Goal: Transaction & Acquisition: Book appointment/travel/reservation

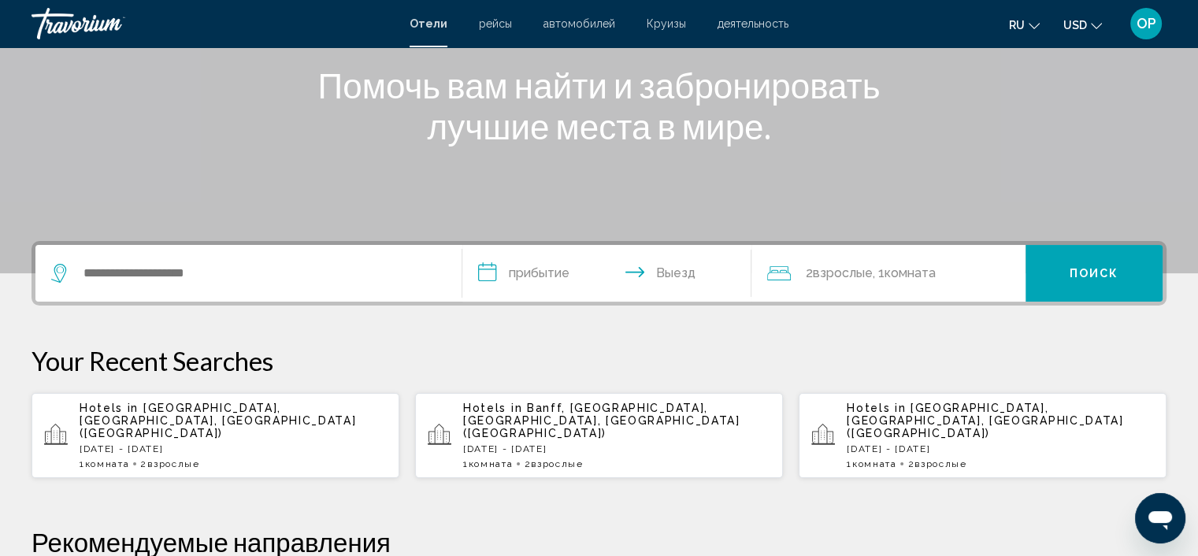
scroll to position [236, 0]
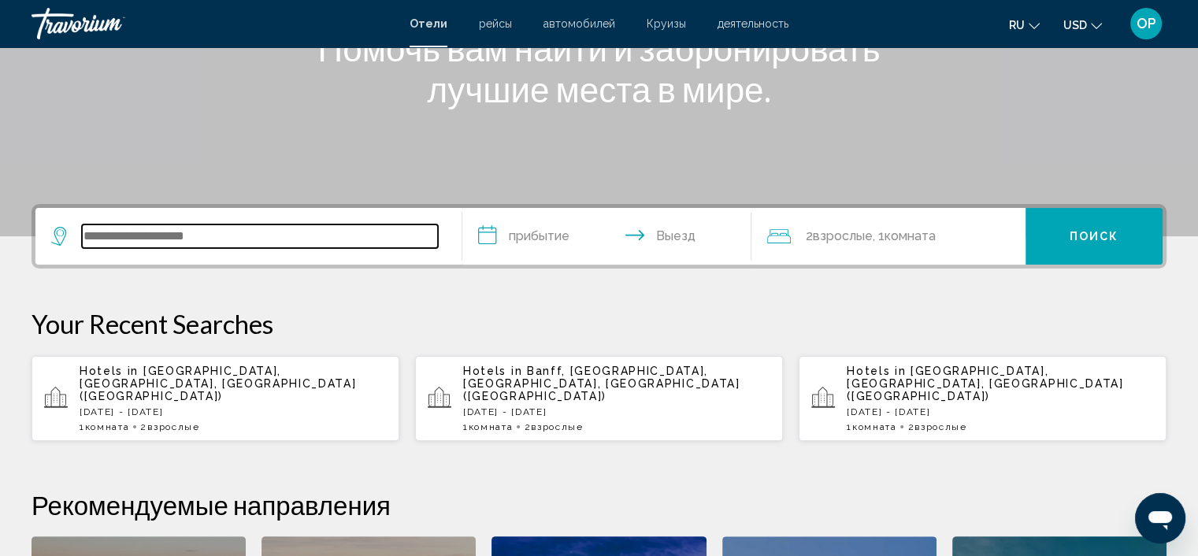
click at [383, 247] on input "Search widget" at bounding box center [260, 236] width 356 height 24
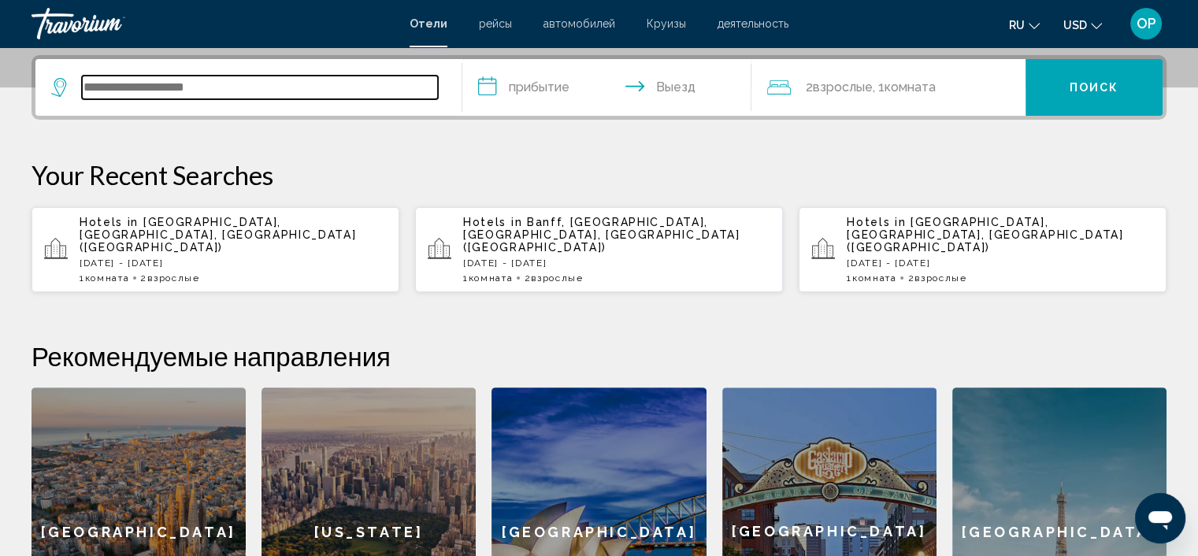
scroll to position [388, 0]
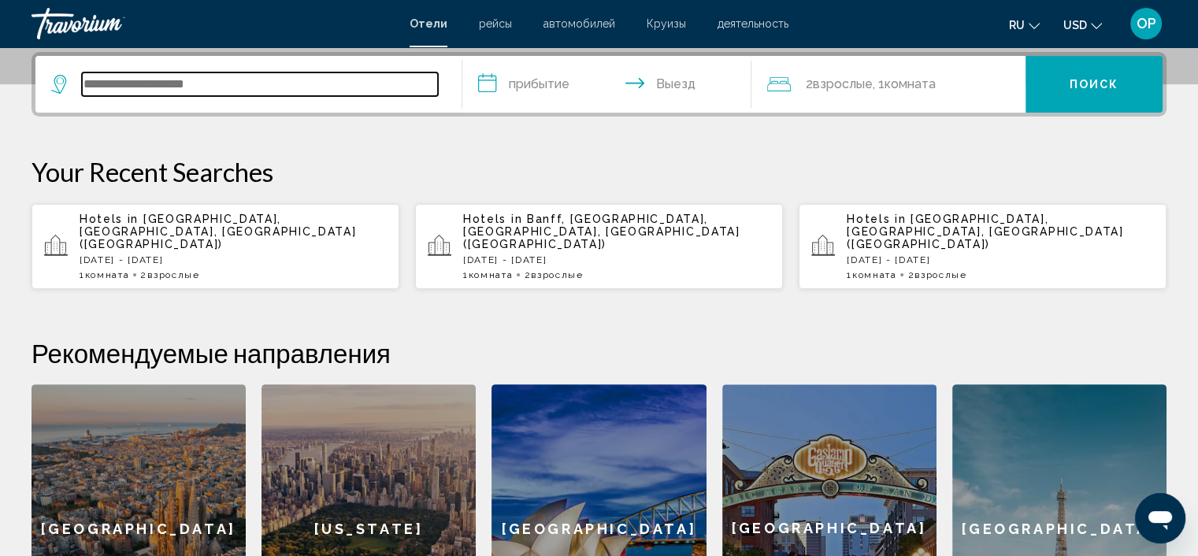
click at [167, 90] on input "Search widget" at bounding box center [260, 84] width 356 height 24
click at [150, 85] on input "Search widget" at bounding box center [260, 84] width 356 height 24
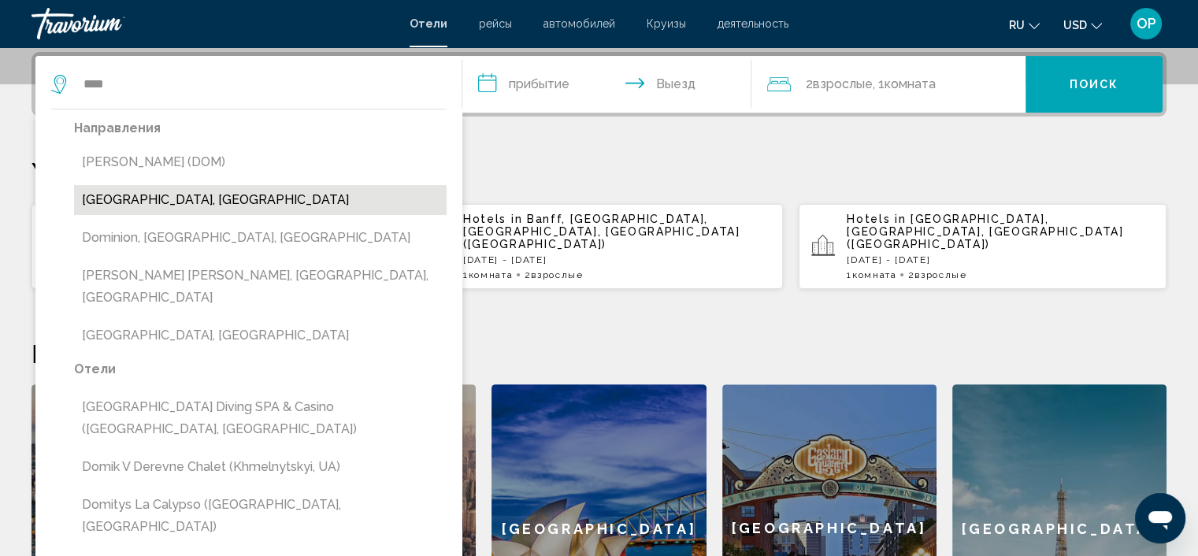
click at [199, 198] on button "Dominican Republic, Dominican Republic" at bounding box center [260, 200] width 373 height 30
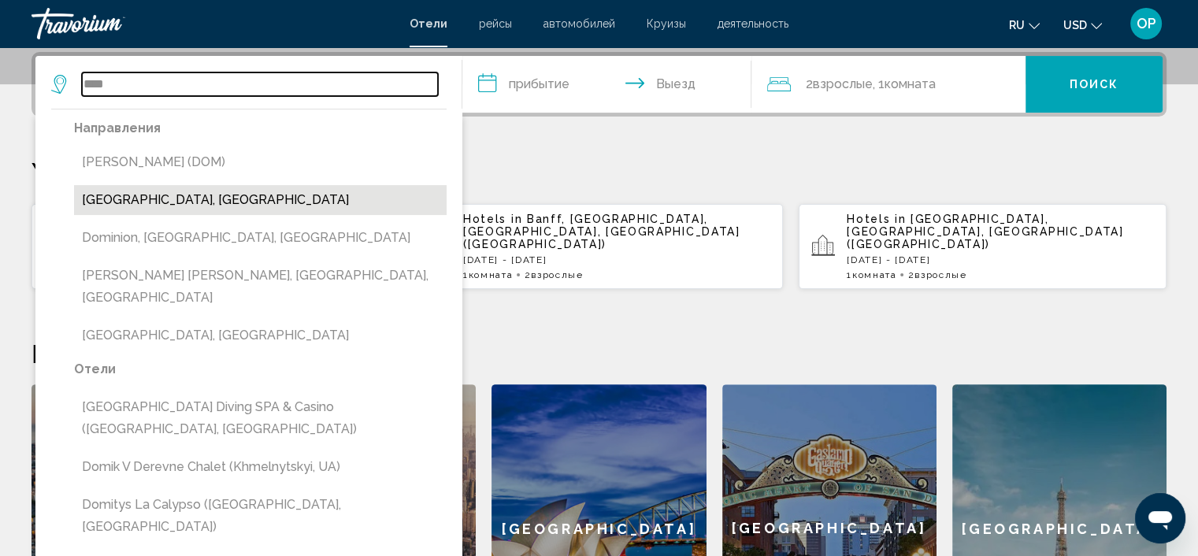
type input "**********"
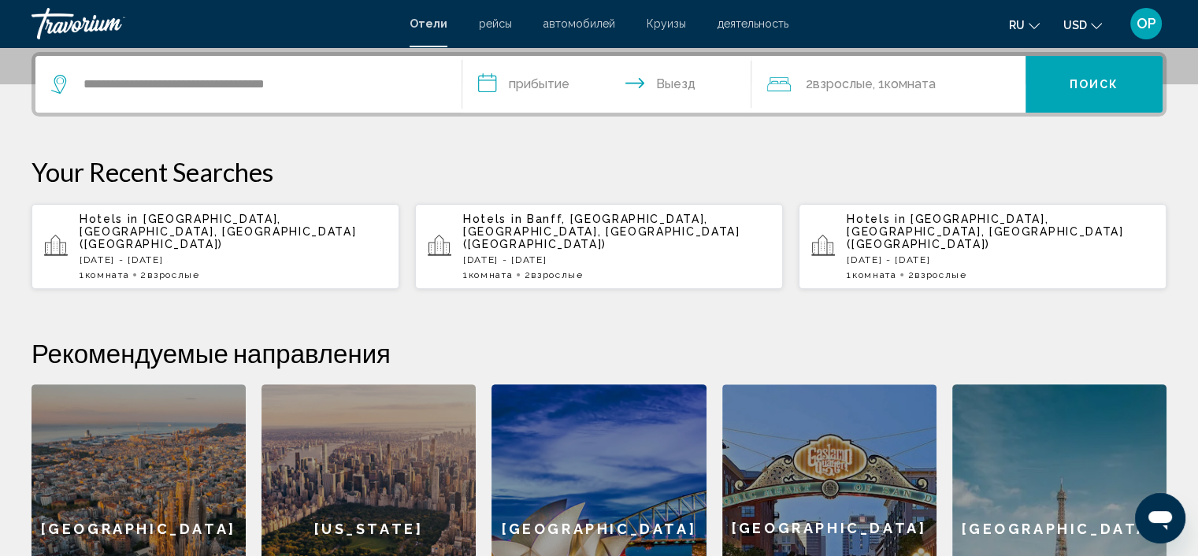
click at [859, 85] on span "Взрослые" at bounding box center [842, 83] width 60 height 15
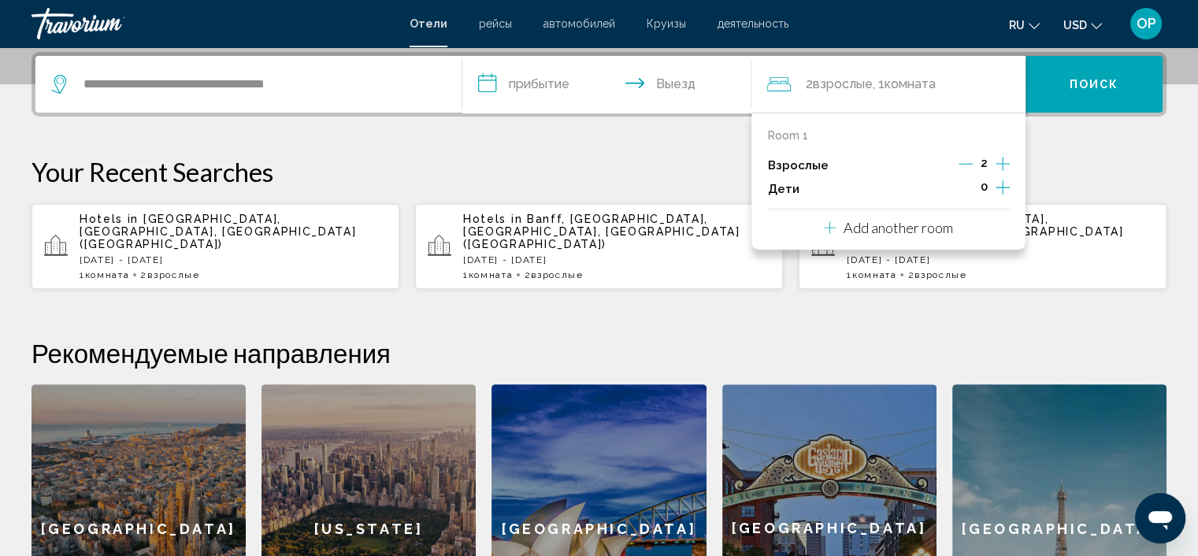
click at [1003, 193] on icon "Increment children" at bounding box center [1002, 187] width 14 height 19
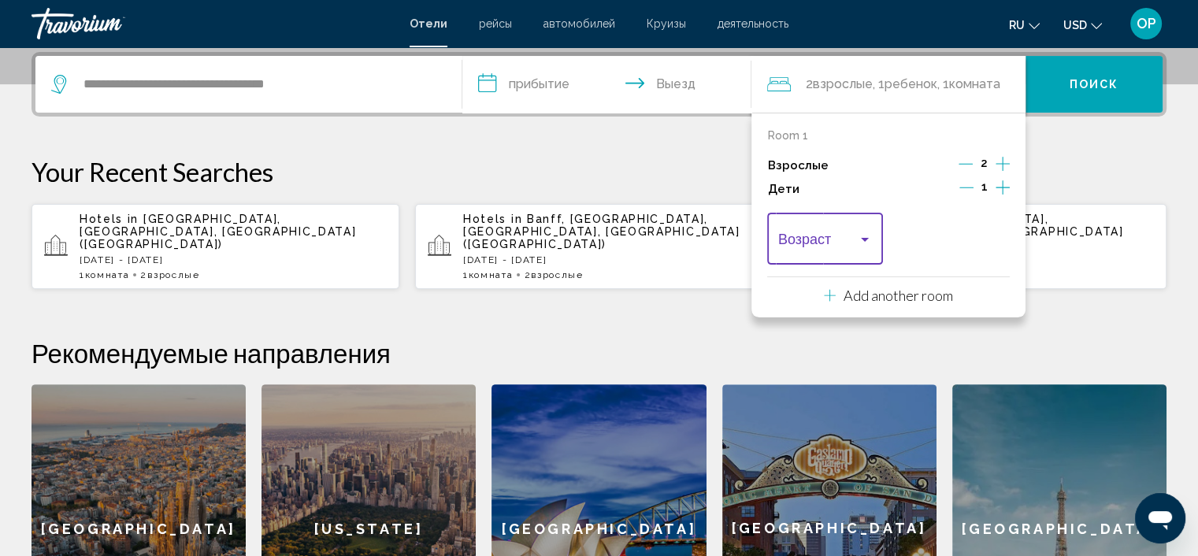
click at [869, 246] on div "Travelers: 2 adults, 1 child" at bounding box center [825, 243] width 94 height 16
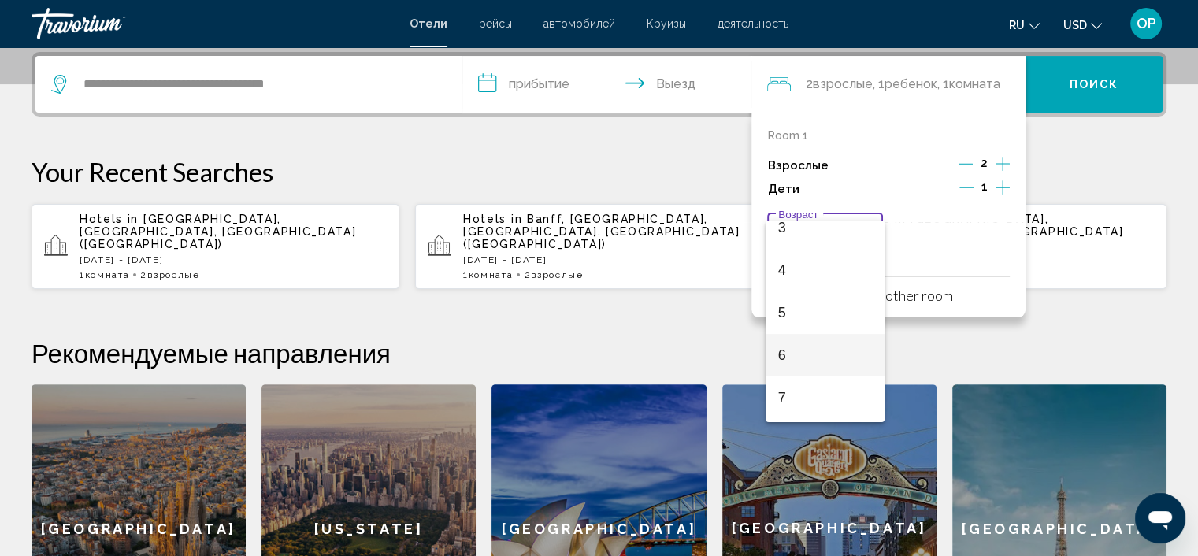
scroll to position [158, 0]
click at [794, 251] on span "4" at bounding box center [825, 254] width 94 height 43
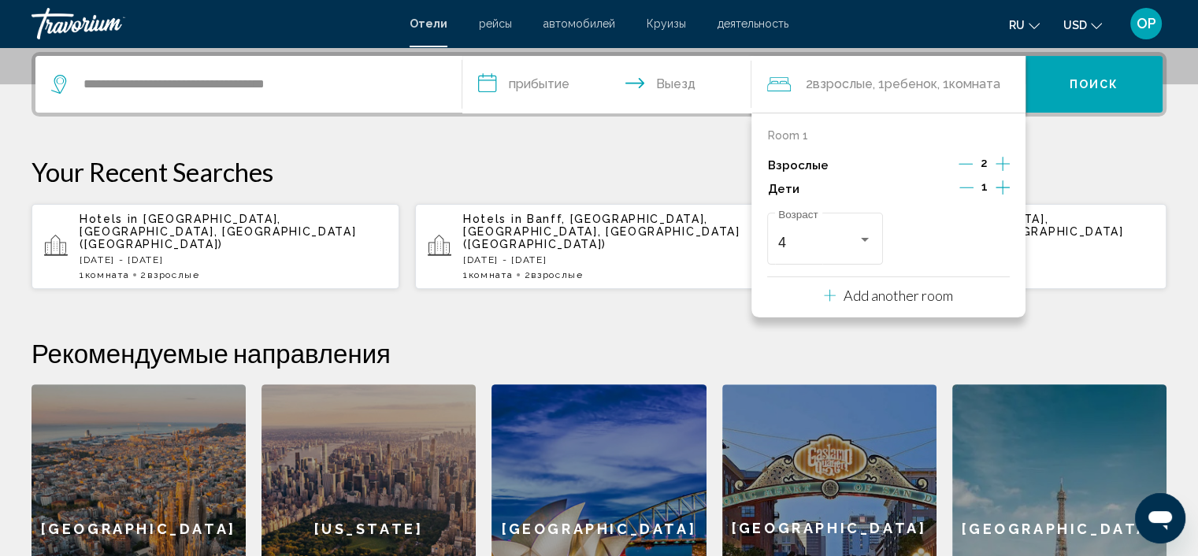
click at [653, 166] on p "Your Recent Searches" at bounding box center [599, 172] width 1135 height 32
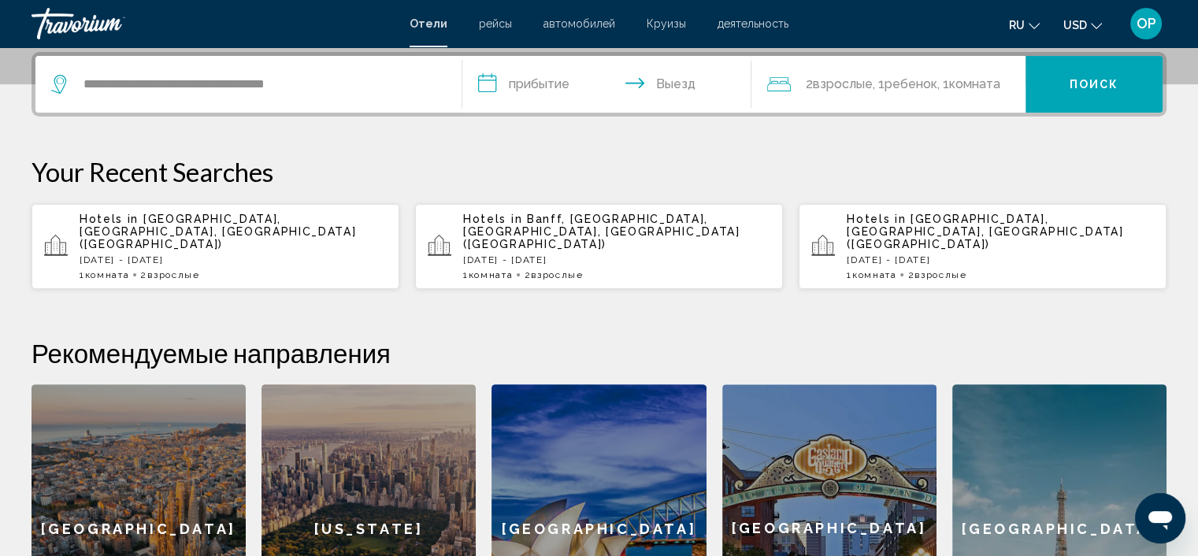
click at [521, 79] on input "**********" at bounding box center [610, 86] width 296 height 61
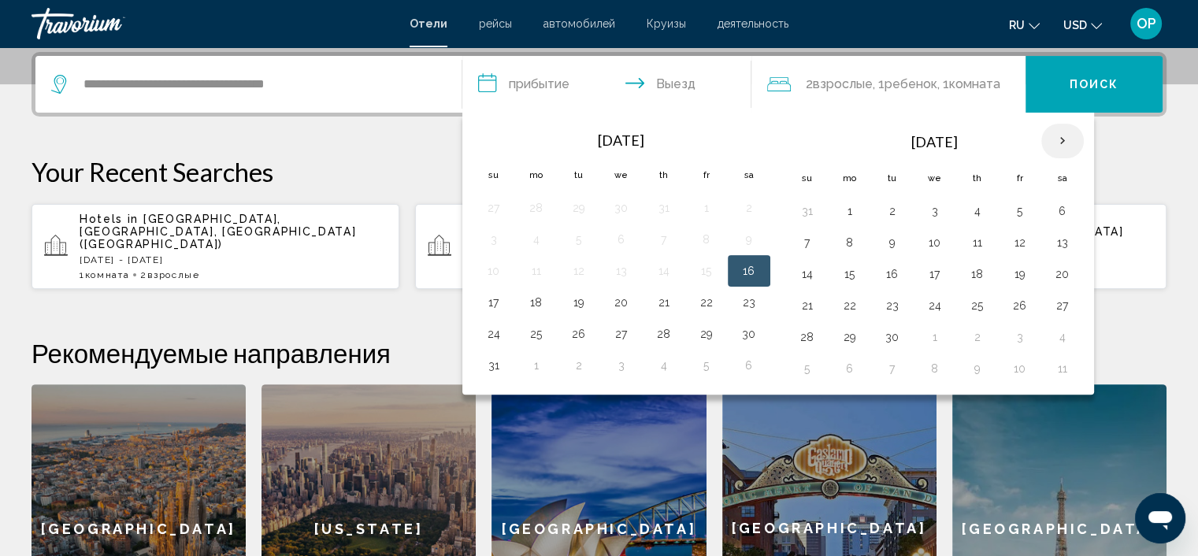
click at [1055, 135] on th "Next month" at bounding box center [1062, 141] width 43 height 35
click at [851, 210] on button "1" at bounding box center [849, 211] width 25 height 22
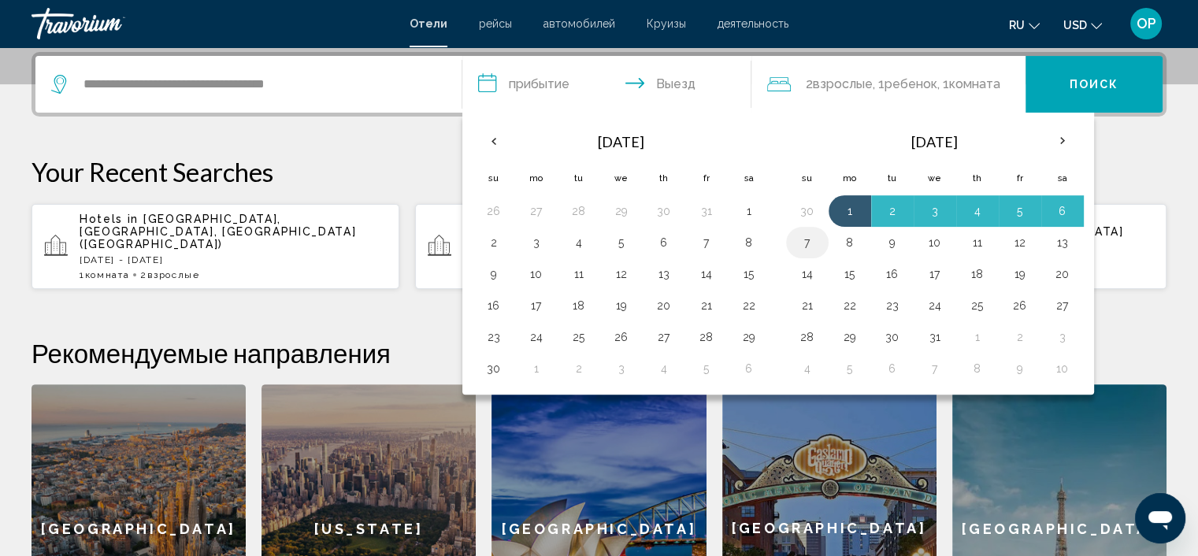
click at [807, 246] on button "7" at bounding box center [807, 243] width 25 height 22
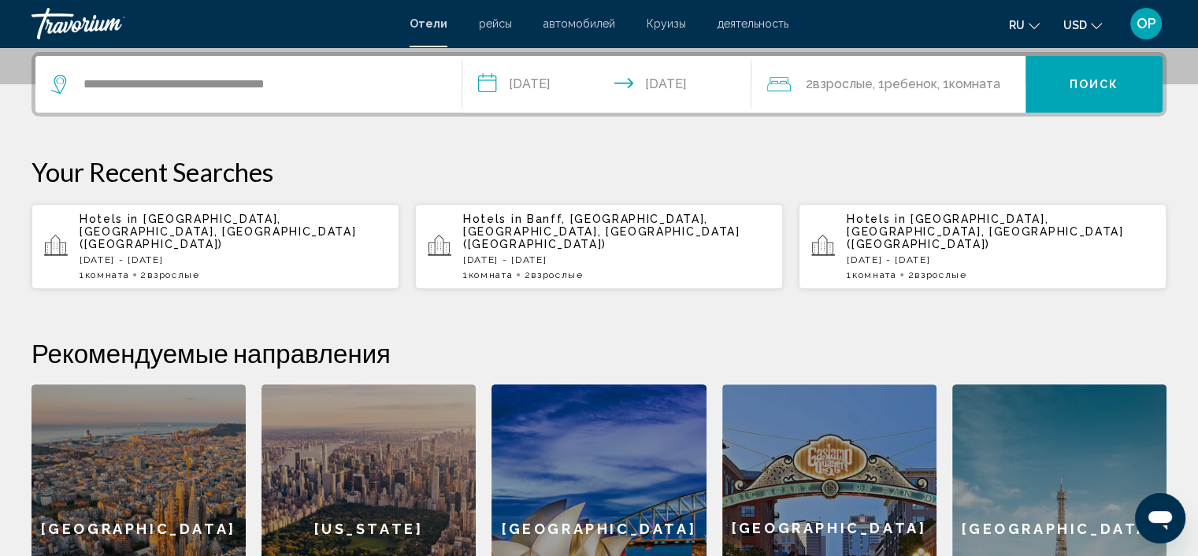
click at [676, 85] on input "**********" at bounding box center [610, 86] width 296 height 61
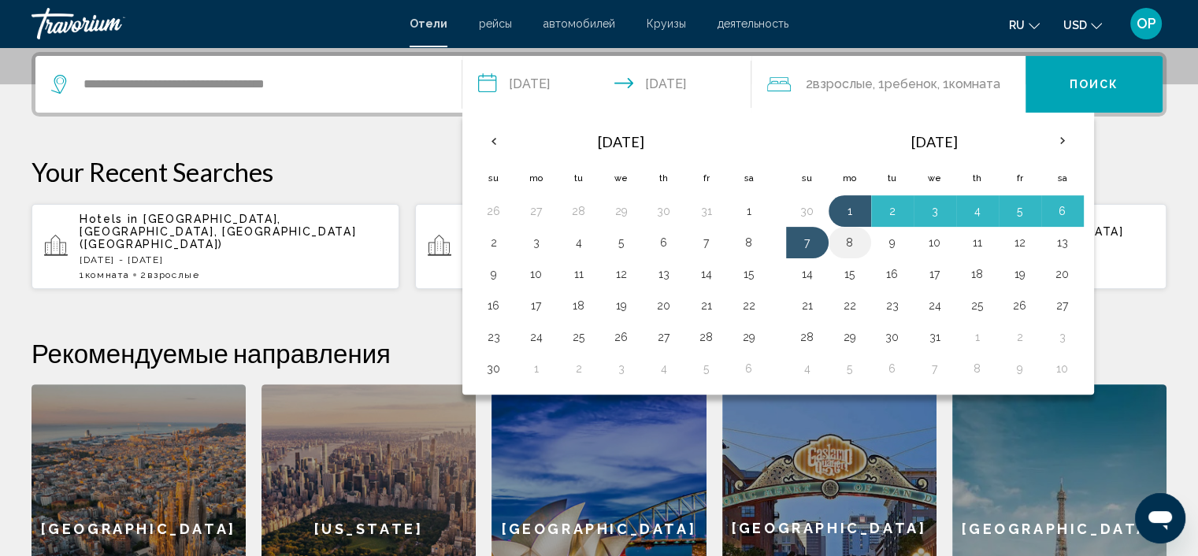
click at [851, 239] on button "8" at bounding box center [849, 243] width 25 height 22
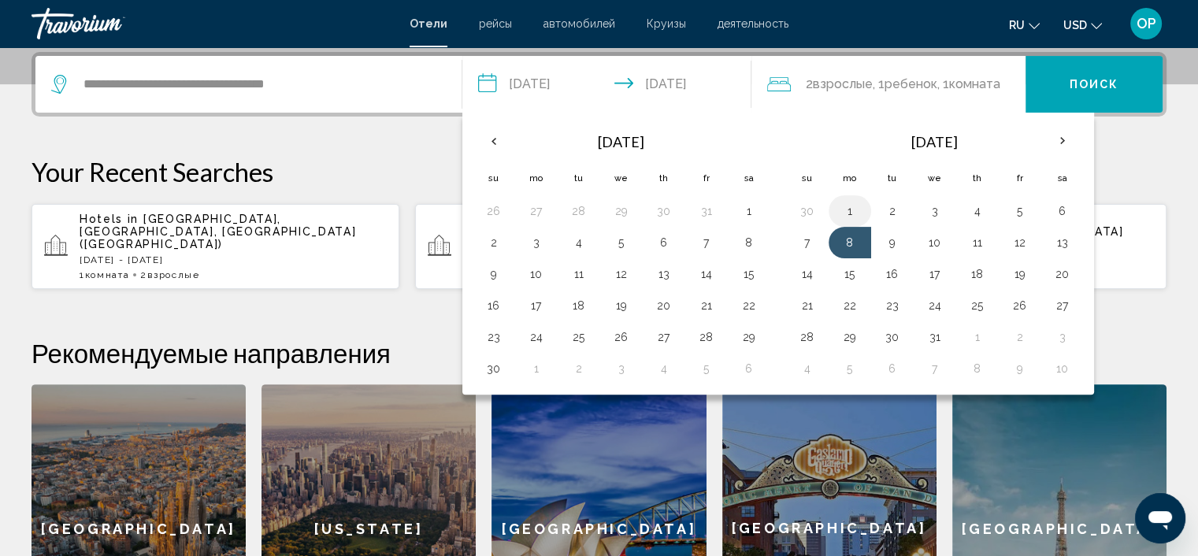
click at [851, 201] on button "1" at bounding box center [849, 211] width 25 height 22
type input "**********"
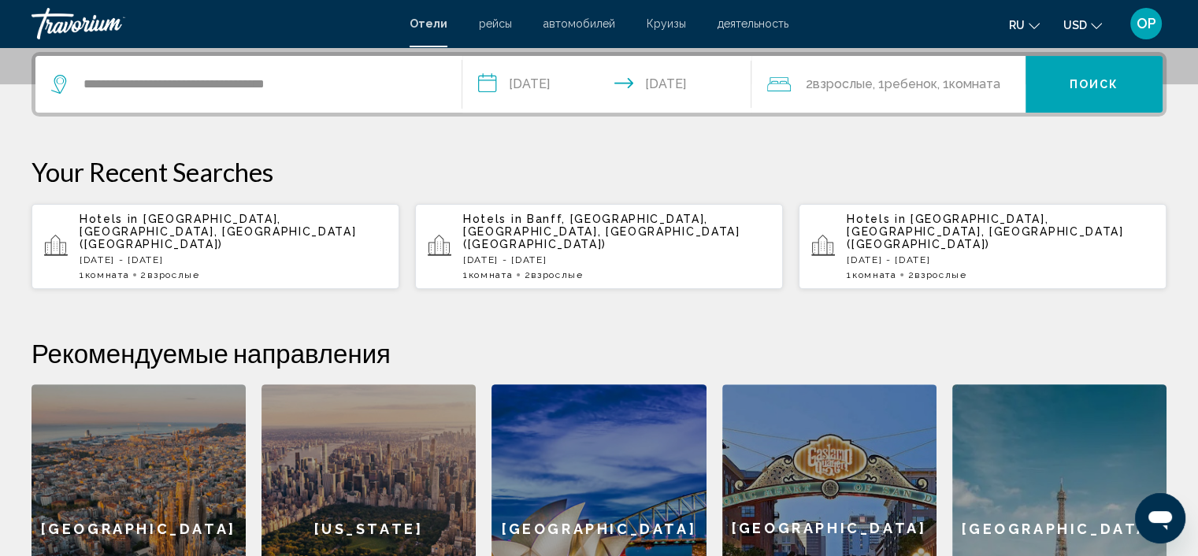
click at [632, 80] on input "**********" at bounding box center [610, 86] width 296 height 61
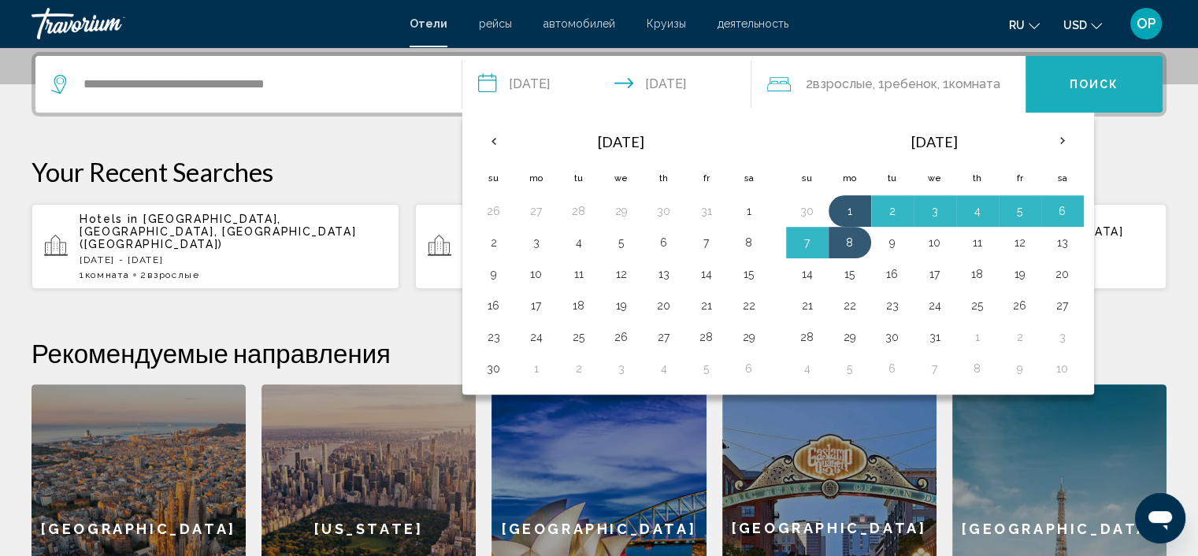
click at [1099, 85] on span "Поиск" at bounding box center [1094, 85] width 50 height 13
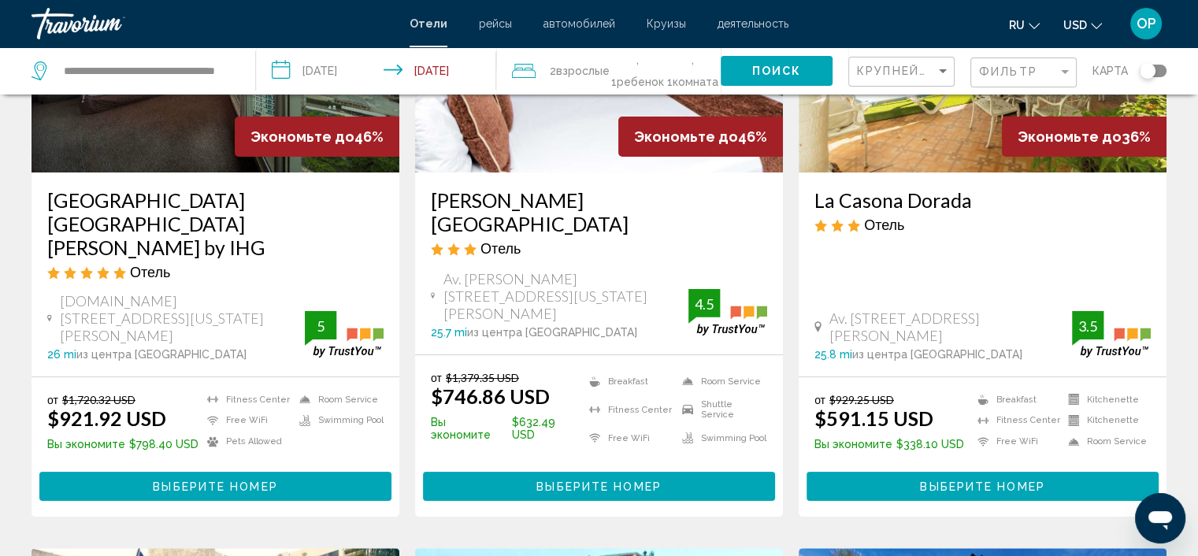
scroll to position [79, 0]
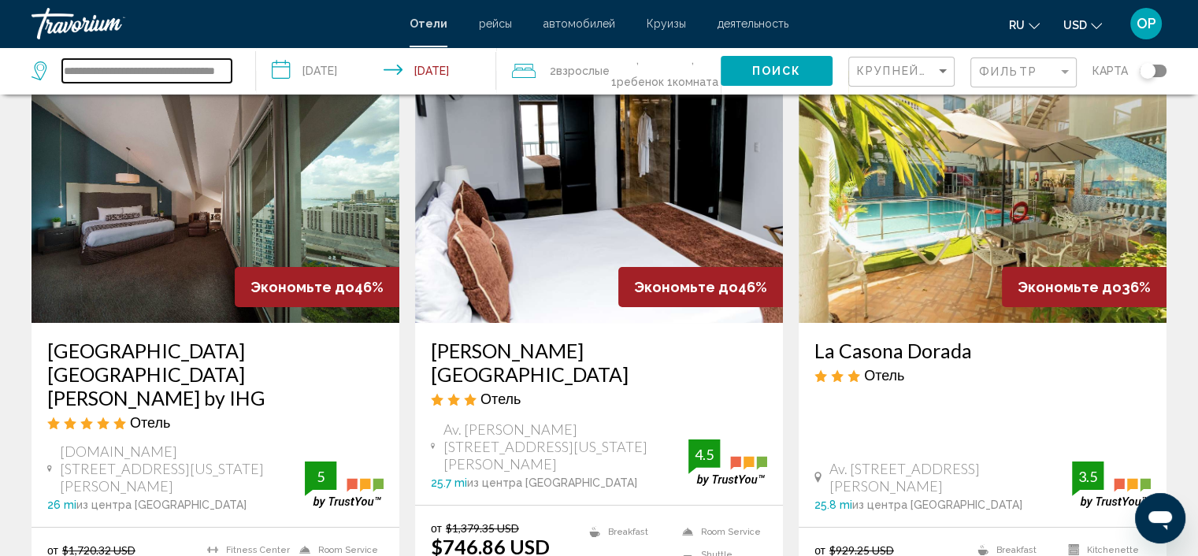
click at [221, 73] on input "**********" at bounding box center [146, 71] width 169 height 24
click at [217, 70] on input "**********" at bounding box center [146, 71] width 169 height 24
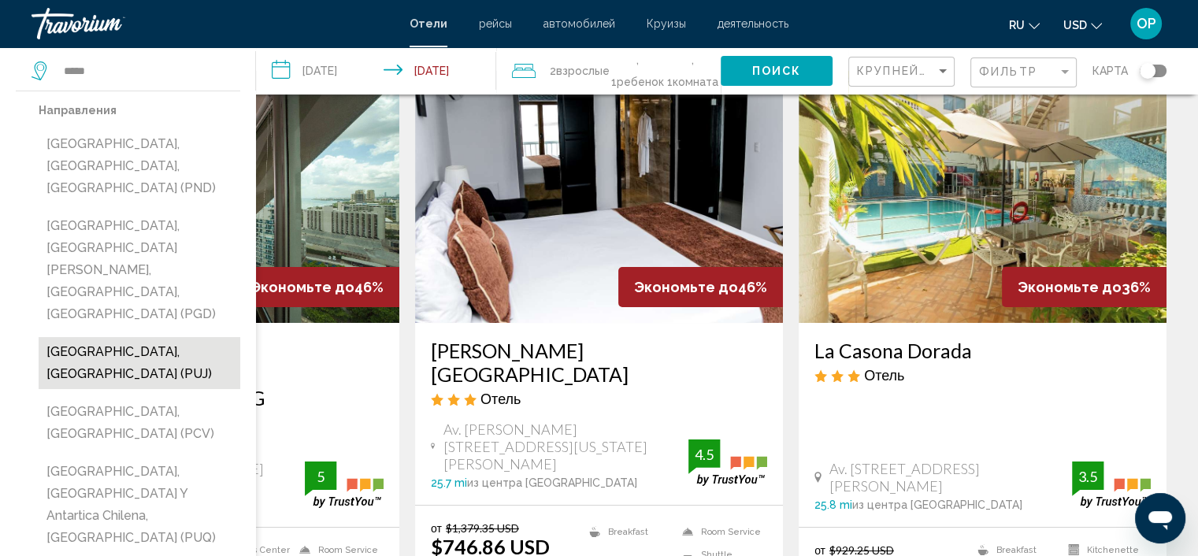
click at [107, 337] on button "[GEOGRAPHIC_DATA], [GEOGRAPHIC_DATA] (PUJ)" at bounding box center [140, 363] width 202 height 52
type input "**********"
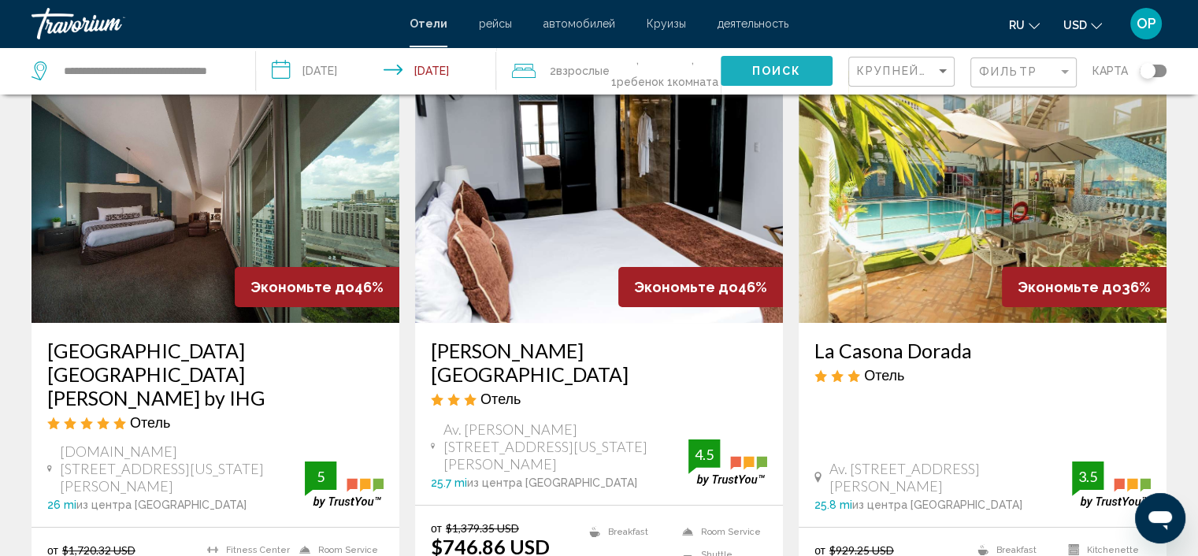
click at [754, 72] on span "Поиск" at bounding box center [777, 71] width 50 height 13
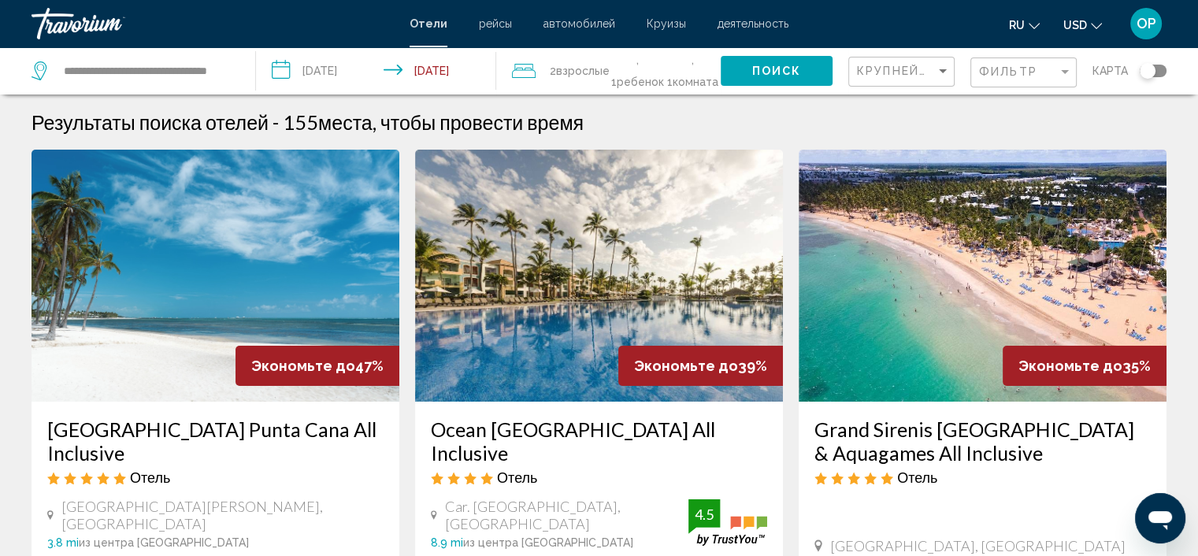
scroll to position [158, 0]
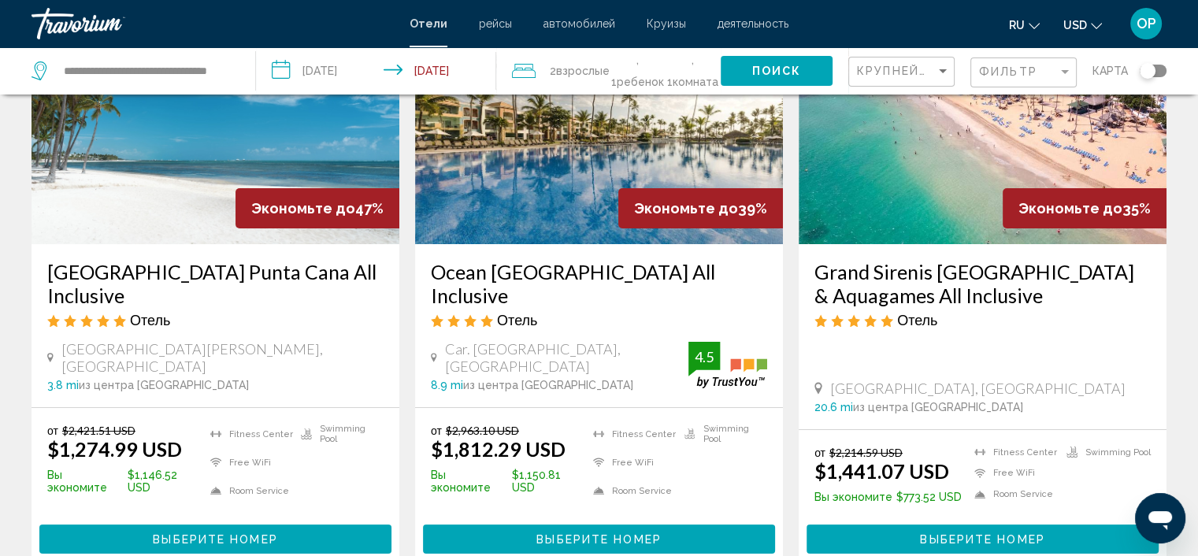
click at [1077, 24] on span "USD" at bounding box center [1075, 25] width 24 height 13
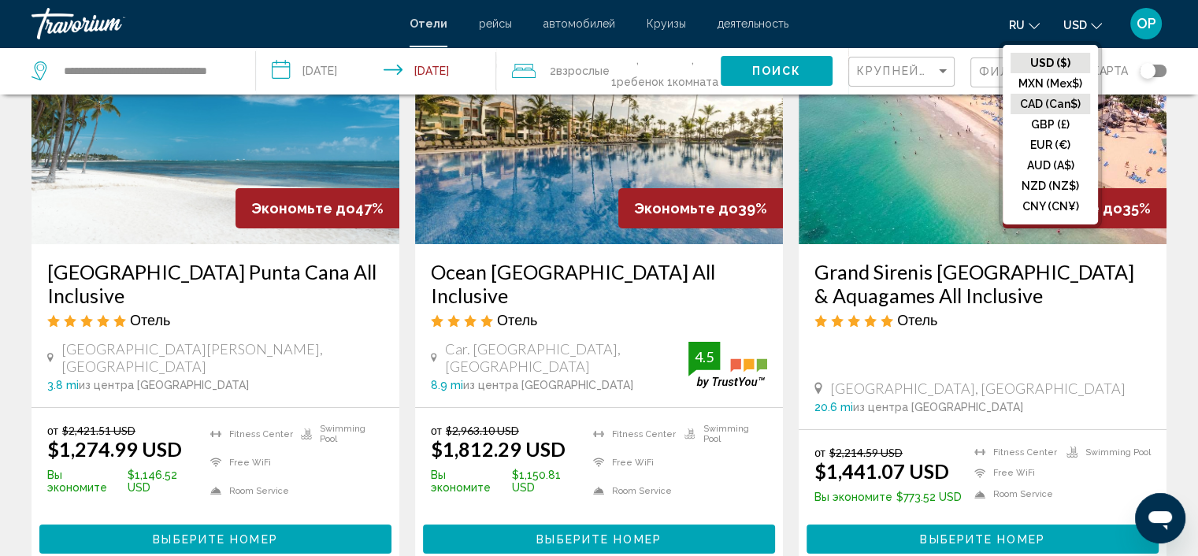
click at [1067, 113] on button "CAD (Can$)" at bounding box center [1050, 104] width 80 height 20
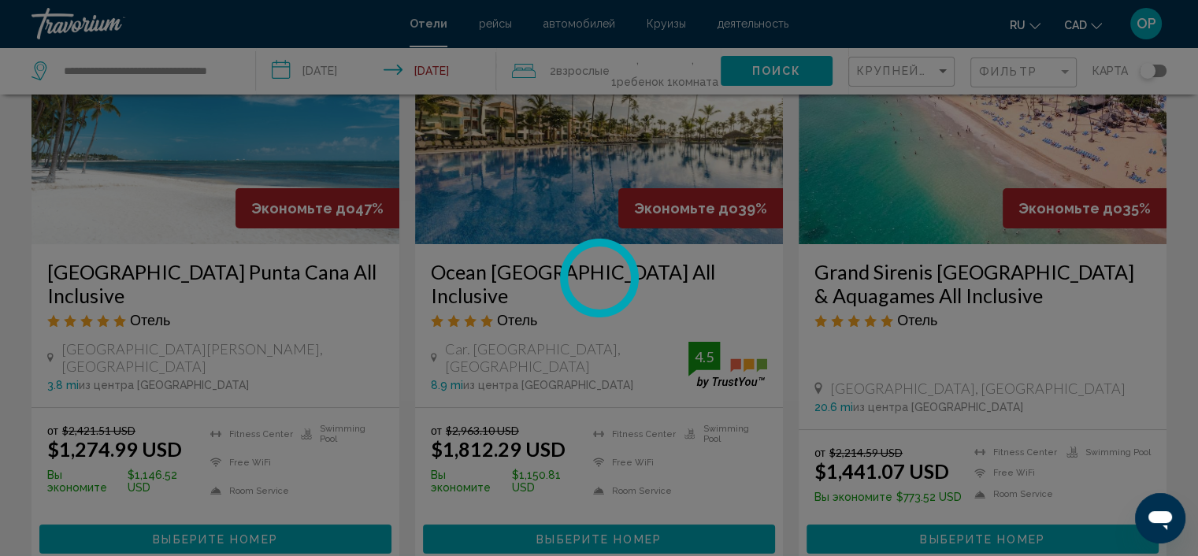
scroll to position [0, 0]
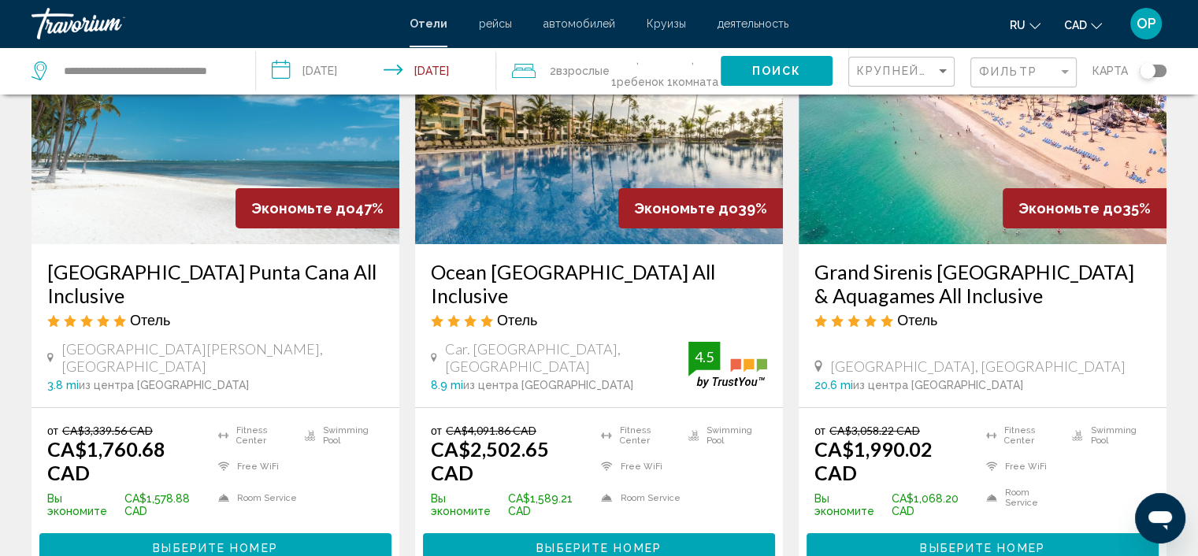
scroll to position [236, 0]
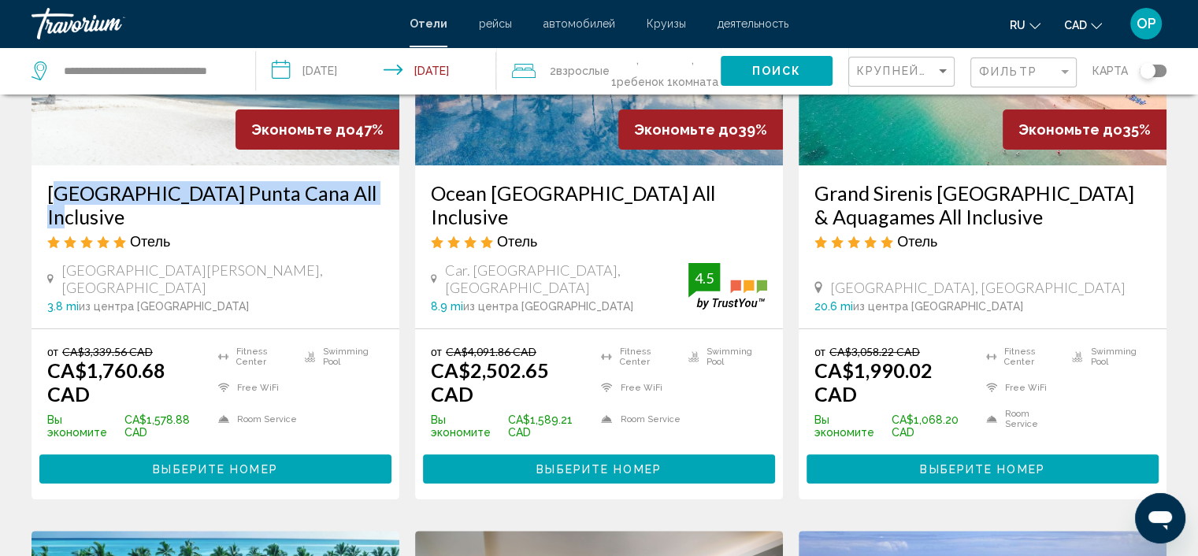
drag, startPoint x: 42, startPoint y: 195, endPoint x: 347, endPoint y: 191, distance: 305.6
click at [347, 191] on div "Catalonia Punta Cana All Inclusive Отель Playas De Bavaro, Punta Cana 3.8 mi из…" at bounding box center [216, 246] width 368 height 163
copy h3 "Catalonia Punta Cana All Inclusive"
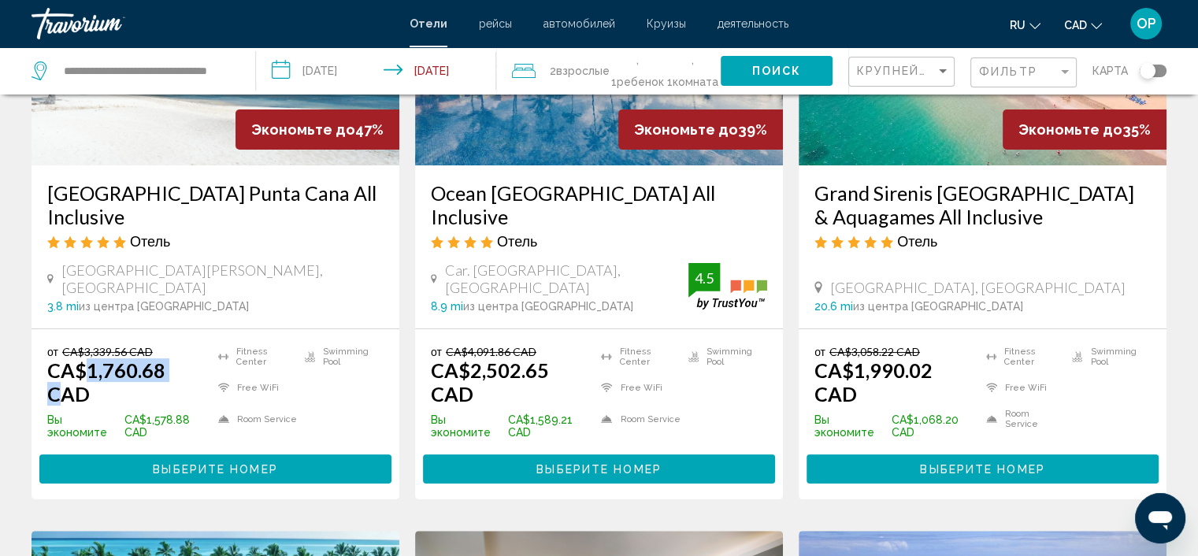
drag, startPoint x: 86, startPoint y: 377, endPoint x: 177, endPoint y: 377, distance: 91.4
click at [165, 377] on ins "CA$1,760.68 CAD" at bounding box center [106, 381] width 118 height 47
click at [428, 189] on div "Ocean Blue & Sand Beach Resort All Inclusive Отель Car. Arena Gorda, Punta Cana…" at bounding box center [599, 246] width 368 height 163
click at [497, 198] on h3 "Ocean Blue & Sand Beach Resort All Inclusive" at bounding box center [599, 204] width 336 height 47
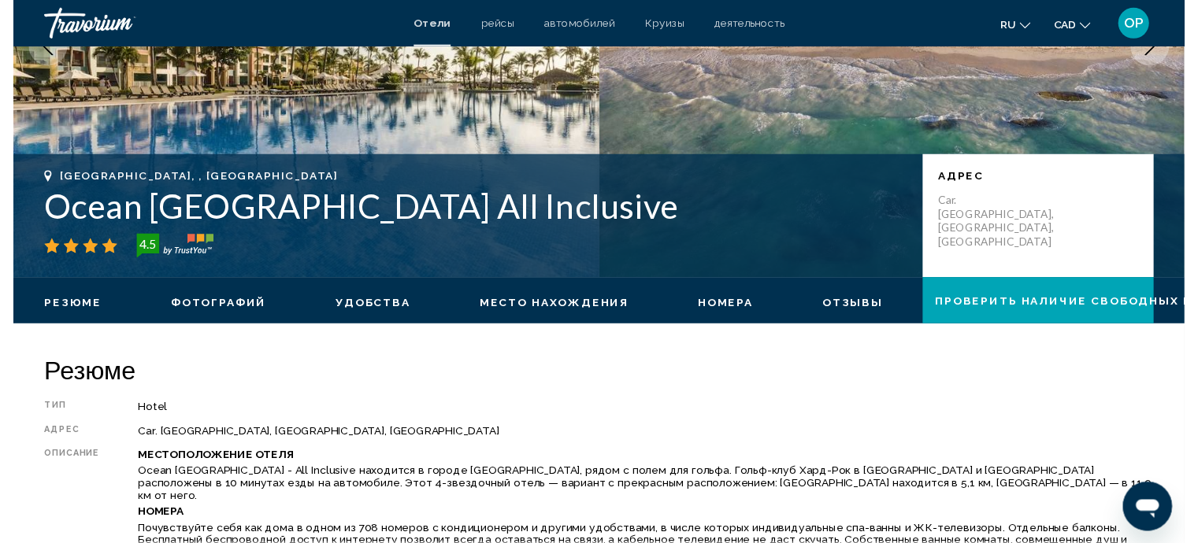
scroll to position [6, 0]
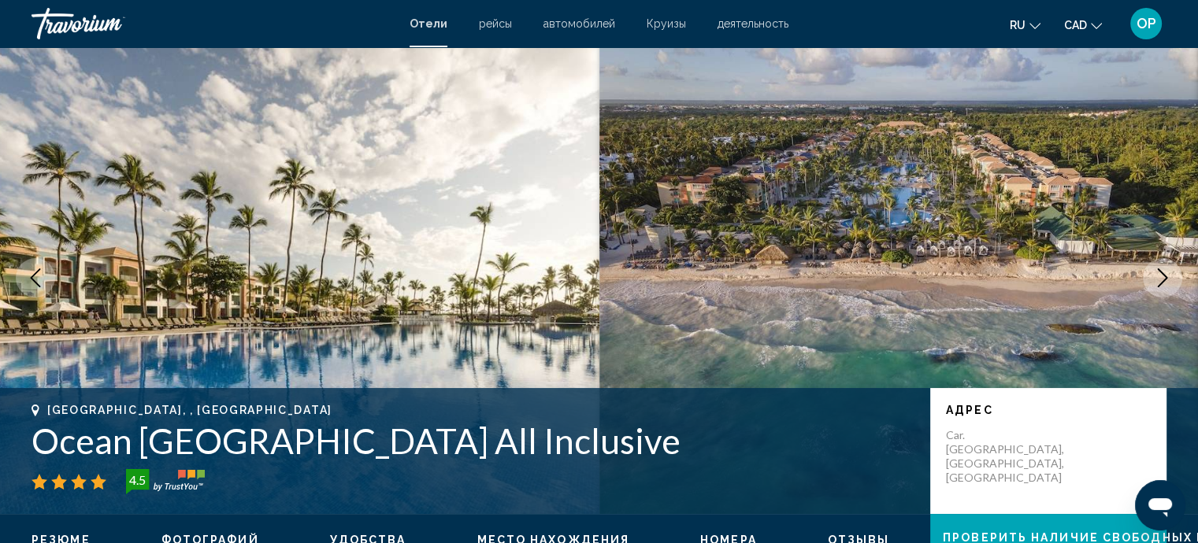
drag, startPoint x: 717, startPoint y: 448, endPoint x: 145, endPoint y: 439, distance: 571.8
click at [25, 445] on div "Punta Cana, , Dominican Republic Ocean Blue & Sand Beach Resort All Inclusive 4…" at bounding box center [599, 451] width 1198 height 95
click at [524, 439] on h1 "Ocean Blue & Sand Beach Resort All Inclusive" at bounding box center [473, 441] width 883 height 41
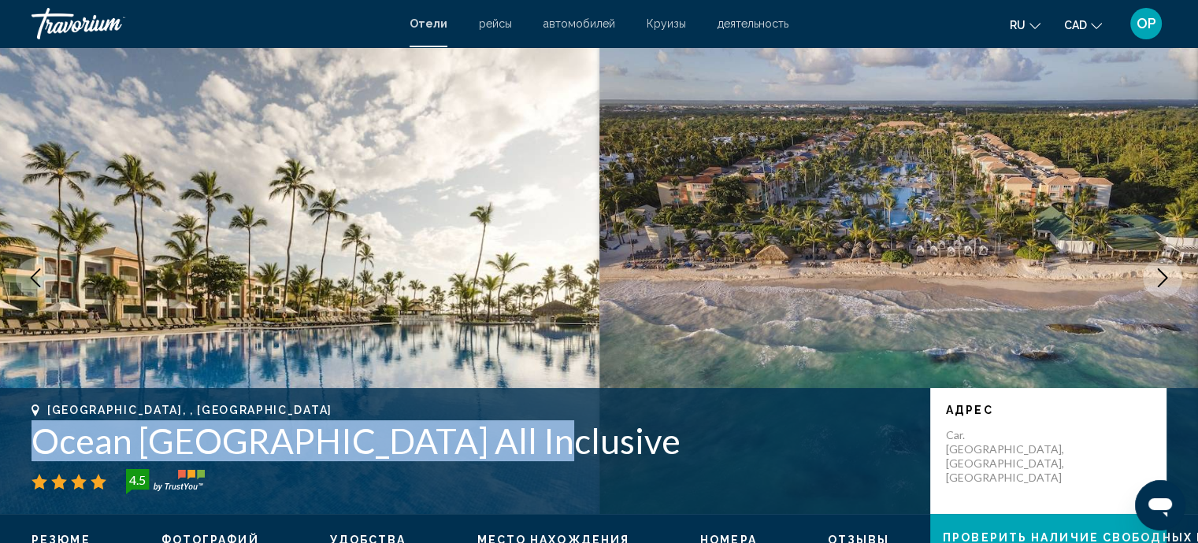
drag, startPoint x: 524, startPoint y: 440, endPoint x: 37, endPoint y: 434, distance: 487.5
click at [37, 434] on h1 "Ocean Blue & Sand Beach Resort All Inclusive" at bounding box center [473, 441] width 883 height 41
copy h1 "Ocean Blue & Sand Beach Resort"
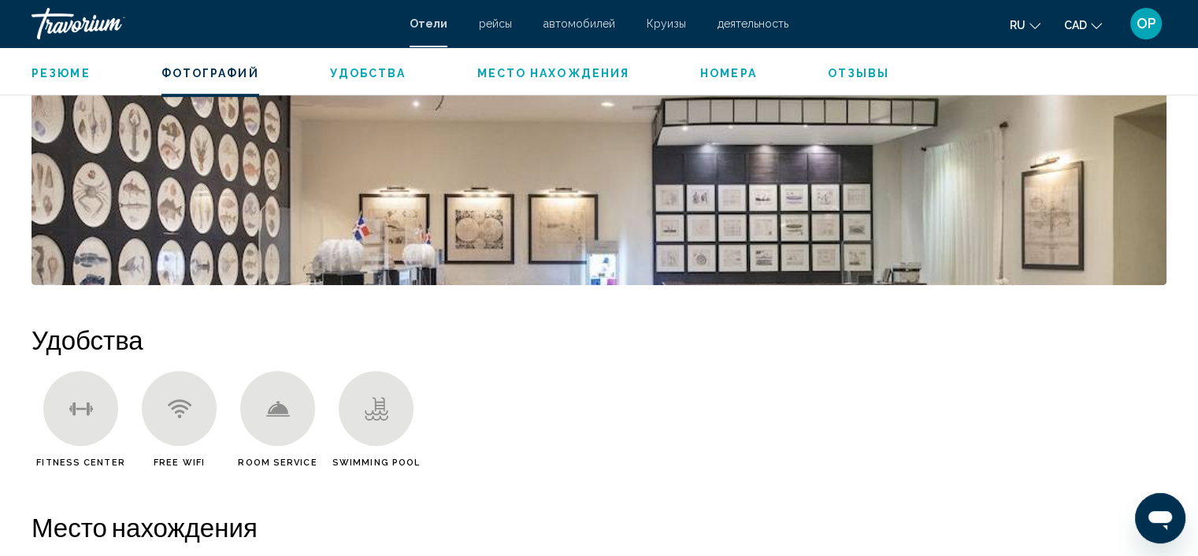
scroll to position [1029, 0]
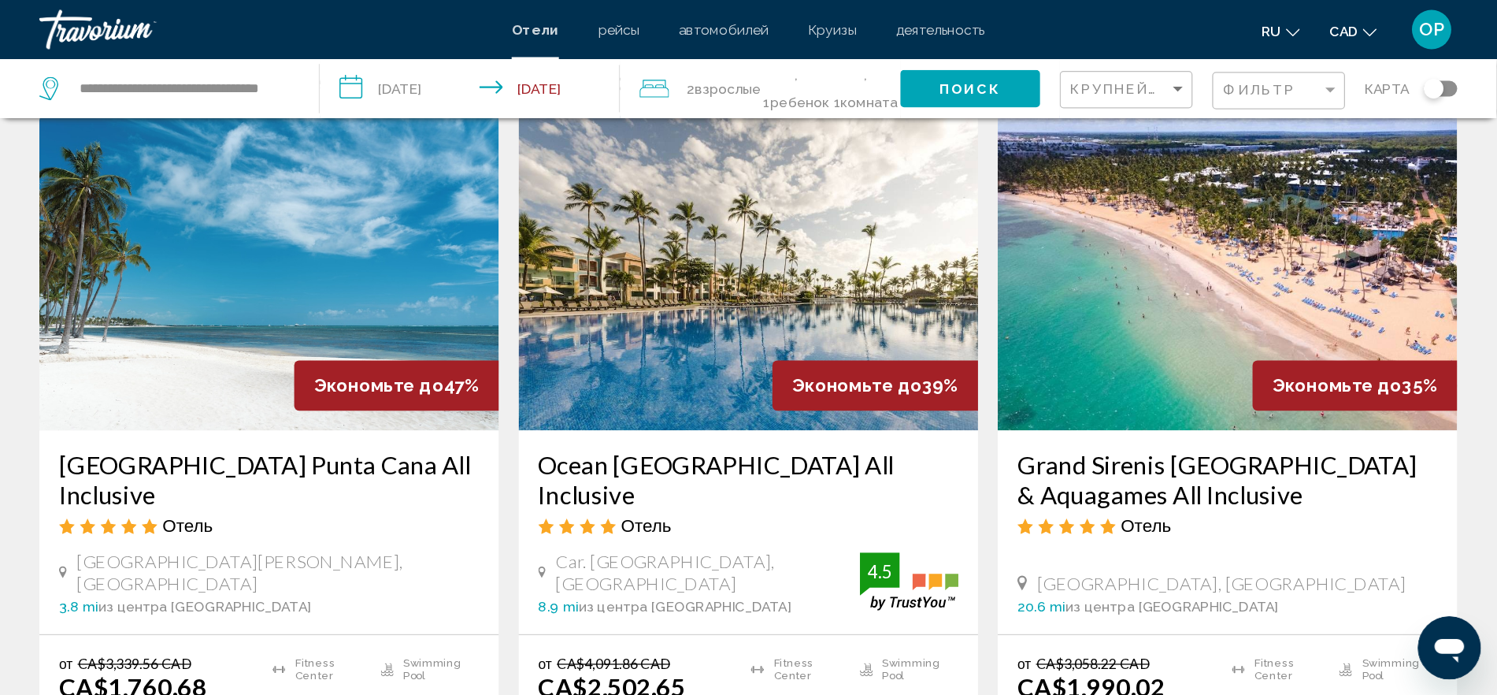
scroll to position [158, 0]
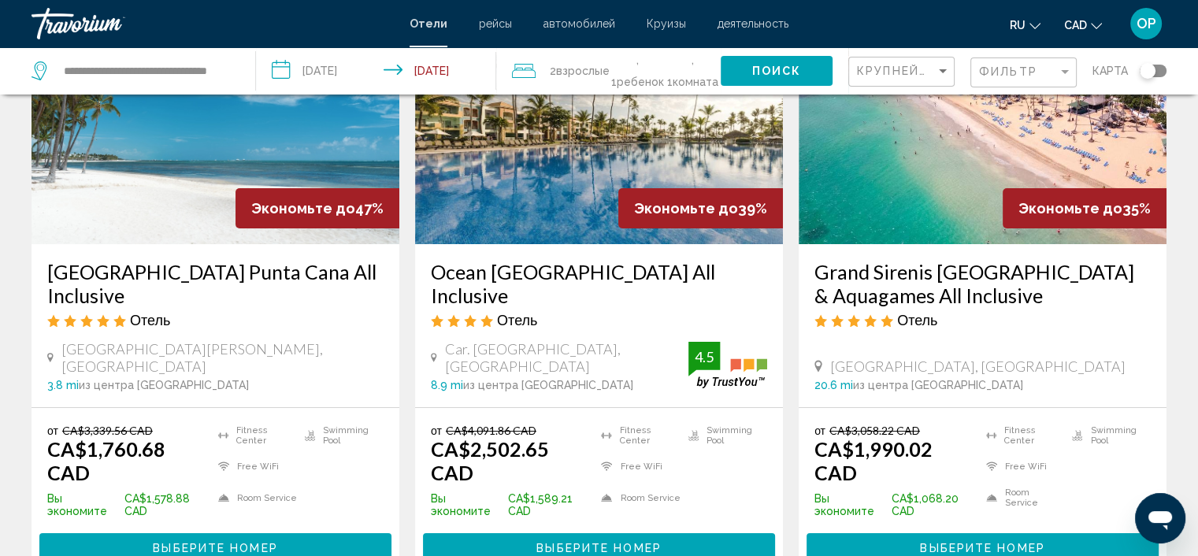
click at [489, 448] on ins "CA$2,502.65 CAD" at bounding box center [490, 460] width 118 height 47
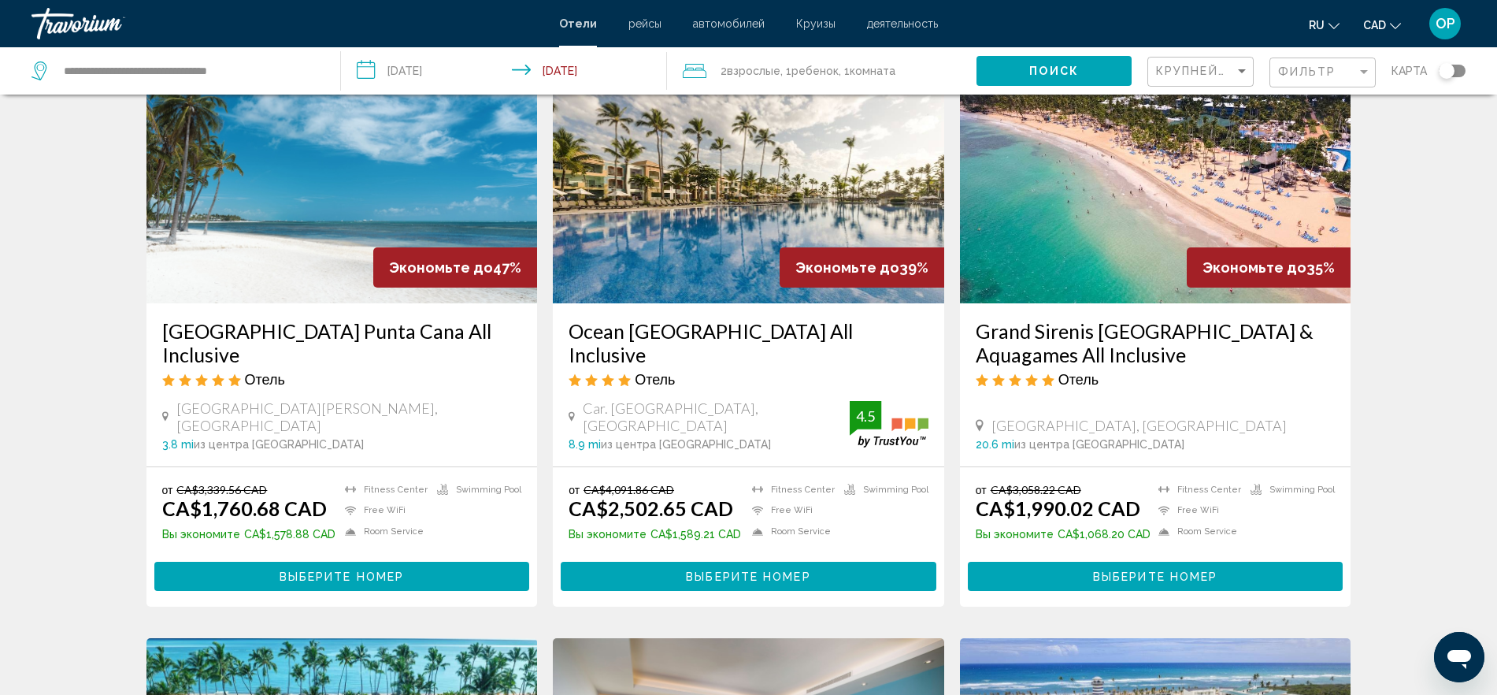
scroll to position [0, 0]
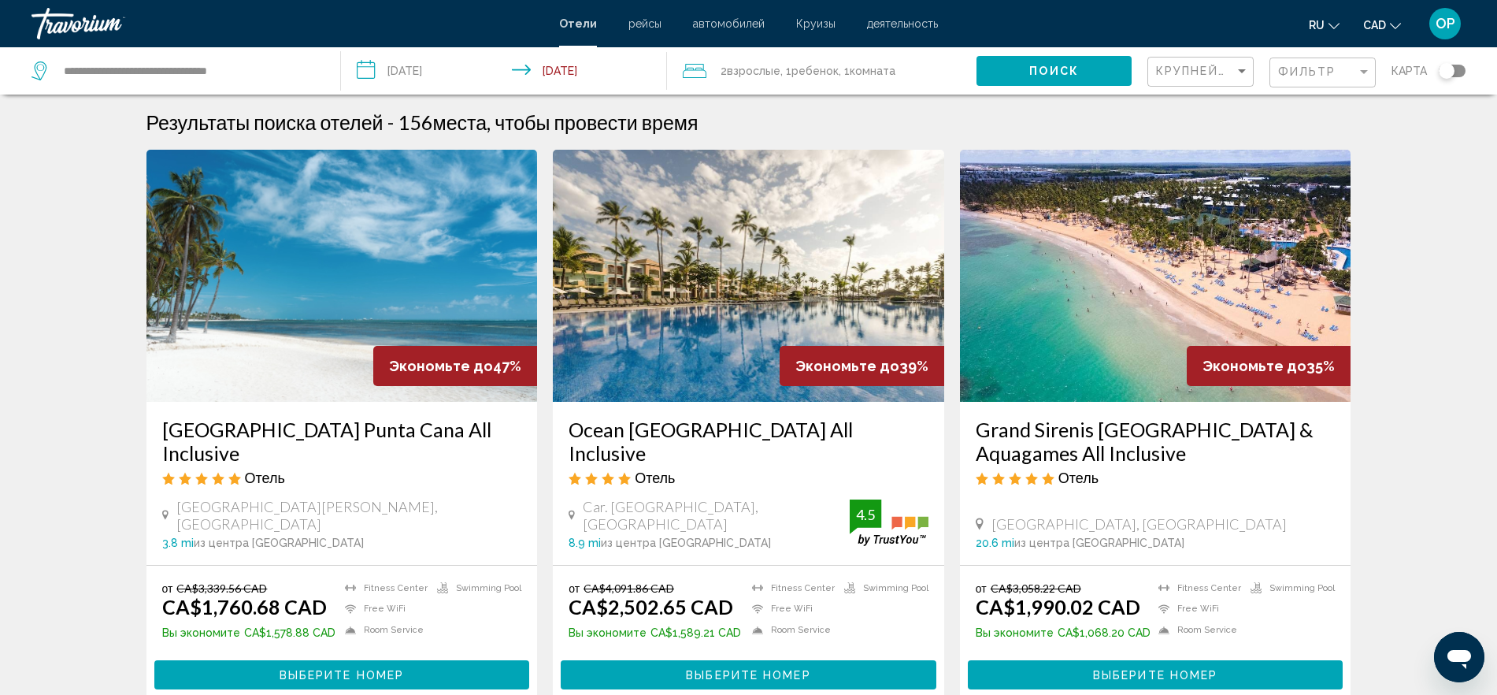
click at [674, 426] on h3 "Ocean Blue & Sand Beach Resort All Inclusive" at bounding box center [749, 440] width 360 height 47
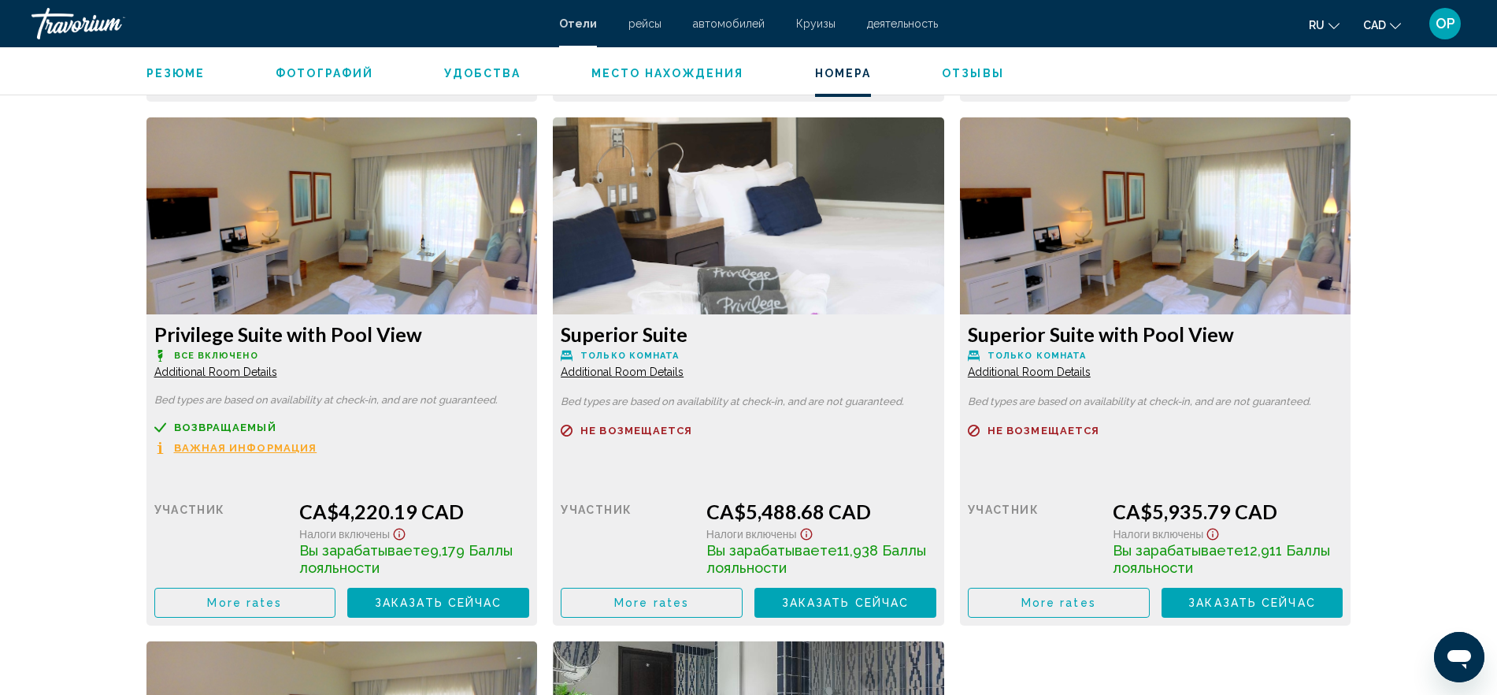
scroll to position [5444, 0]
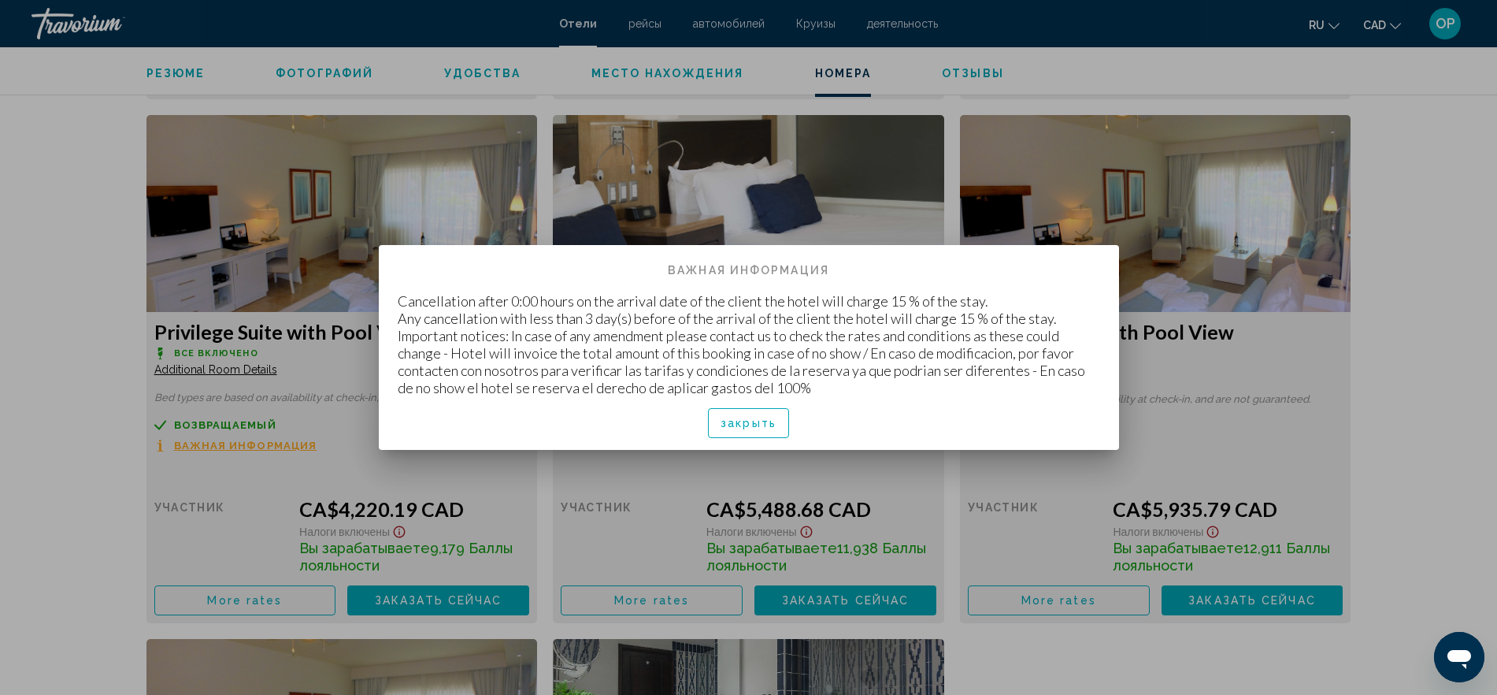
scroll to position [0, 0]
drag, startPoint x: 396, startPoint y: 300, endPoint x: 817, endPoint y: 387, distance: 429.4
click at [817, 387] on div "Cancellation after 0:00 hours on the arrival date of the client the hotel will …" at bounding box center [749, 344] width 740 height 104
click at [742, 381] on p "Cancellation after 0:00 hours on the arrival date of the client the hotel will …" at bounding box center [749, 344] width 702 height 104
click at [635, 495] on div at bounding box center [748, 347] width 1497 height 695
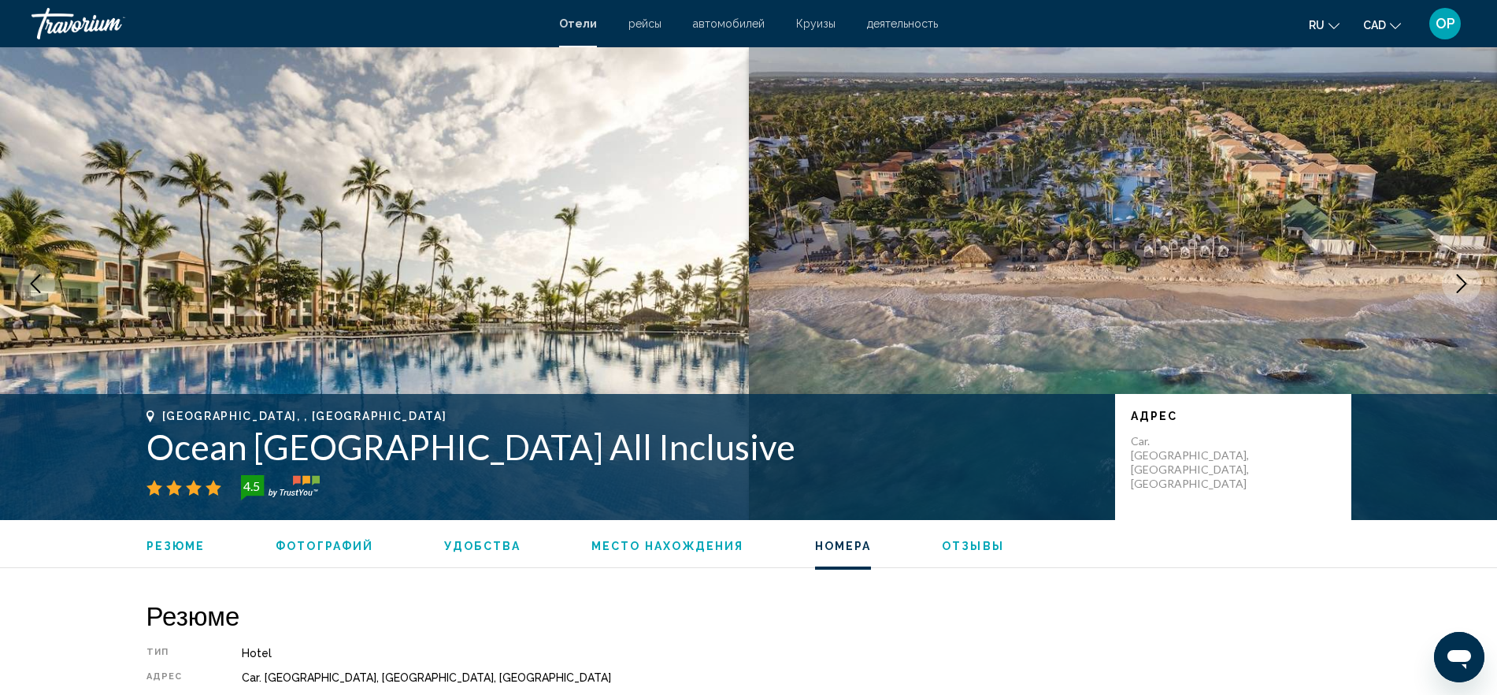
scroll to position [5444, 0]
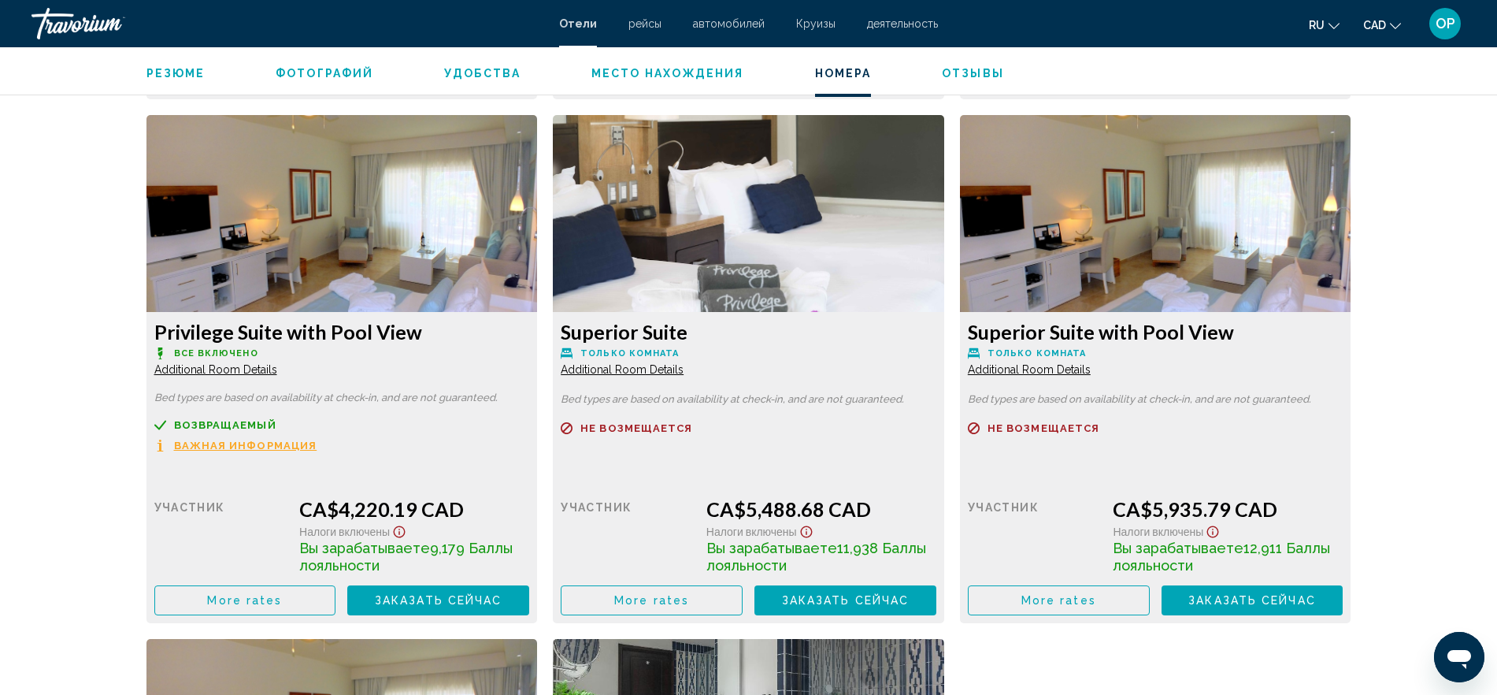
drag, startPoint x: 591, startPoint y: 346, endPoint x: 709, endPoint y: 350, distance: 117.4
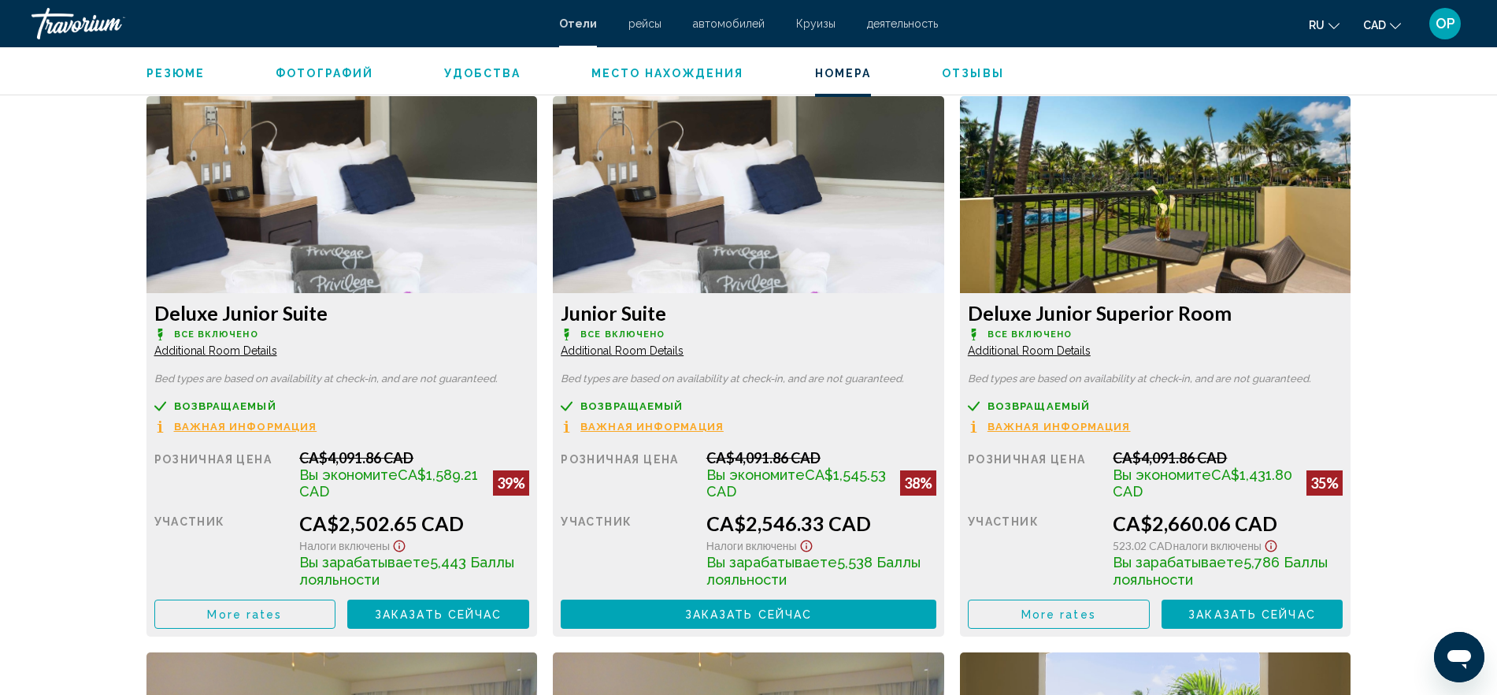
scroll to position [2100, 0]
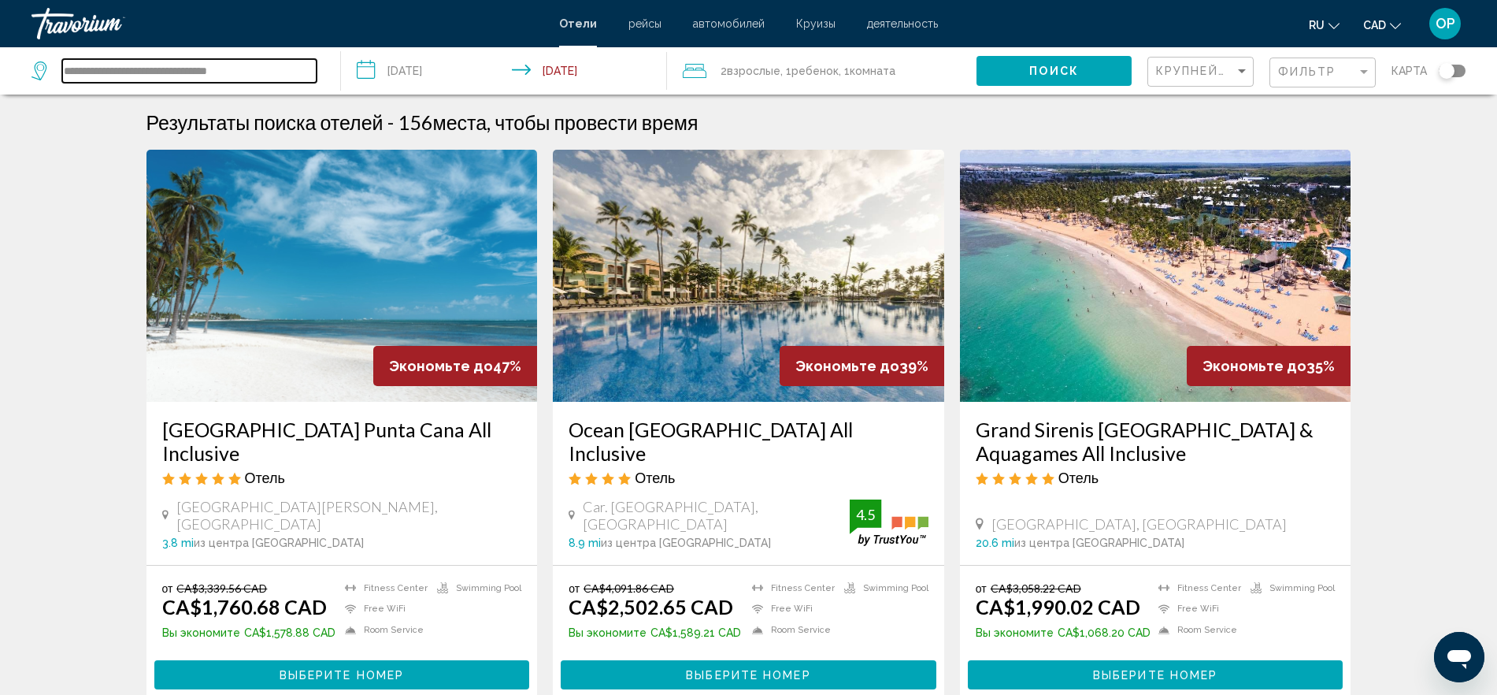
click at [245, 66] on input "**********" at bounding box center [189, 71] width 254 height 24
click at [274, 71] on input "**********" at bounding box center [189, 71] width 254 height 24
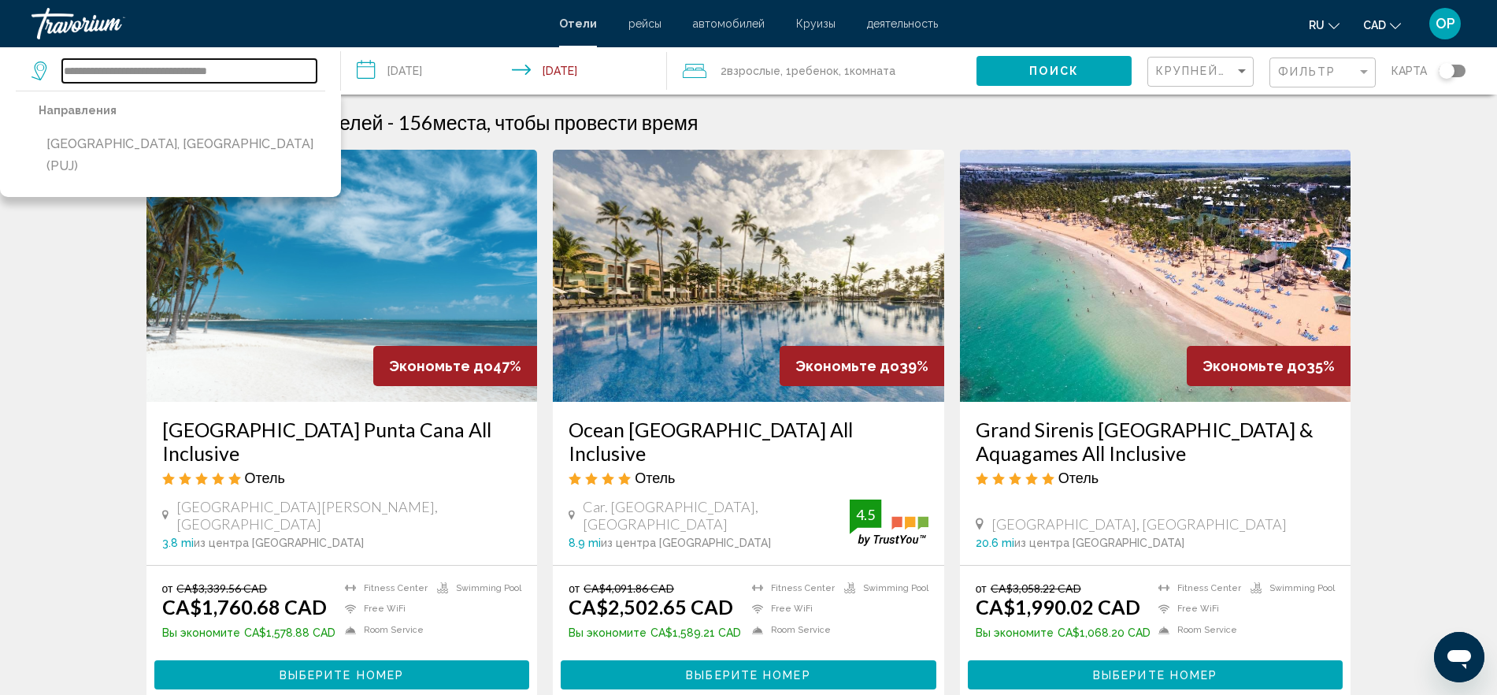
type input "*"
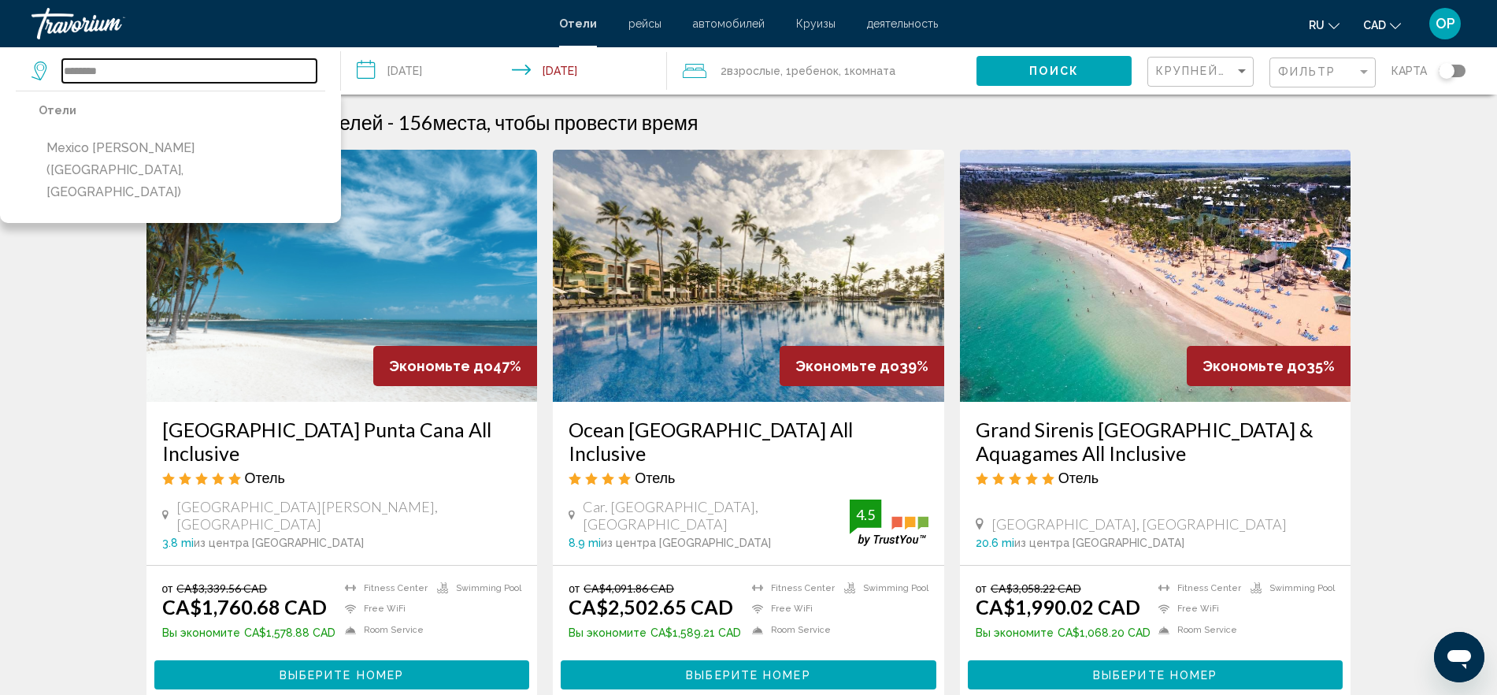
drag, startPoint x: 138, startPoint y: 74, endPoint x: 104, endPoint y: 69, distance: 34.3
click at [104, 69] on input "********" at bounding box center [189, 71] width 254 height 24
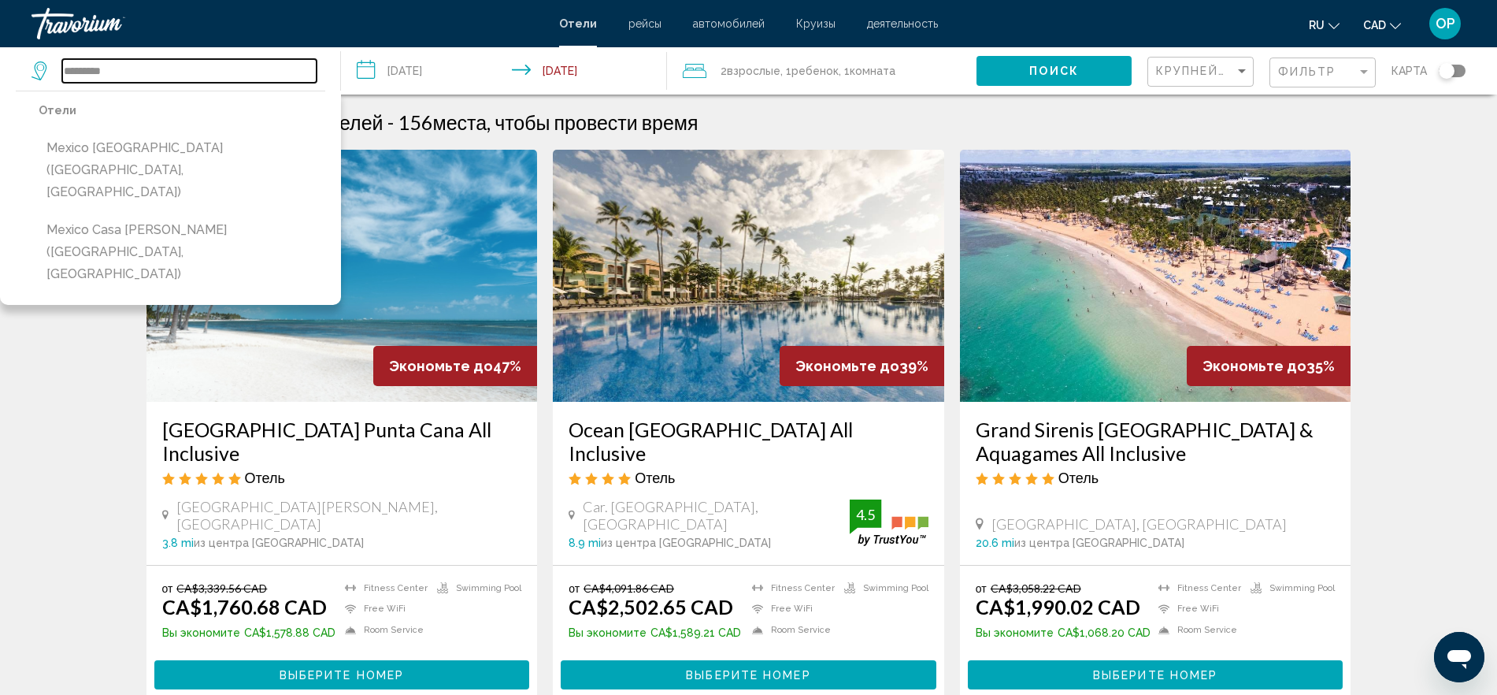
drag, startPoint x: 139, startPoint y: 71, endPoint x: 113, endPoint y: 70, distance: 26.0
click at [113, 70] on input "*********" at bounding box center [189, 71] width 254 height 24
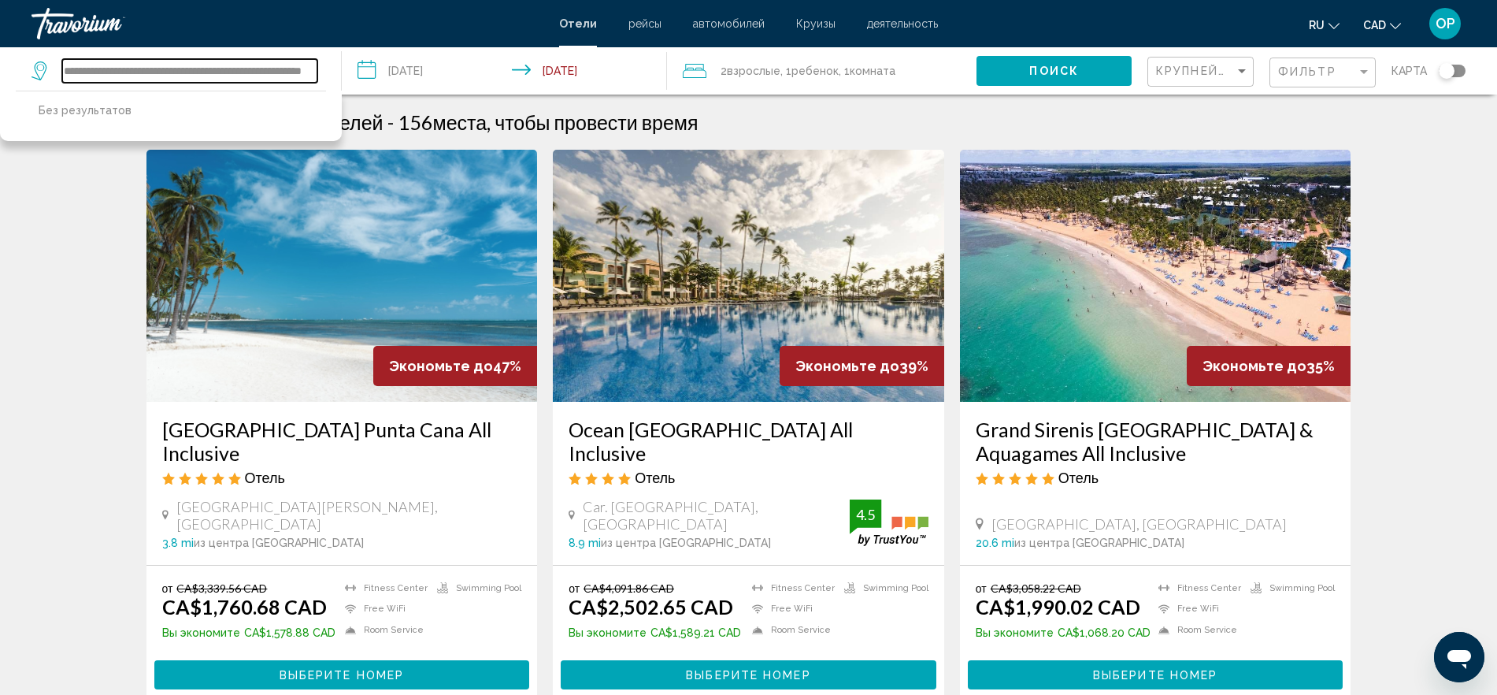
scroll to position [0, 132]
type input "**********"
click at [165, 65] on input "**********" at bounding box center [189, 71] width 255 height 24
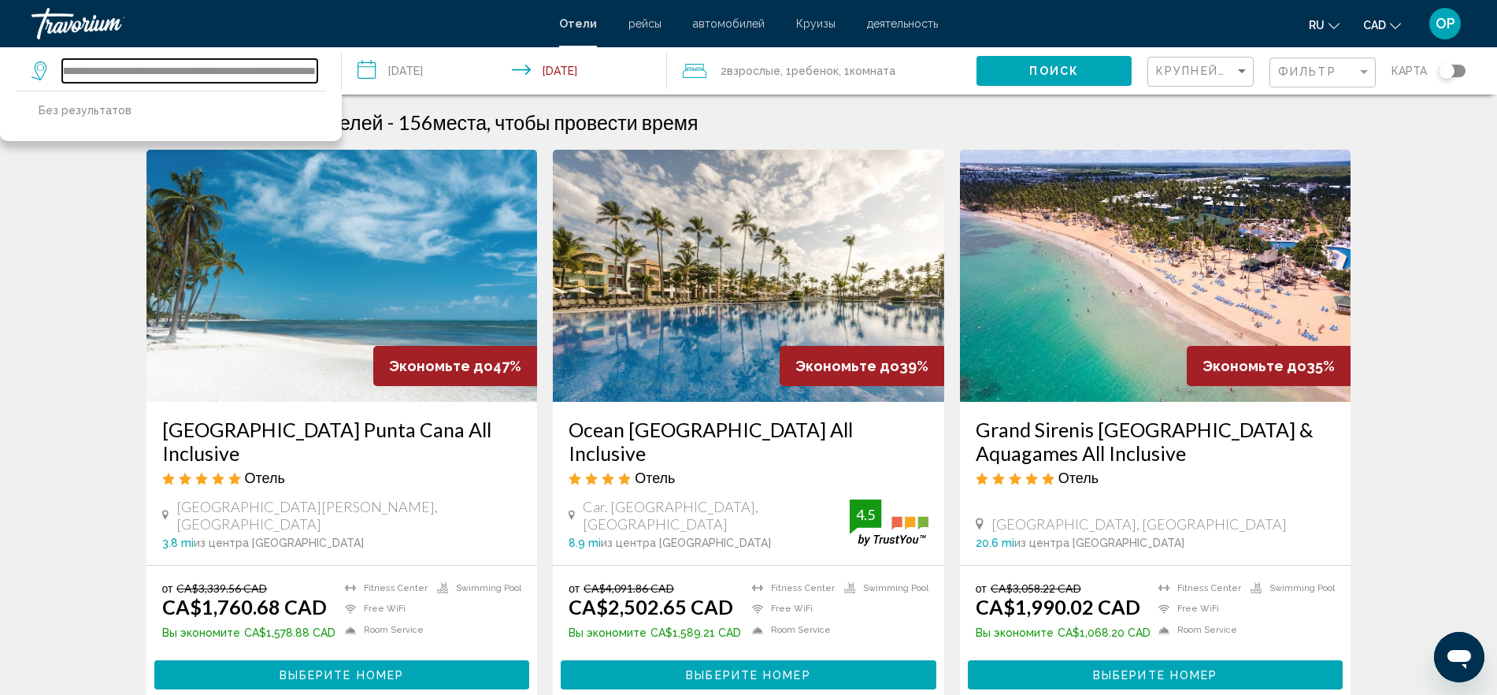
click at [165, 65] on input "**********" at bounding box center [189, 71] width 255 height 24
type input "*"
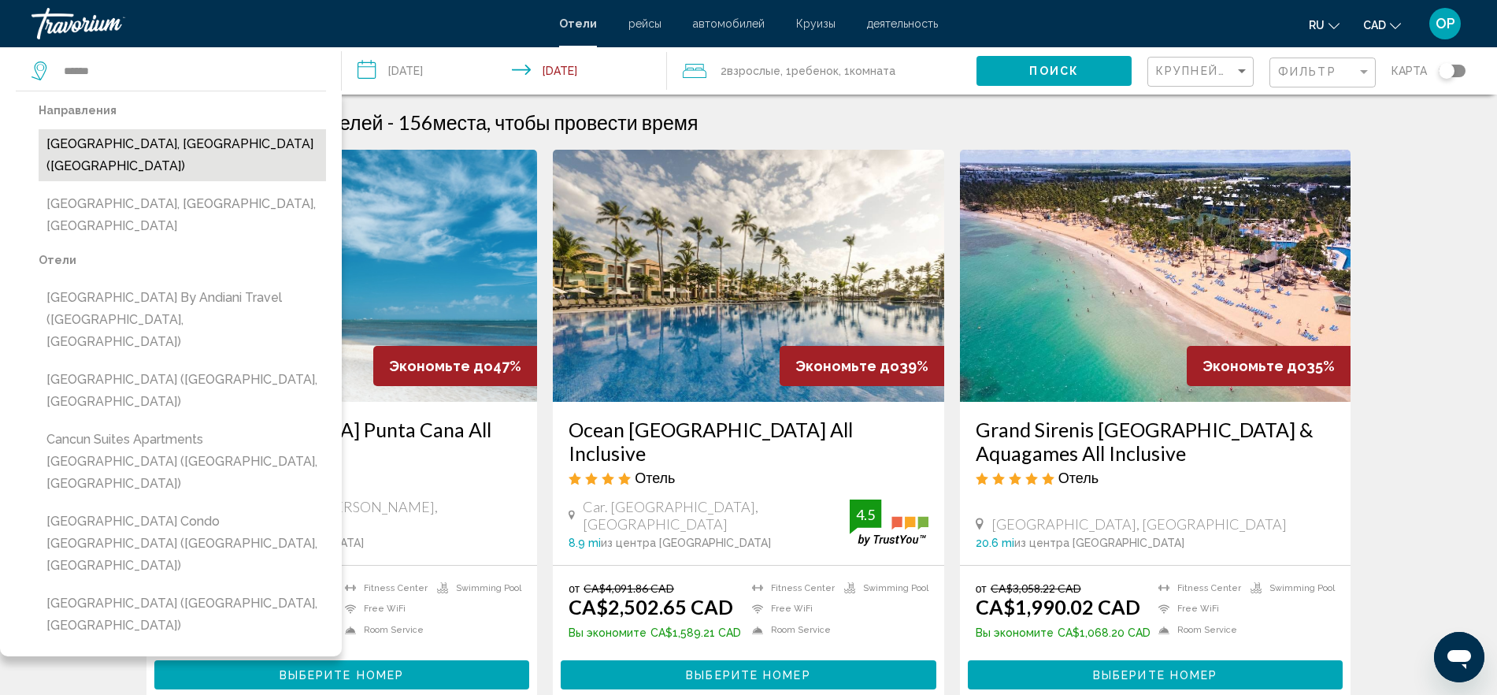
click at [157, 151] on button "[GEOGRAPHIC_DATA], [GEOGRAPHIC_DATA] ([GEOGRAPHIC_DATA])" at bounding box center [182, 155] width 287 height 52
type input "**********"
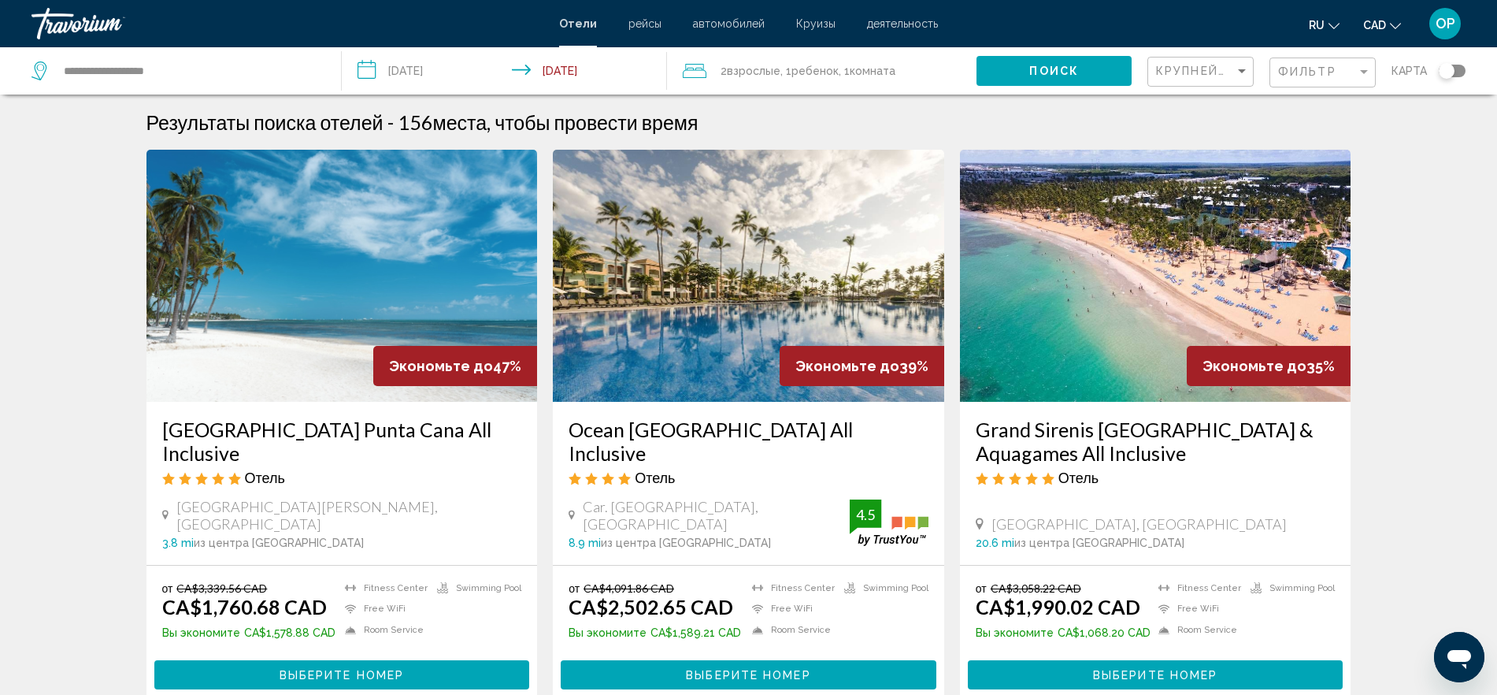
click at [1028, 71] on button "Поиск" at bounding box center [1054, 70] width 155 height 29
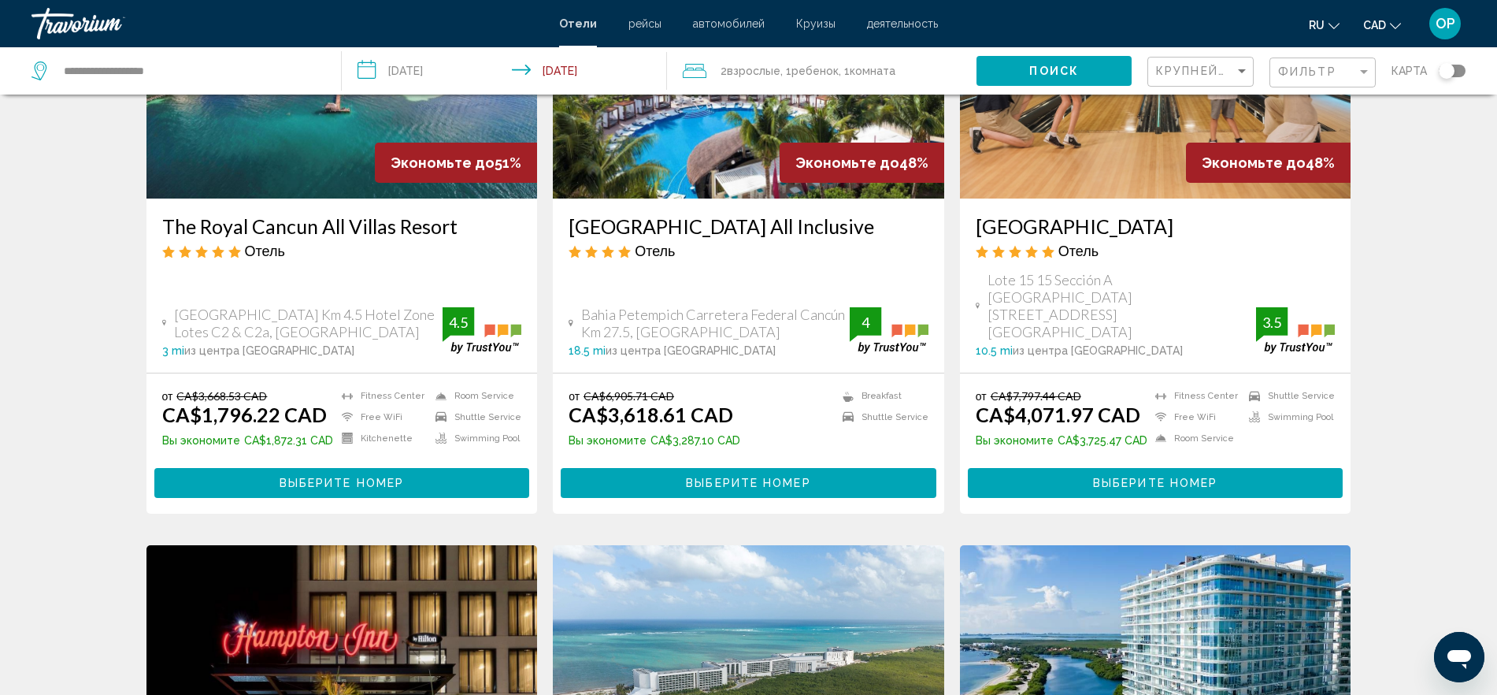
scroll to position [754, 0]
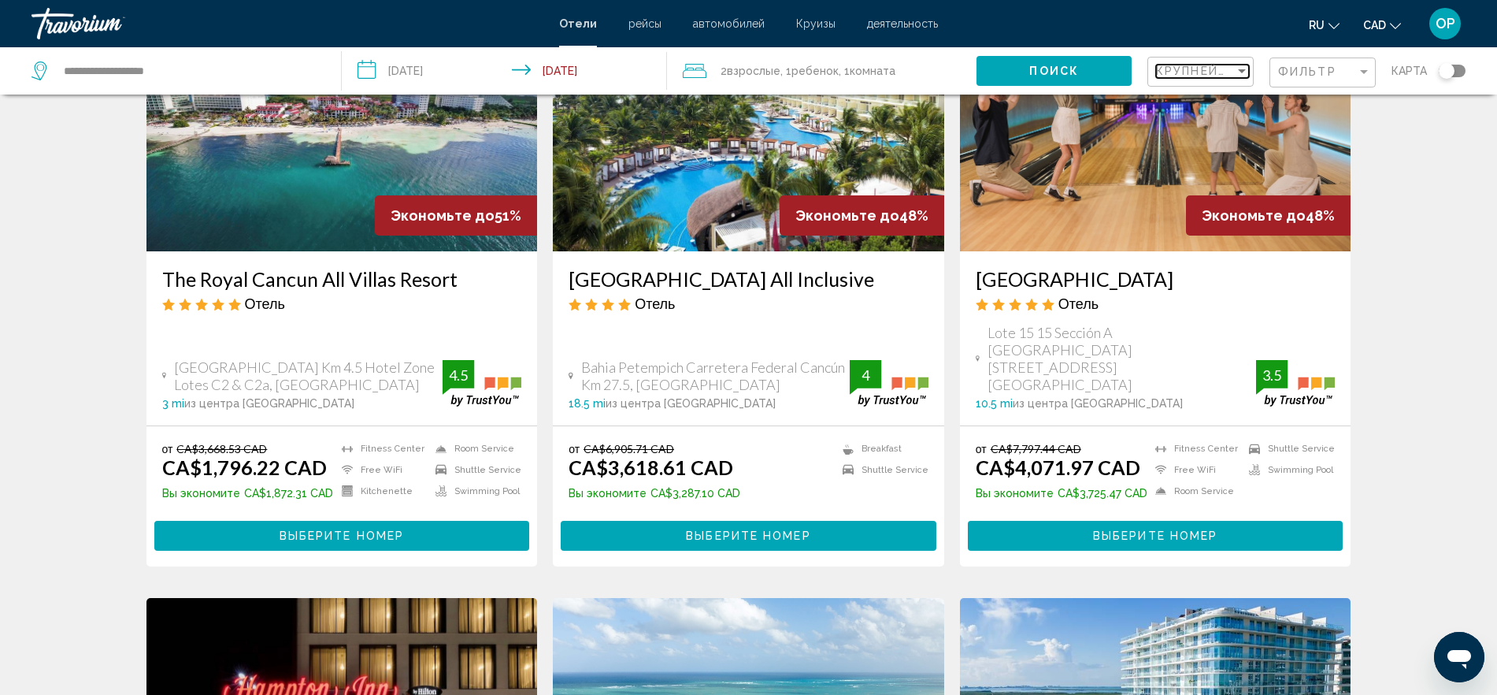
click at [1209, 74] on div "Sort by" at bounding box center [1242, 71] width 14 height 13
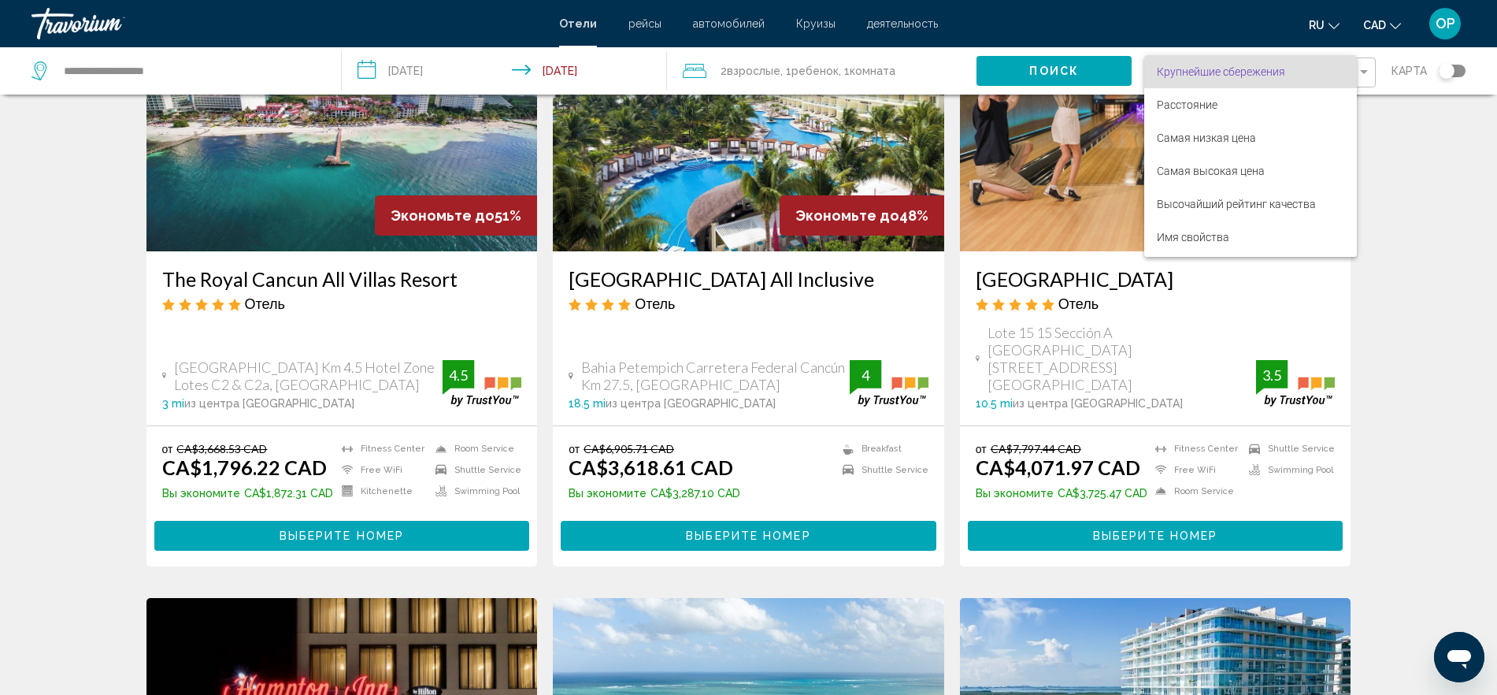
click at [1209, 124] on div at bounding box center [748, 347] width 1497 height 695
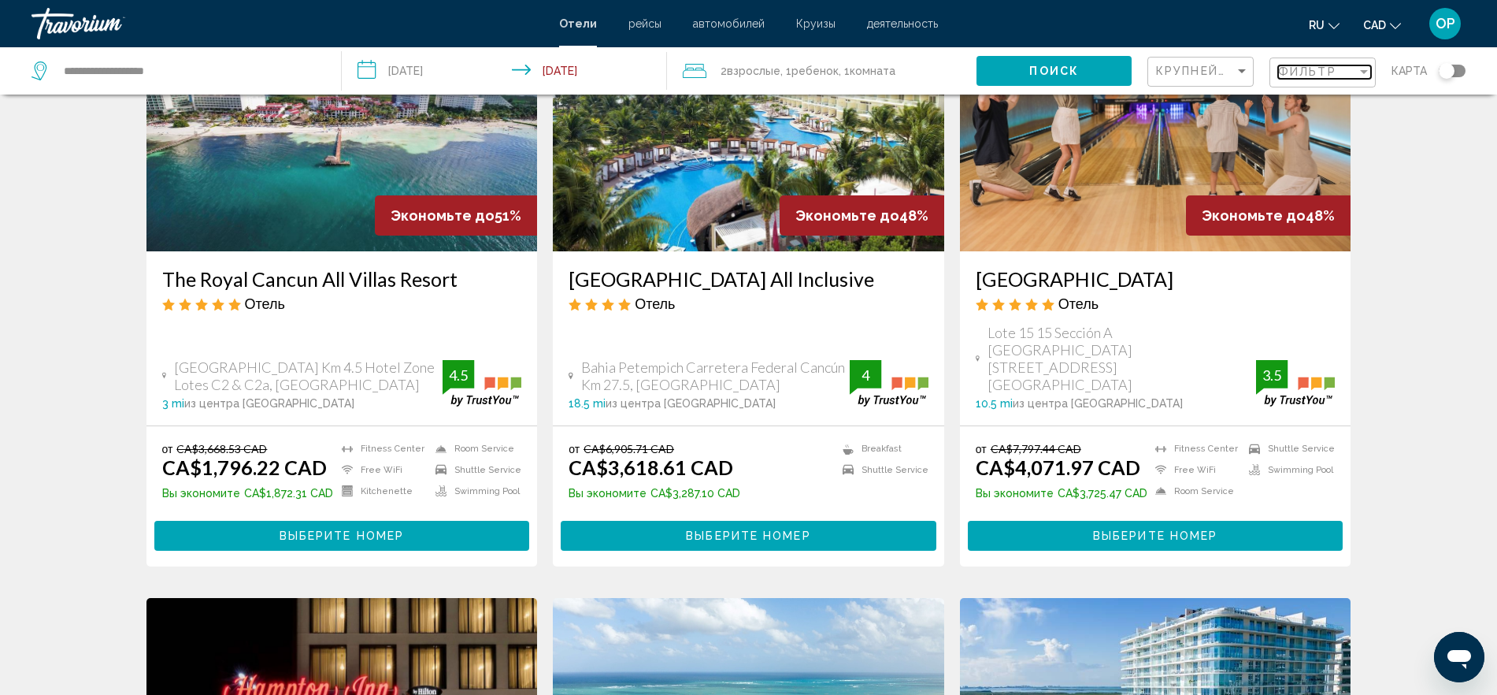
click at [1209, 66] on span "Фильтр" at bounding box center [1307, 71] width 58 height 13
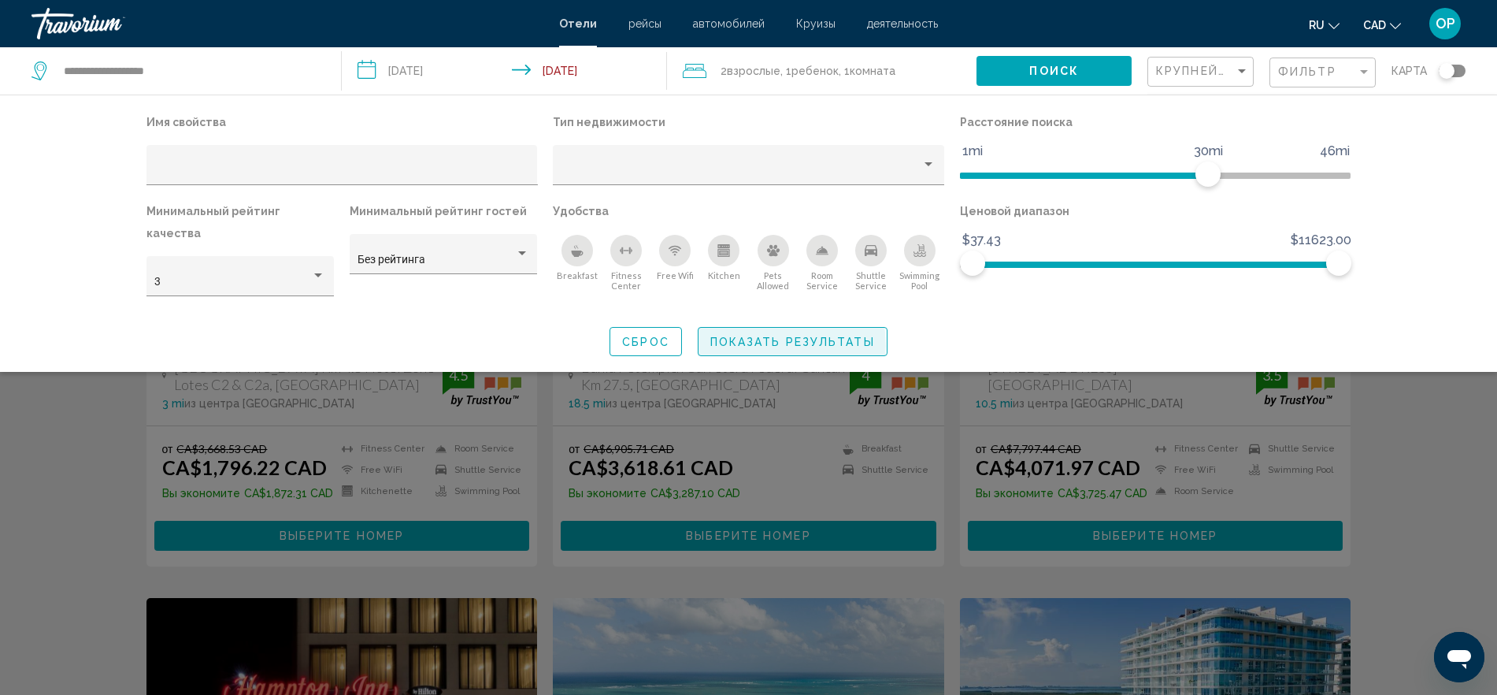
click at [761, 335] on span "Показать результаты" at bounding box center [792, 341] width 165 height 13
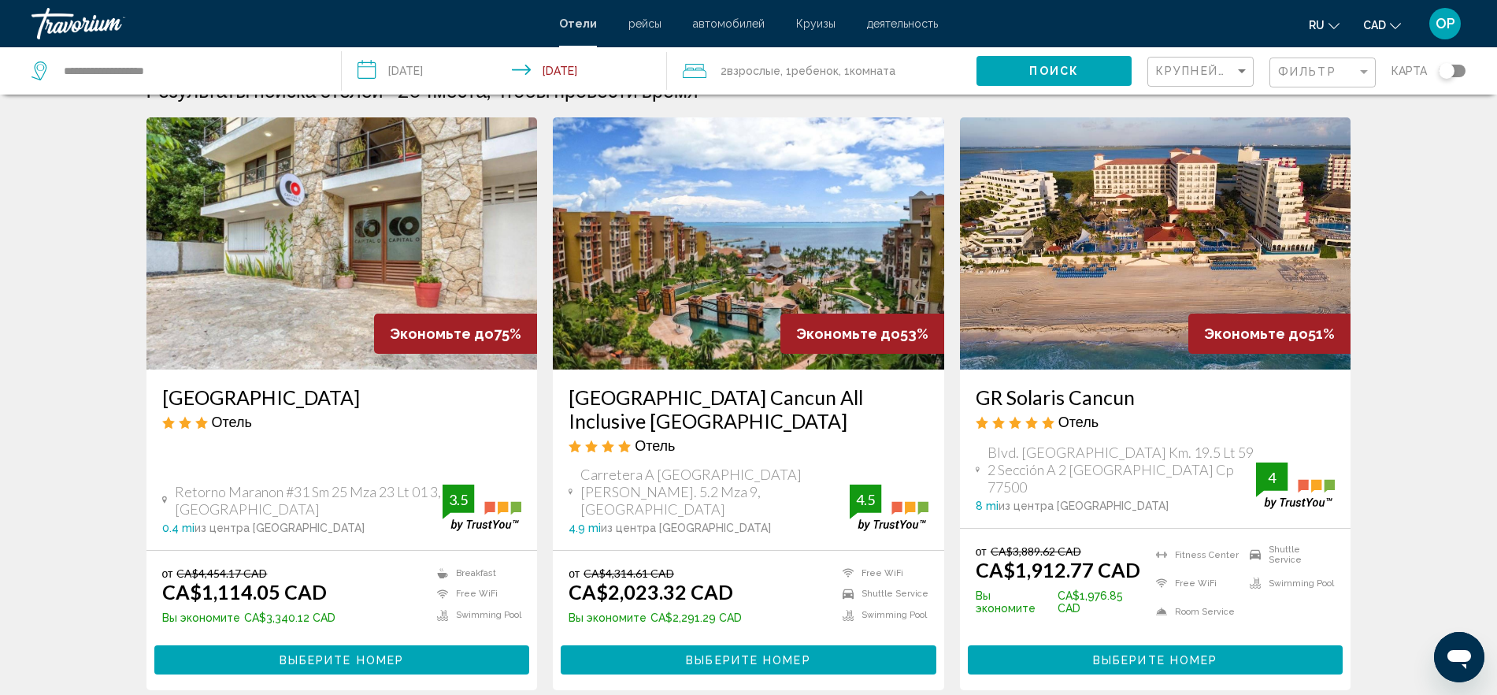
scroll to position [0, 0]
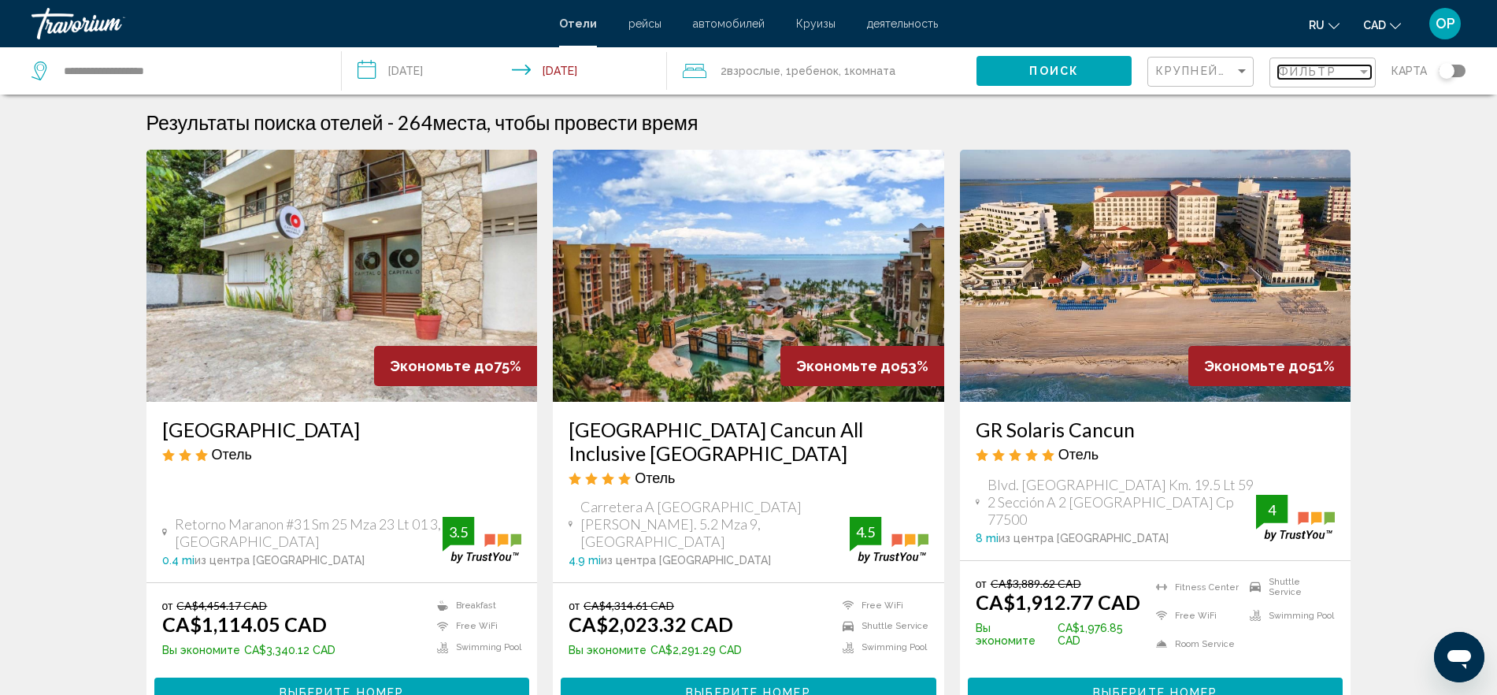
click at [1209, 76] on div "Фильтр" at bounding box center [1317, 71] width 79 height 13
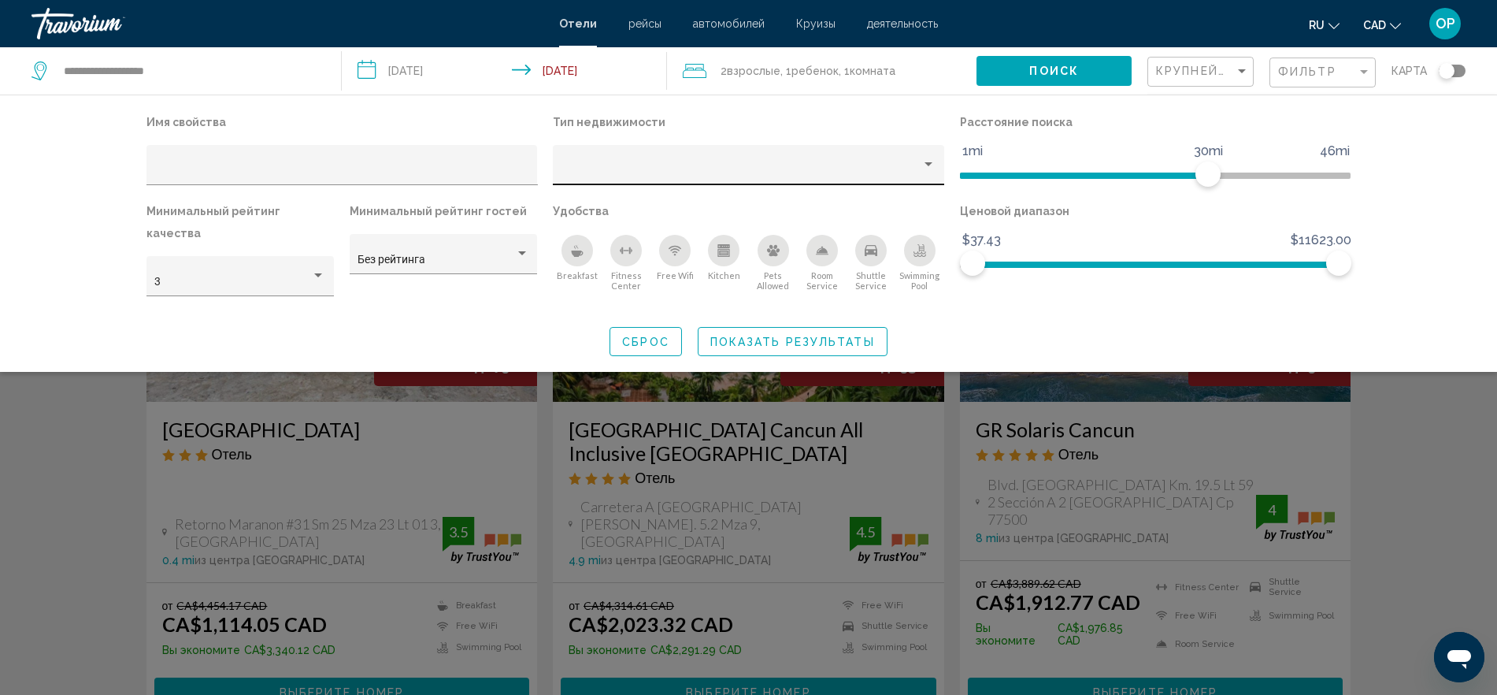
click at [882, 176] on div "Hotel Filters" at bounding box center [749, 170] width 375 height 32
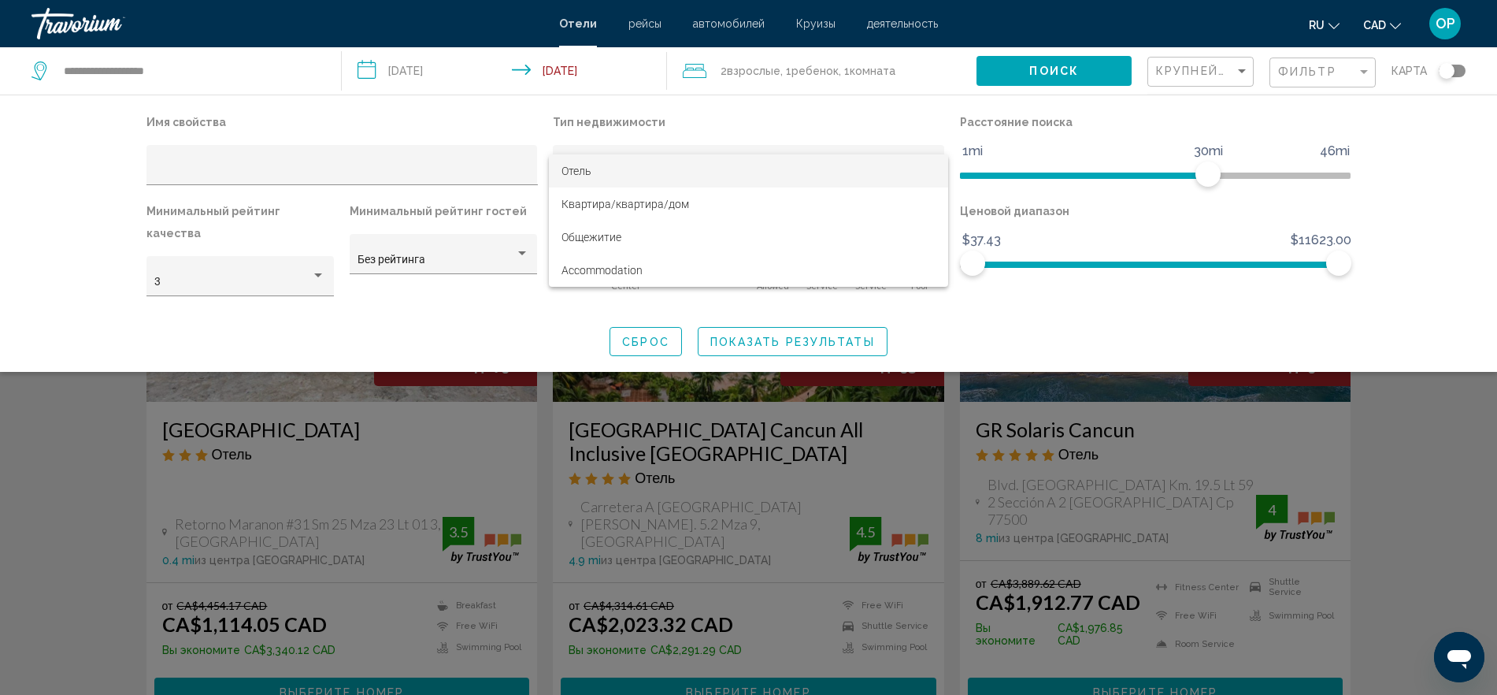
click at [879, 120] on div at bounding box center [748, 347] width 1497 height 695
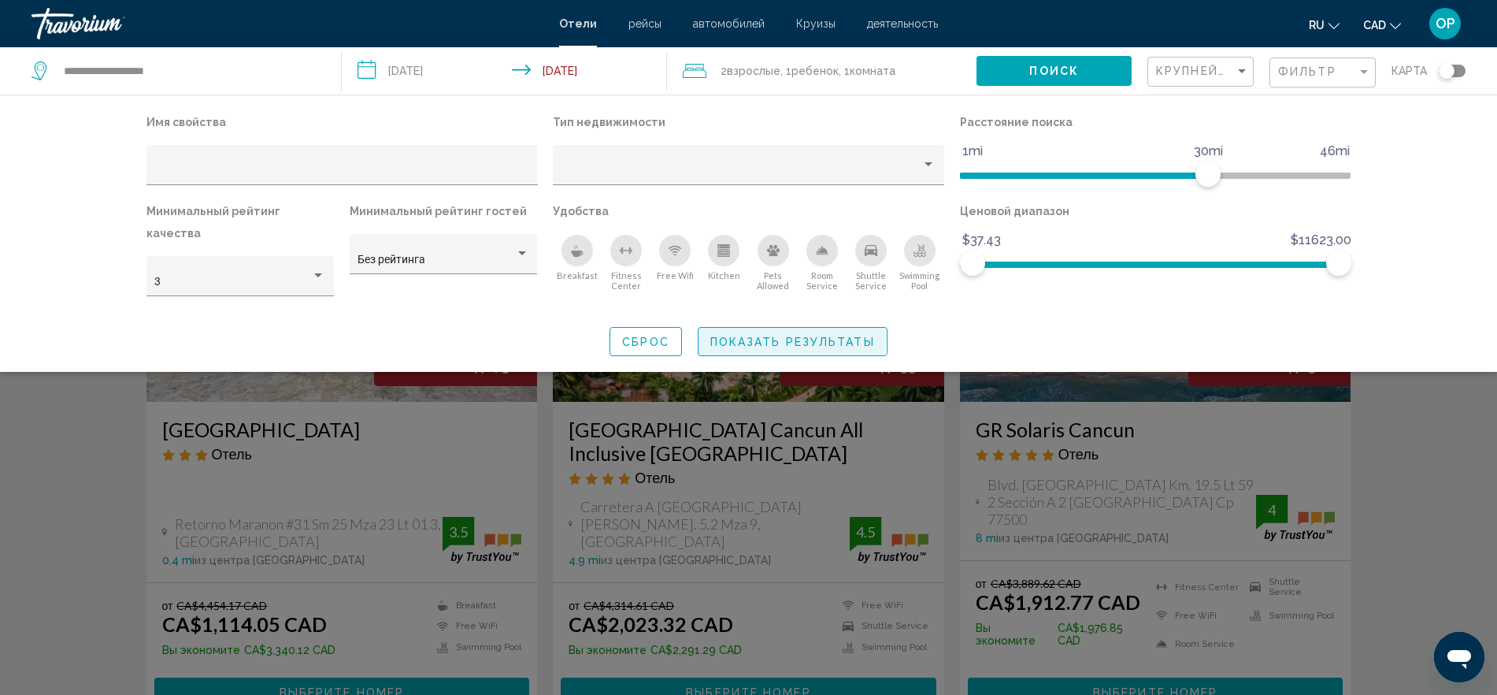
click at [752, 335] on span "Показать результаты" at bounding box center [792, 341] width 165 height 13
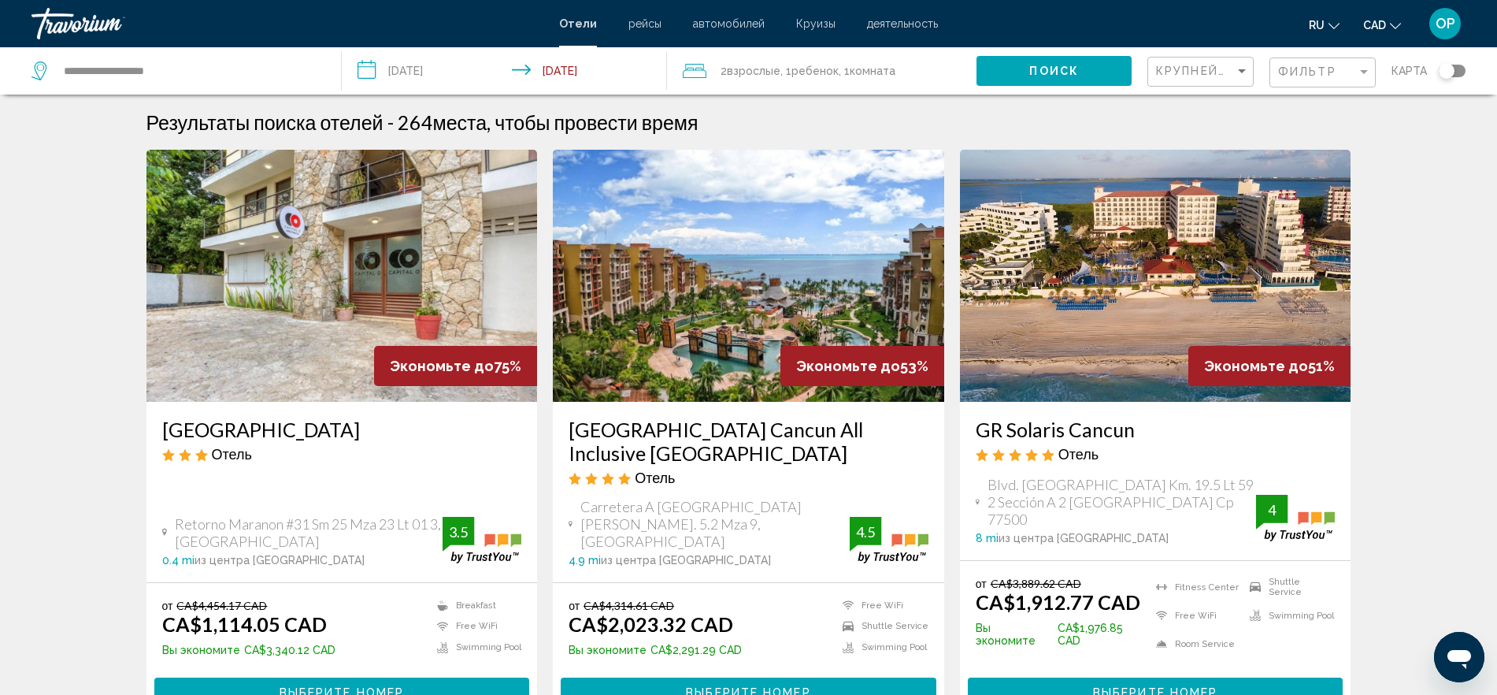
click at [1091, 428] on h3 "GR Solaris Cancun" at bounding box center [1156, 429] width 360 height 24
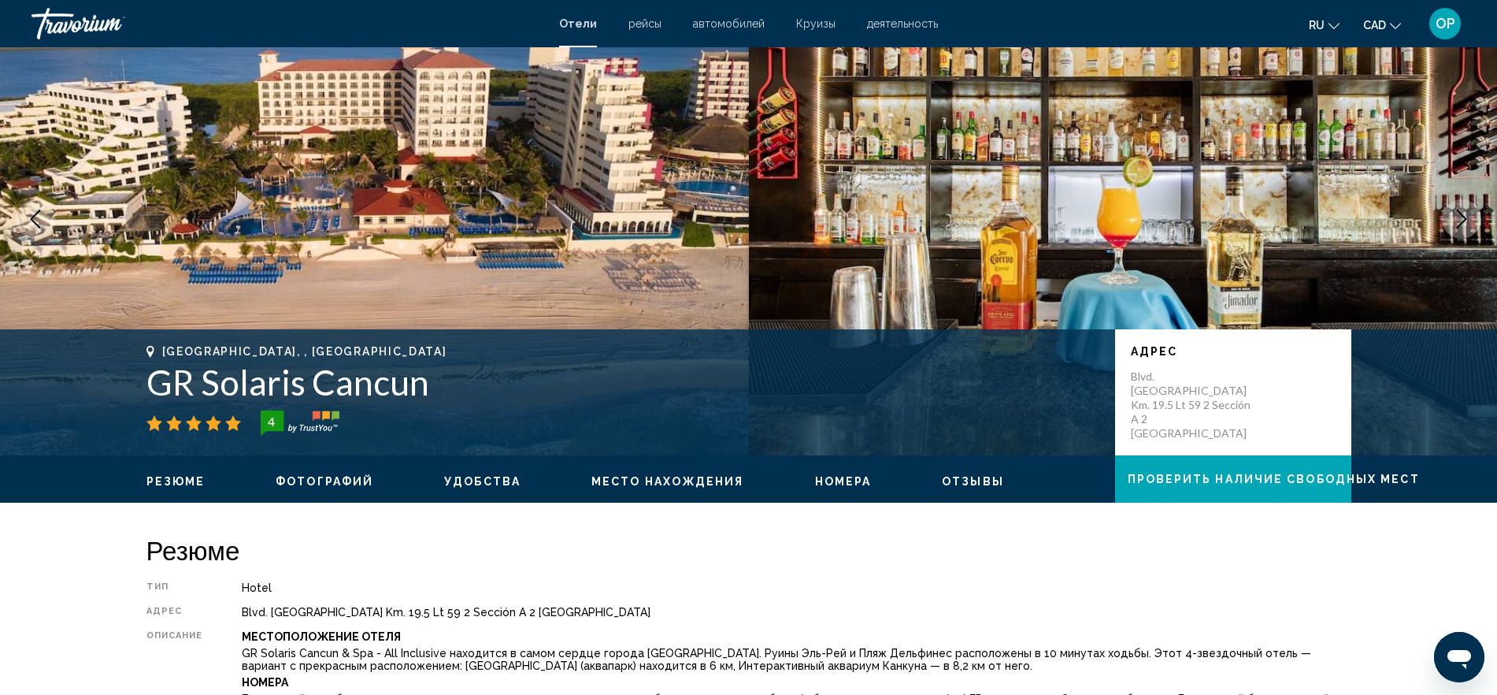
scroll to position [98, 0]
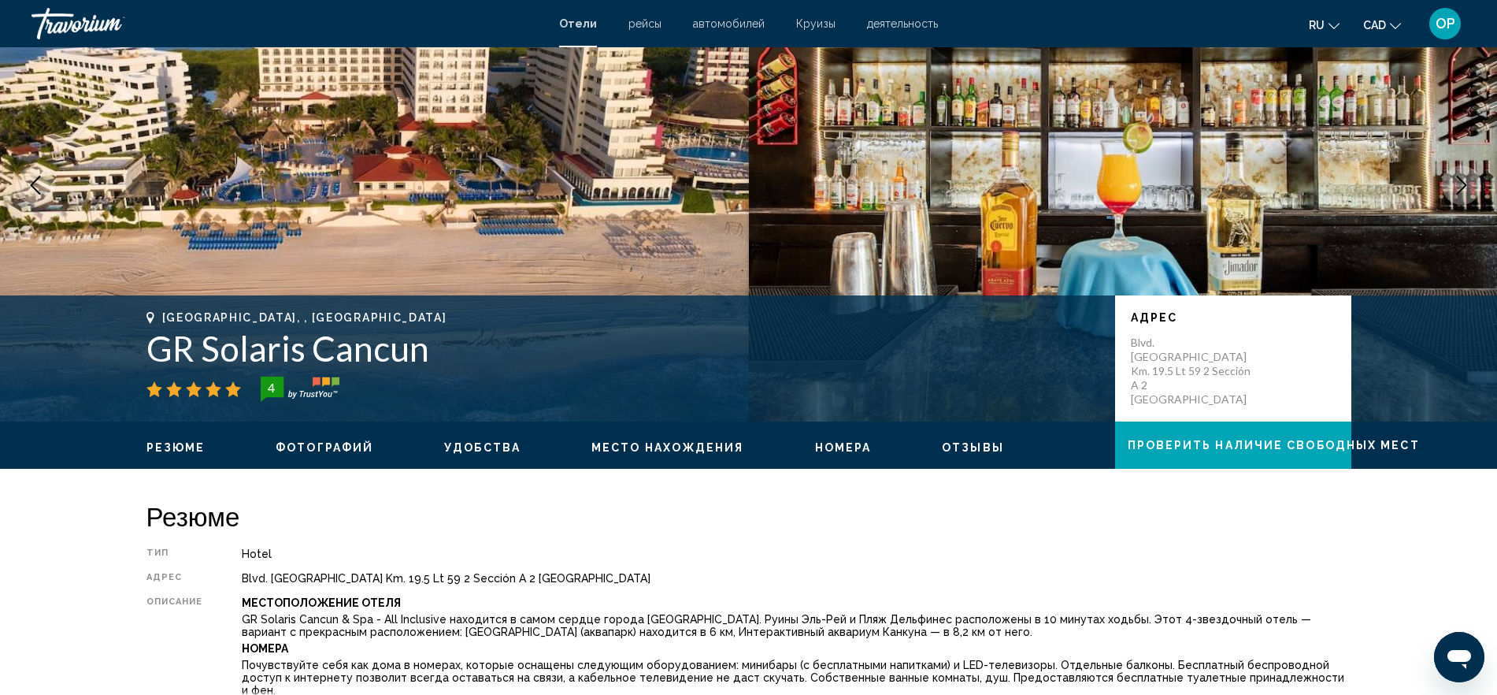
drag, startPoint x: 434, startPoint y: 356, endPoint x: 148, endPoint y: 350, distance: 285.9
click at [148, 350] on h1 "GR Solaris Cancun" at bounding box center [622, 348] width 953 height 41
copy h1 "GR Solaris Cancun"
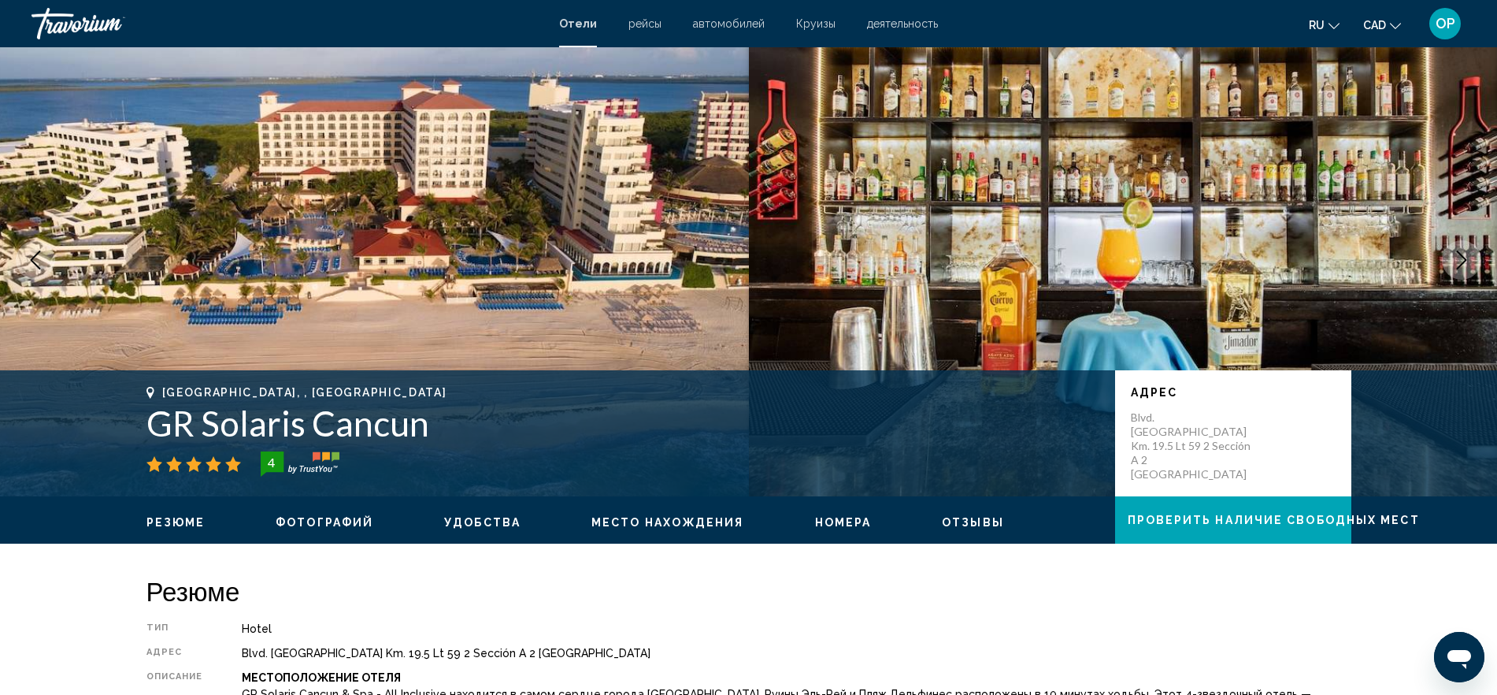
scroll to position [0, 0]
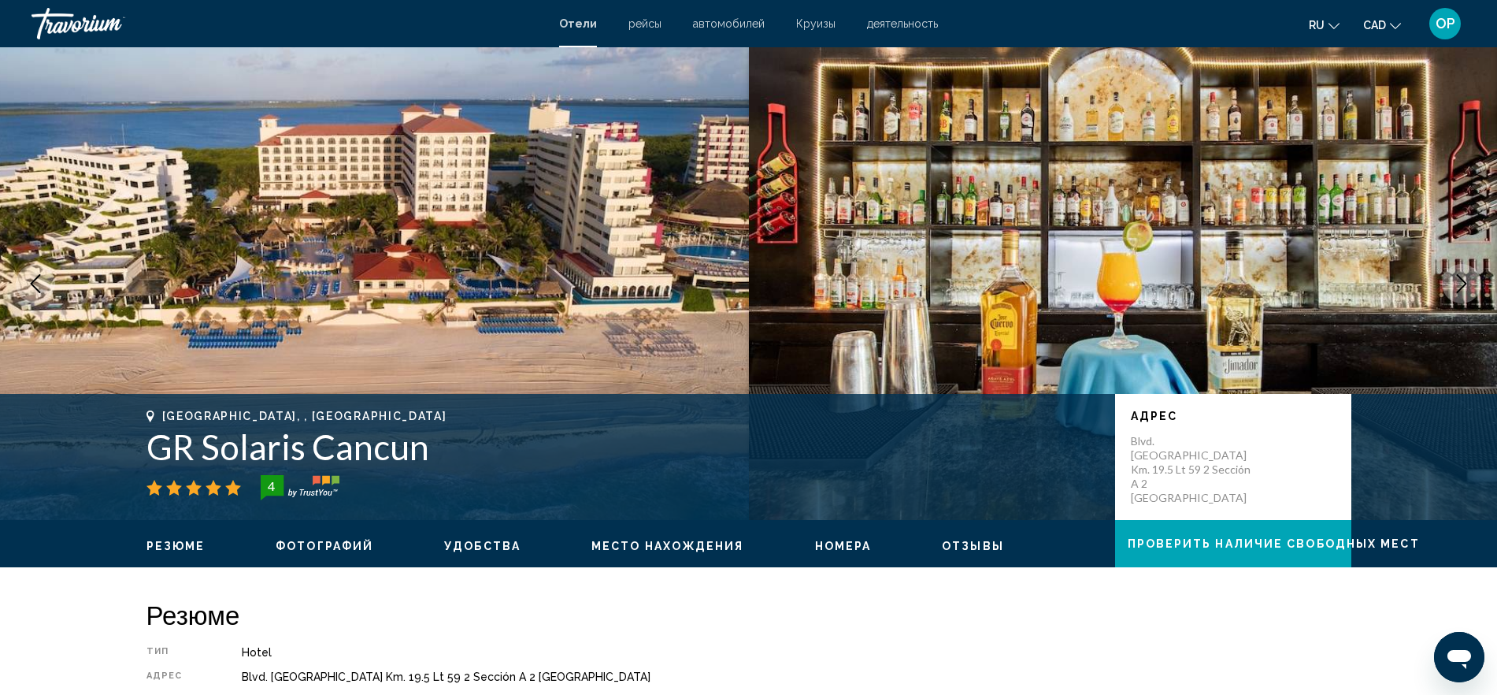
click at [92, 24] on div "Travorium" at bounding box center [111, 24] width 158 height 32
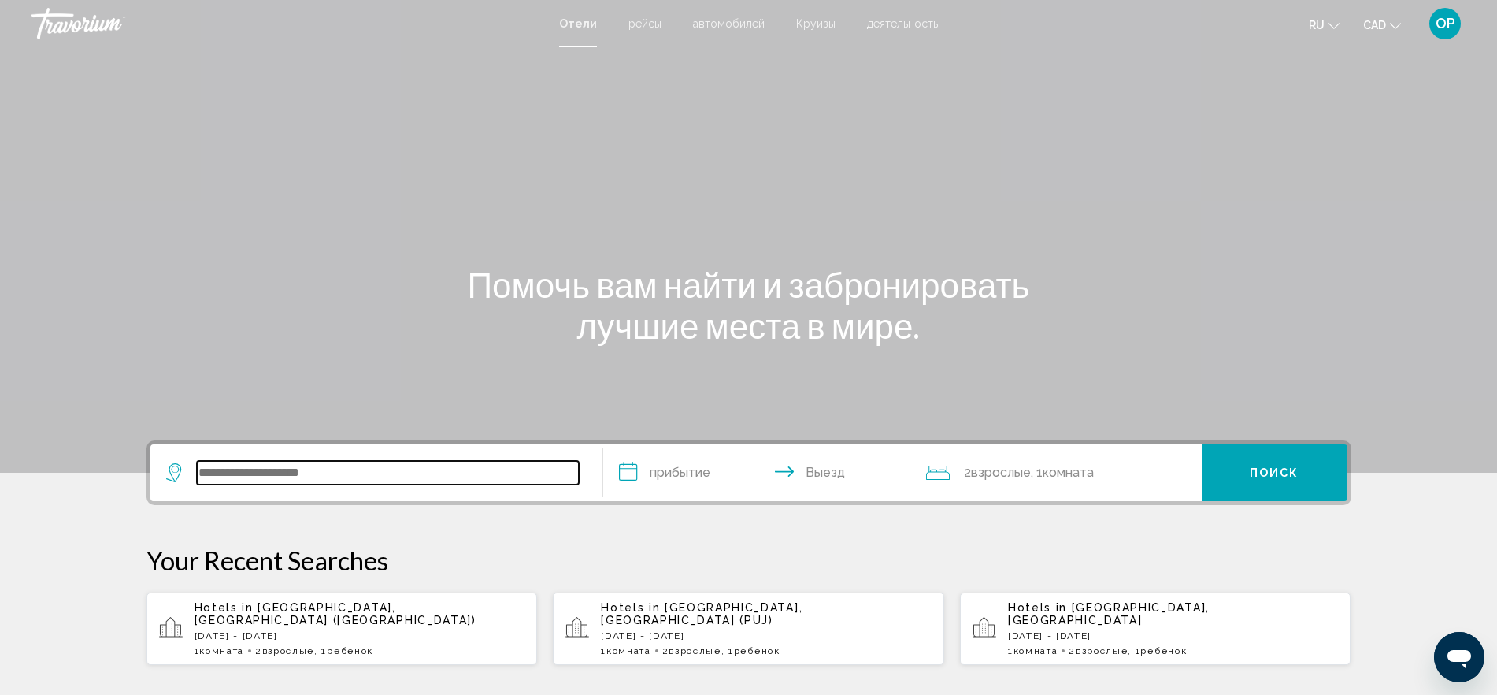
click at [389, 476] on input "Search widget" at bounding box center [388, 473] width 382 height 24
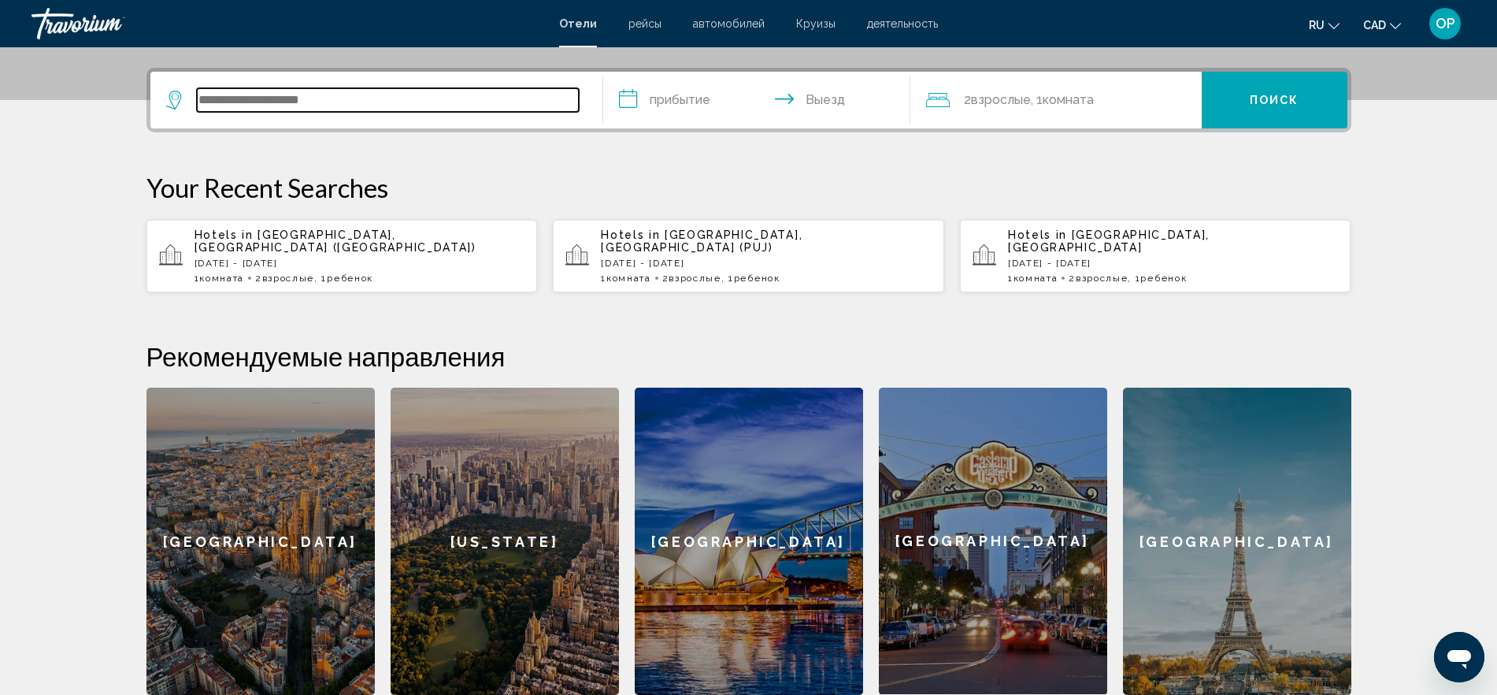
scroll to position [389, 0]
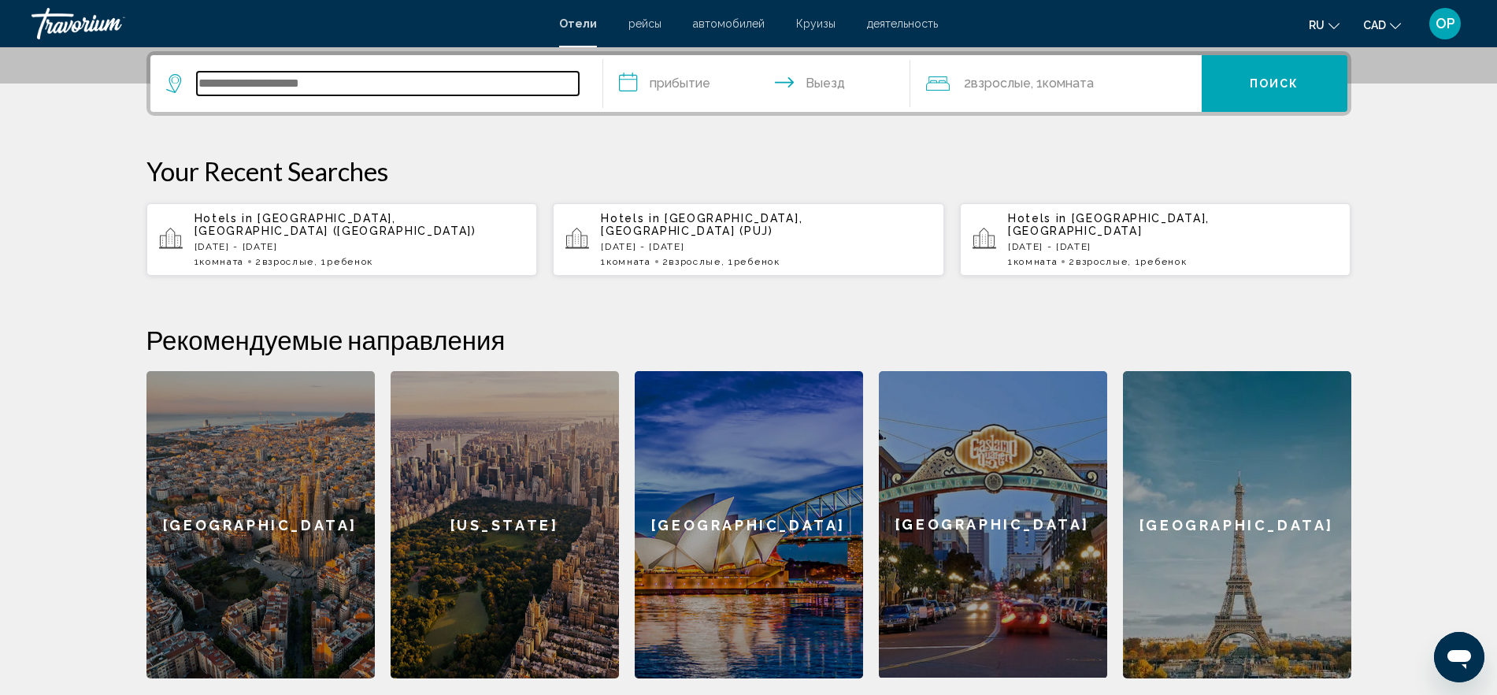
click at [283, 74] on input "Search widget" at bounding box center [388, 84] width 382 height 24
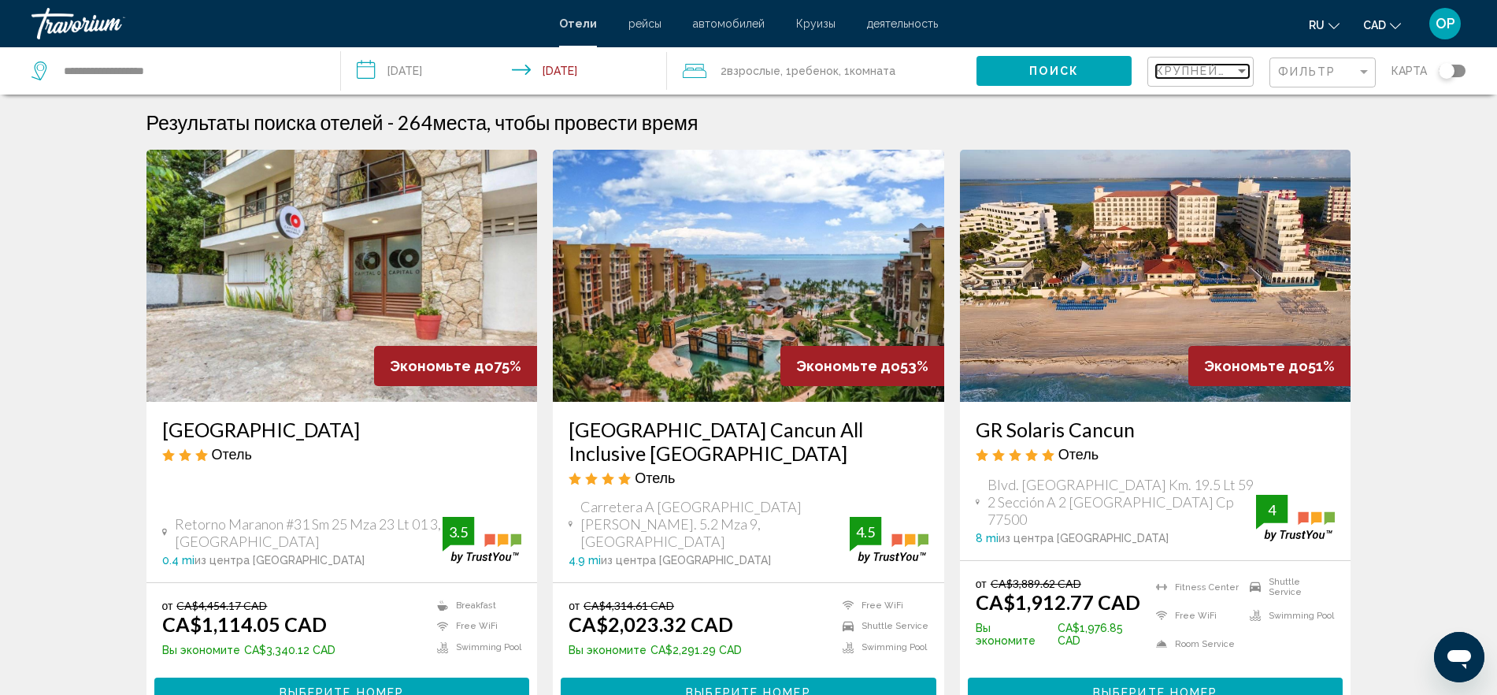
click at [1209, 76] on div "Sort by" at bounding box center [1242, 71] width 14 height 13
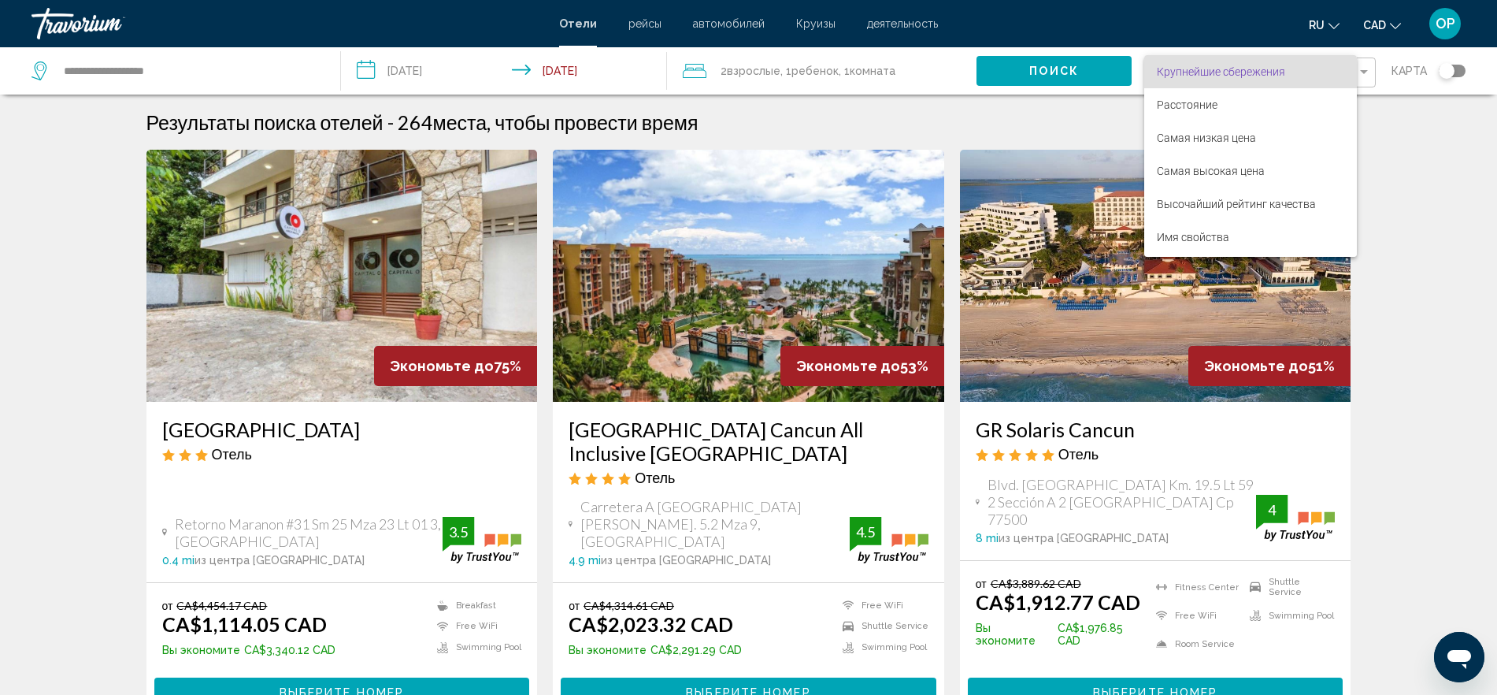
click at [1209, 146] on div at bounding box center [748, 347] width 1497 height 695
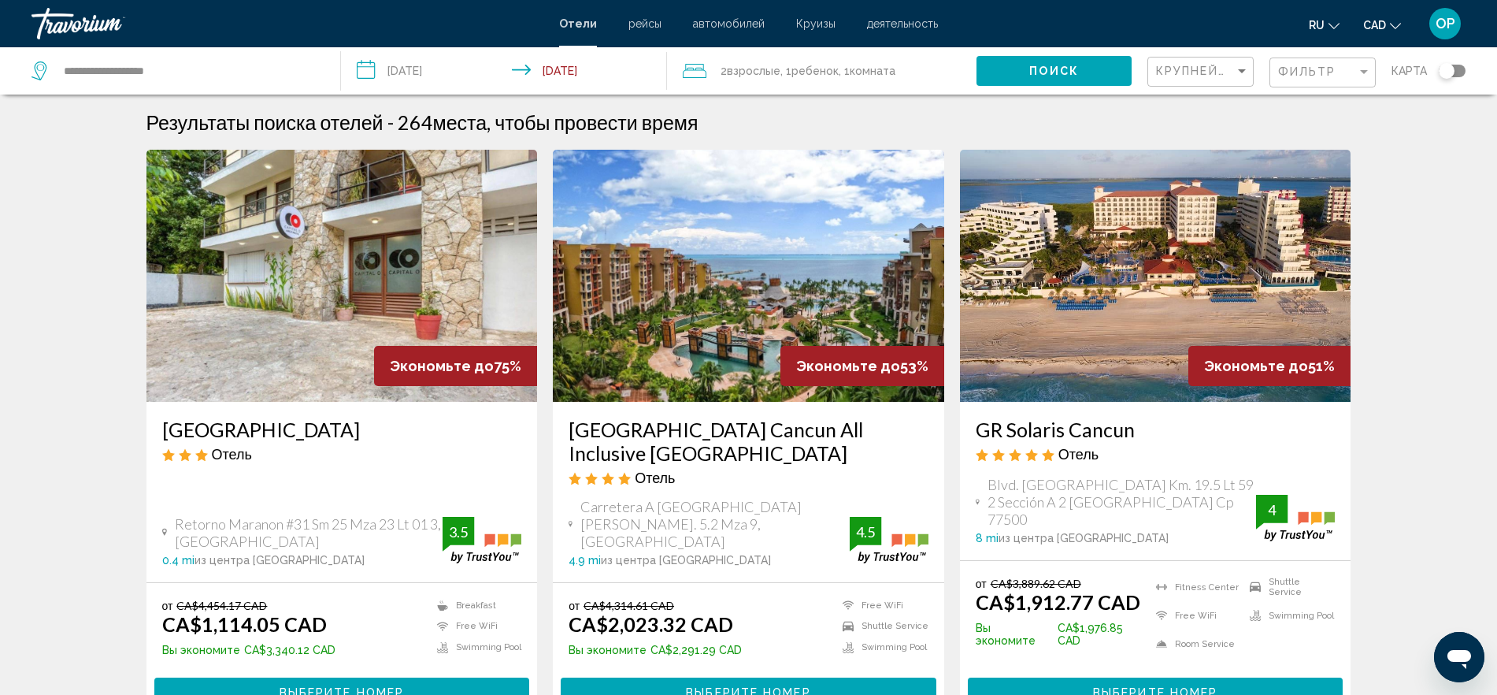
click at [1209, 64] on div "Фильтр" at bounding box center [1324, 72] width 93 height 29
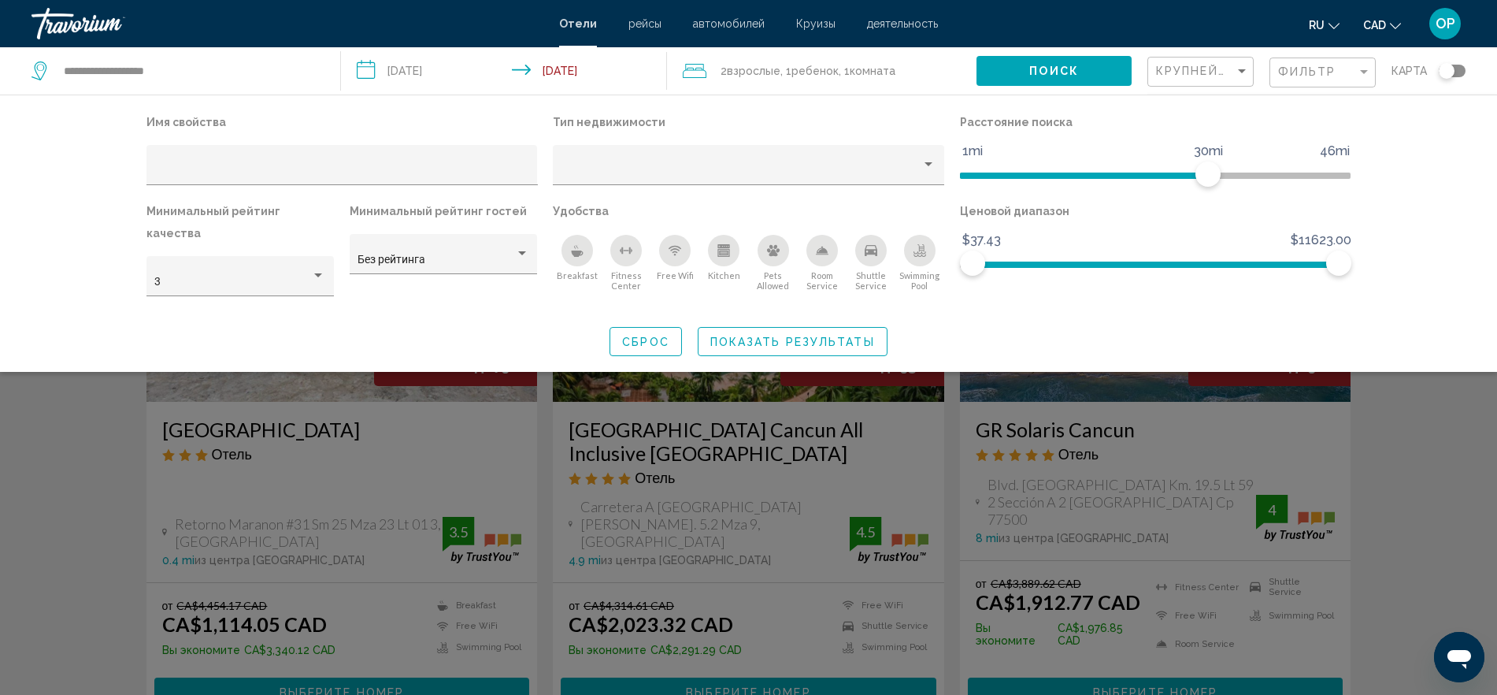
drag, startPoint x: 908, startPoint y: 261, endPoint x: 650, endPoint y: 258, distance: 258.3
click at [613, 258] on ul "Breakfast Fitness Center Free Wifi Kitchen Pets Allowed Room Service Shuttle Se…" at bounding box center [748, 262] width 391 height 57
click at [578, 242] on div "Breakfast" at bounding box center [578, 251] width 32 height 32
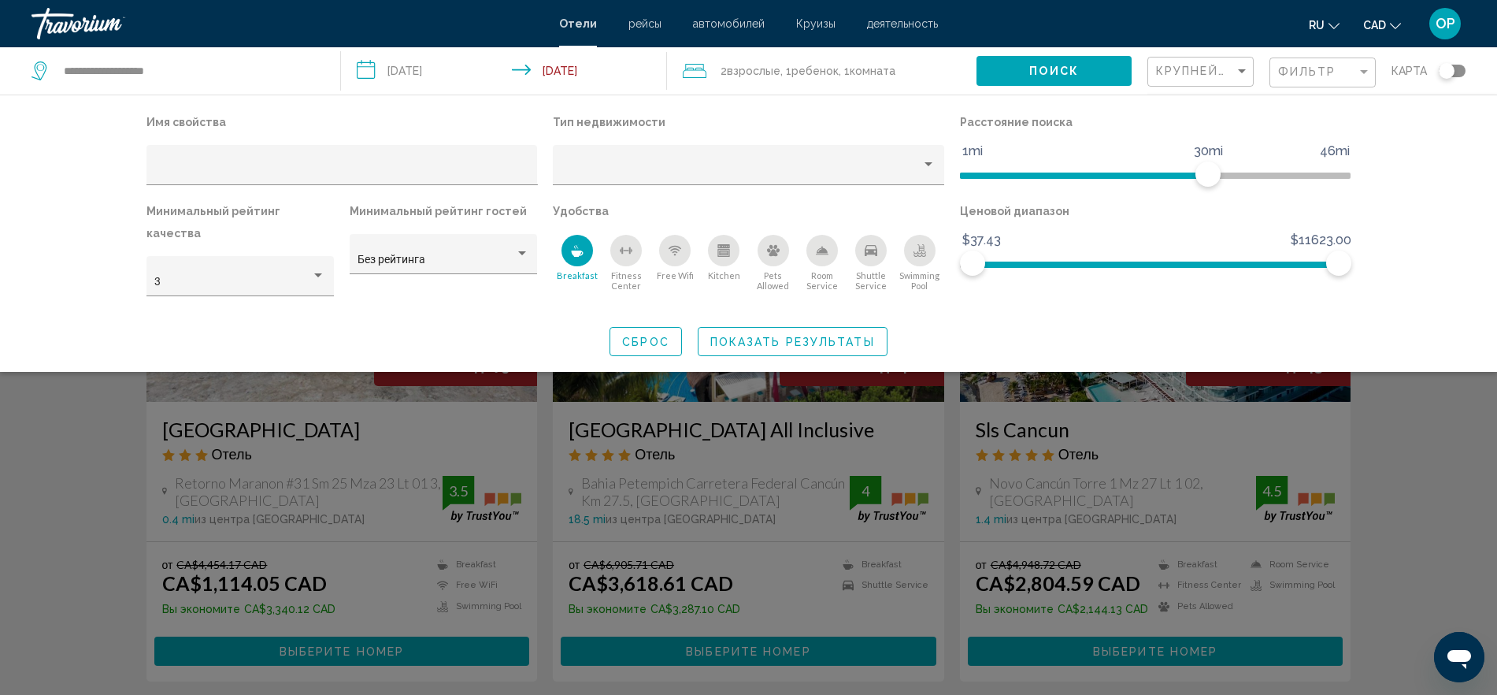
click at [624, 246] on icon "Fitness Center" at bounding box center [626, 250] width 13 height 13
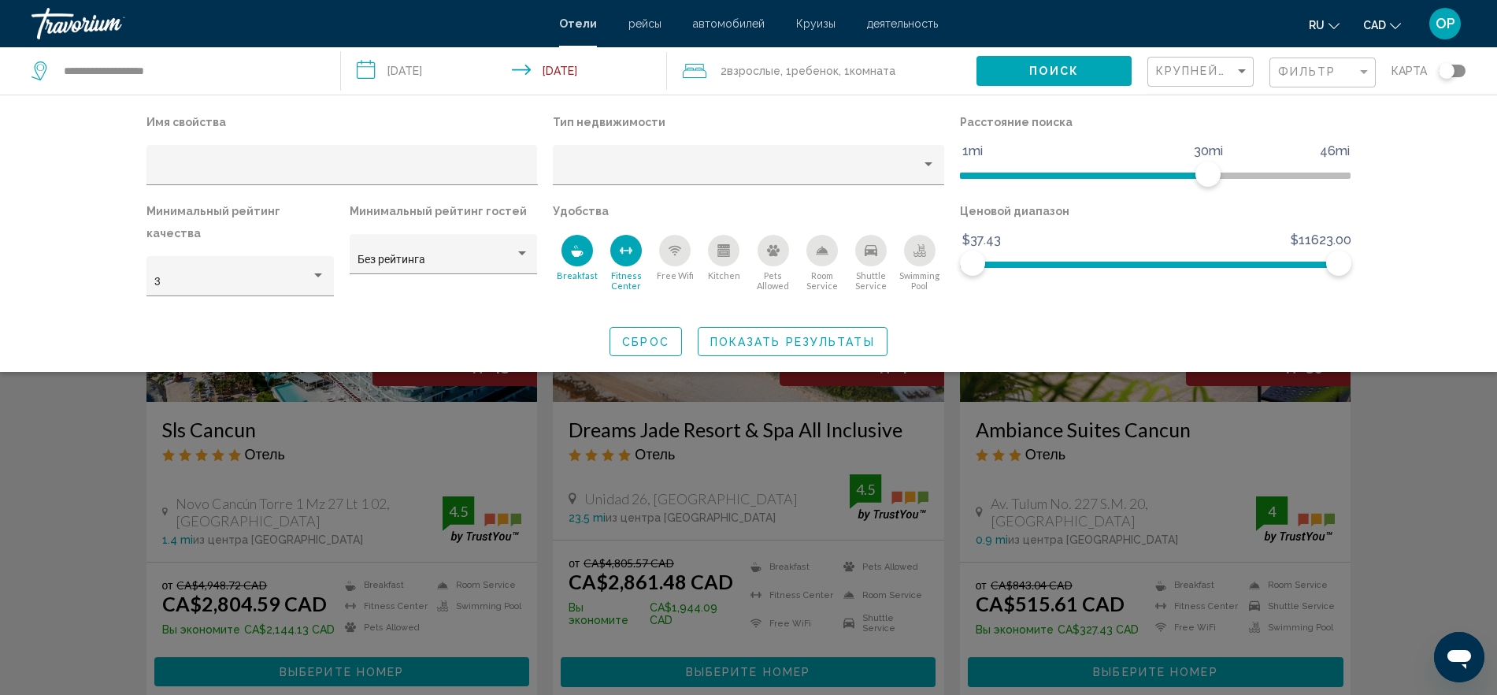
click at [667, 247] on div "Free Wifi" at bounding box center [675, 251] width 32 height 32
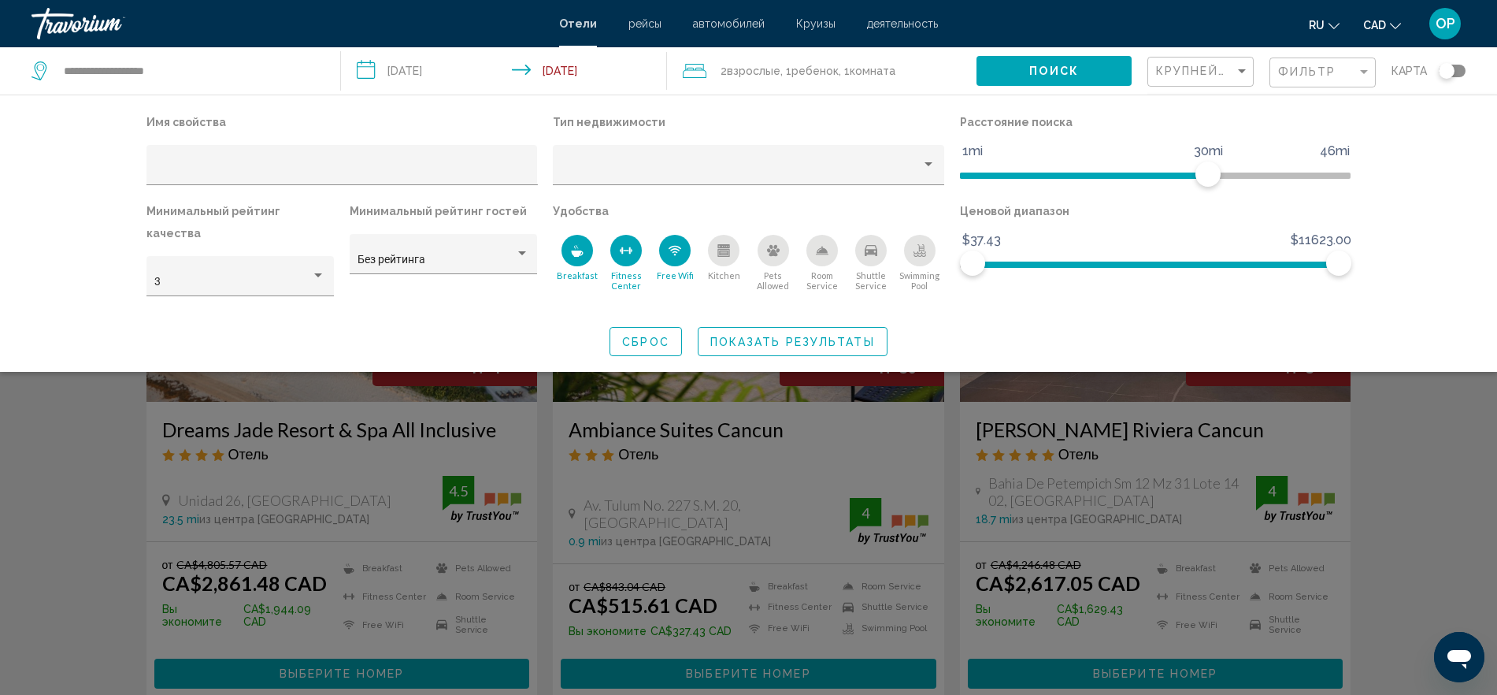
click at [716, 246] on div "Kitchen" at bounding box center [724, 251] width 32 height 32
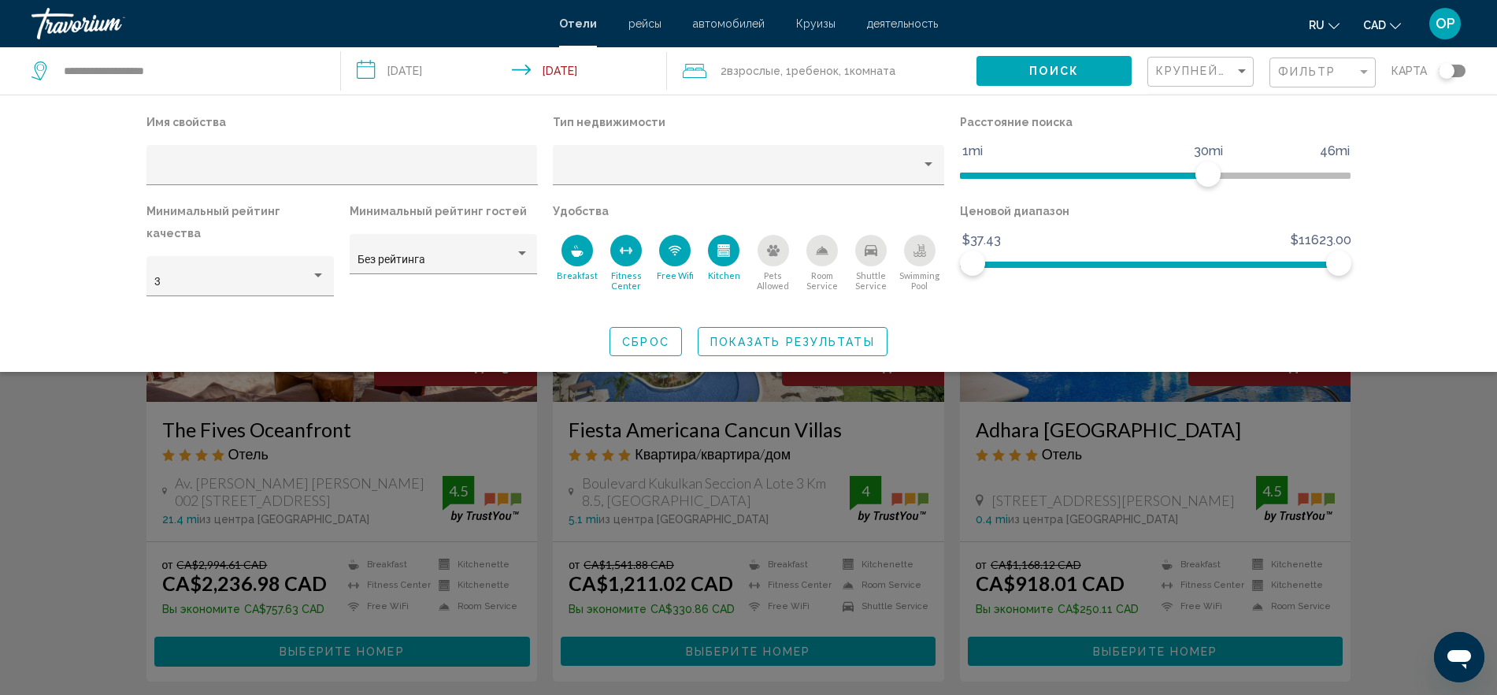
click at [767, 250] on icon "Pets Allowed" at bounding box center [773, 250] width 13 height 11
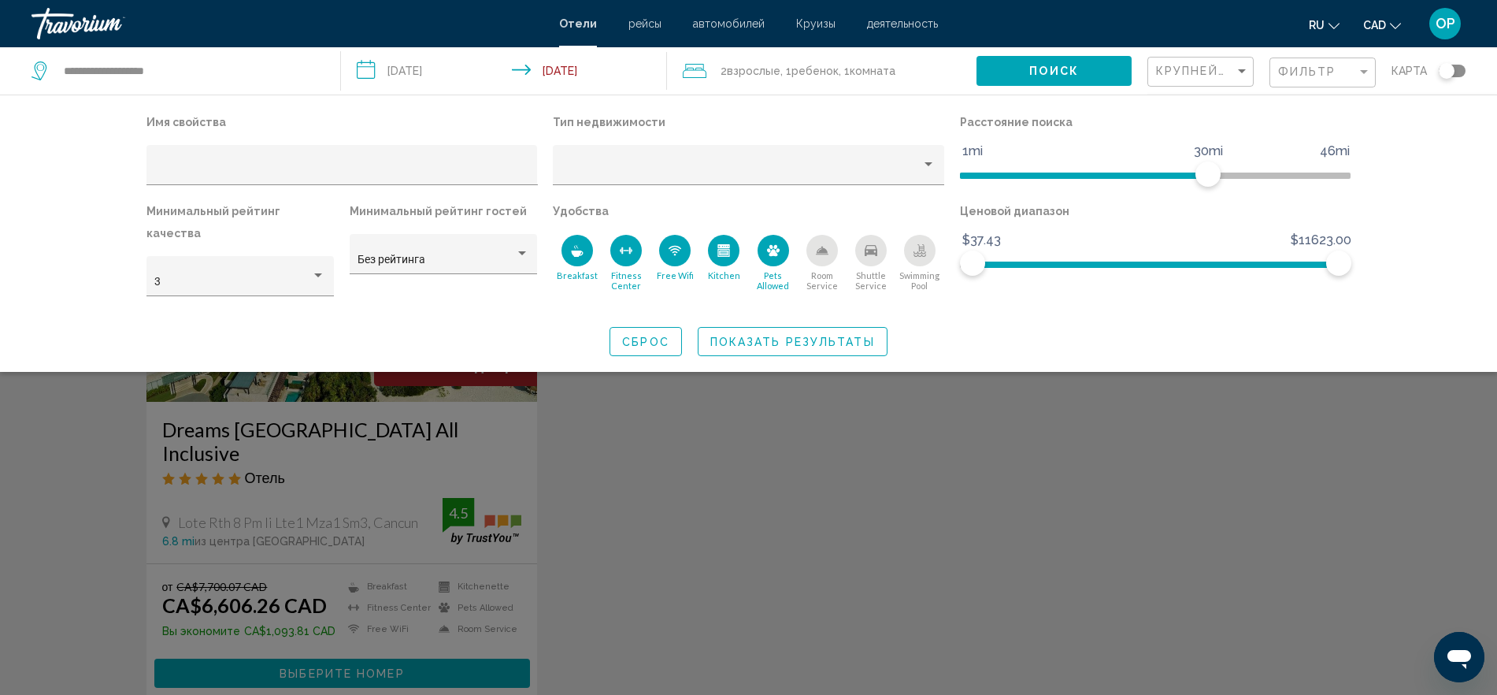
click at [814, 250] on div "Room Service" at bounding box center [822, 251] width 32 height 32
click at [883, 243] on div "Shuttle Service" at bounding box center [871, 251] width 32 height 32
click at [919, 245] on icon "Swimming Pool" at bounding box center [920, 248] width 6 height 8
click at [870, 258] on div "Shuttle Service" at bounding box center [871, 251] width 32 height 32
click at [907, 253] on div "Swimming Pool" at bounding box center [920, 251] width 32 height 32
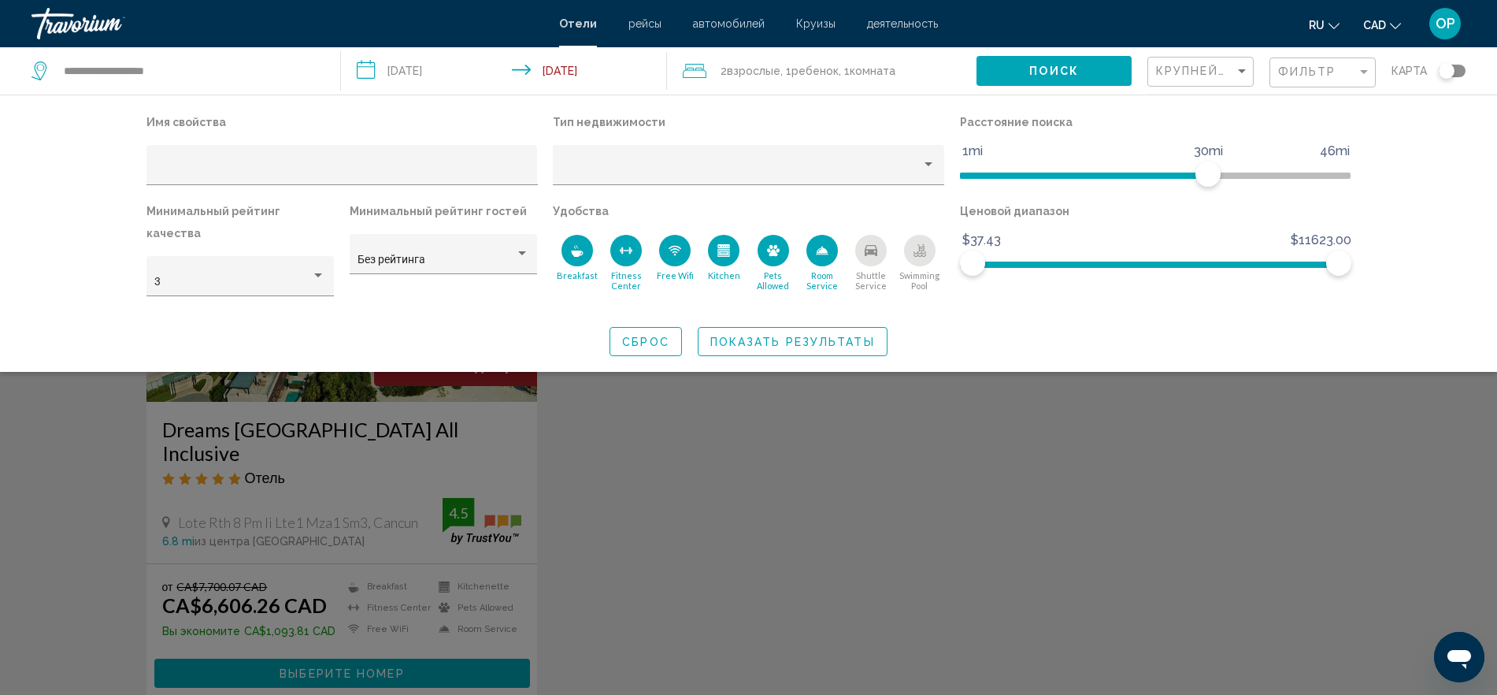
click at [804, 257] on button "Room Service" at bounding box center [822, 262] width 49 height 57
click at [754, 254] on button "Pets Allowed" at bounding box center [772, 262] width 49 height 57
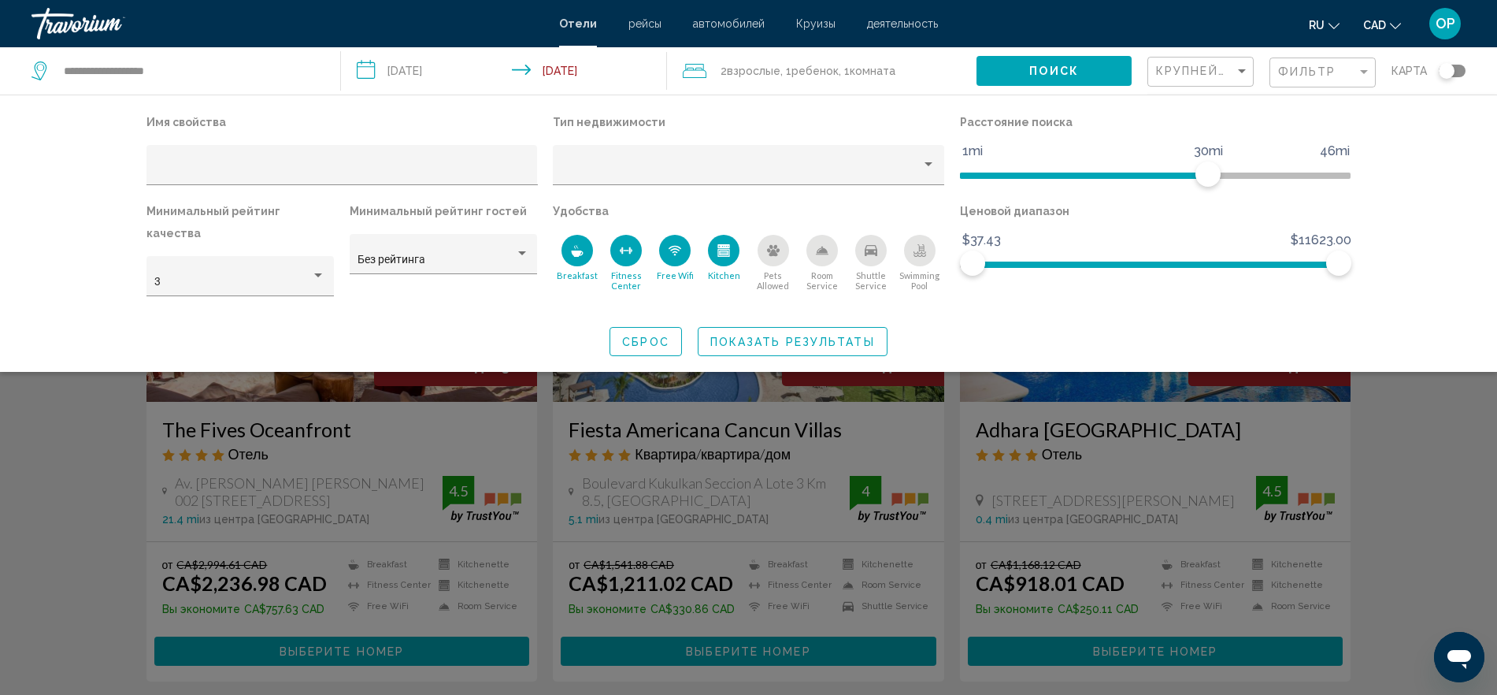
click at [733, 250] on div "Kitchen" at bounding box center [724, 251] width 32 height 32
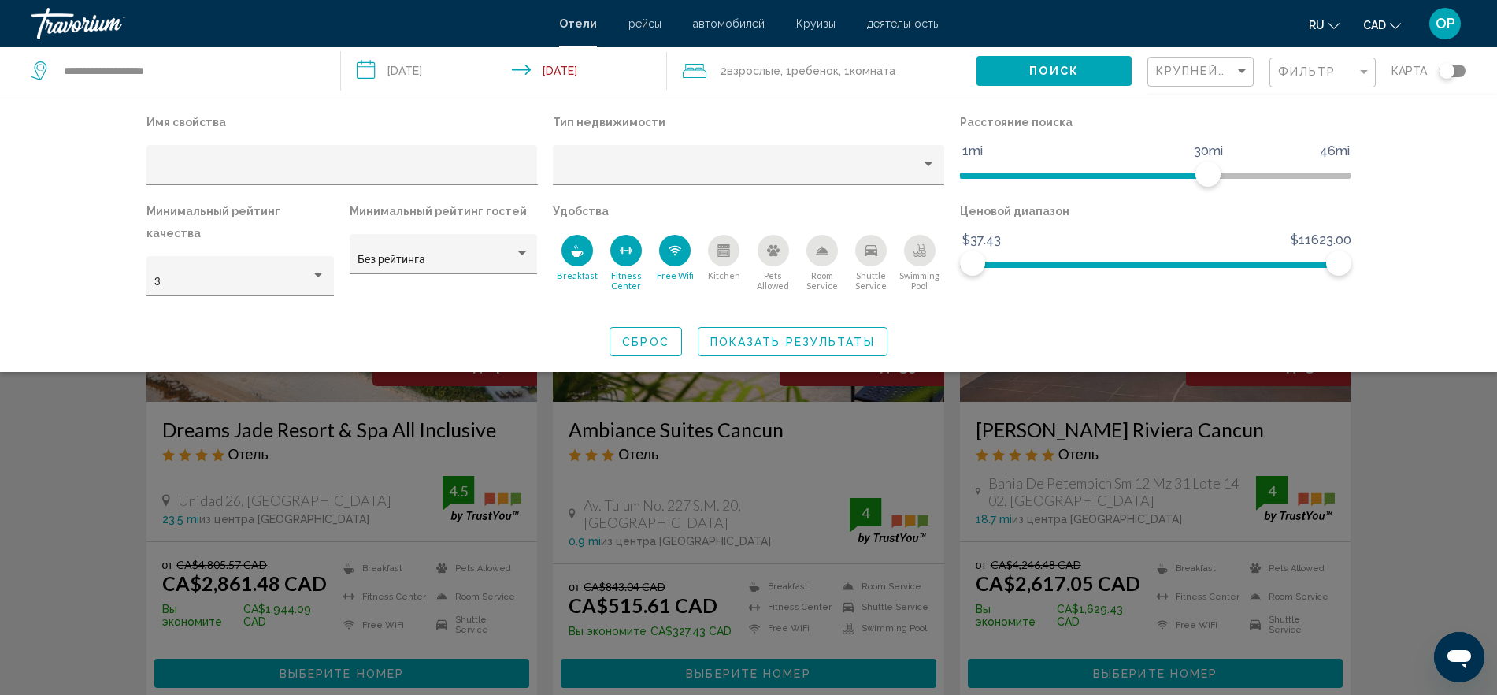
click at [679, 254] on icon "Free Wifi" at bounding box center [675, 250] width 13 height 13
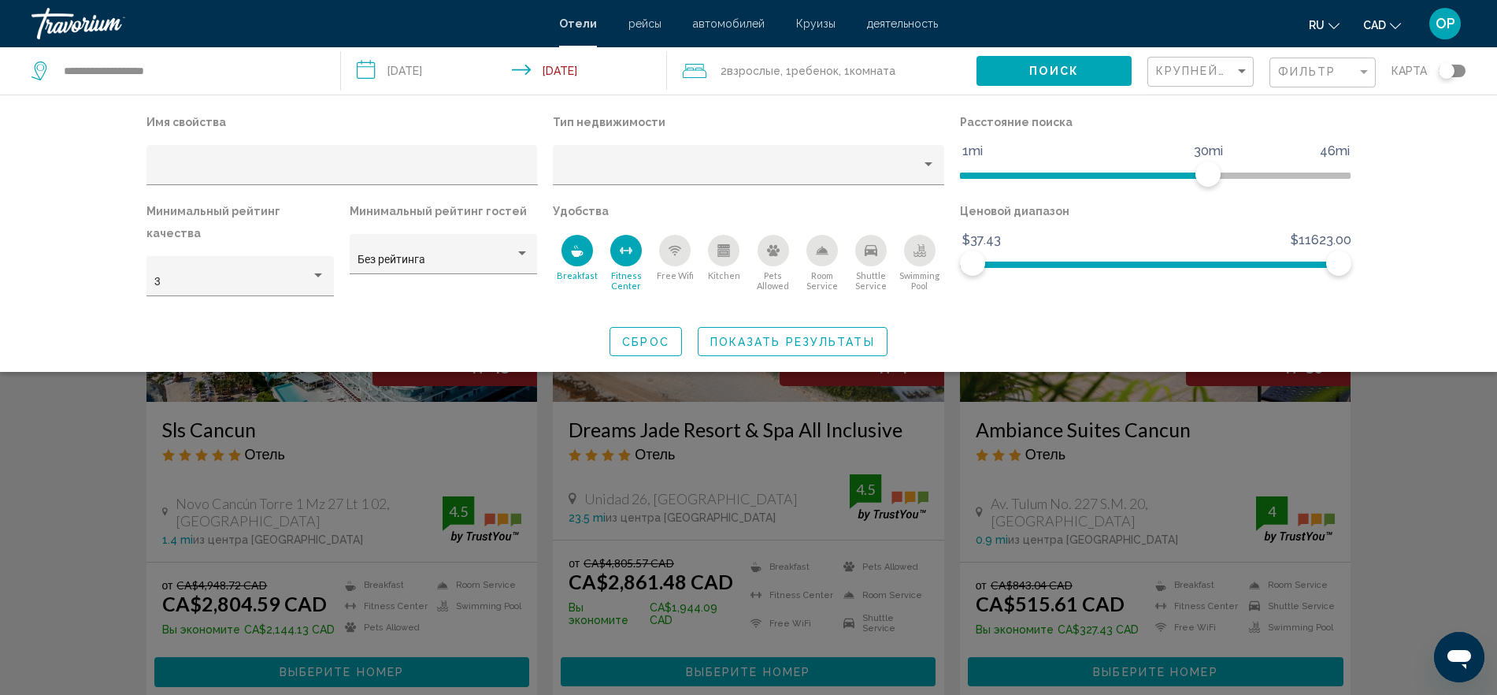
click at [611, 250] on div "Fitness Center" at bounding box center [626, 251] width 32 height 32
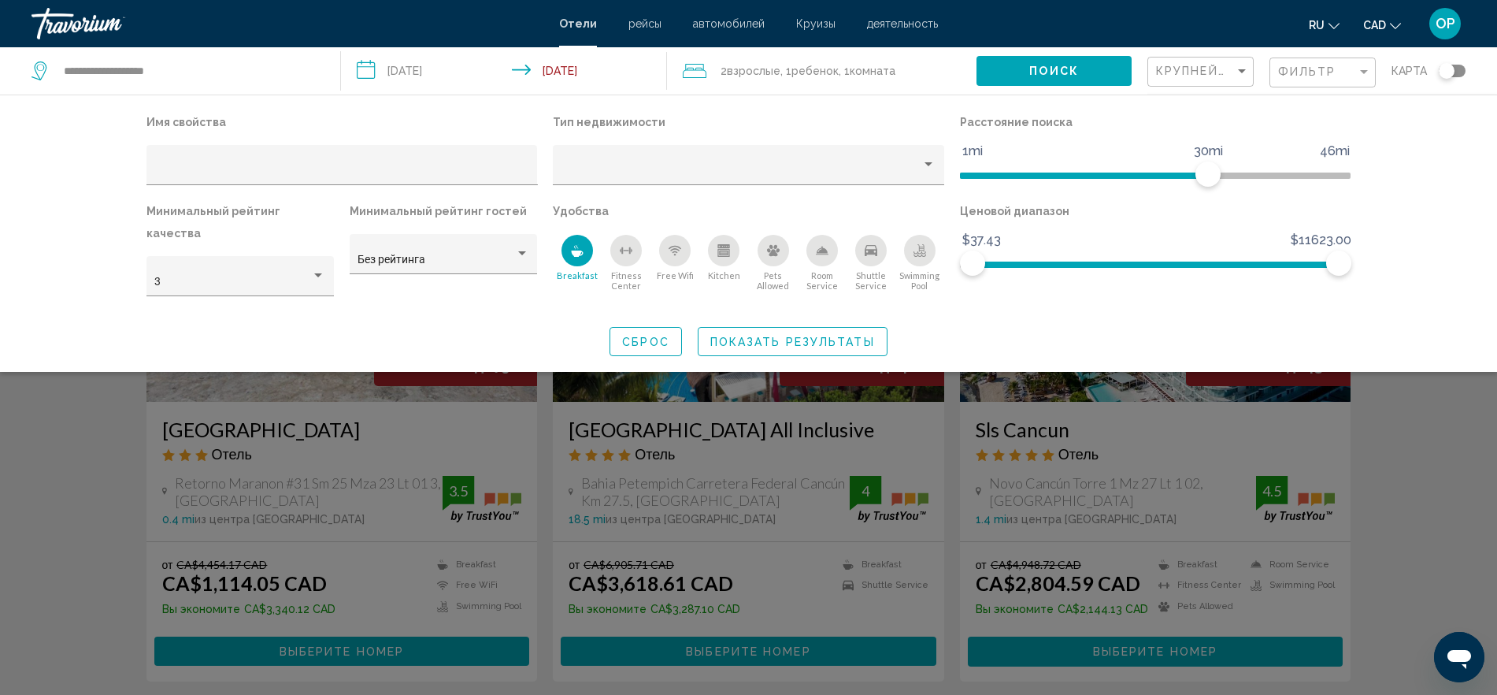
click at [562, 249] on div "Breakfast" at bounding box center [578, 251] width 32 height 32
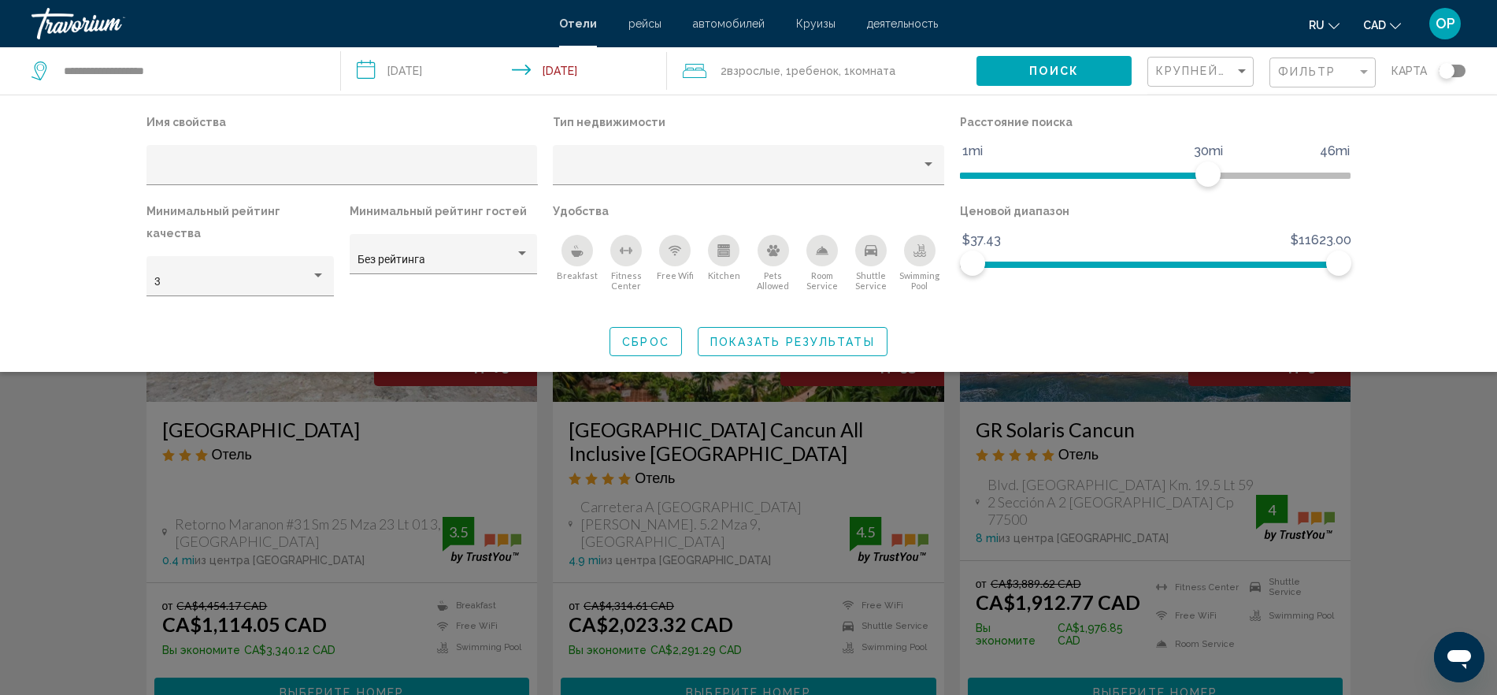
click at [662, 335] on span "Сброс" at bounding box center [645, 341] width 47 height 13
click at [348, 170] on input "Hotel Filters" at bounding box center [341, 171] width 375 height 13
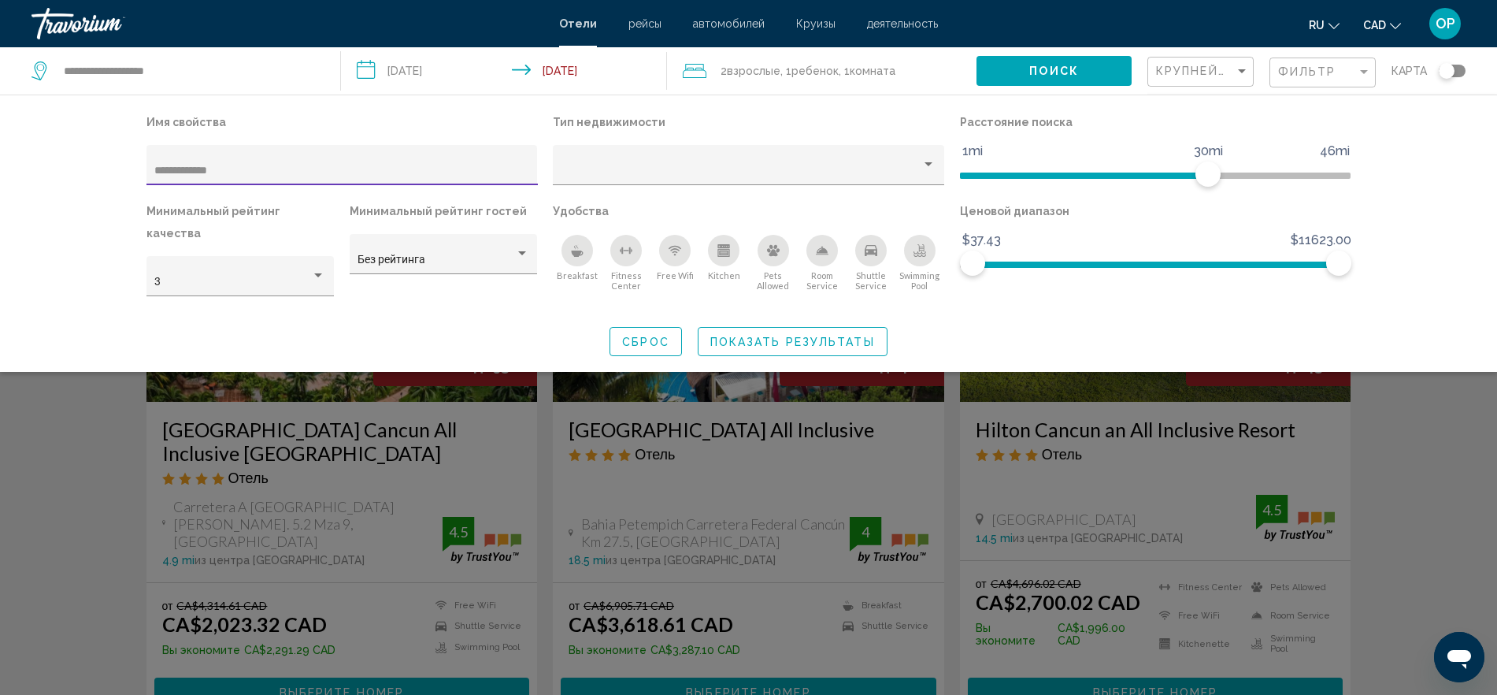
type input "**********"
click at [771, 335] on span "Показать результаты" at bounding box center [792, 341] width 165 height 13
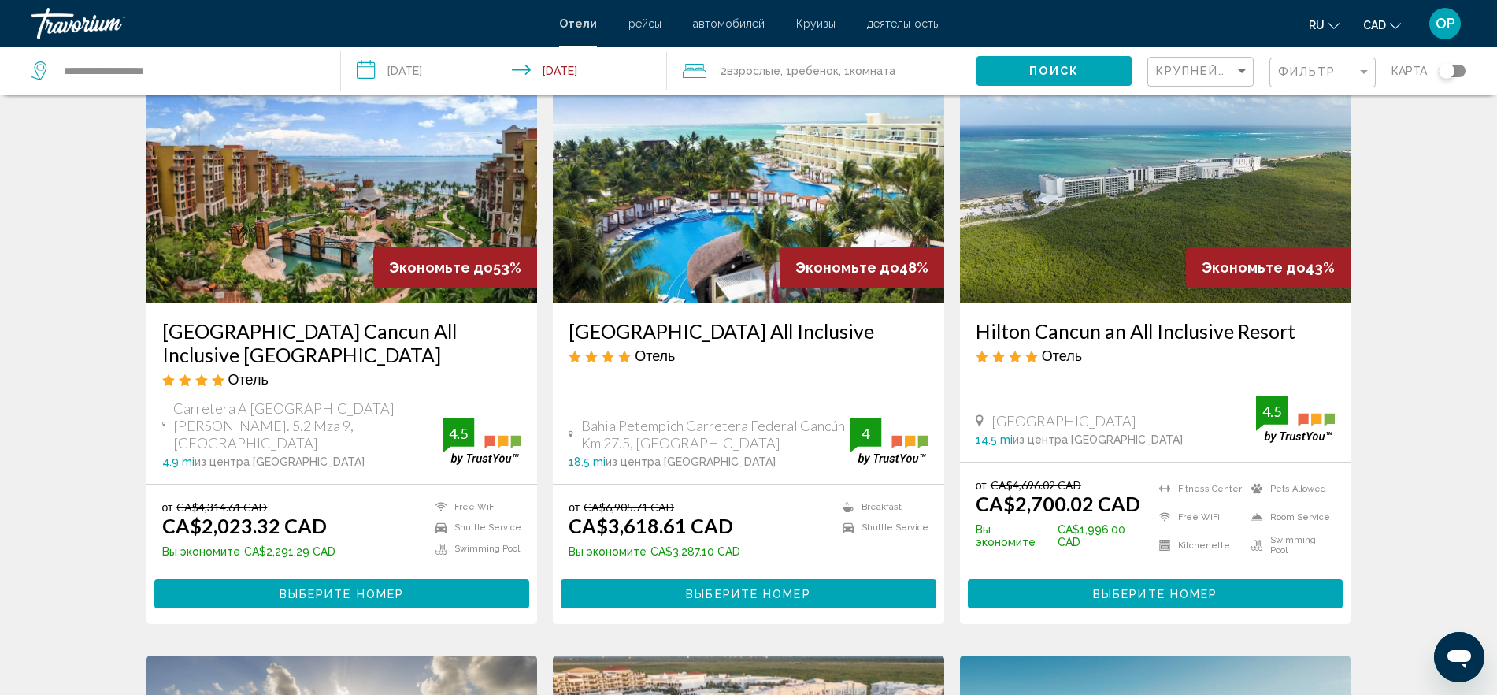
scroll to position [197, 0]
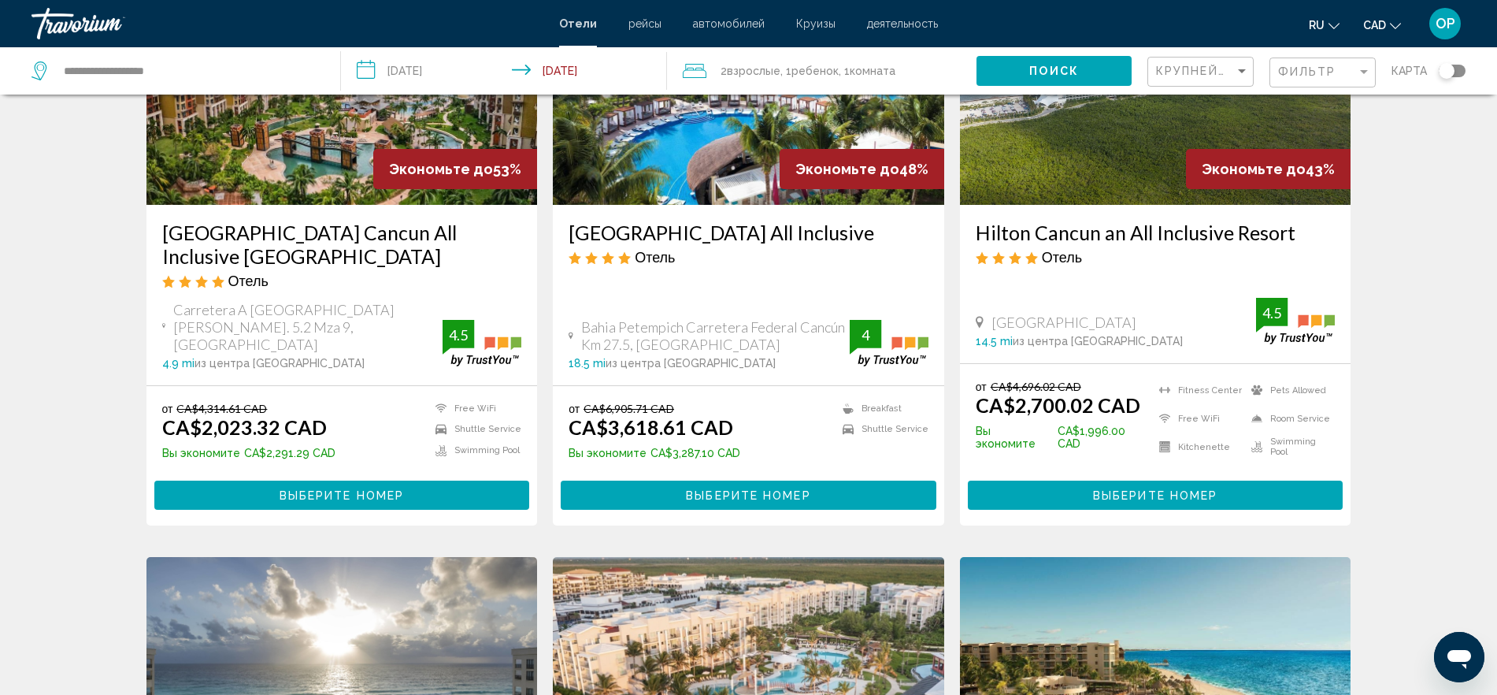
drag, startPoint x: 992, startPoint y: 231, endPoint x: 1292, endPoint y: 237, distance: 300.1
click at [1209, 237] on div "Hilton Cancun an All Inclusive Resort Отель Highway 307, Cancun 14.5 mi из цент…" at bounding box center [1155, 284] width 391 height 158
copy h3 "Hilton Cancun an All Inclusive Resort"
drag, startPoint x: 1018, startPoint y: 404, endPoint x: 1092, endPoint y: 415, distance: 74.1
click at [1092, 415] on ins "CA$2,700.02 CAD" at bounding box center [1058, 405] width 165 height 24
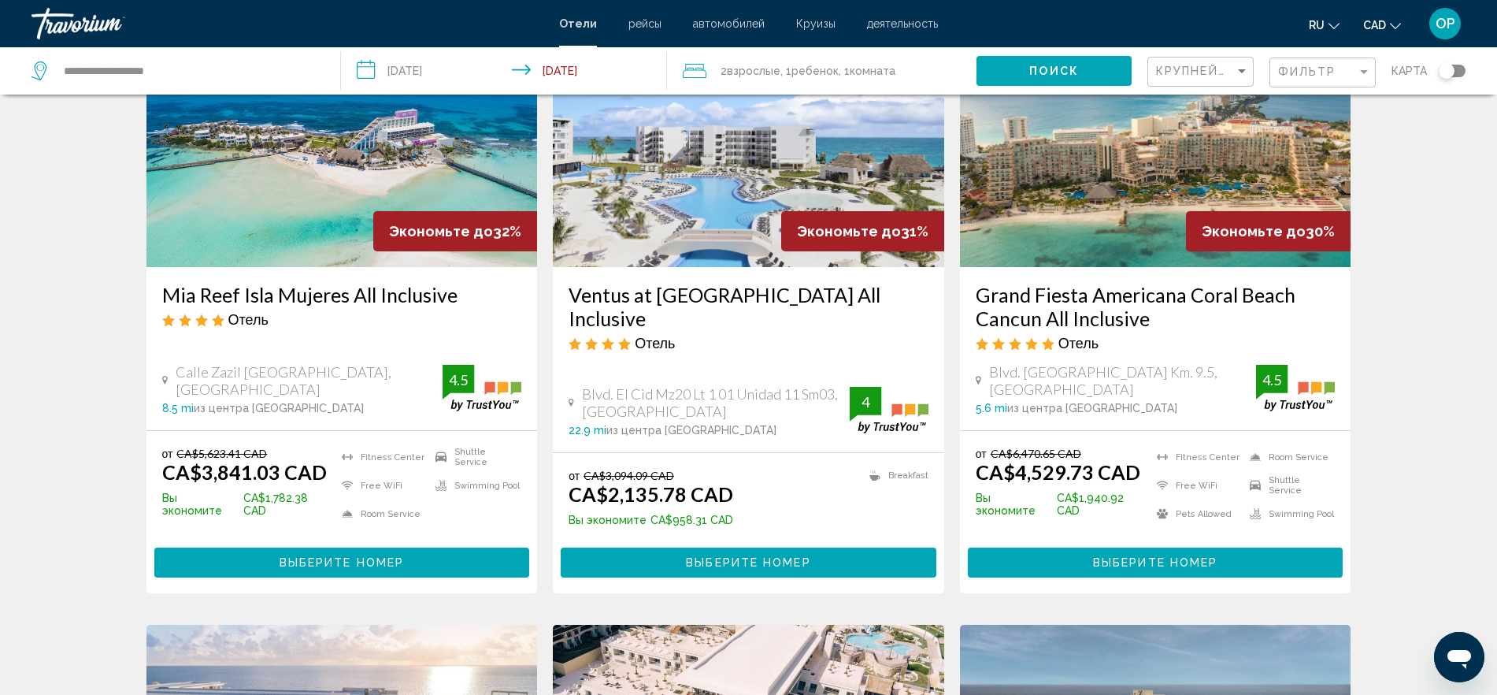
scroll to position [1280, 0]
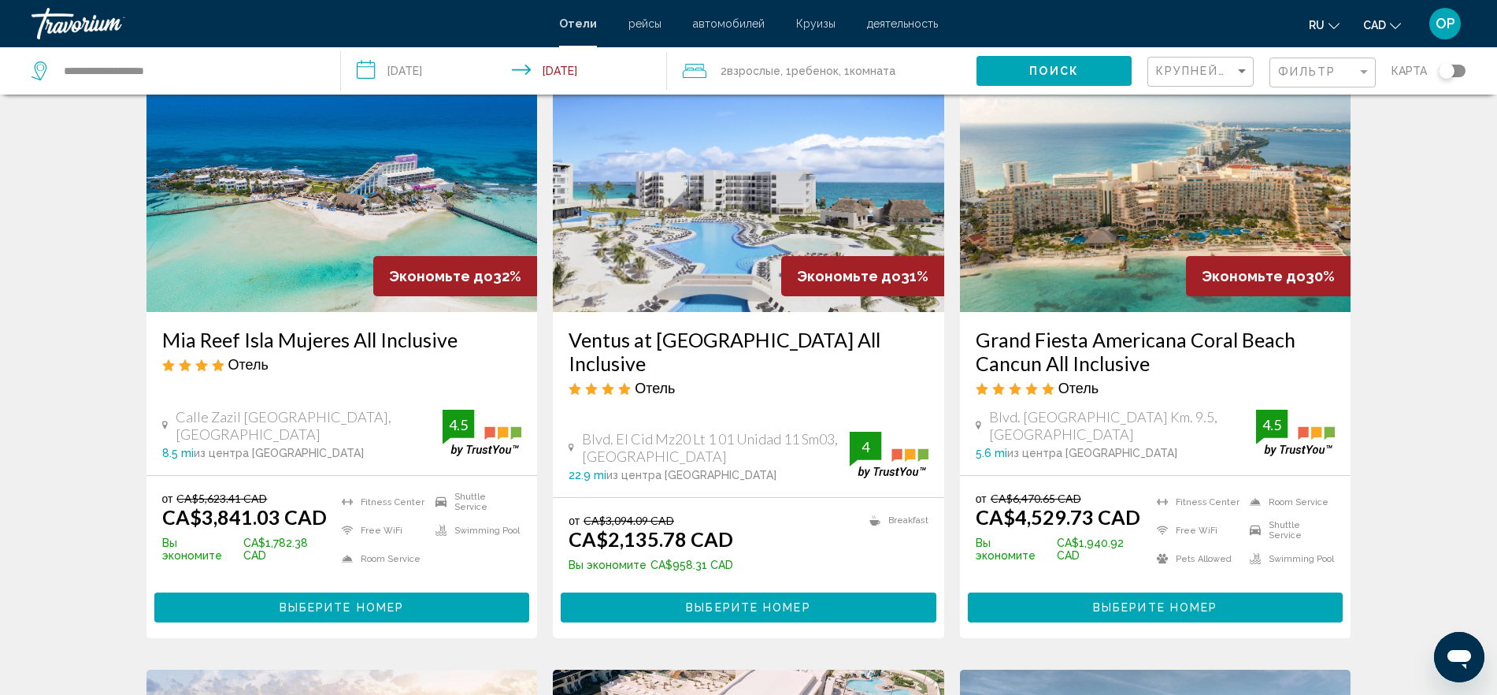
drag, startPoint x: 971, startPoint y: 319, endPoint x: 1156, endPoint y: 351, distance: 187.9
click at [1156, 351] on div "Grand Fiesta Americana Coral Beach Cancun All Inclusive Отель Blvd. Kukulcan Km…" at bounding box center [1155, 393] width 391 height 163
copy h3 "Grand Fiesta Americana Coral Beach Cancun All Inclusive"
click at [841, 61] on span ", 1 Комната номера" at bounding box center [867, 71] width 57 height 22
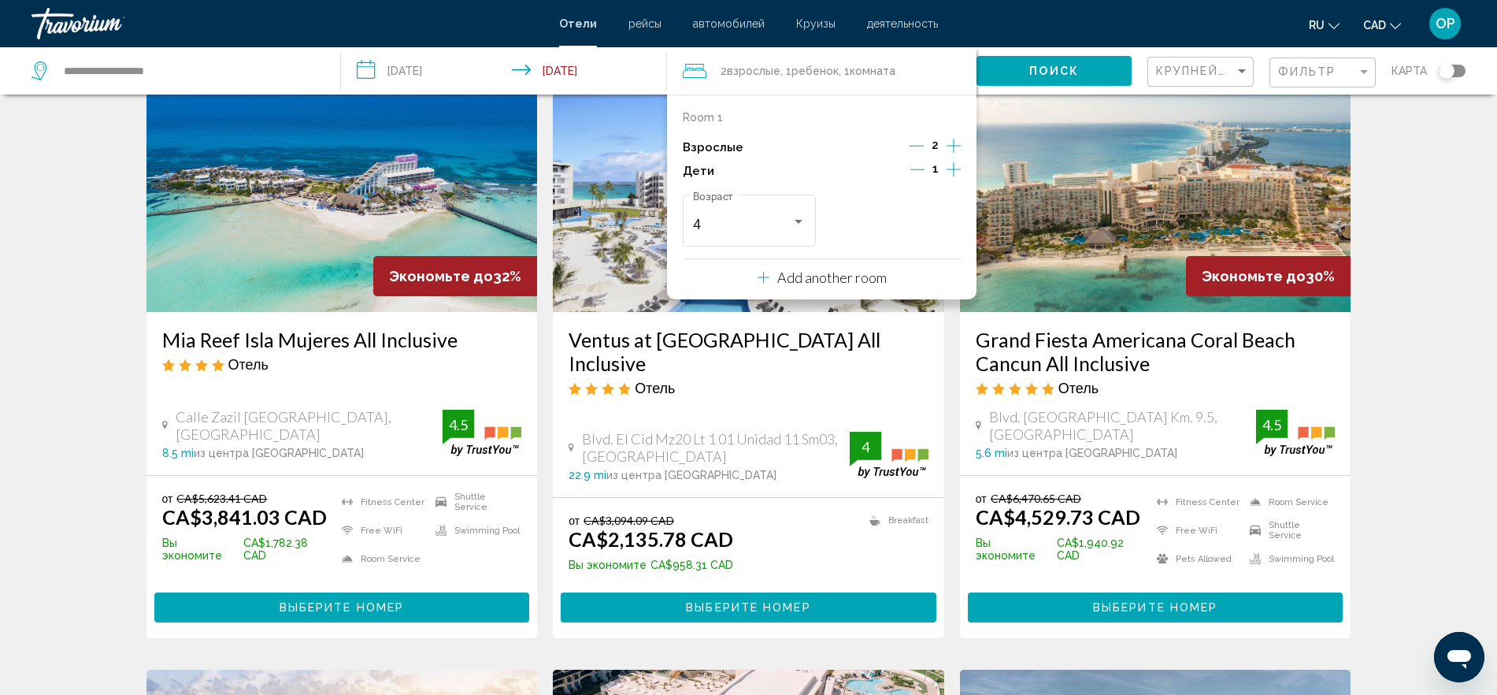
click at [914, 165] on icon "Decrement children" at bounding box center [917, 169] width 14 height 14
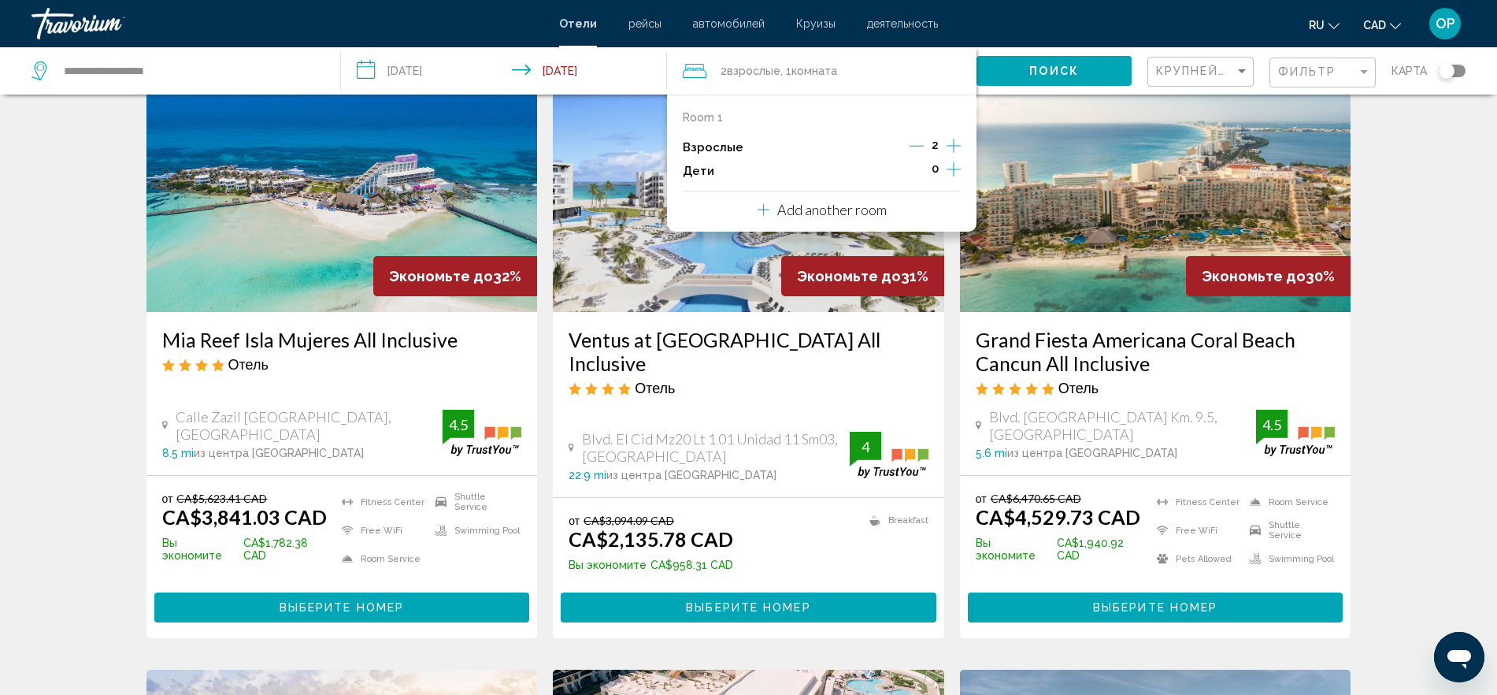
click at [1049, 69] on span "Поиск" at bounding box center [1054, 71] width 50 height 13
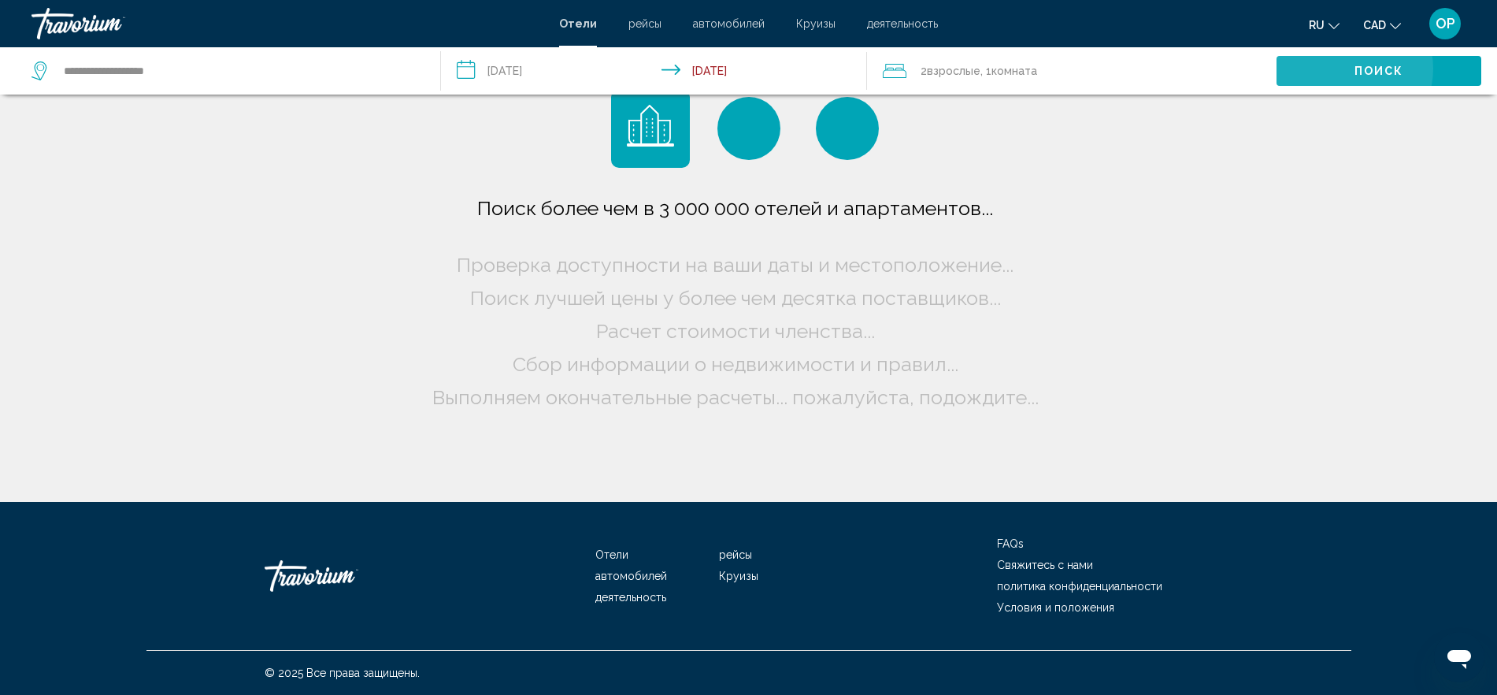
scroll to position [0, 0]
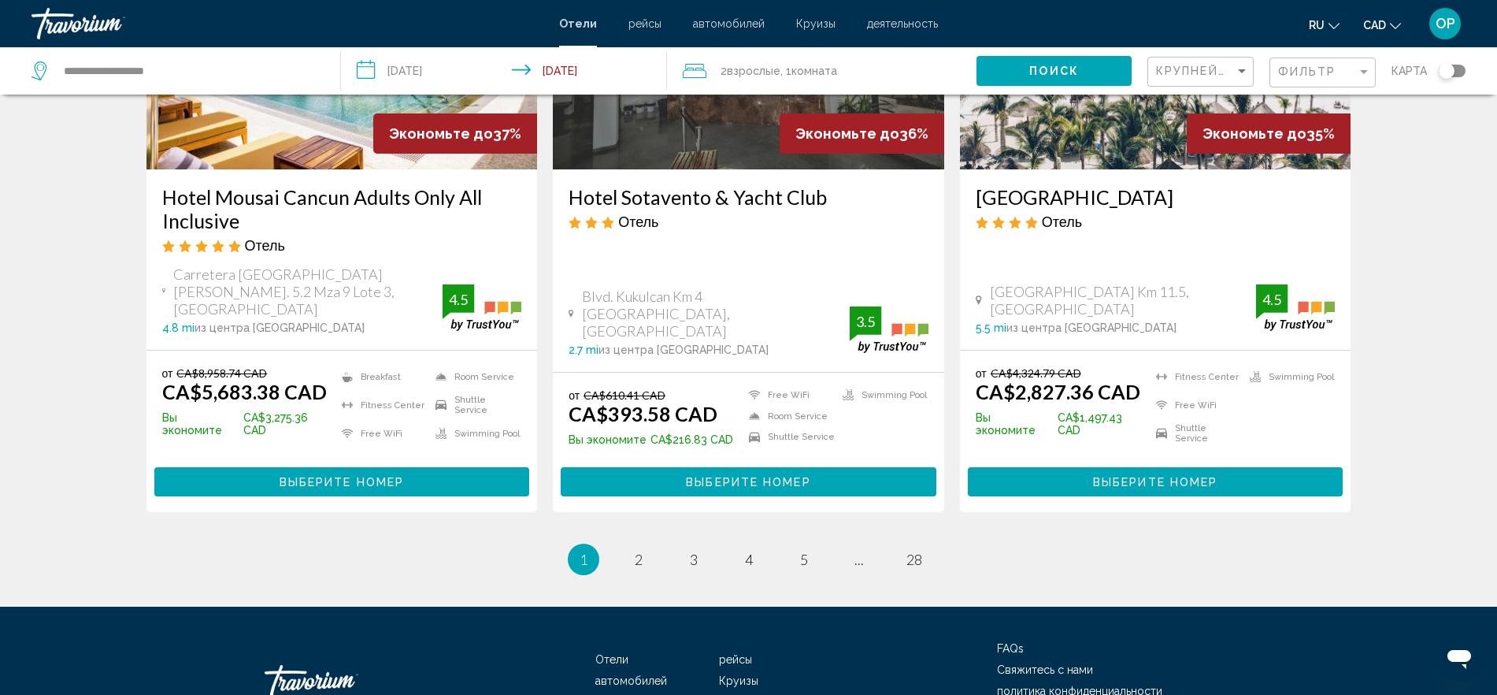
scroll to position [2058, 0]
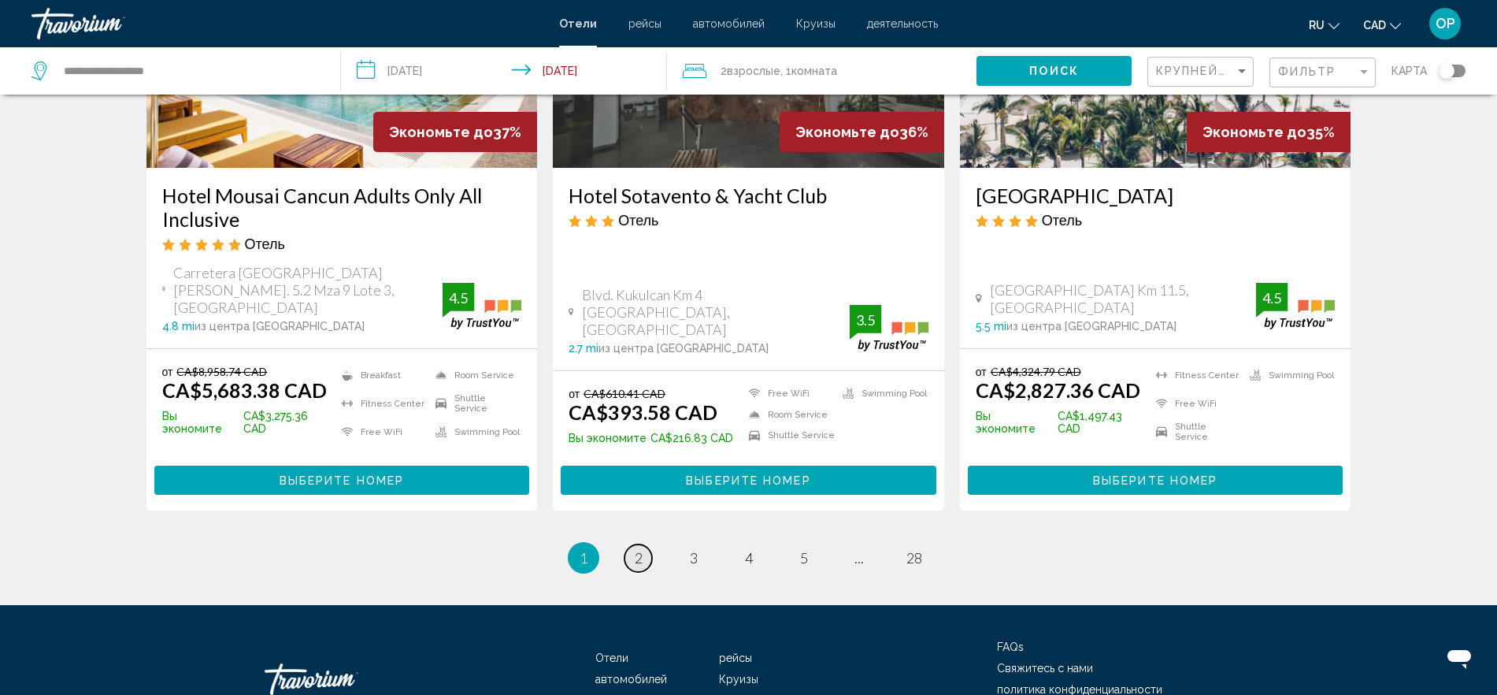
click at [636, 549] on span "2" at bounding box center [639, 557] width 8 height 17
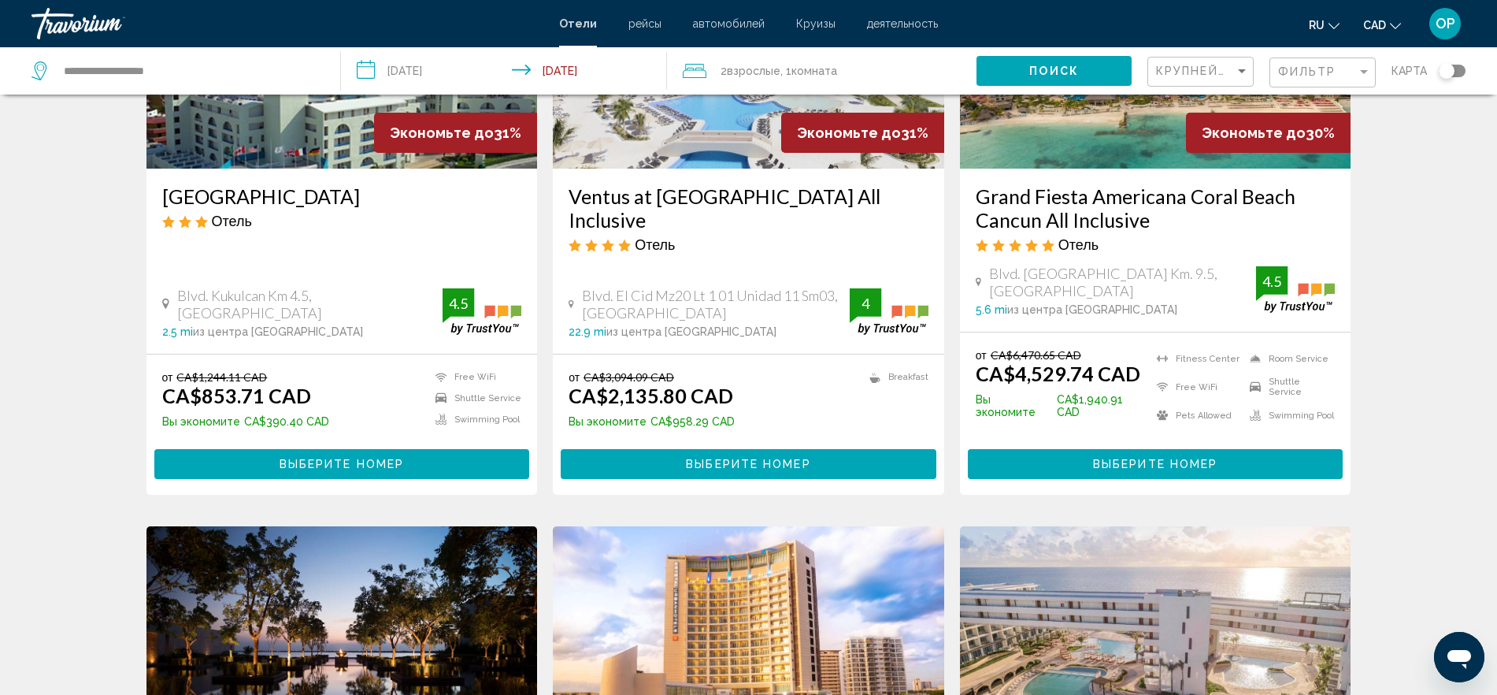
scroll to position [1181, 0]
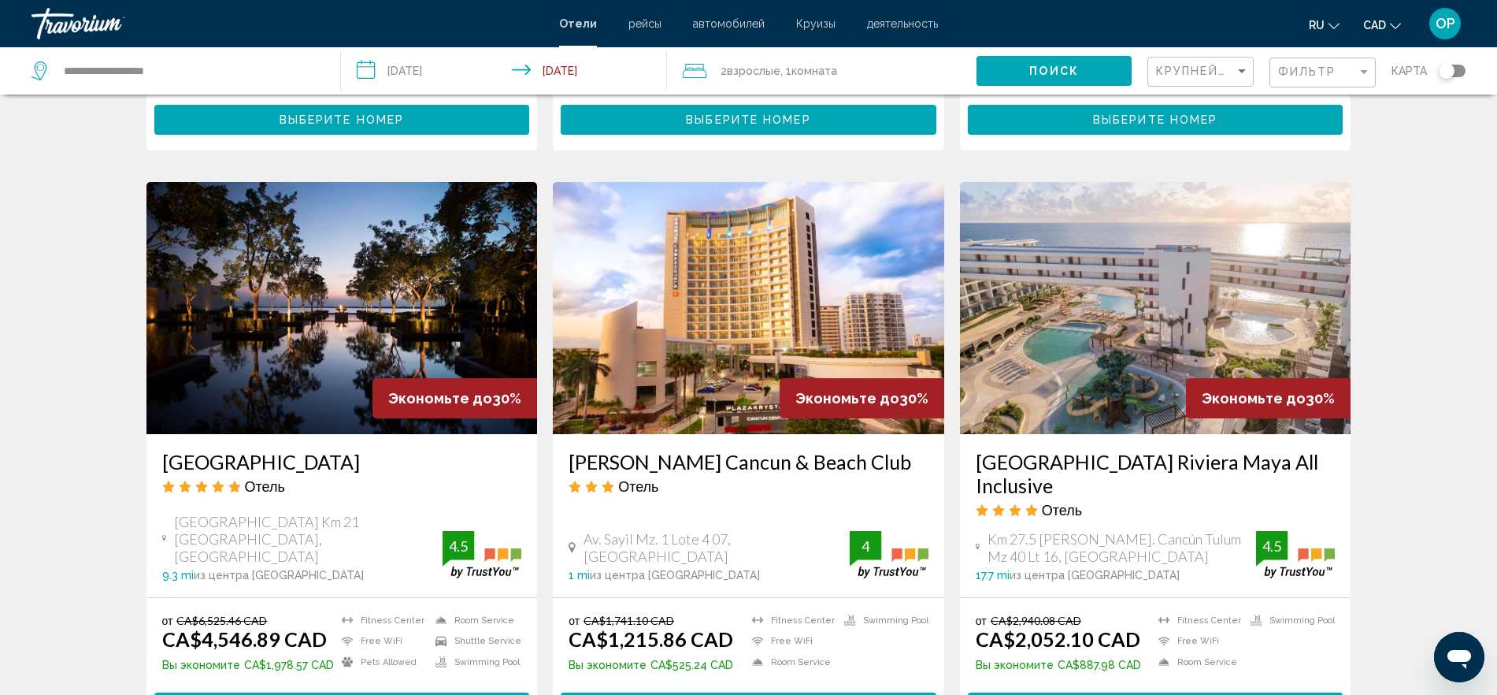
click at [177, 450] on h3 "Nizuc Resort & Spa" at bounding box center [342, 462] width 360 height 24
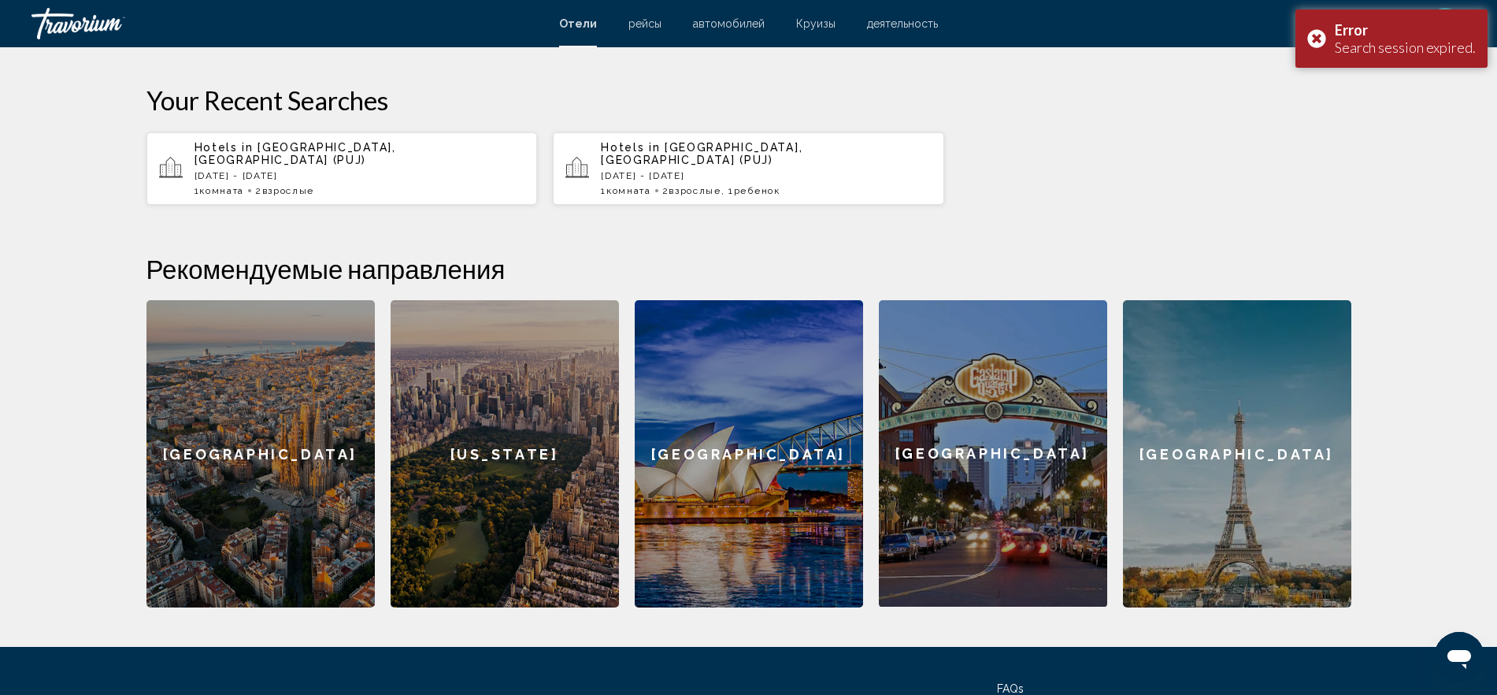
scroll to position [297, 0]
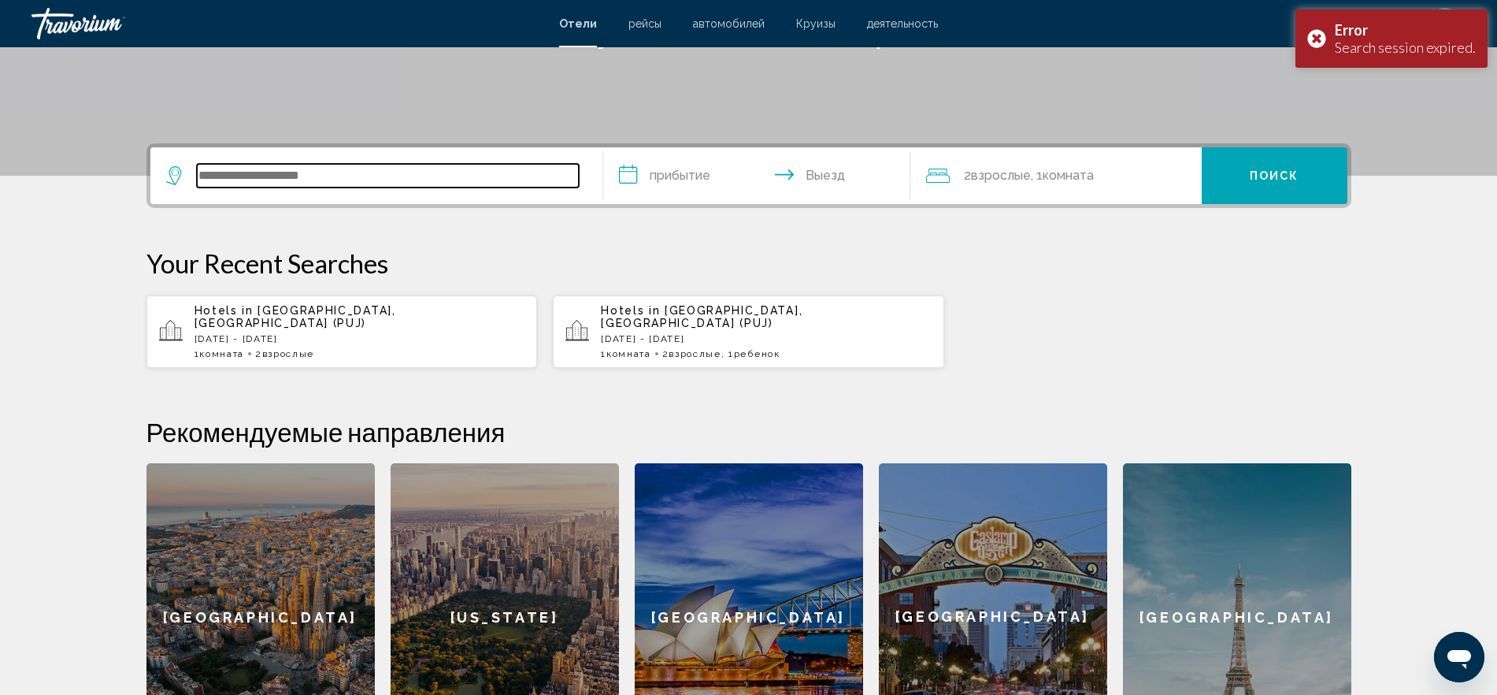
click at [315, 176] on input "Search widget" at bounding box center [388, 176] width 382 height 24
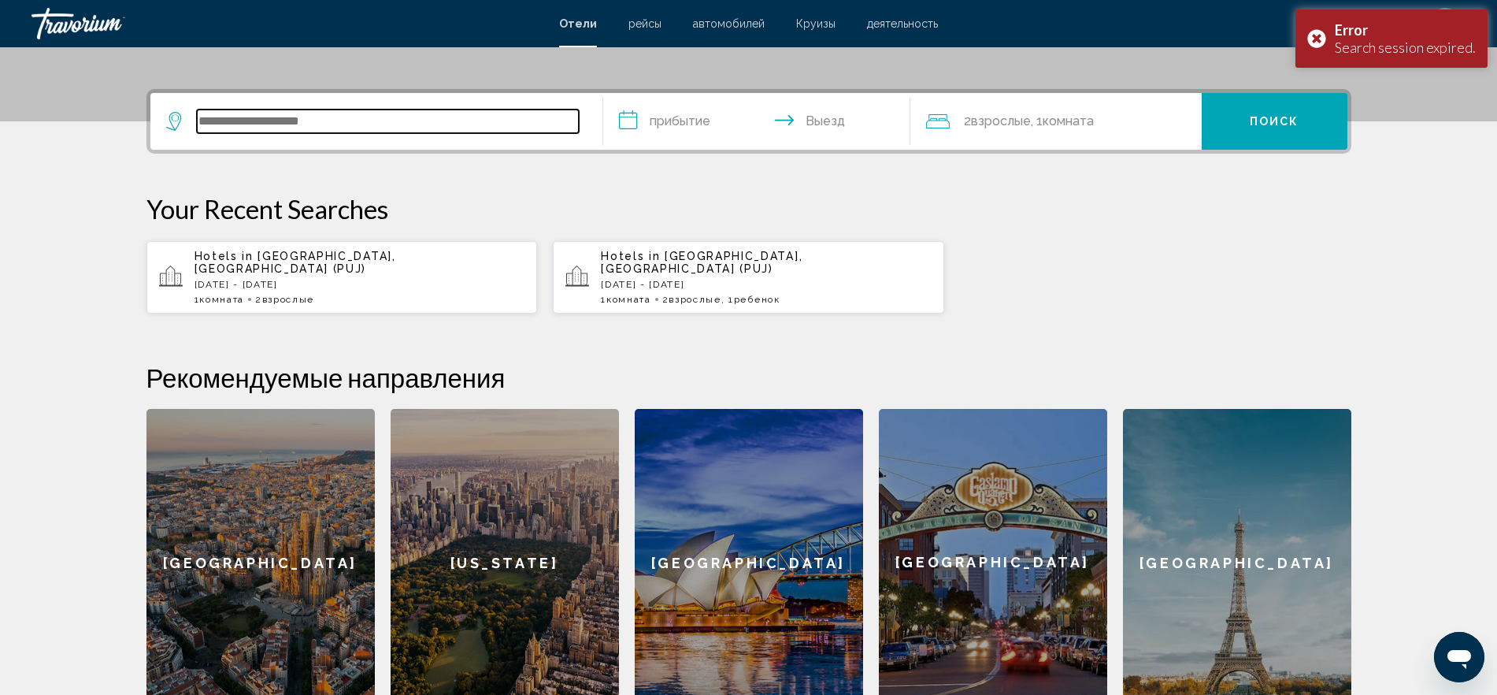
scroll to position [389, 0]
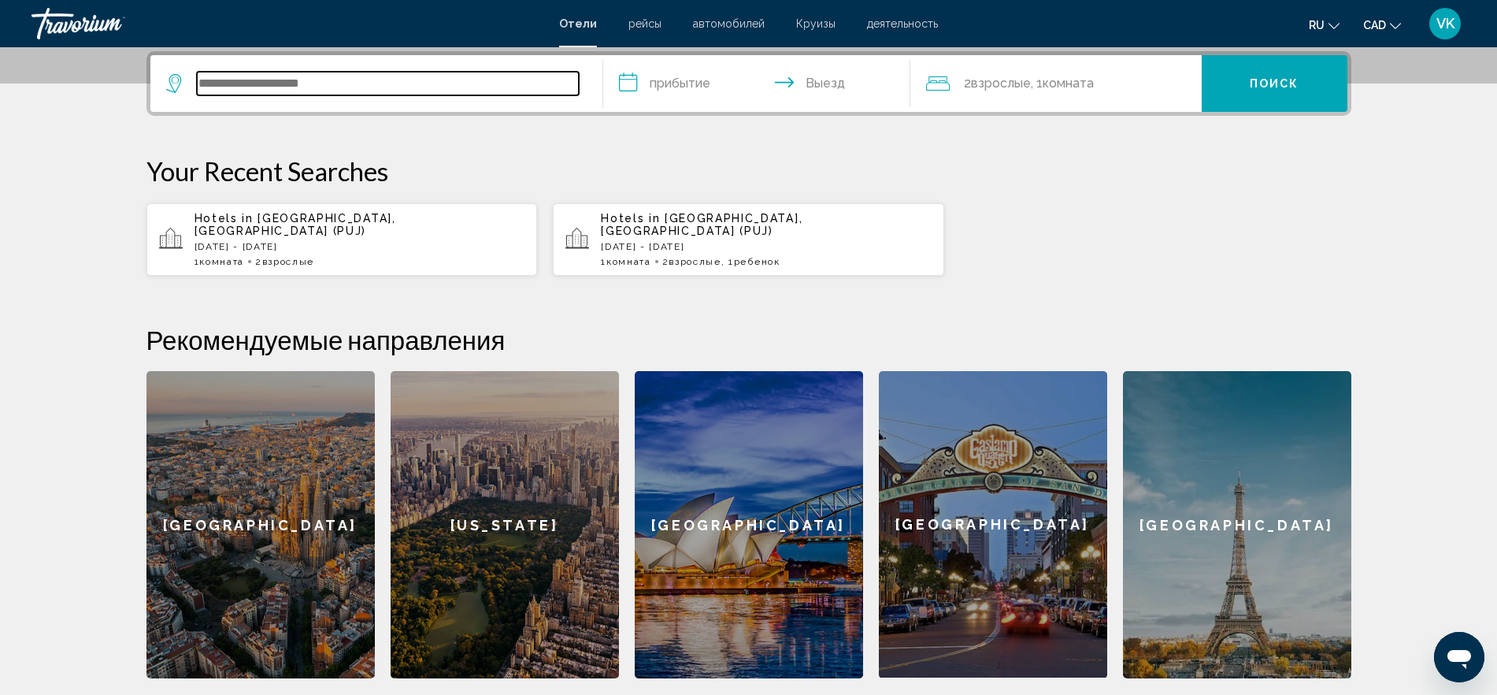
click at [315, 85] on input "Search widget" at bounding box center [388, 84] width 382 height 24
type input "*"
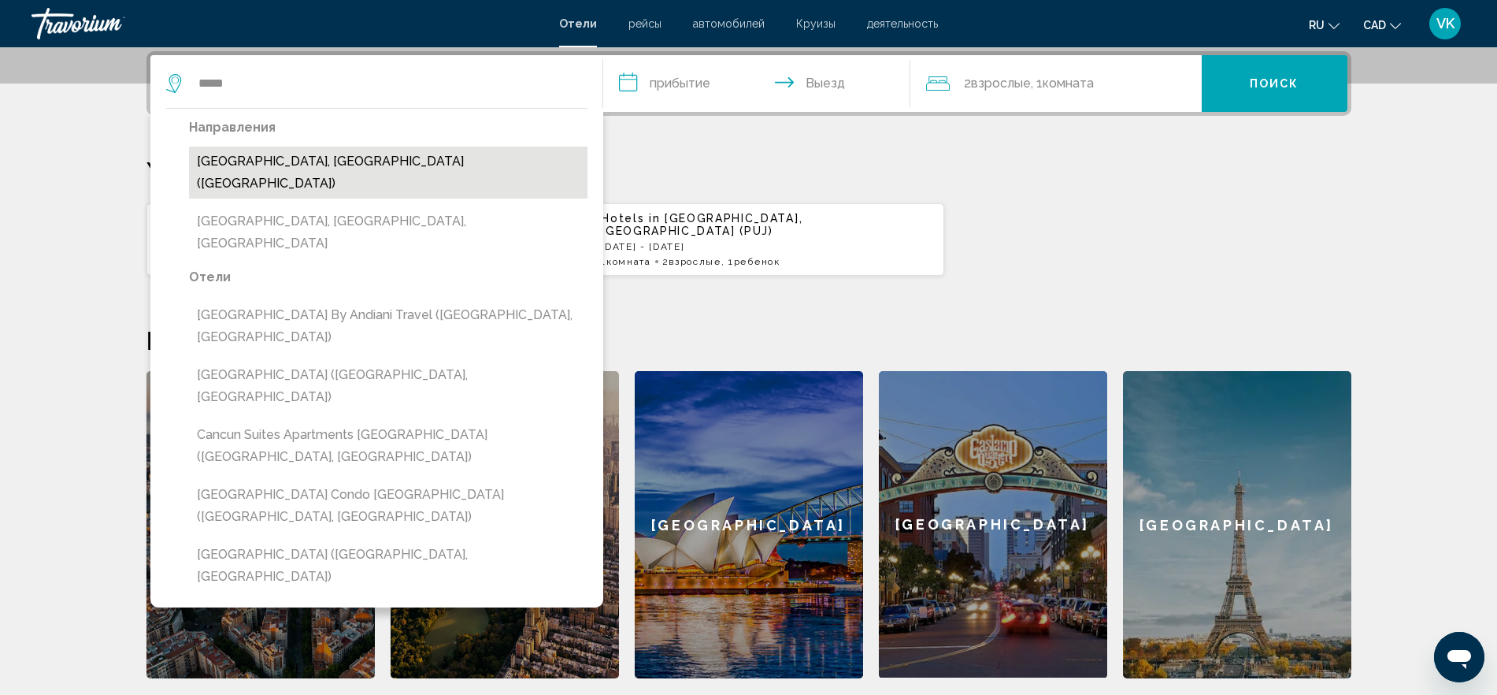
click at [285, 155] on button "[GEOGRAPHIC_DATA], [GEOGRAPHIC_DATA] ([GEOGRAPHIC_DATA])" at bounding box center [388, 172] width 398 height 52
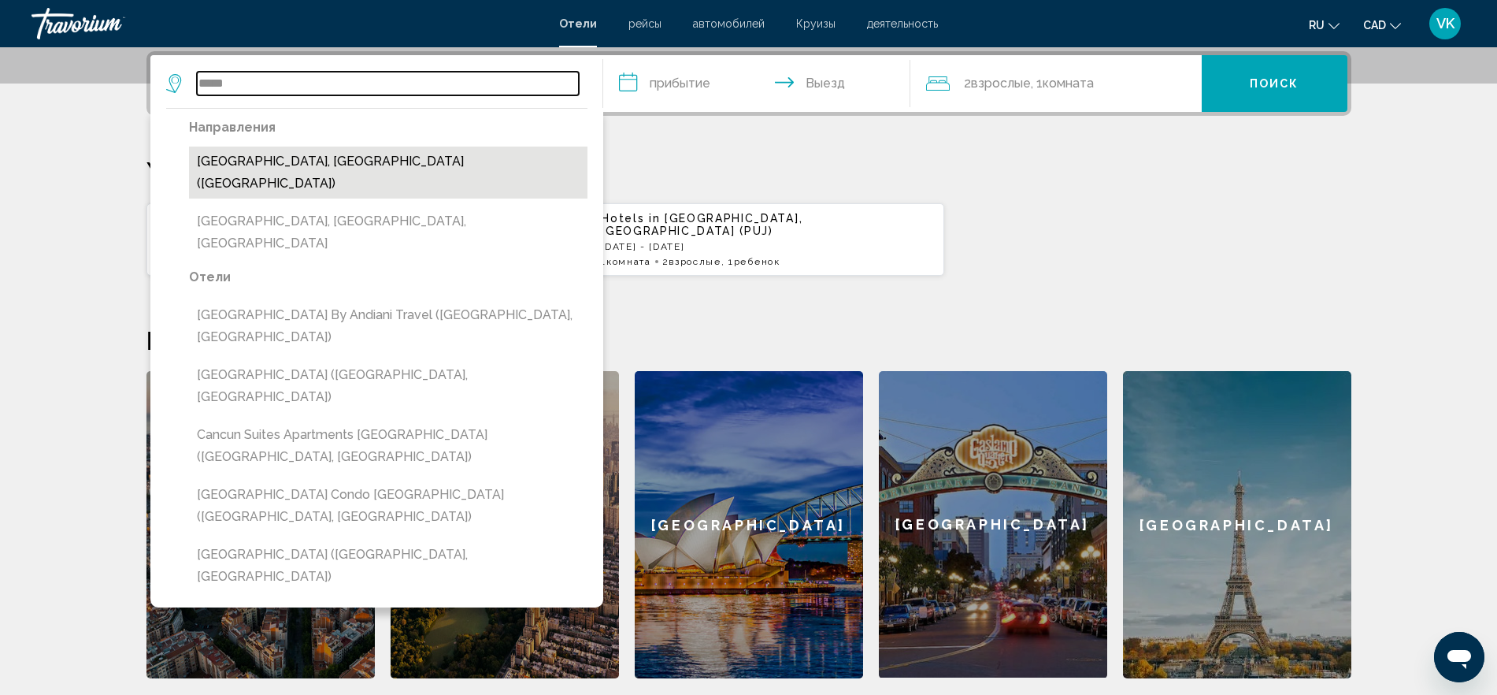
type input "**********"
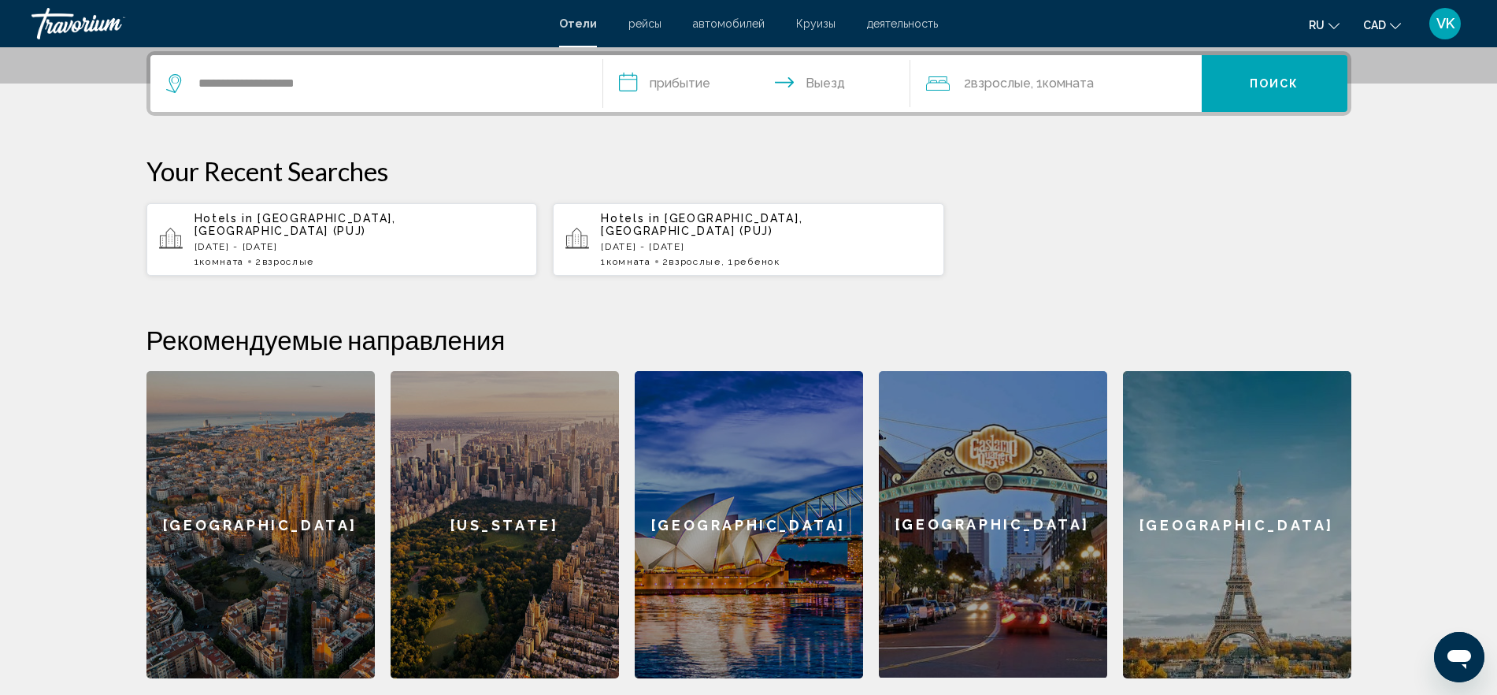
click at [703, 101] on input "**********" at bounding box center [759, 85] width 313 height 61
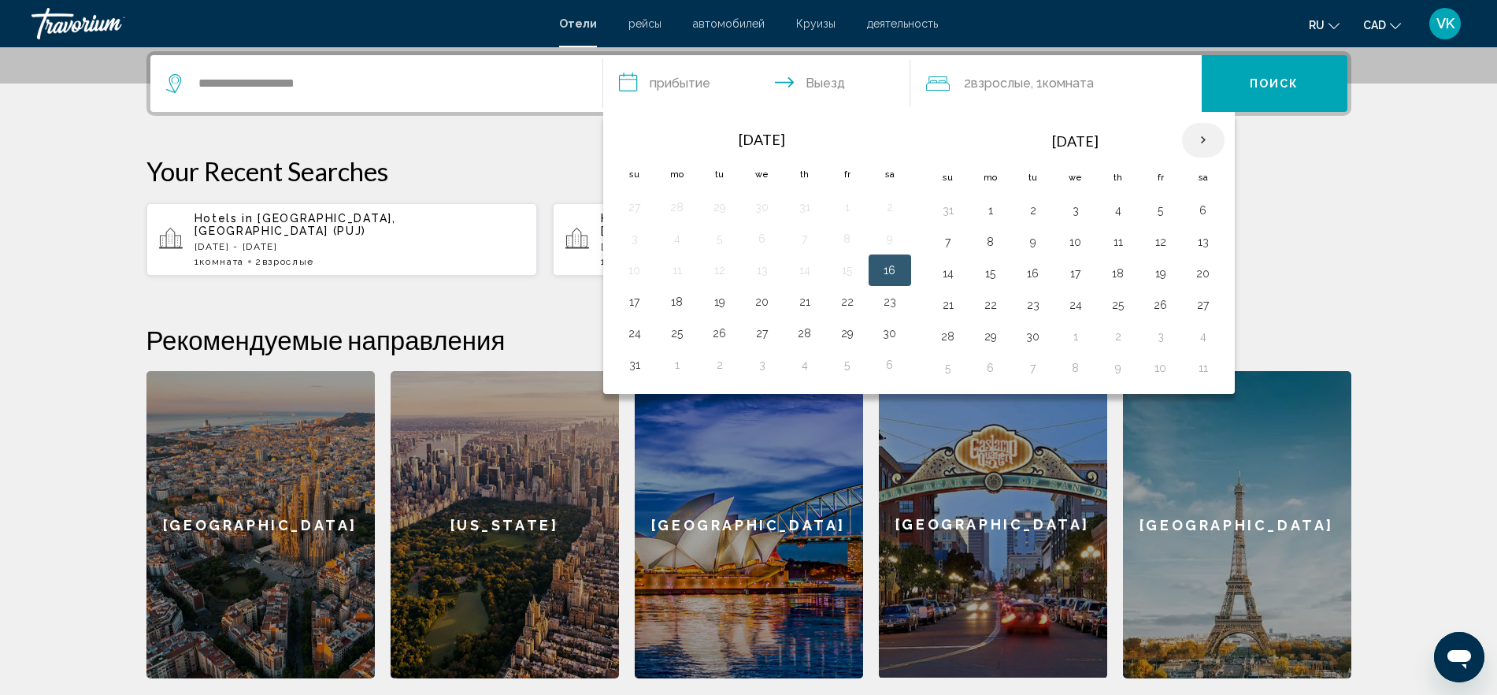
click at [1195, 144] on th "Next month" at bounding box center [1203, 140] width 43 height 35
click at [1198, 146] on th "Next month" at bounding box center [1203, 140] width 43 height 35
click at [948, 272] on button "14" at bounding box center [948, 273] width 25 height 22
click at [945, 272] on button "14" at bounding box center [948, 273] width 25 height 22
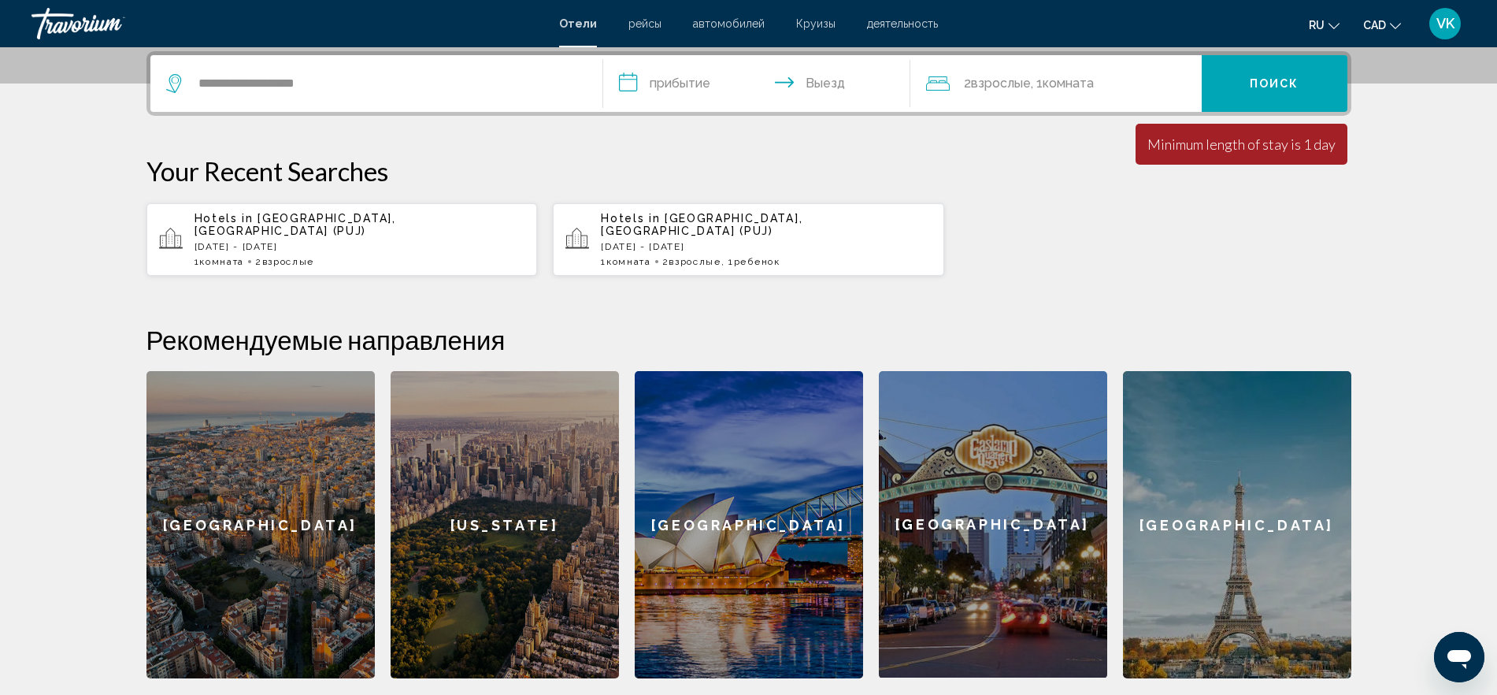
click at [723, 89] on input "**********" at bounding box center [759, 85] width 313 height 61
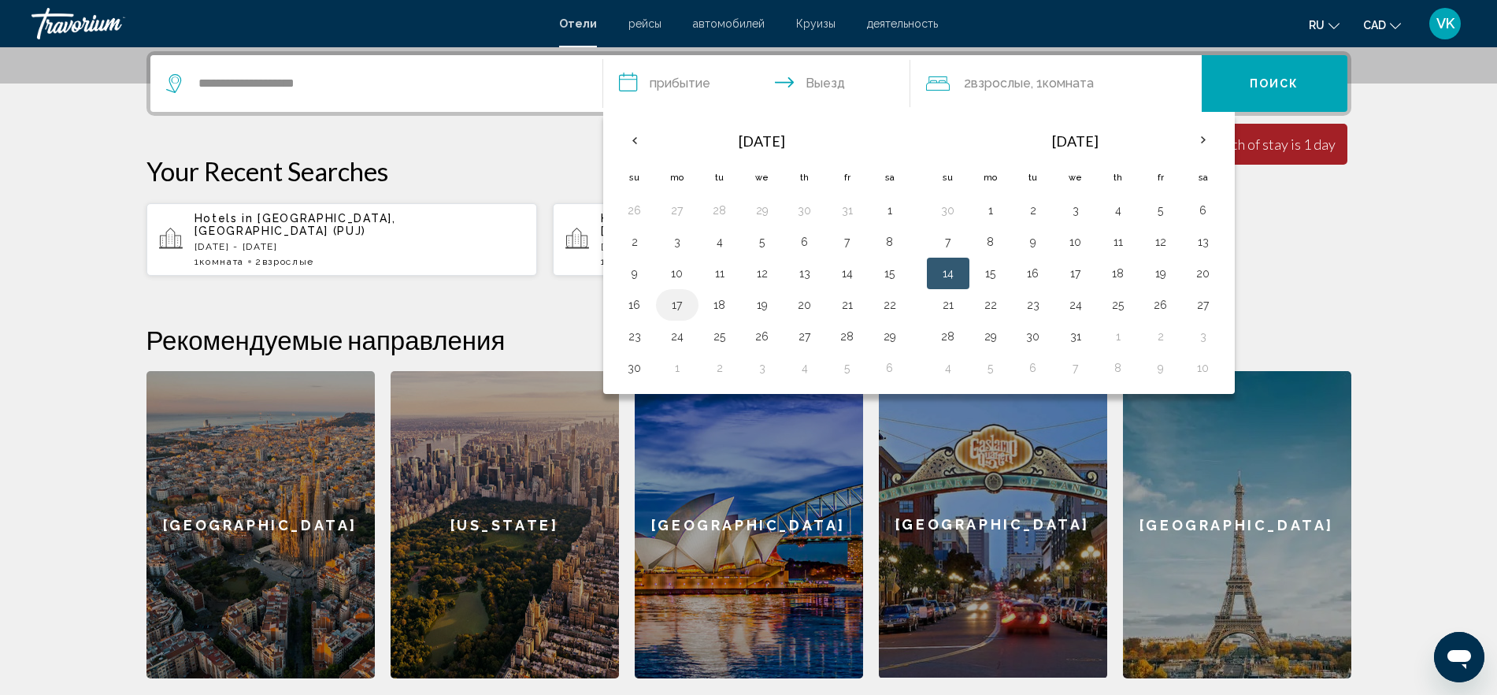
click at [680, 302] on button "17" at bounding box center [677, 305] width 25 height 22
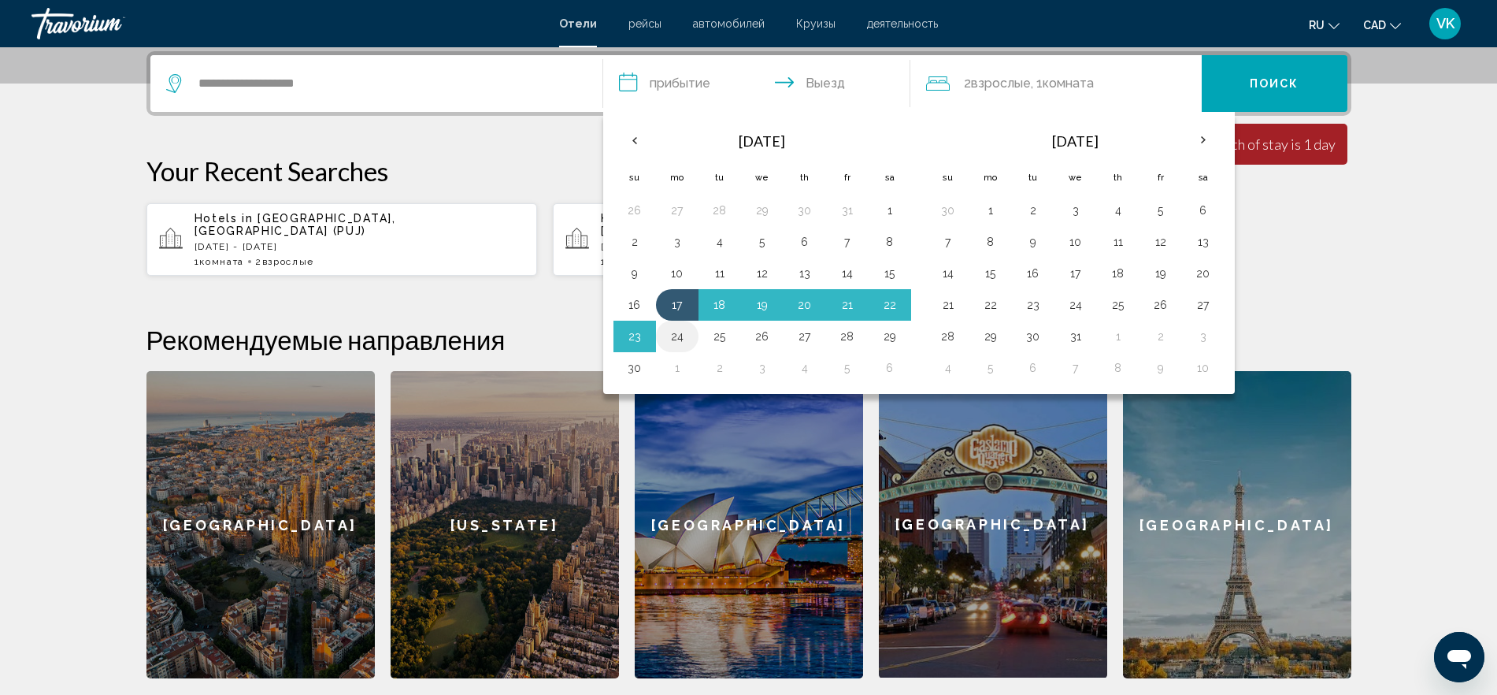
click at [677, 342] on button "24" at bounding box center [677, 336] width 25 height 22
type input "**********"
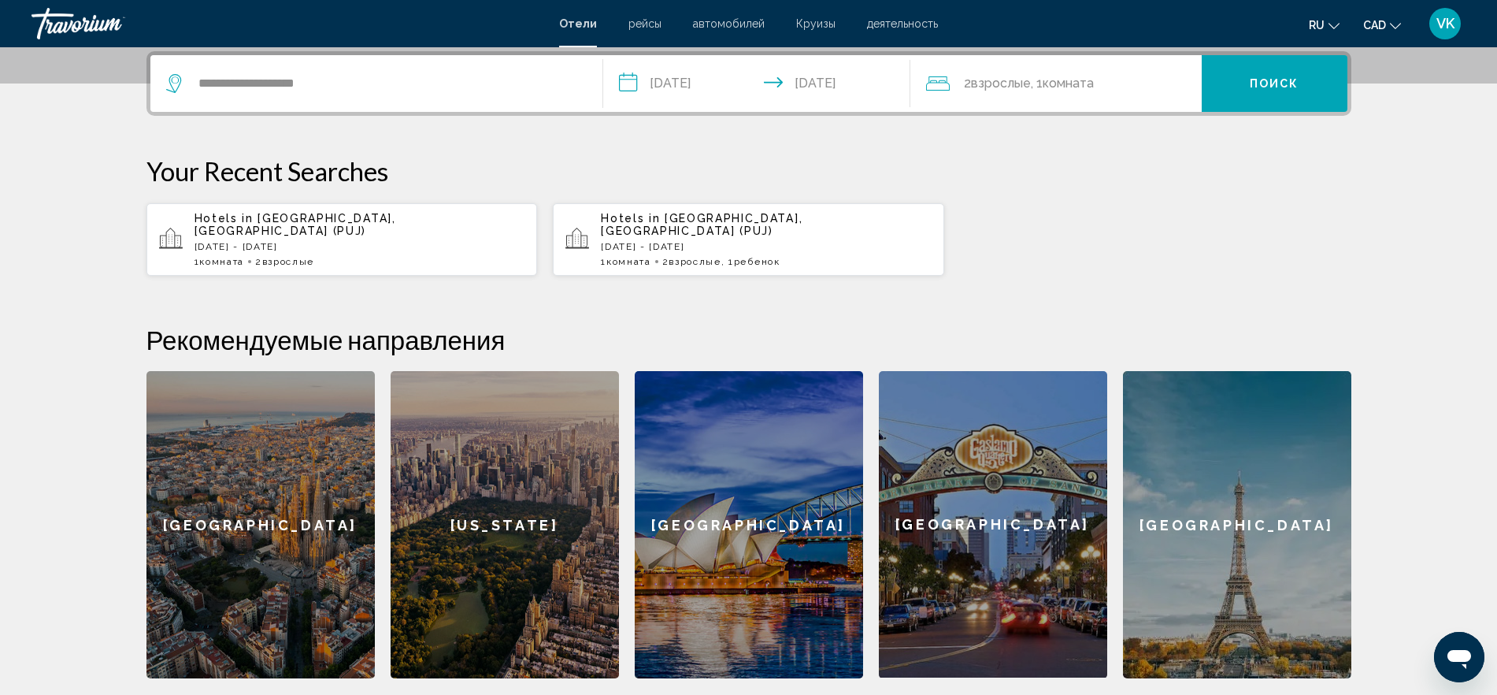
click at [1209, 91] on button "Поиск" at bounding box center [1275, 83] width 146 height 57
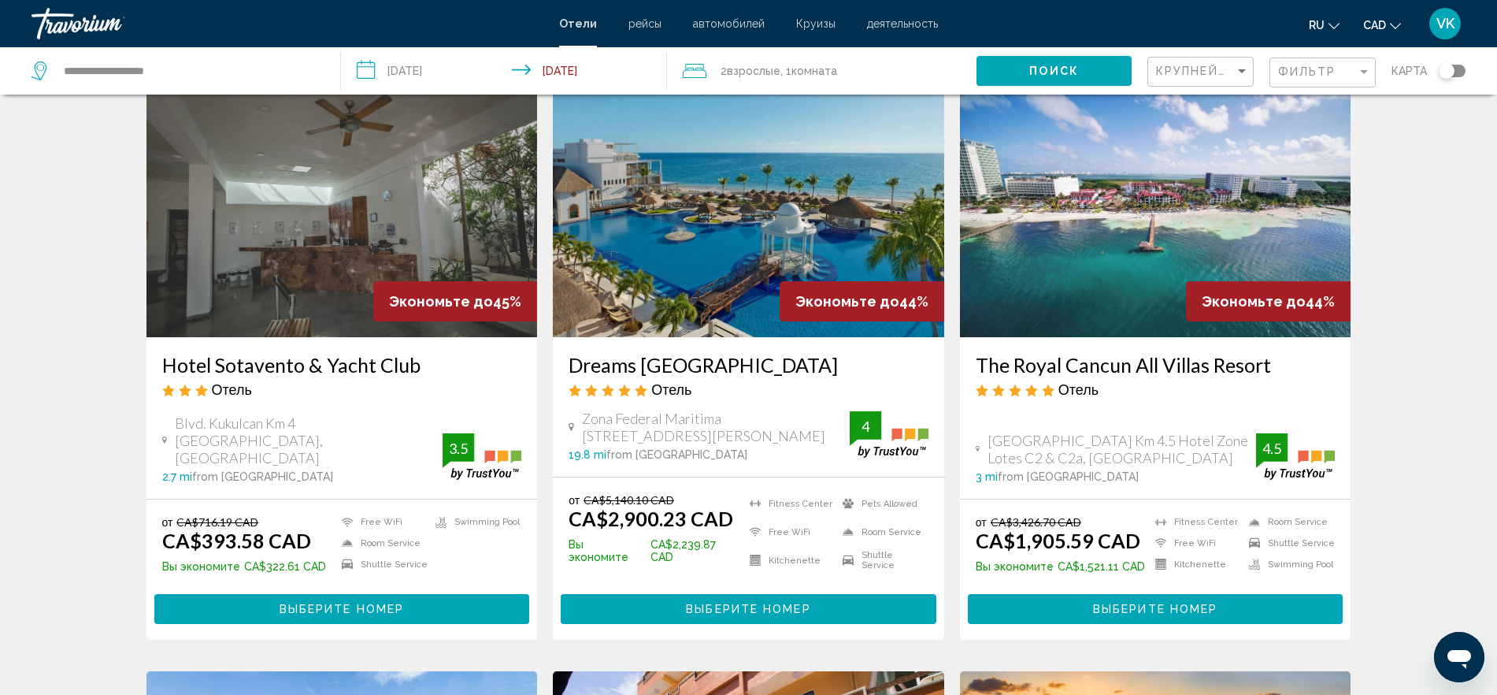
scroll to position [689, 0]
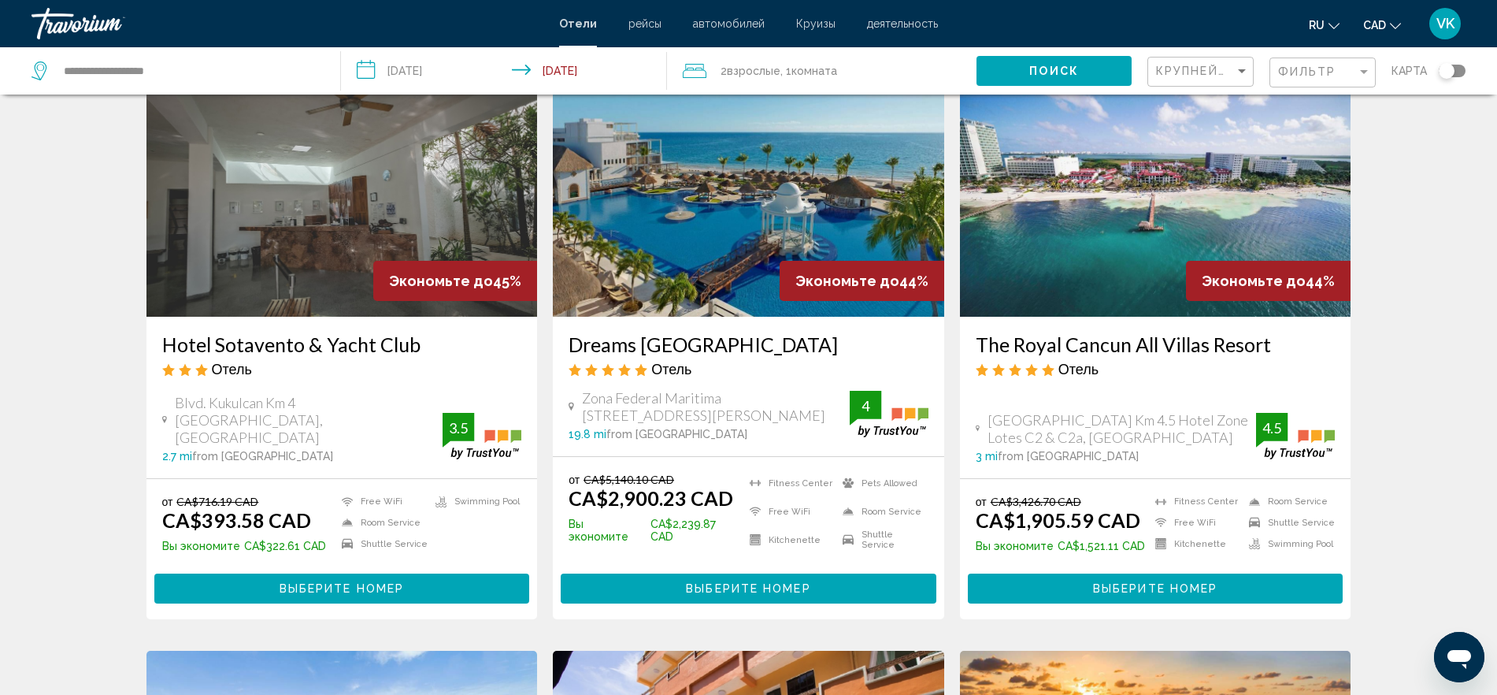
drag, startPoint x: 563, startPoint y: 324, endPoint x: 832, endPoint y: 329, distance: 269.4
click at [832, 329] on div "Dreams Sapphire Resort & Spa Отель Zona Federal Maritima Supermanzana 11 Manzan…" at bounding box center [748, 386] width 391 height 139
copy h3 "Dreams Sapphire Resort & Spa"
click at [1105, 332] on h3 "The Royal Cancun All Villas Resort" at bounding box center [1156, 344] width 360 height 24
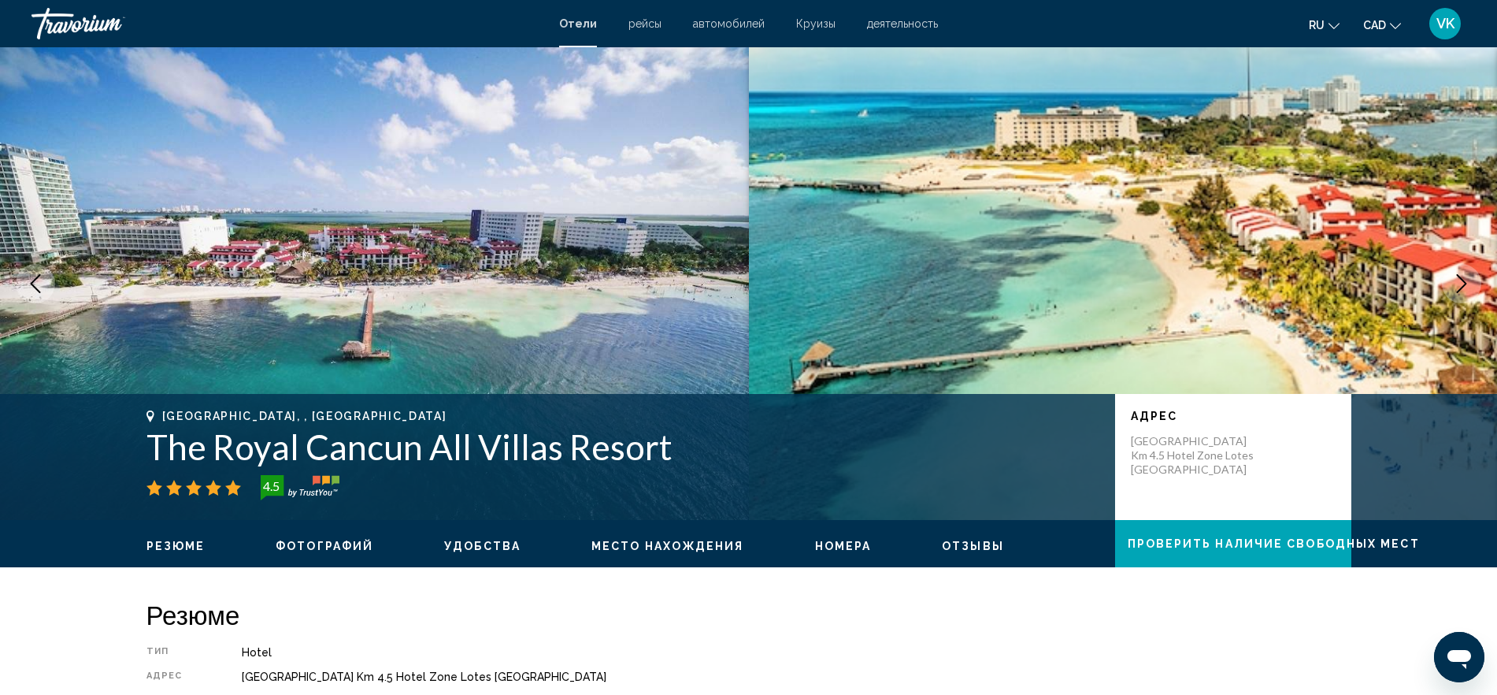
drag, startPoint x: 679, startPoint y: 449, endPoint x: 144, endPoint y: 432, distance: 535.0
click at [143, 432] on div "Cancun, , Mexico The Royal Cancun All Villas Resort 4.5 адрес Kukulcan Boulevar…" at bounding box center [749, 457] width 1268 height 95
copy h1 "The Royal Cancun All Villas Resort"
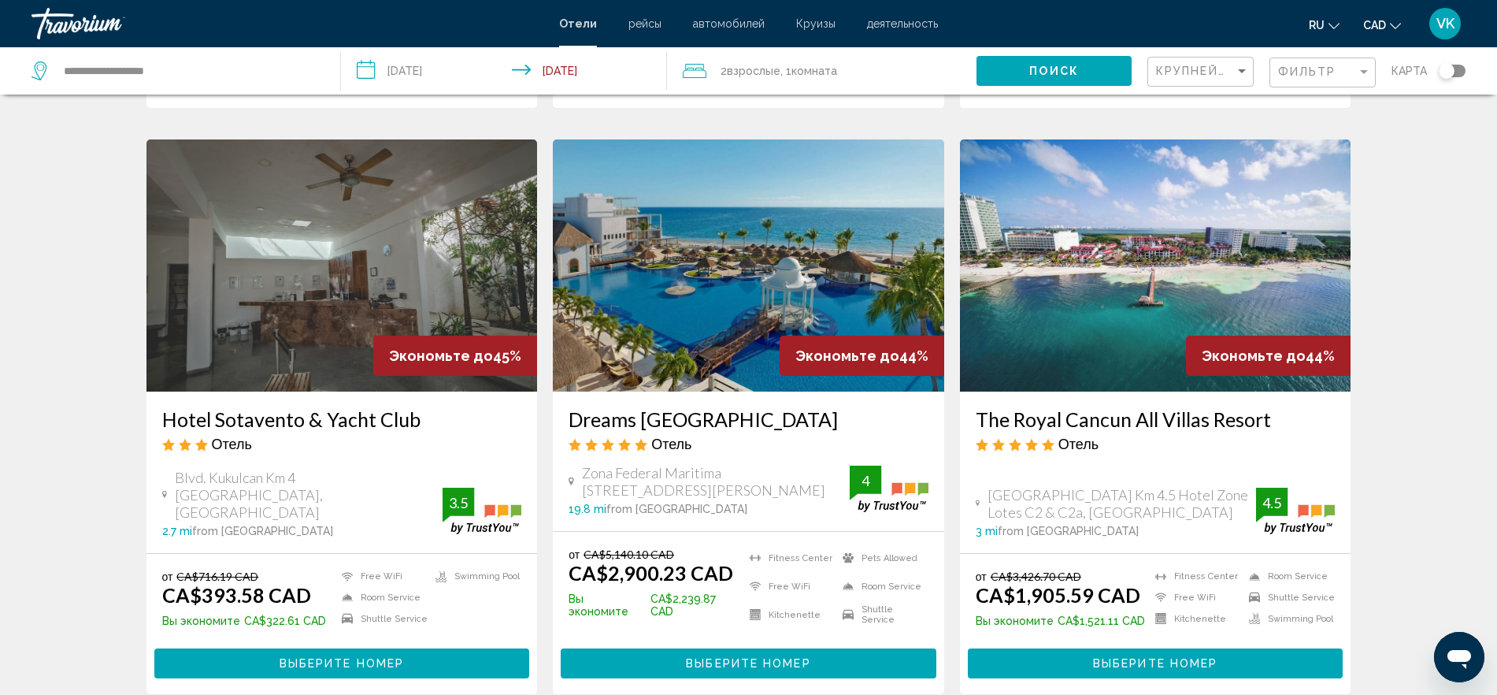
scroll to position [617, 0]
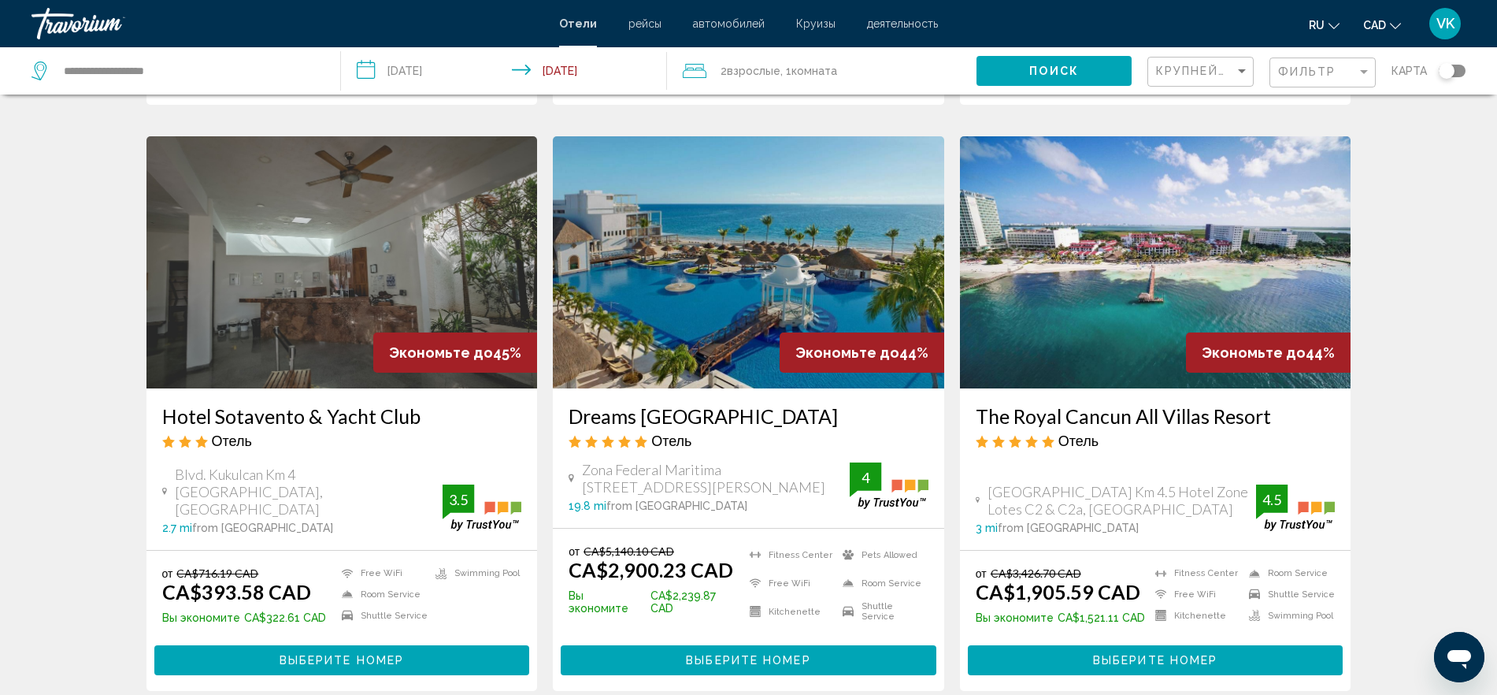
drag, startPoint x: 1137, startPoint y: 487, endPoint x: 982, endPoint y: 473, distance: 155.8
click at [982, 483] on div "Kukulcan Boulevard Km 4.5 Hotel Zone Lotes C2 & C2a, Cancun" at bounding box center [1116, 500] width 281 height 35
click at [1030, 483] on span "Kukulcan Boulevard Km 4.5 Hotel Zone Lotes C2 & C2a, Cancun" at bounding box center [1122, 500] width 269 height 35
click at [1102, 489] on span "Kukulcan Boulevard Km 4.5 Hotel Zone Lotes C2 & C2a, Cancun" at bounding box center [1122, 500] width 269 height 35
click at [1102, 488] on span "Kukulcan Boulevard Km 4.5 Hotel Zone Lotes C2 & C2a, Cancun" at bounding box center [1122, 500] width 269 height 35
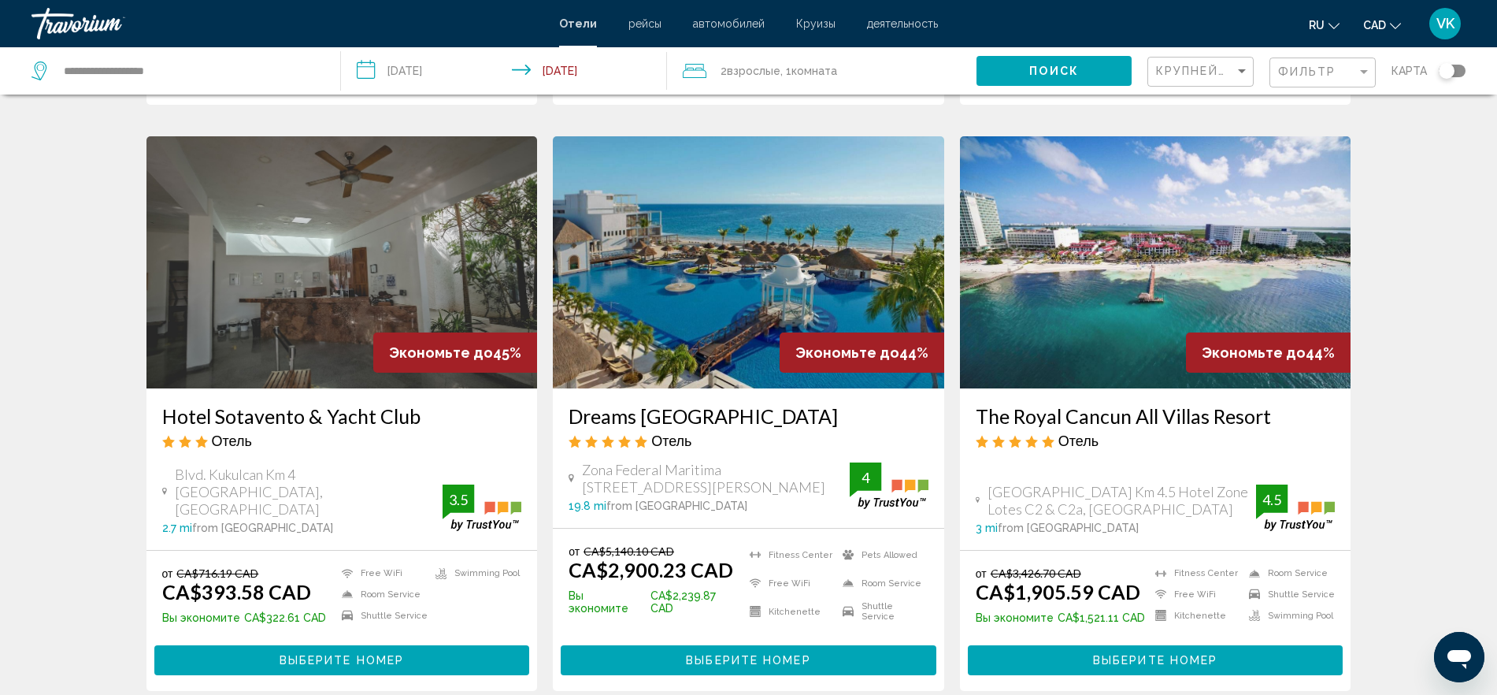
click at [1111, 489] on span "Kukulcan Boulevard Km 4.5 Hotel Zone Lotes C2 & C2a, Cancun" at bounding box center [1122, 500] width 269 height 35
drag, startPoint x: 1136, startPoint y: 485, endPoint x: 989, endPoint y: 470, distance: 148.0
click at [989, 483] on span "Kukulcan Boulevard Km 4.5 Hotel Zone Lotes C2 & C2a, Cancun" at bounding box center [1122, 500] width 269 height 35
click at [1003, 483] on span "Kukulcan Boulevard Km 4.5 Hotel Zone Lotes C2 & C2a, Cancun" at bounding box center [1122, 500] width 269 height 35
drag, startPoint x: 993, startPoint y: 472, endPoint x: 1141, endPoint y: 487, distance: 148.8
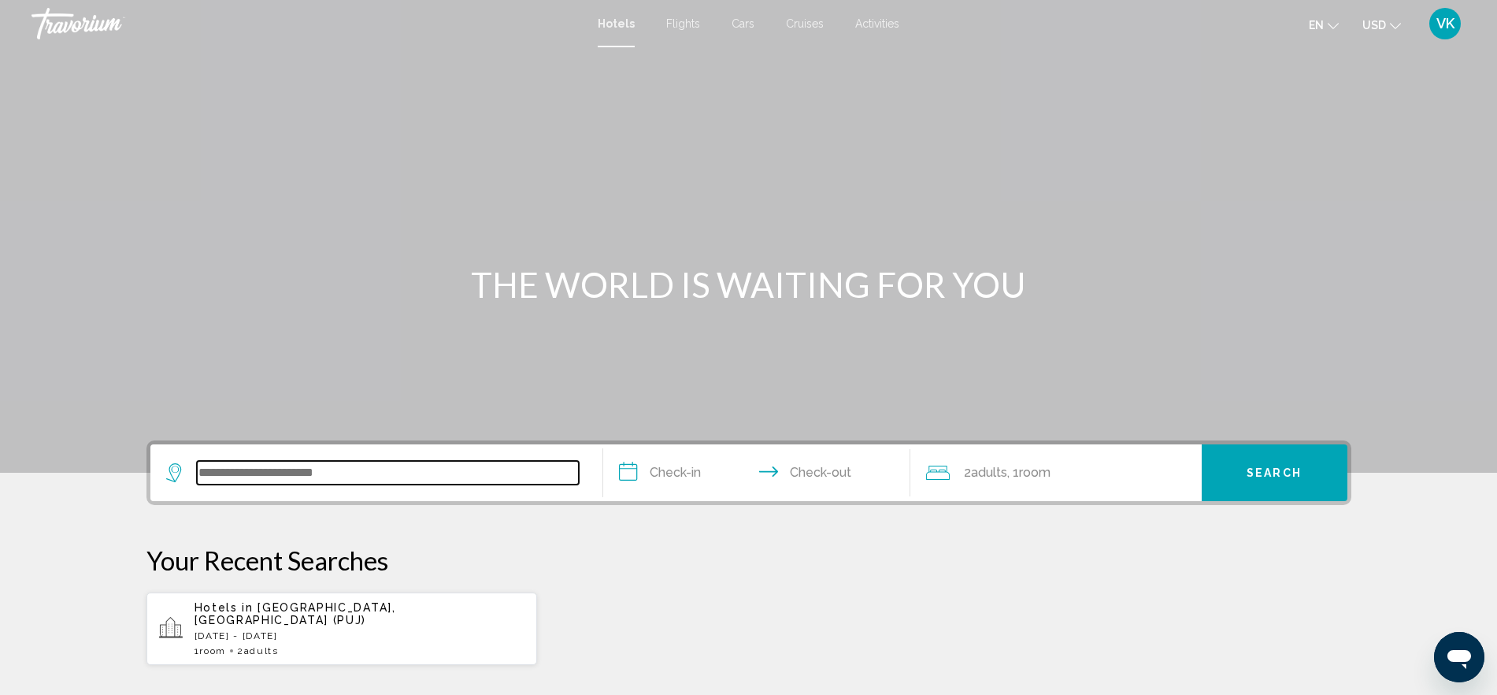
click at [429, 461] on input "Search widget" at bounding box center [388, 473] width 382 height 24
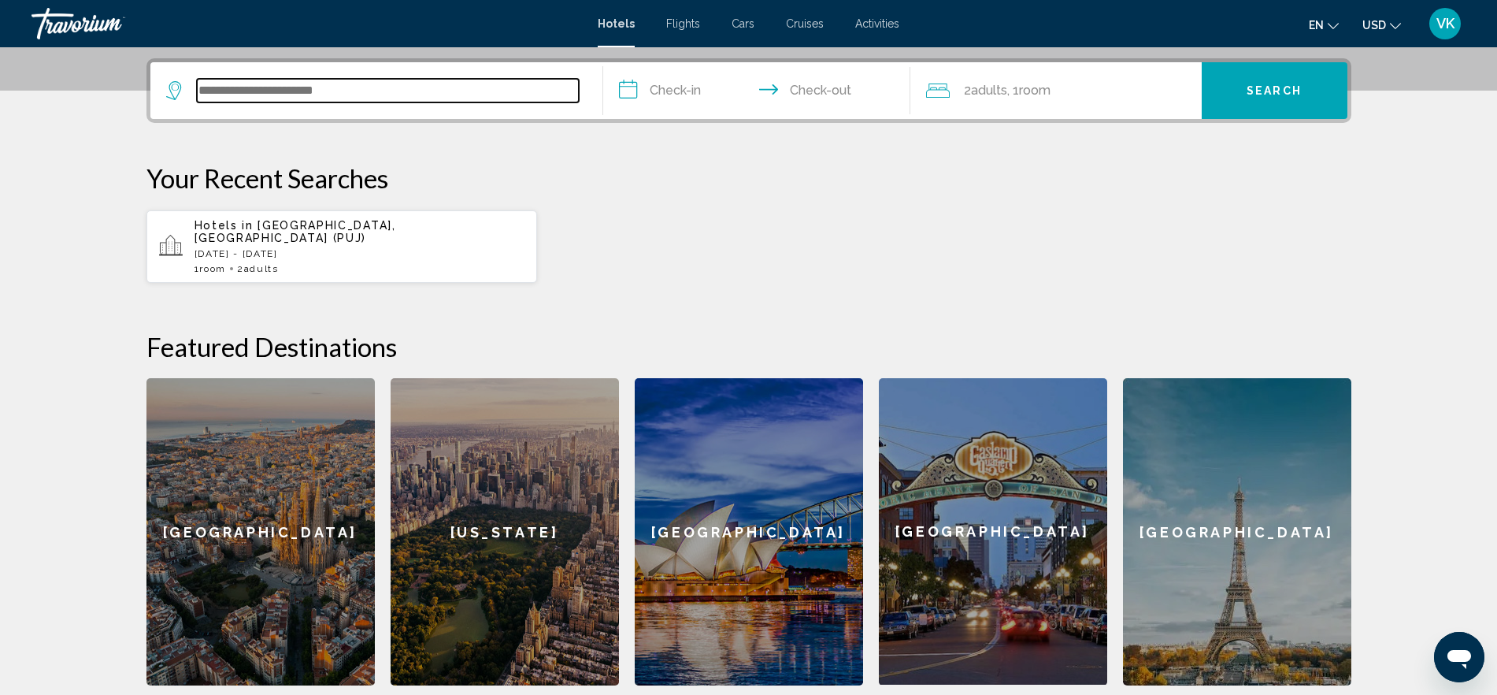
scroll to position [389, 0]
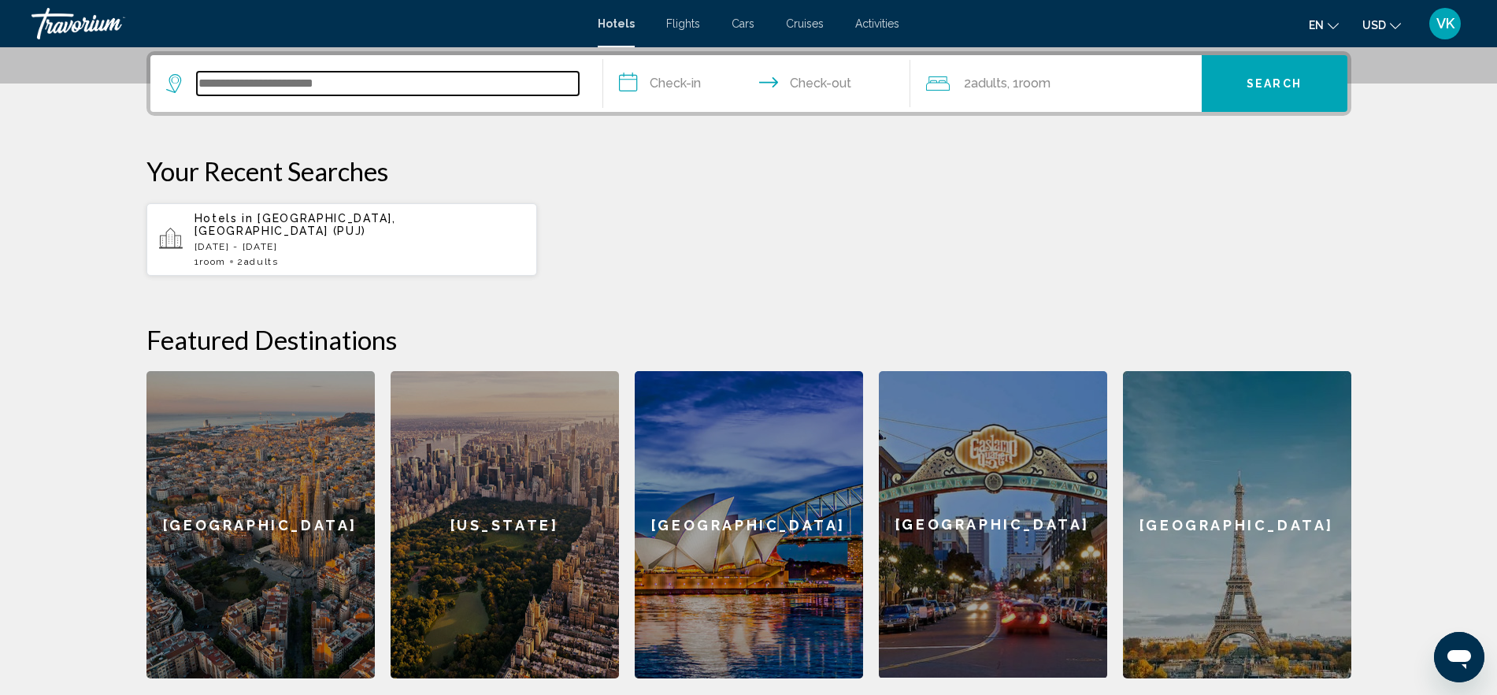
click at [282, 80] on input "Search widget" at bounding box center [388, 84] width 382 height 24
type input "**"
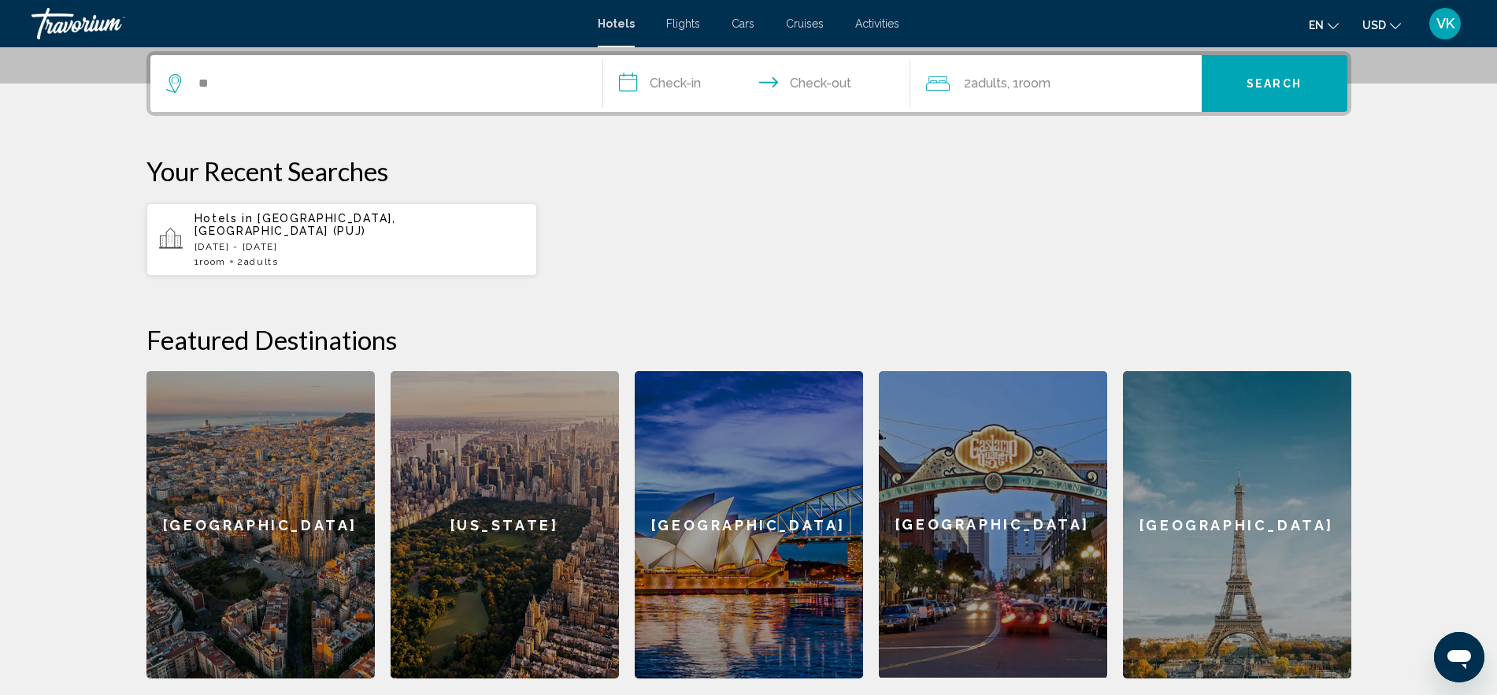
click at [298, 241] on p "Mon, 01 Dec - Mon, 08 Dec" at bounding box center [360, 246] width 331 height 11
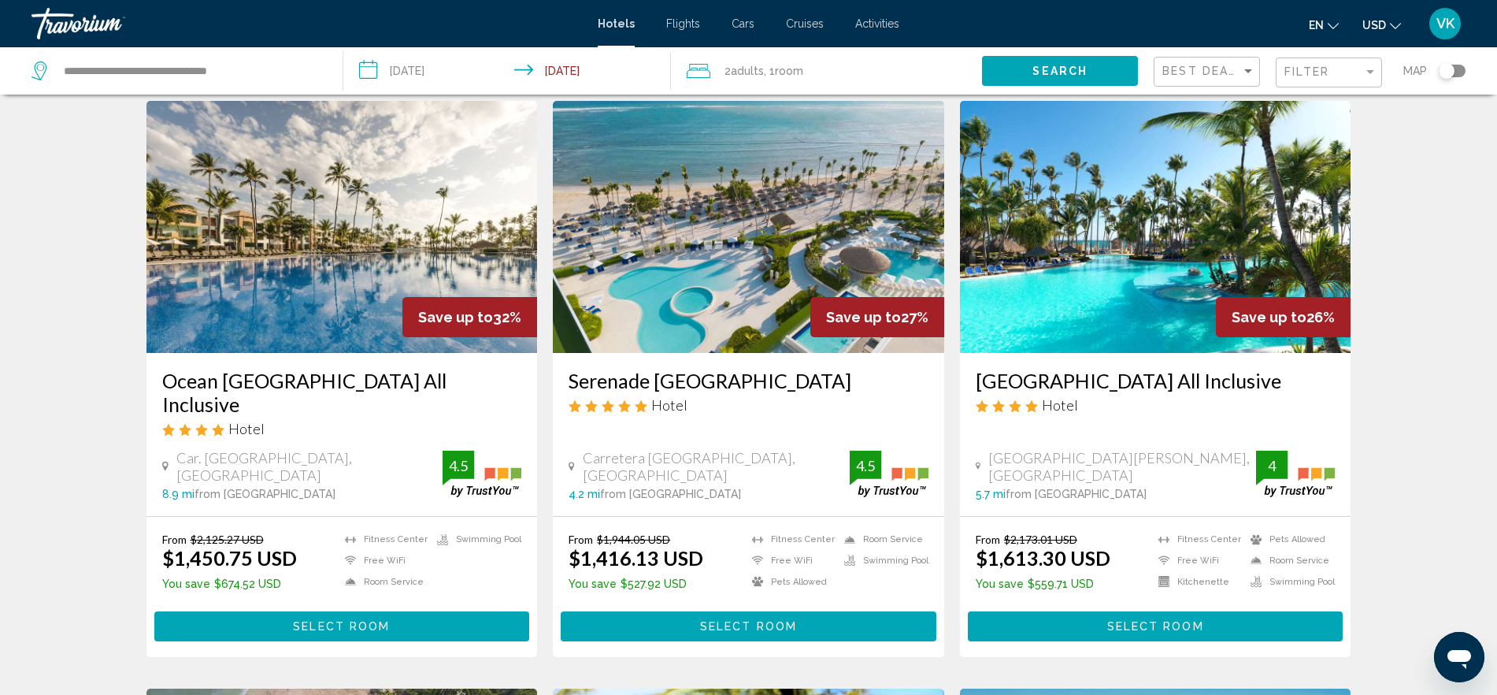
scroll to position [689, 0]
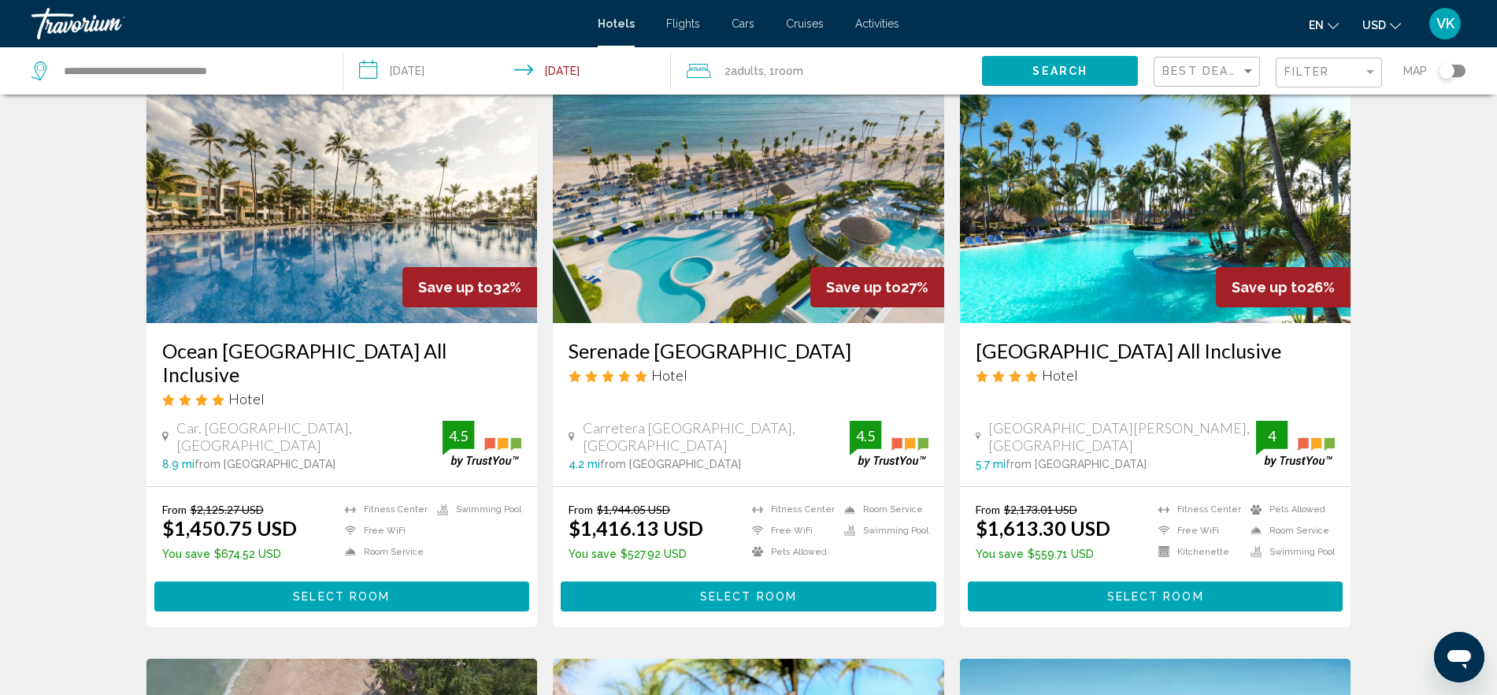
click at [1329, 24] on icon "Change language" at bounding box center [1333, 25] width 11 height 11
click at [1378, 25] on span "USD" at bounding box center [1374, 25] width 24 height 13
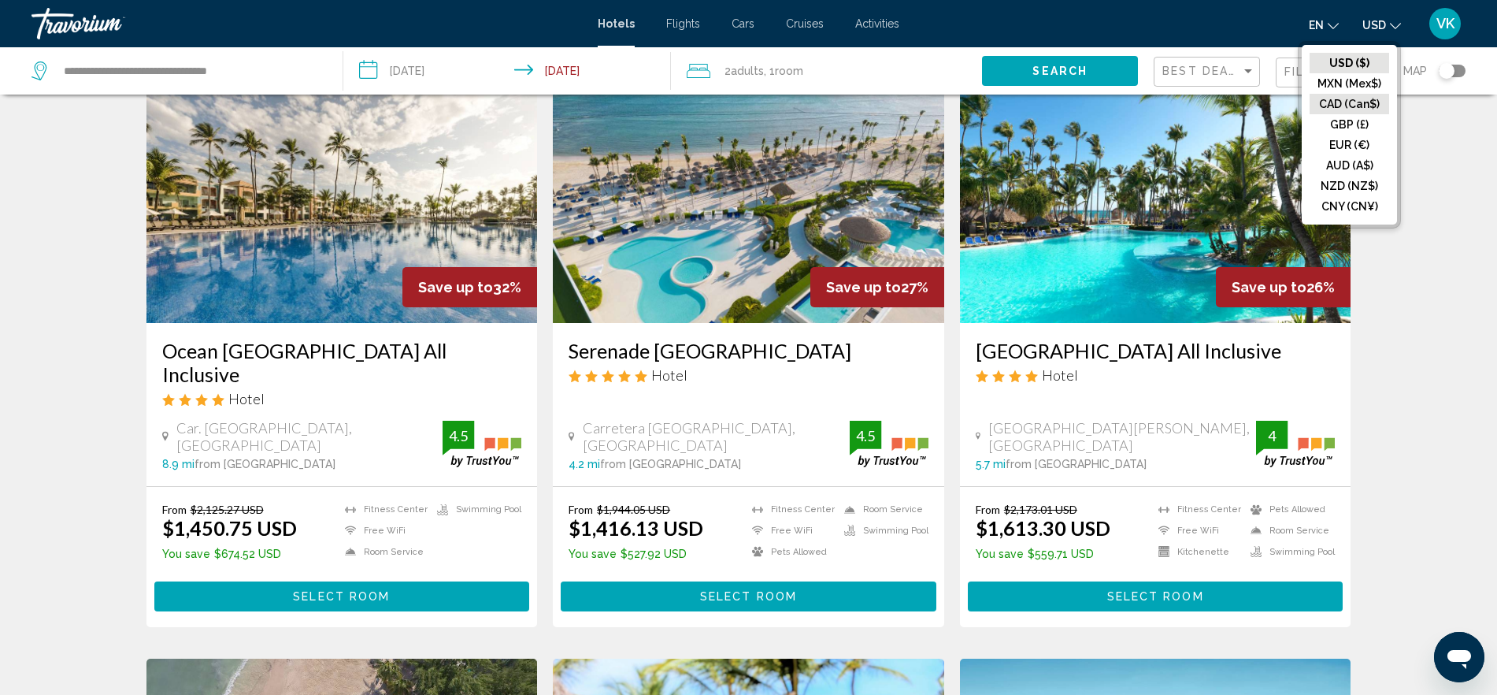
click at [1347, 99] on button "CAD (Can$)" at bounding box center [1350, 104] width 80 height 20
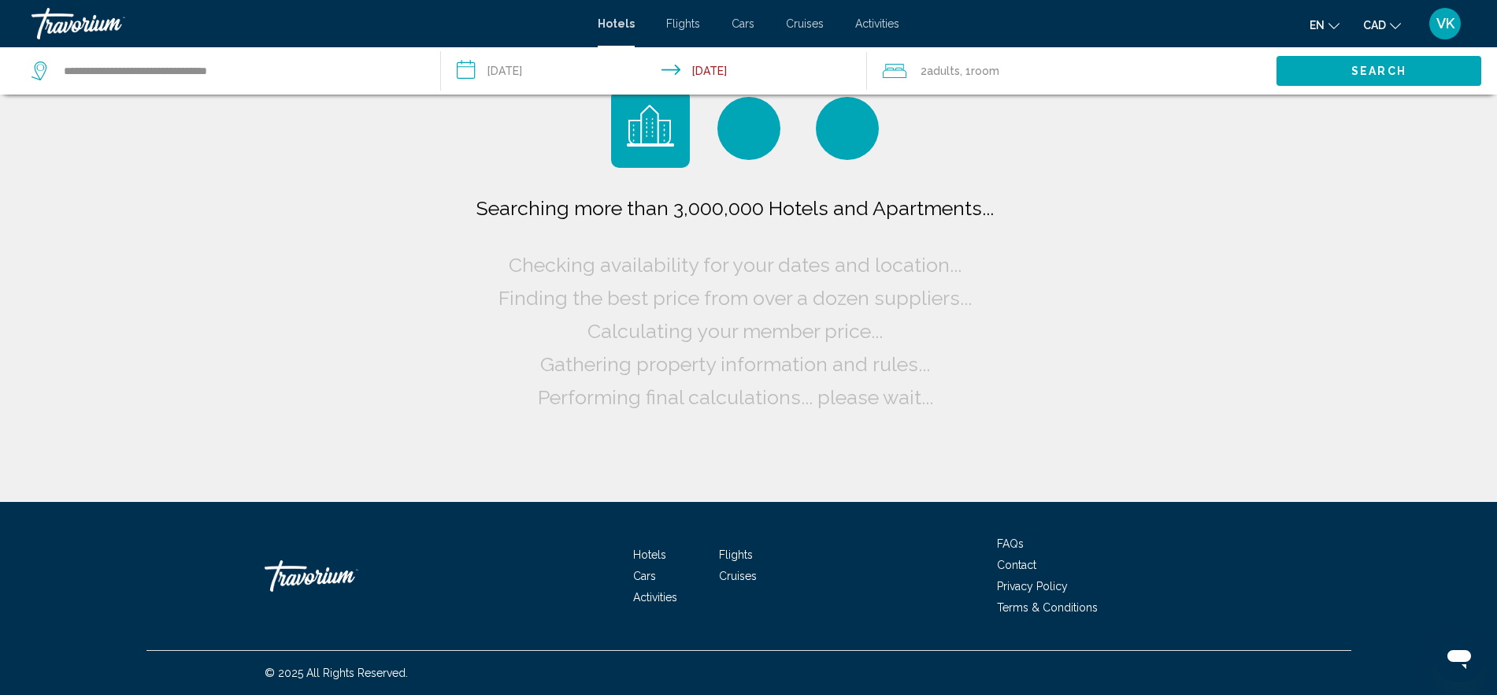
scroll to position [0, 0]
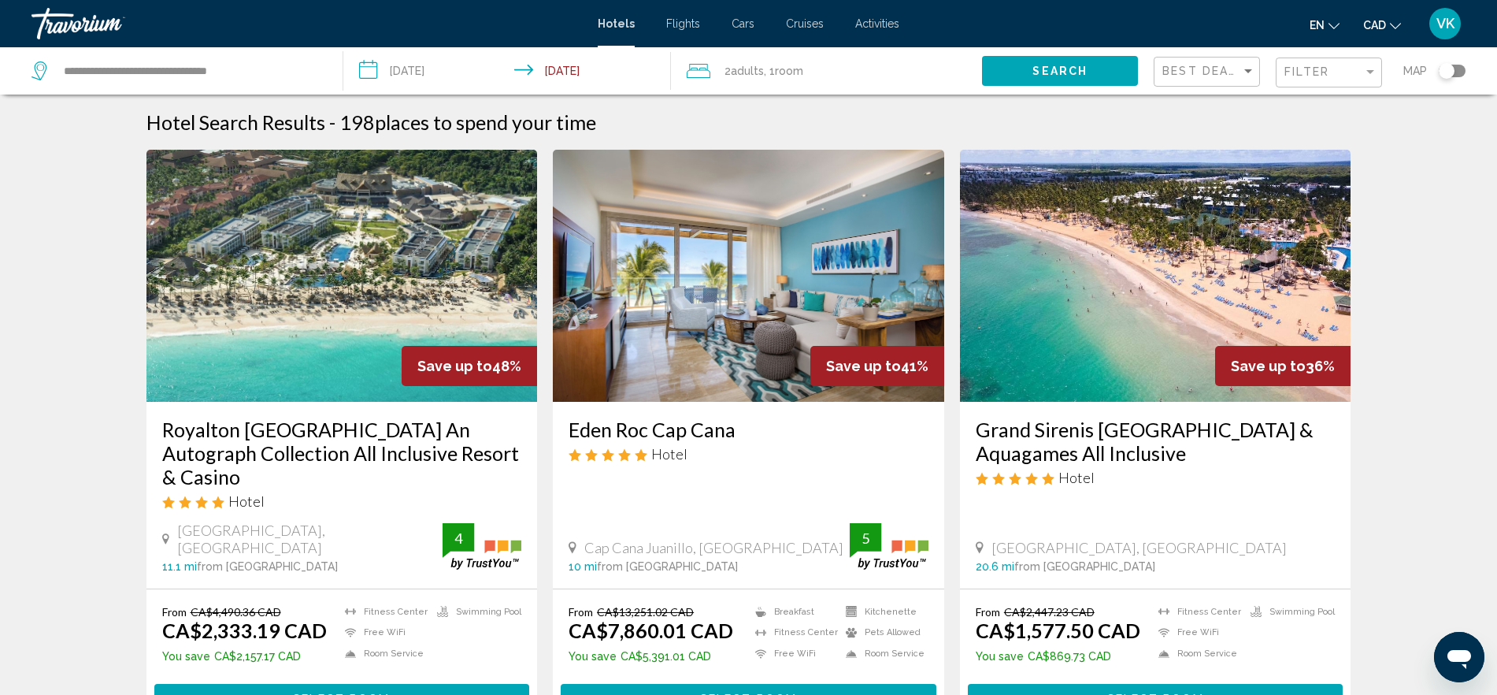
click at [842, 75] on div "2 Adult Adults , 1 Room rooms" at bounding box center [835, 71] width 296 height 22
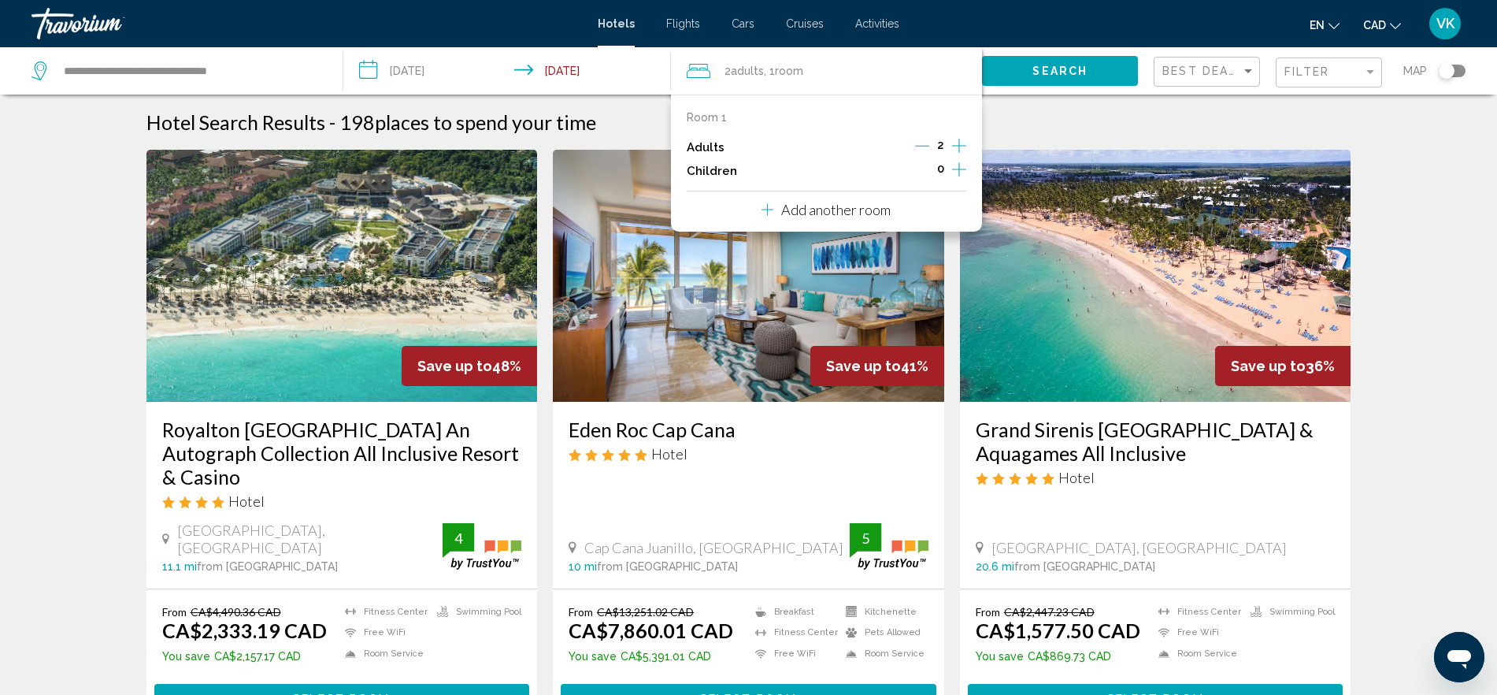
click at [954, 169] on icon "Increment children" at bounding box center [959, 169] width 14 height 14
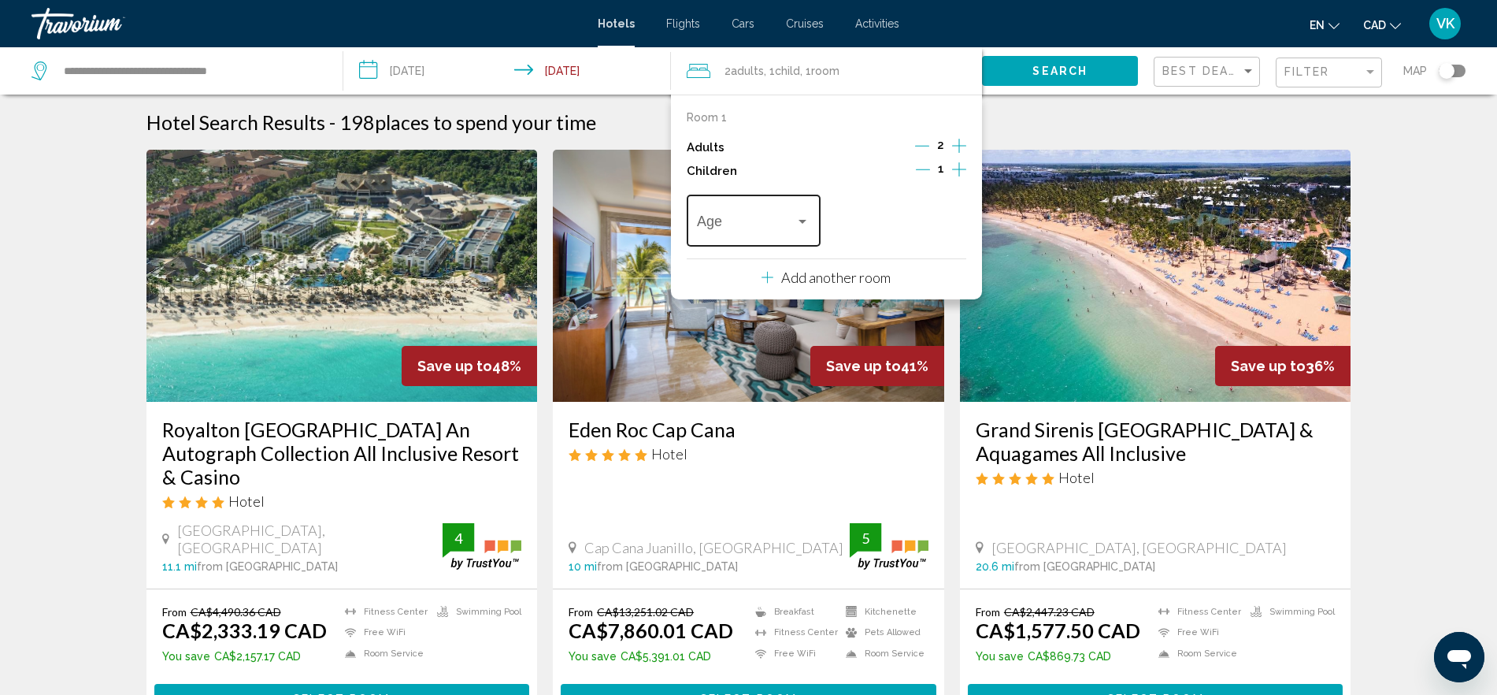
click at [753, 218] on span "Travelers: 2 adults, 1 child" at bounding box center [746, 225] width 98 height 16
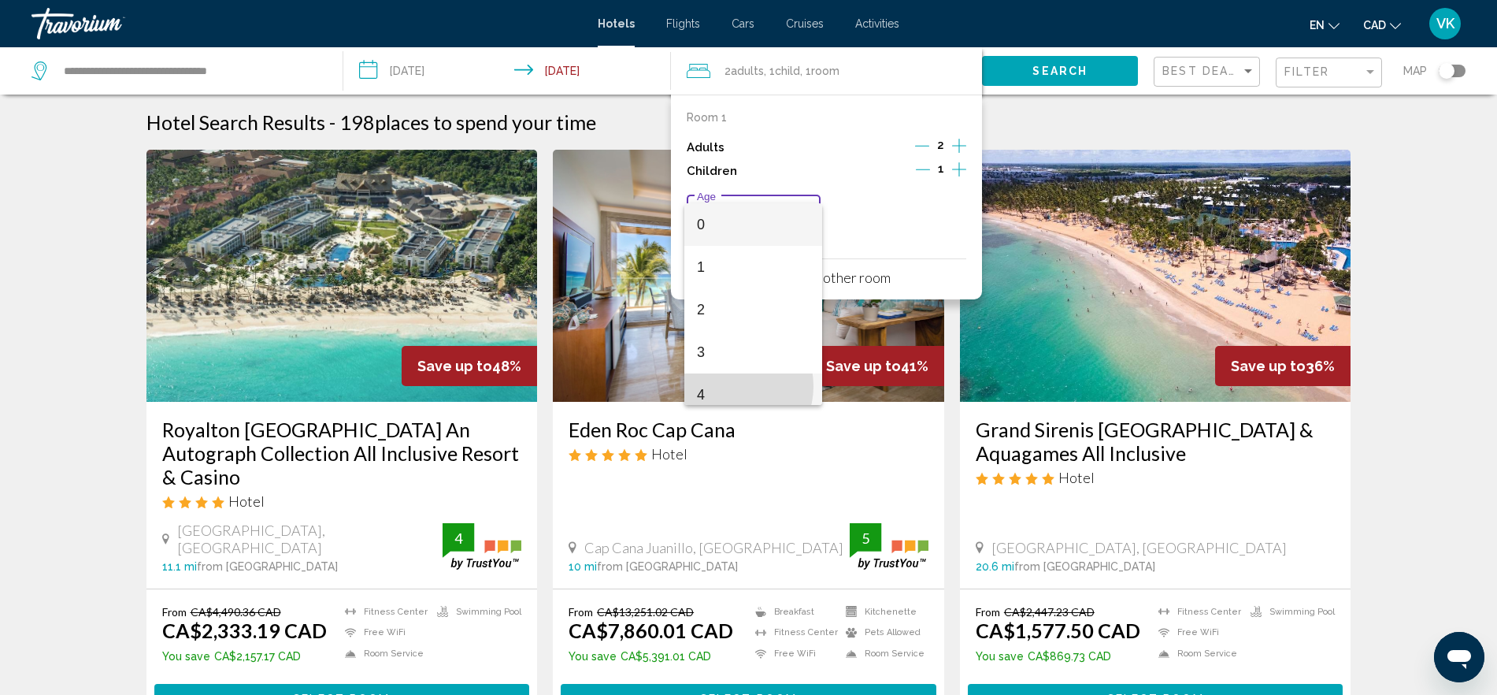
click at [730, 387] on span "4" at bounding box center [753, 394] width 113 height 43
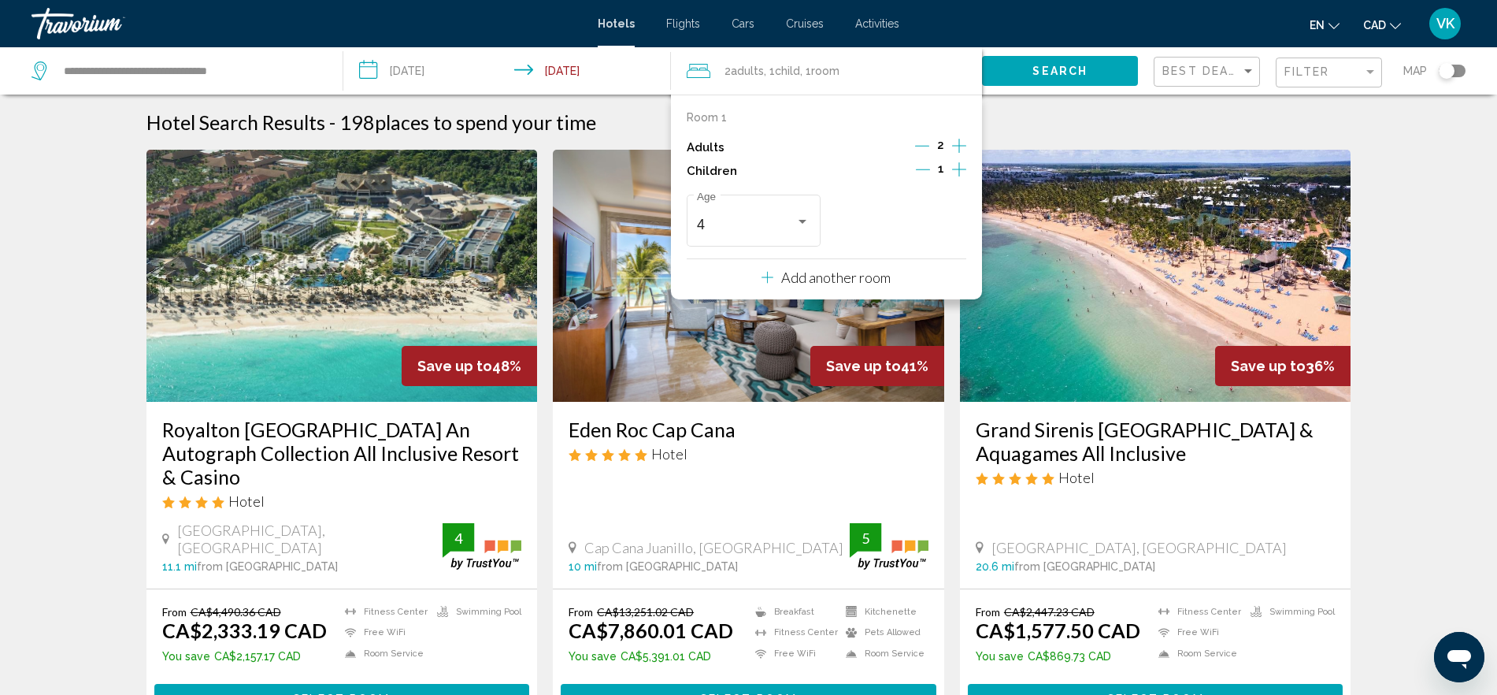
click at [1066, 69] on span "Search" at bounding box center [1059, 71] width 55 height 13
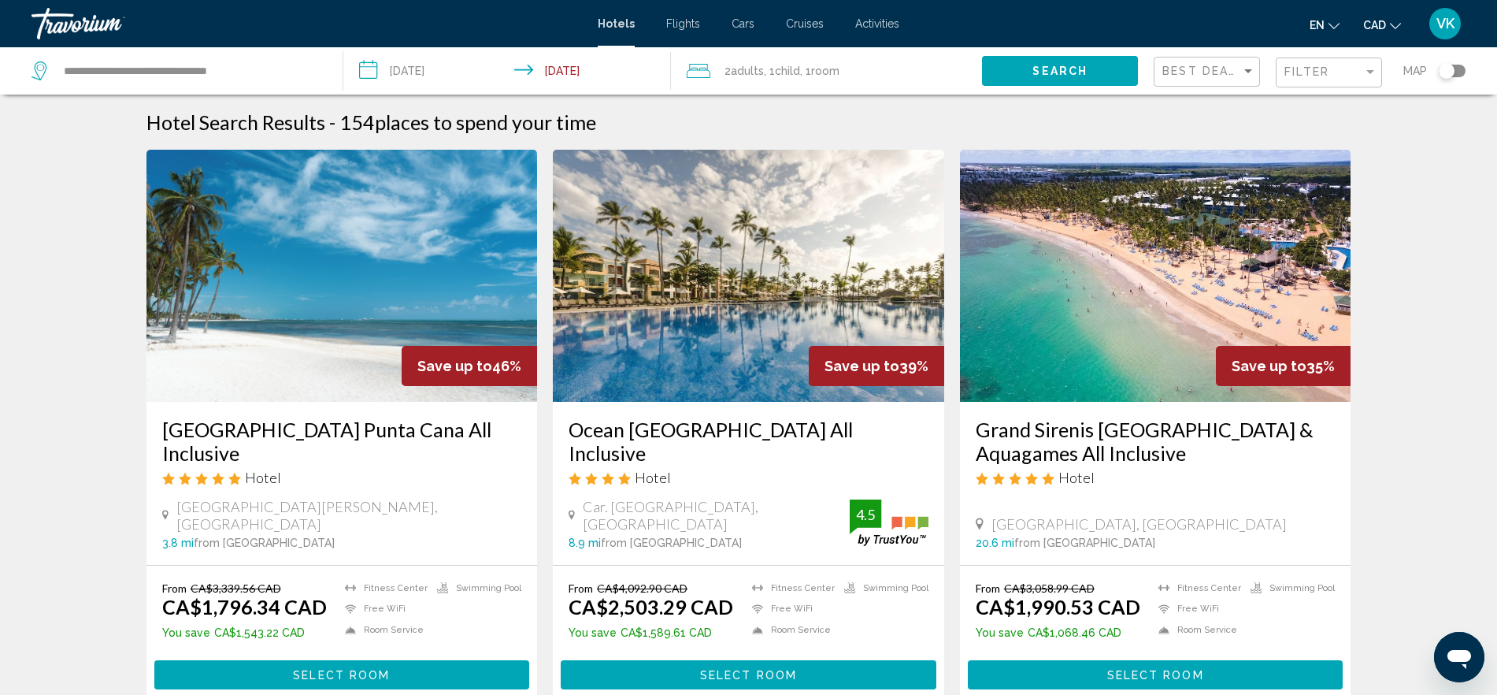
scroll to position [98, 0]
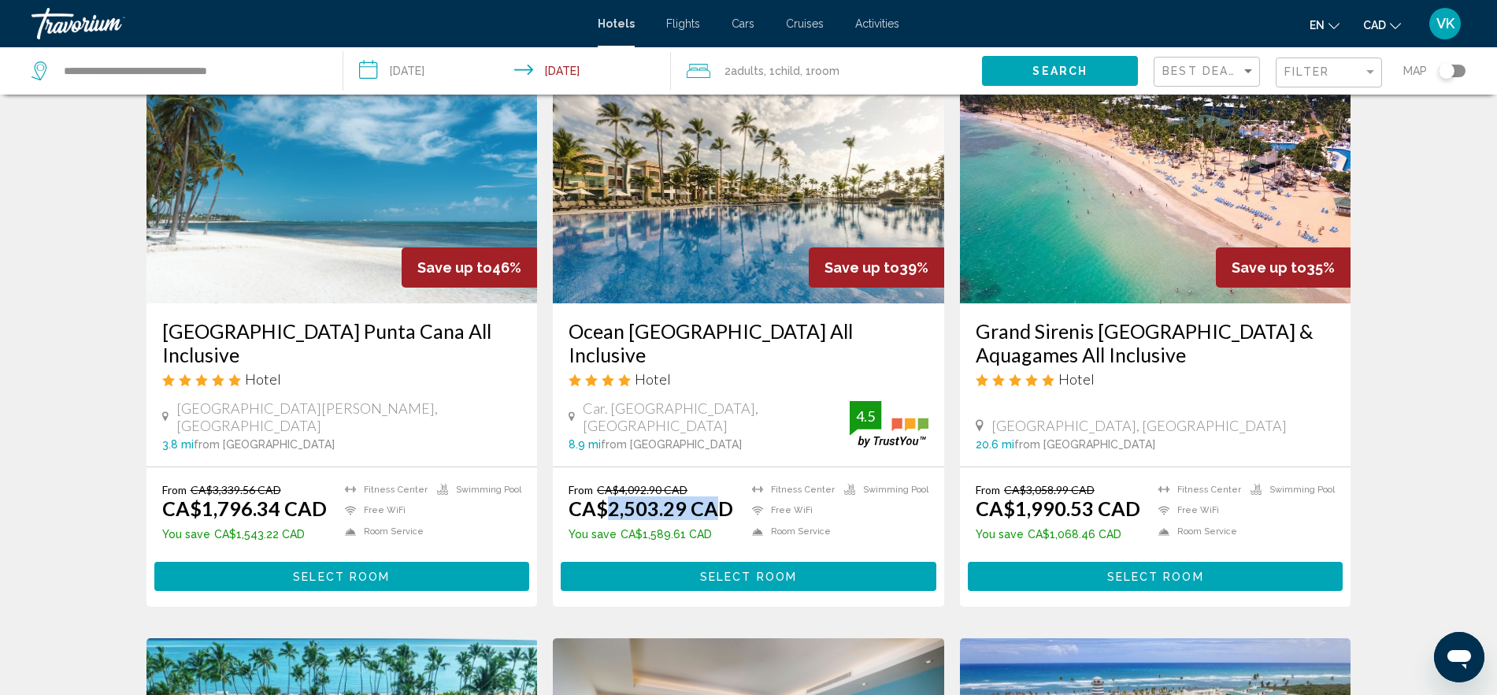
drag, startPoint x: 603, startPoint y: 502, endPoint x: 719, endPoint y: 513, distance: 116.2
click at [719, 513] on ins "CA$2,503.29 CAD" at bounding box center [651, 508] width 165 height 24
click at [709, 409] on div "Car. Arena Gorda, Punta Cana 8.9 mi from Punta Cana city center from hotel 4.5" at bounding box center [749, 424] width 360 height 51
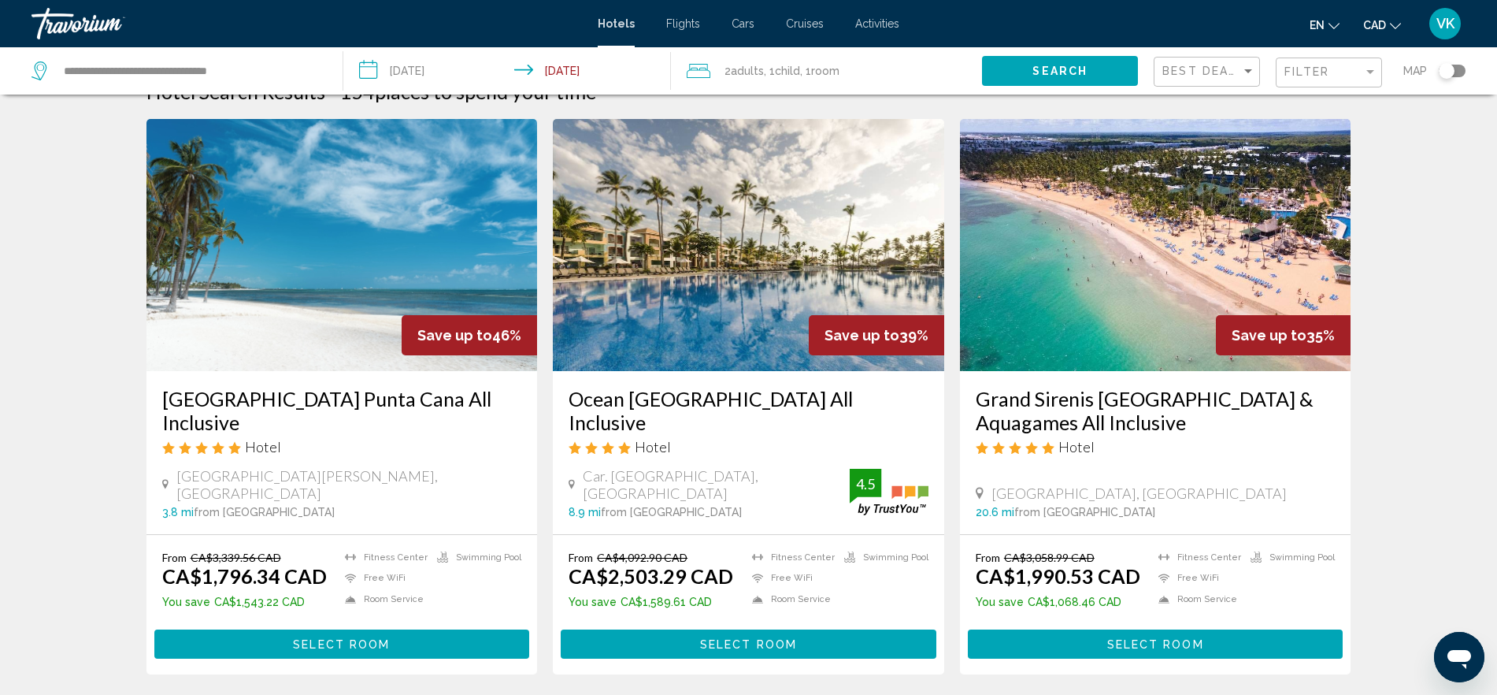
scroll to position [0, 0]
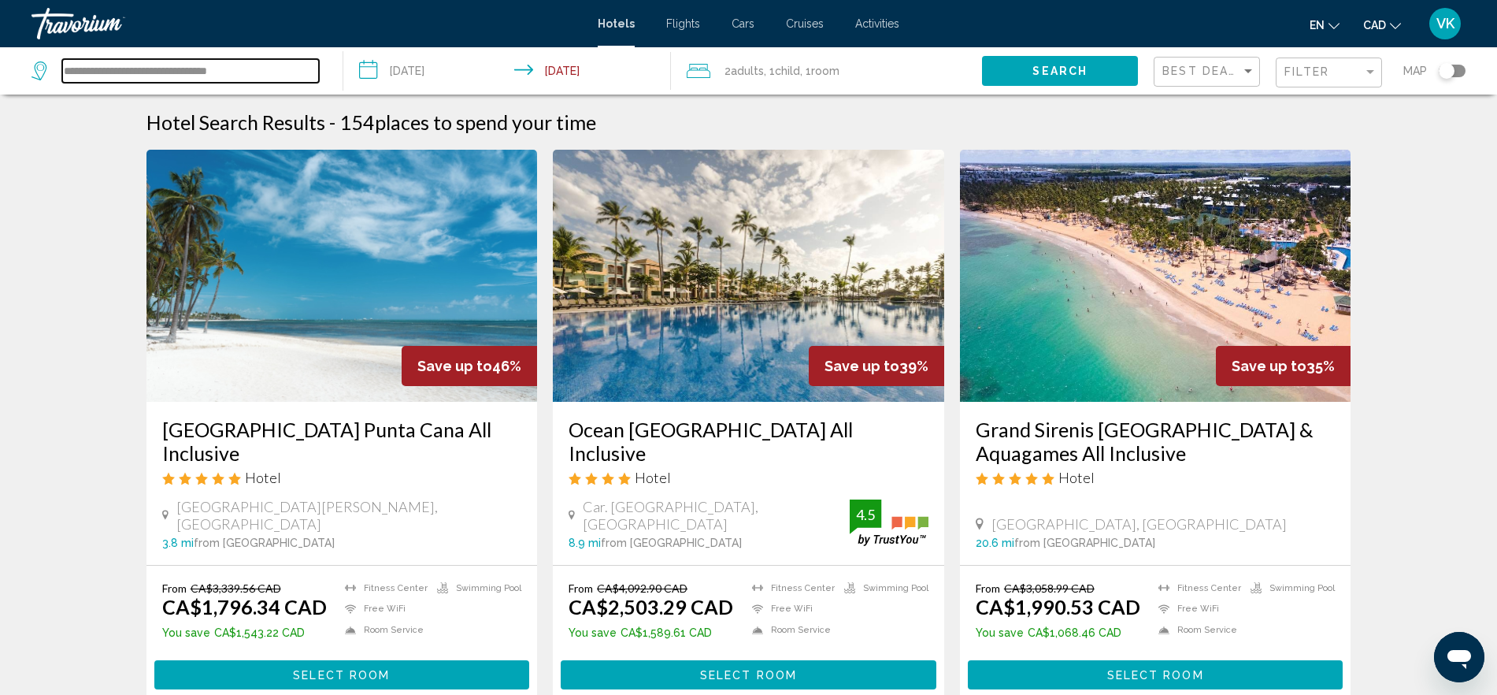
click at [159, 70] on input "**********" at bounding box center [190, 71] width 257 height 24
paste input "**********"
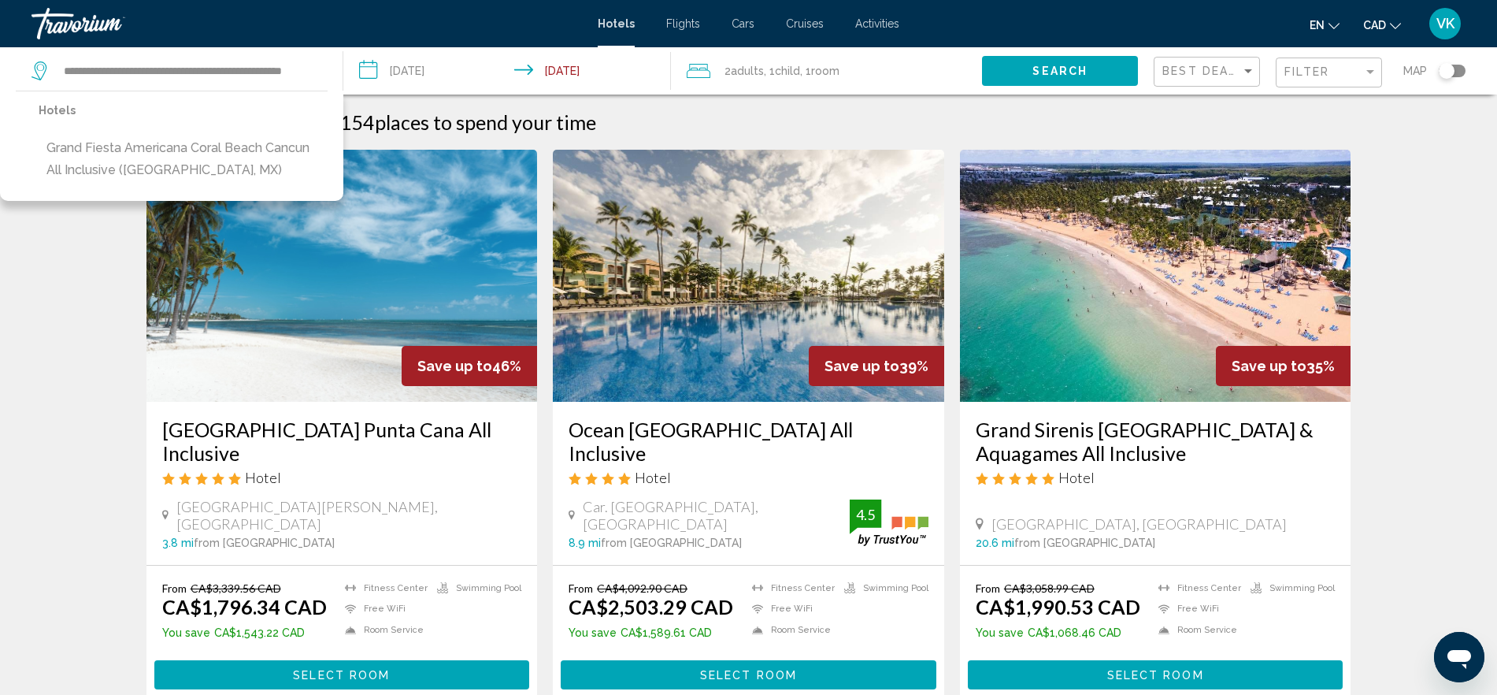
click at [1035, 73] on span "Search" at bounding box center [1059, 71] width 55 height 13
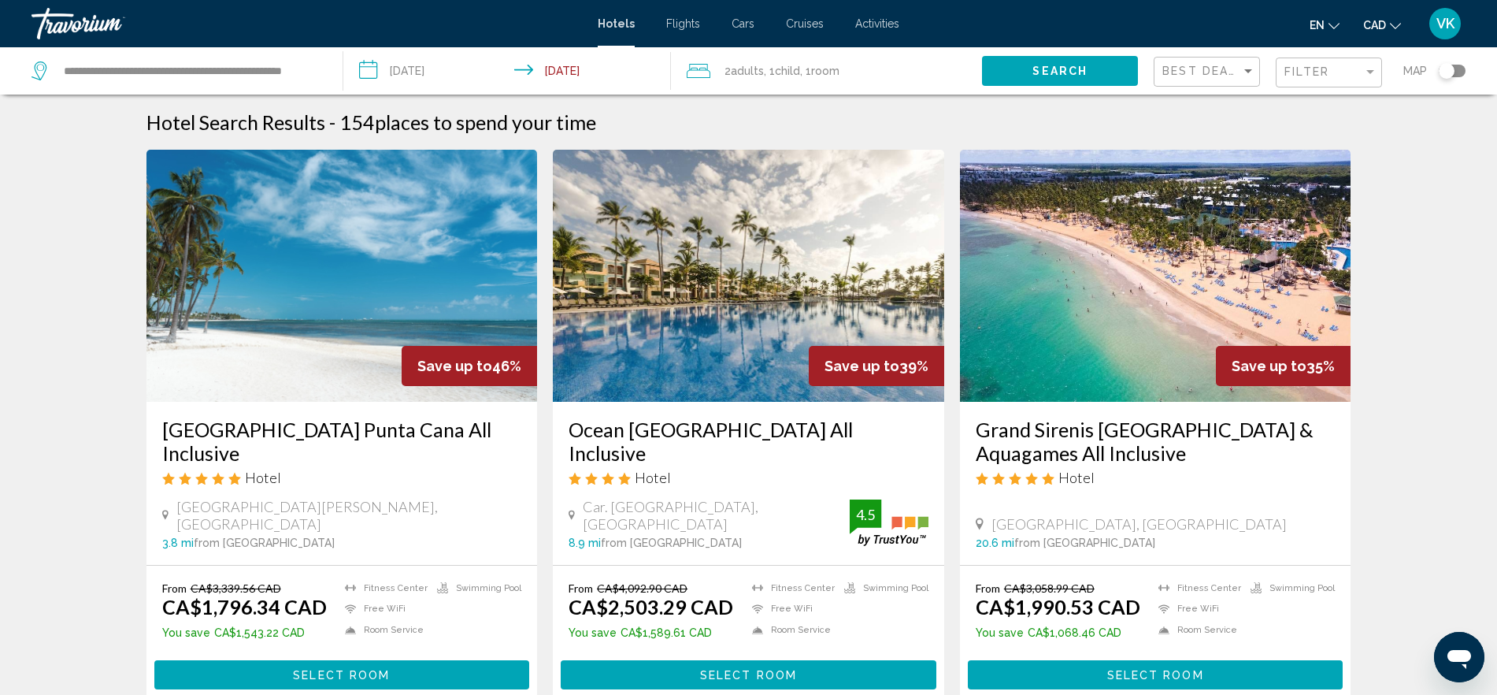
click at [787, 76] on span "Child" at bounding box center [787, 71] width 25 height 13
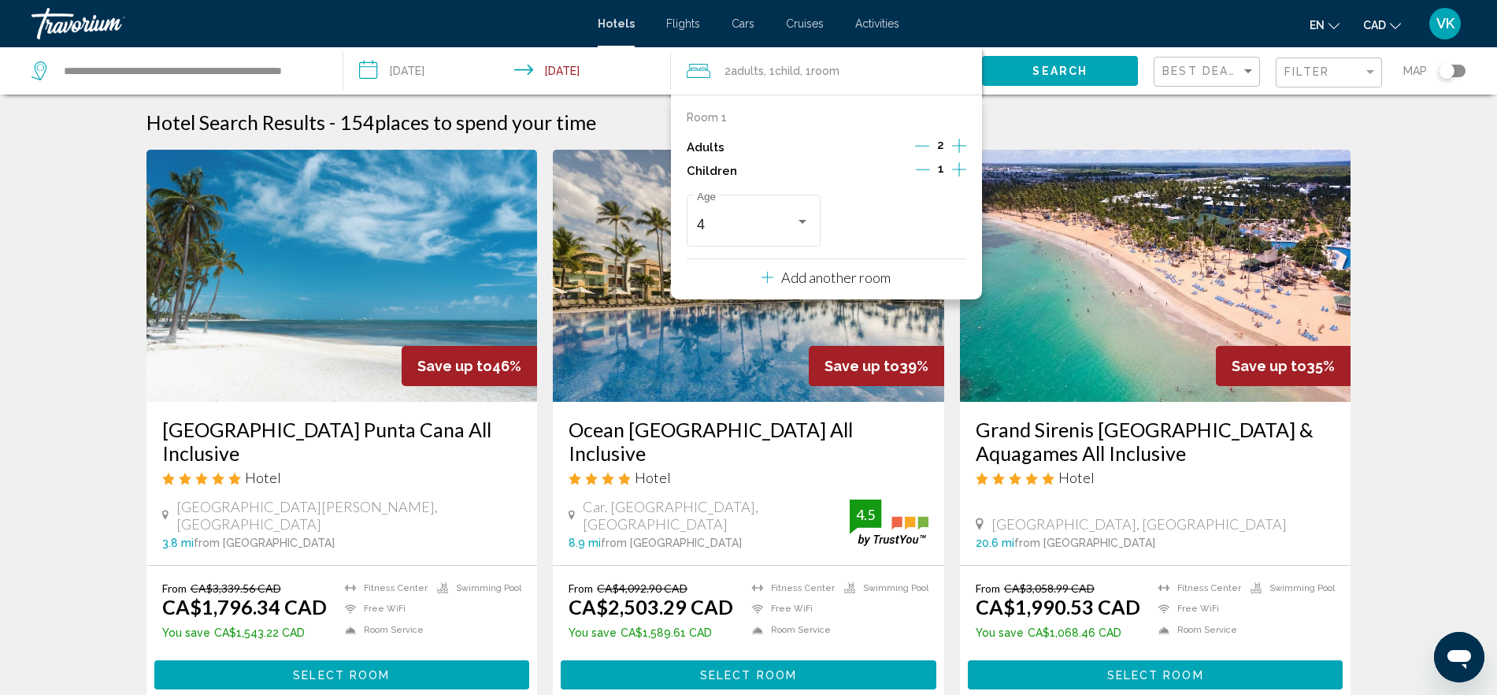
click at [944, 165] on span "1" at bounding box center [941, 168] width 6 height 13
click at [928, 169] on icon "Decrement children" at bounding box center [923, 169] width 14 height 14
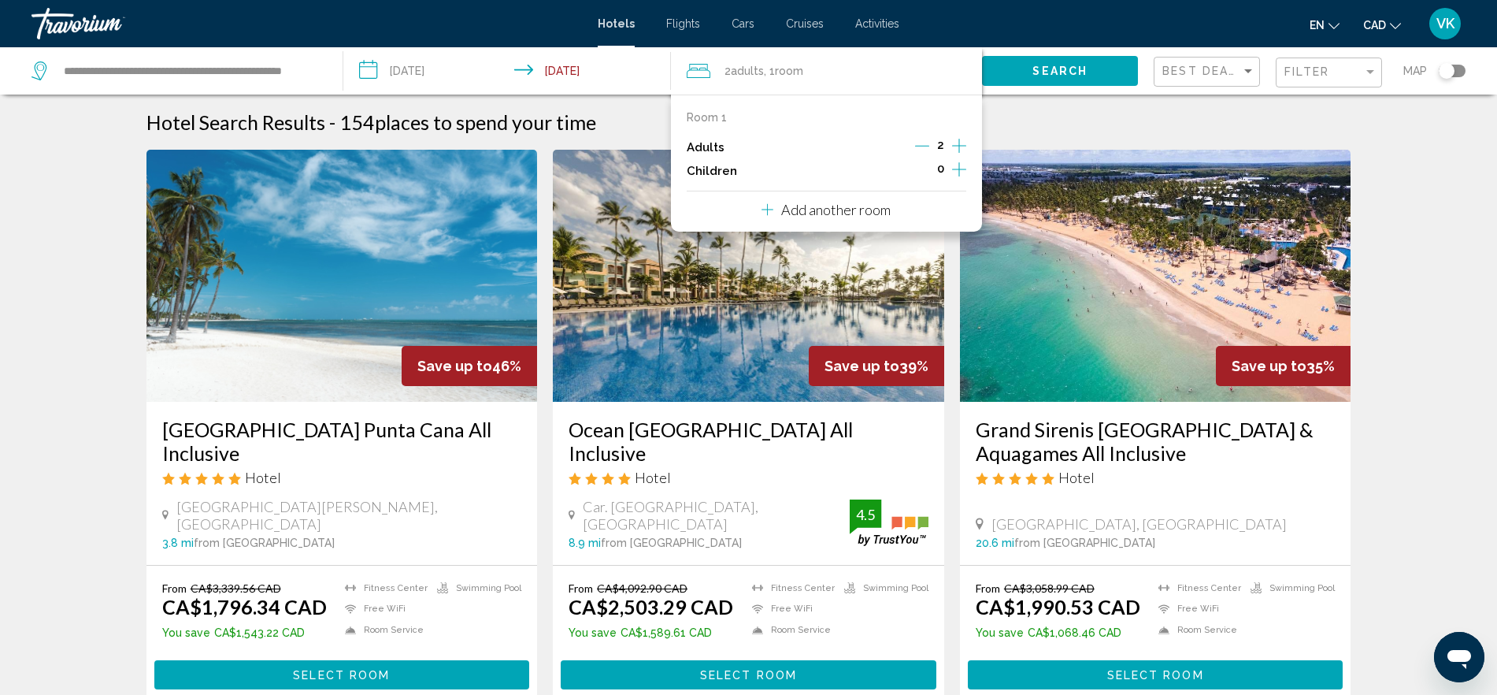
click at [1025, 62] on button "Search" at bounding box center [1060, 70] width 156 height 29
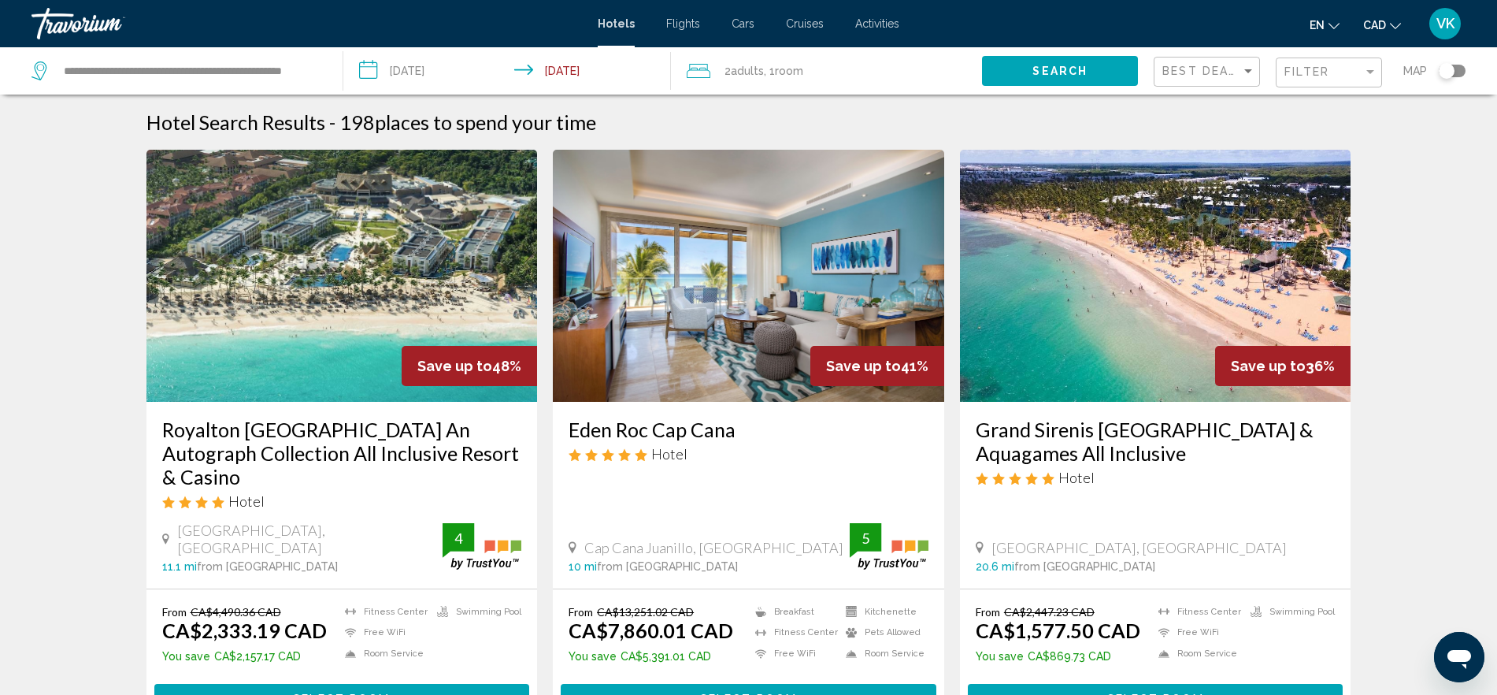
click at [84, 57] on div "**********" at bounding box center [179, 70] width 295 height 47
click at [135, 72] on input "**********" at bounding box center [190, 71] width 257 height 24
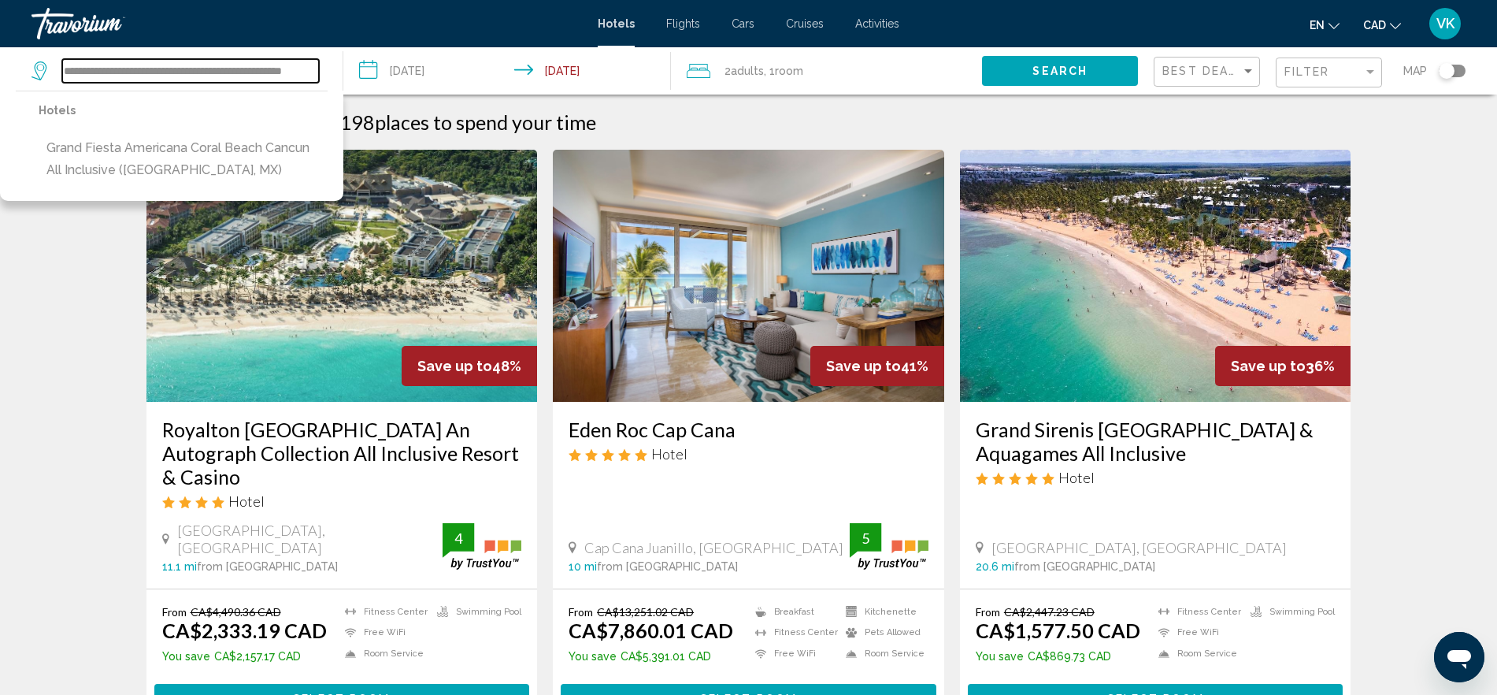
drag, startPoint x: 131, startPoint y: 69, endPoint x: 23, endPoint y: 76, distance: 108.1
click at [24, 73] on app-destination-search "**********" at bounding box center [171, 70] width 343 height 47
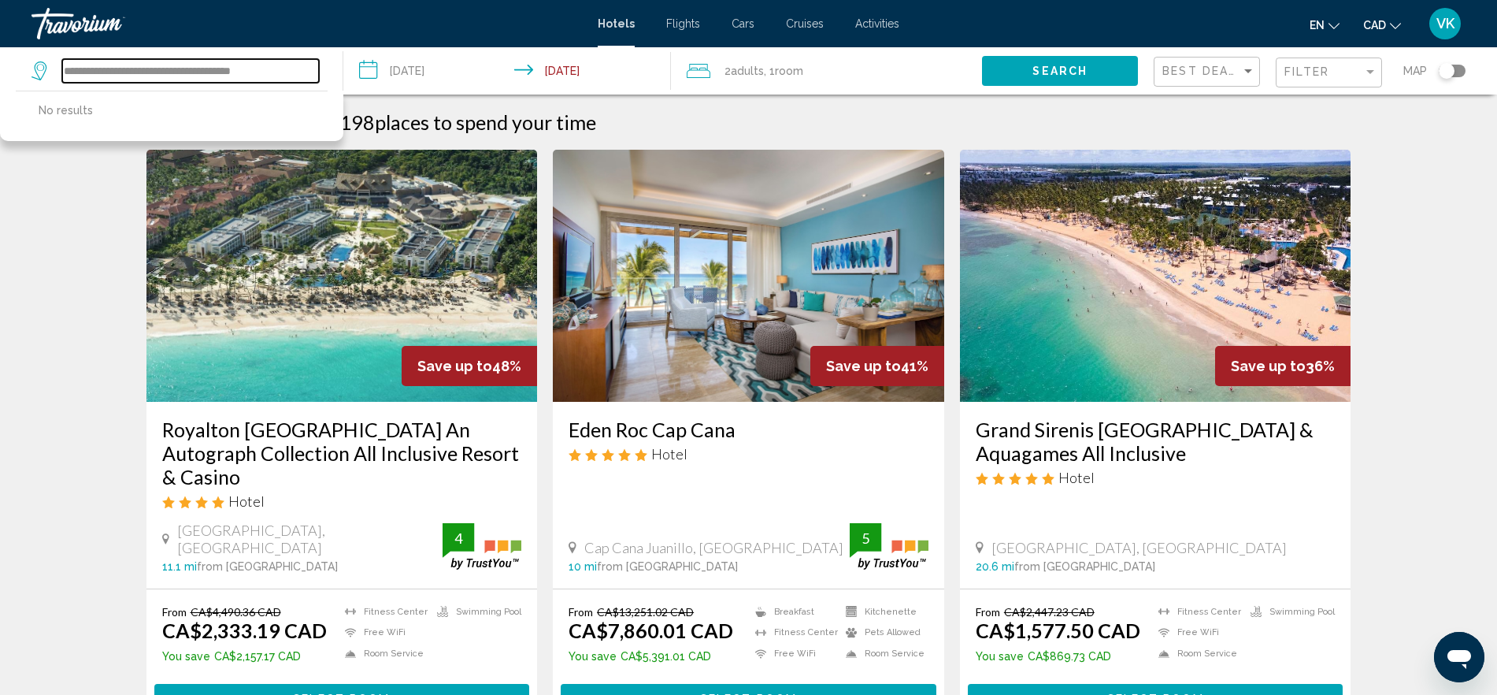
drag, startPoint x: 227, startPoint y: 68, endPoint x: 338, endPoint y: 77, distance: 111.4
click at [338, 77] on app-destination-search "**********" at bounding box center [171, 70] width 343 height 47
type input "**********"
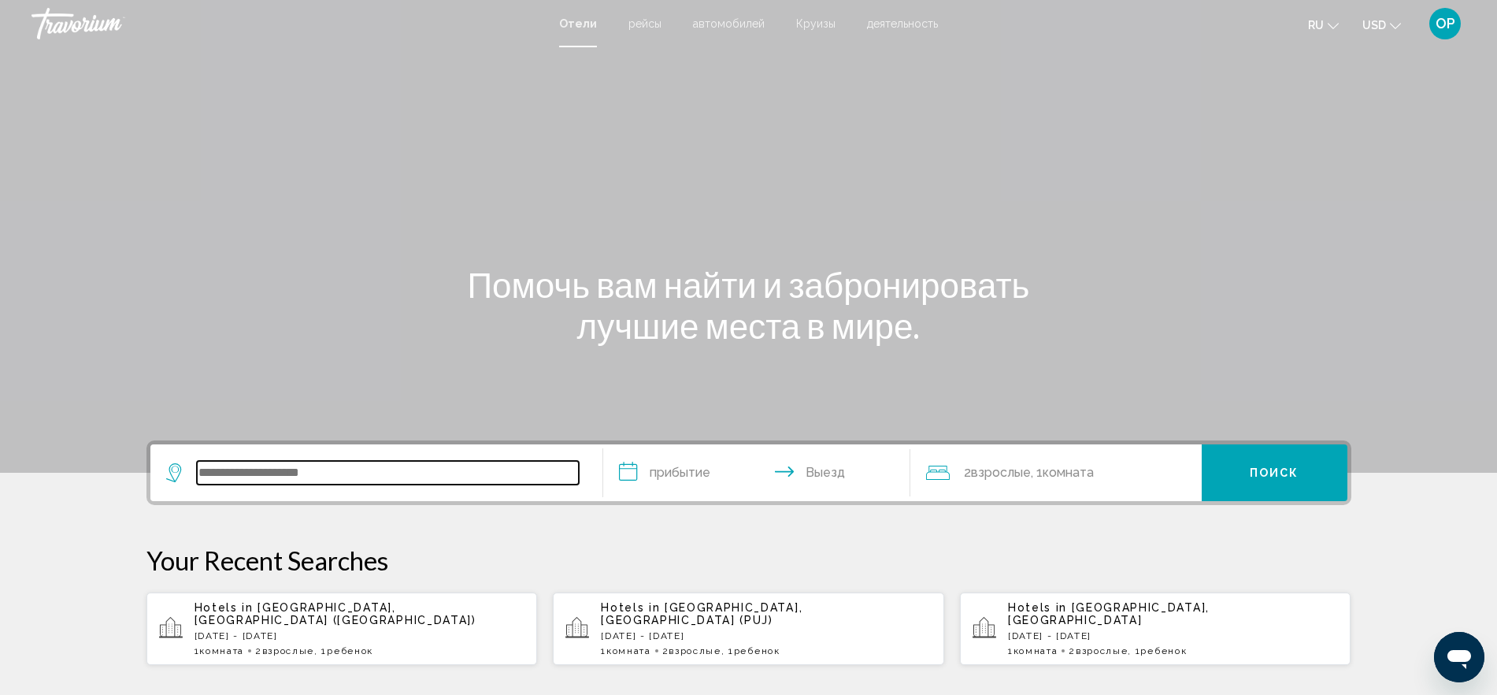
click at [339, 471] on input "Search widget" at bounding box center [388, 473] width 382 height 24
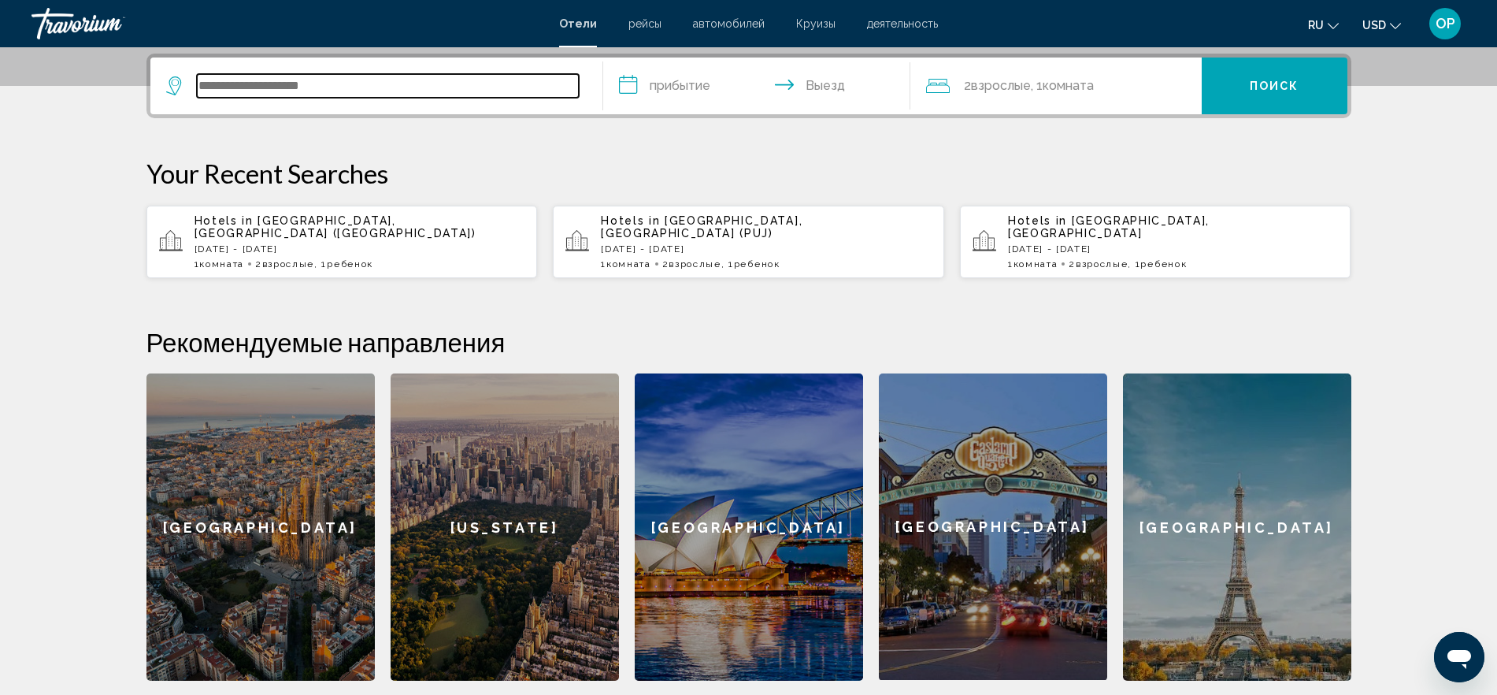
scroll to position [389, 0]
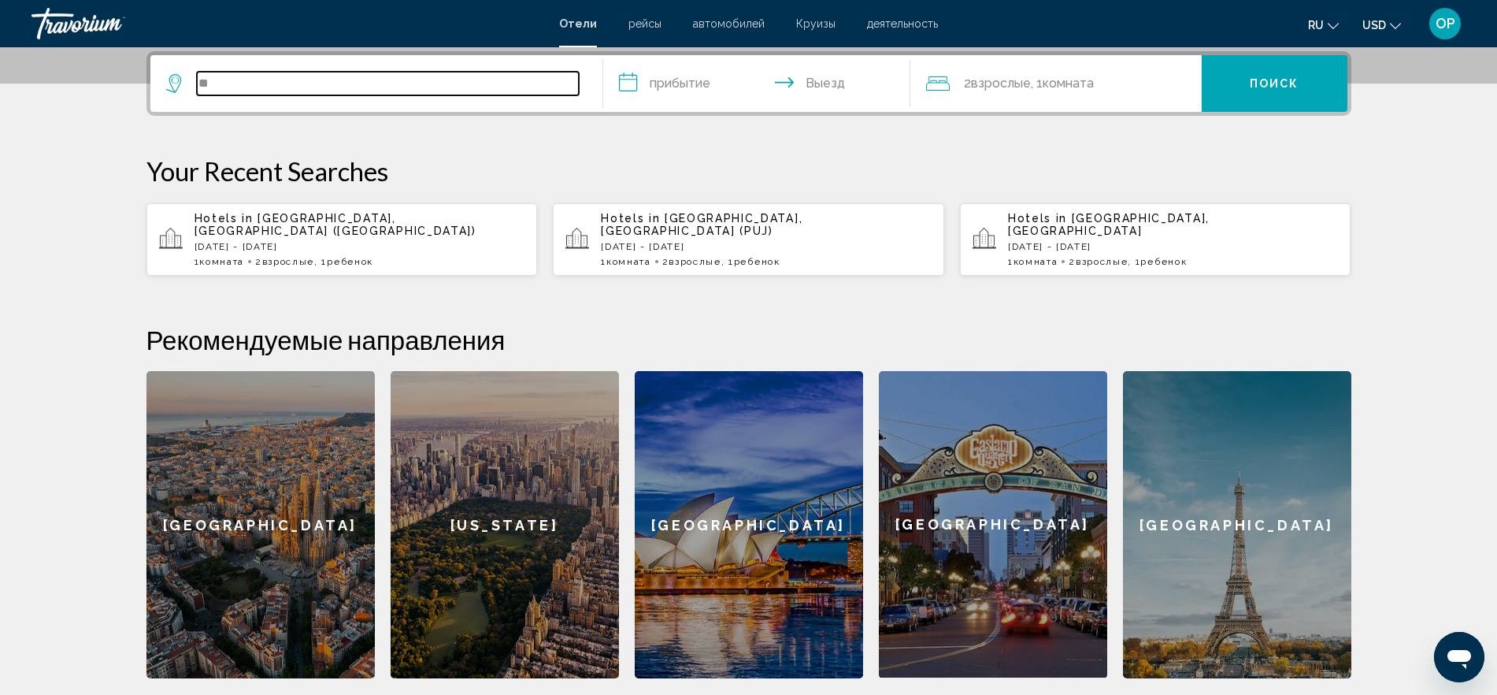
type input "*"
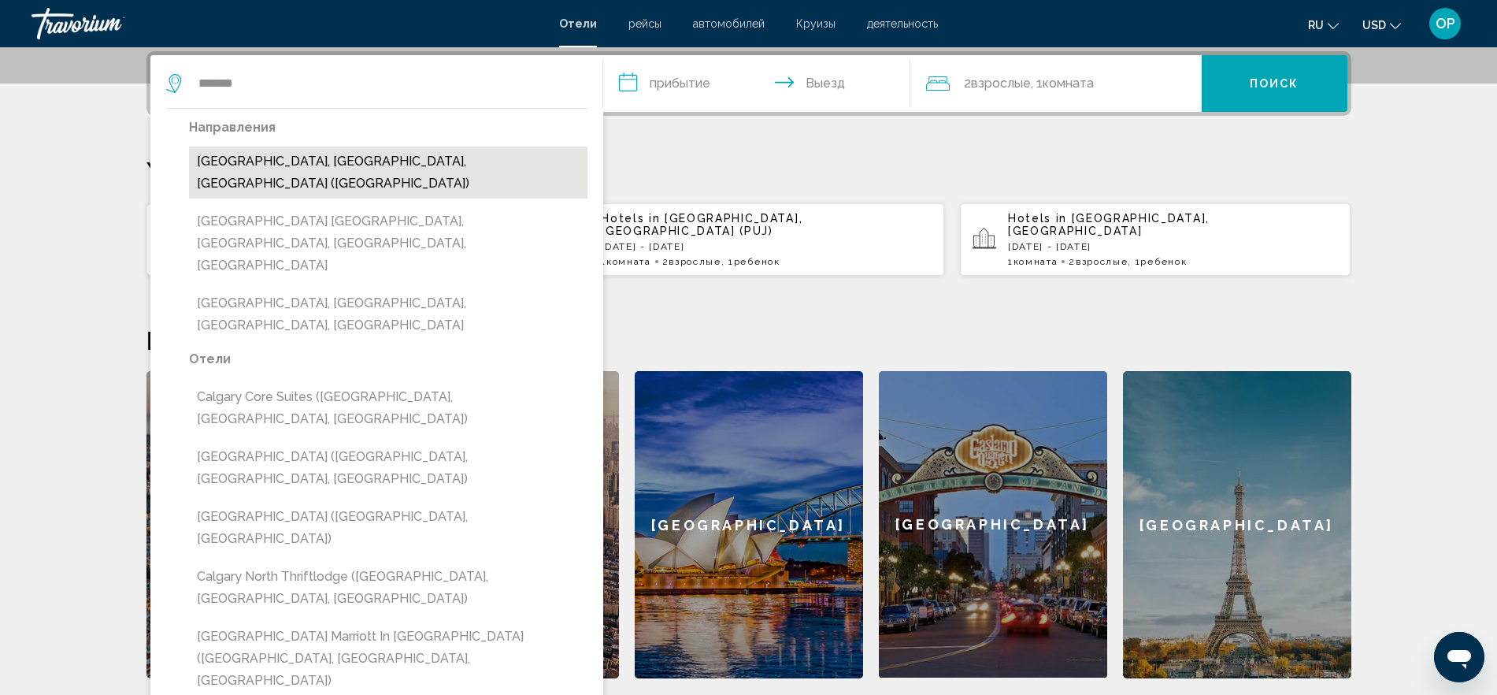
click at [417, 162] on button "Calgary, AB, Canada (YYC)" at bounding box center [388, 172] width 398 height 52
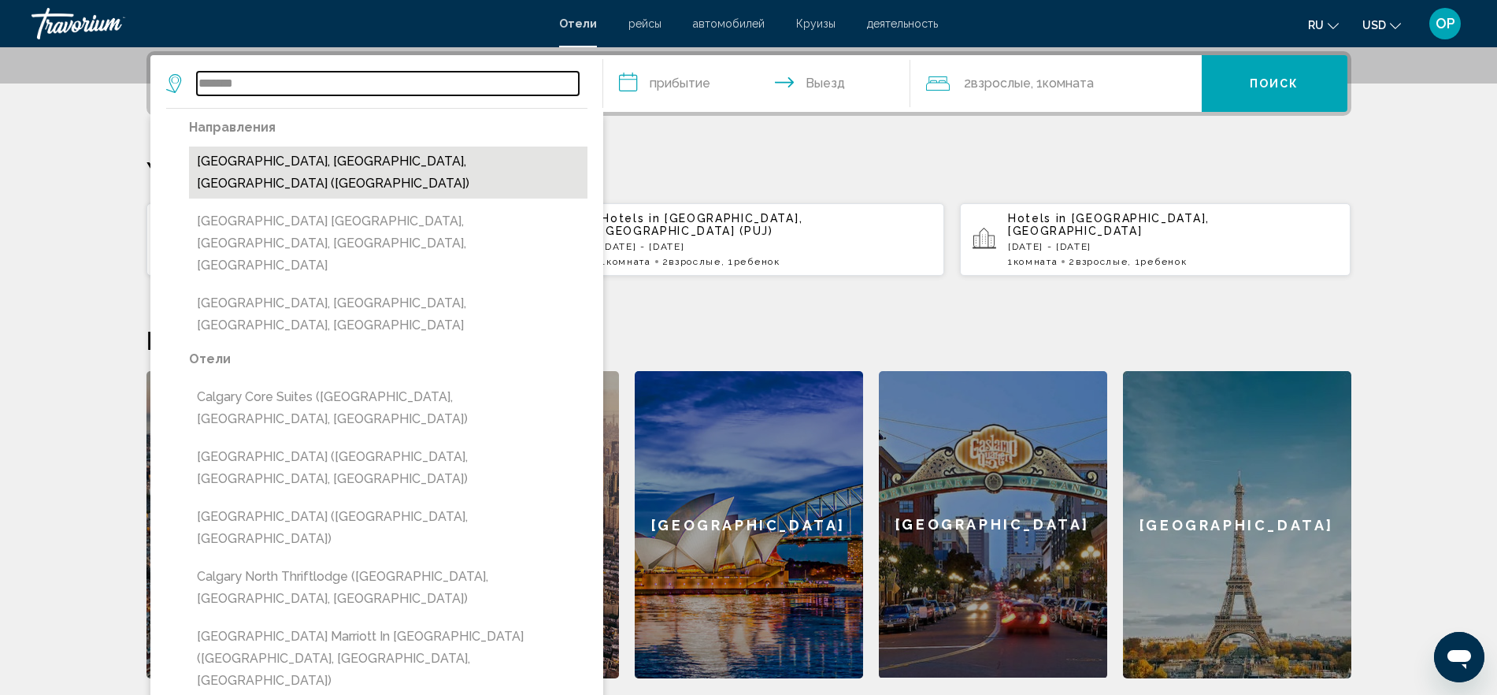
type input "**********"
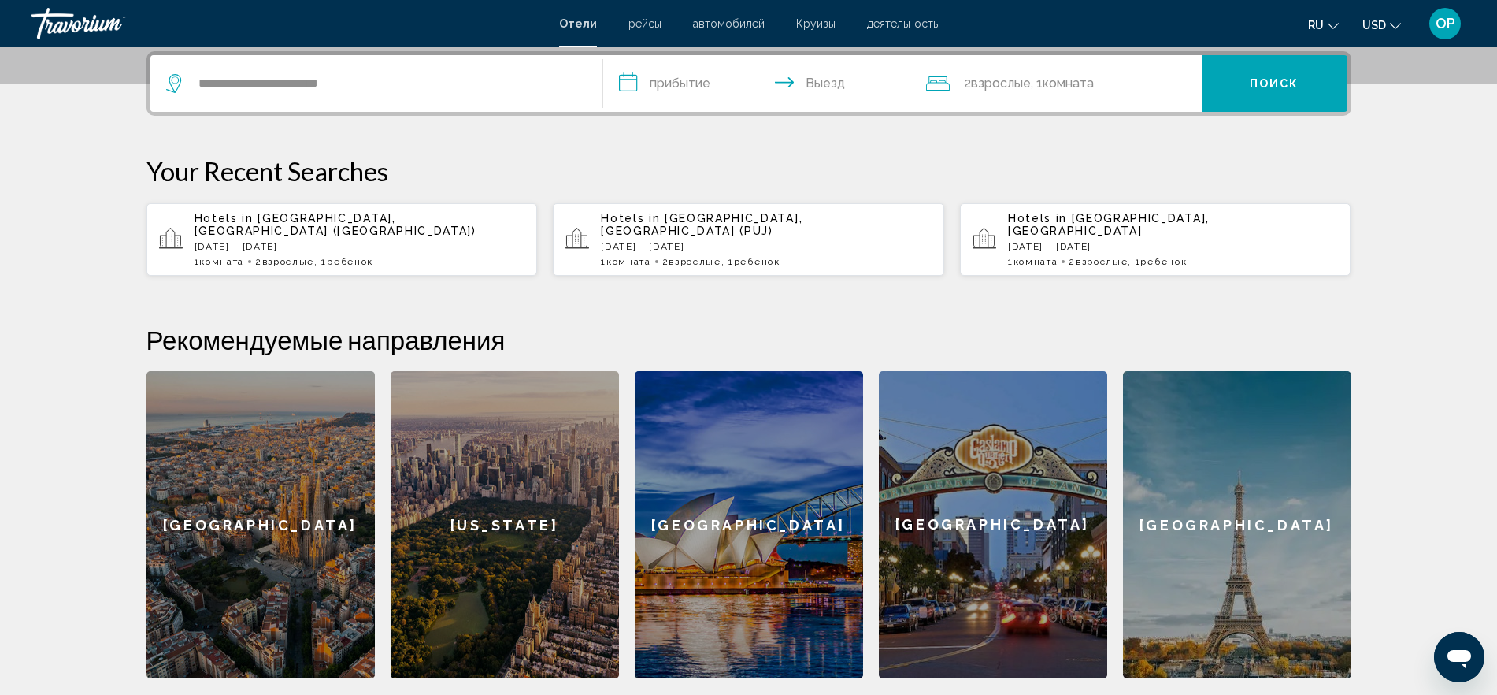
click at [669, 90] on input "**********" at bounding box center [759, 85] width 313 height 61
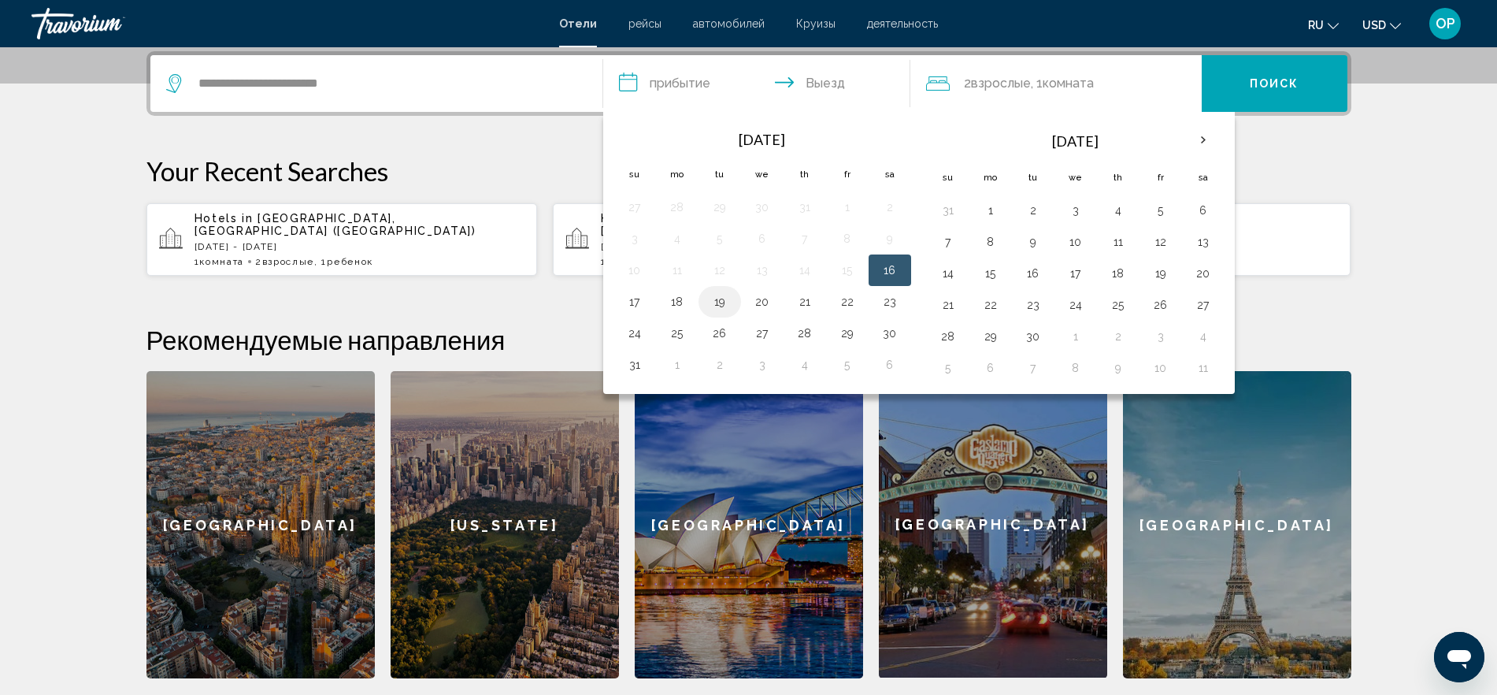
click at [718, 303] on button "19" at bounding box center [719, 302] width 25 height 22
click at [850, 300] on button "22" at bounding box center [847, 302] width 25 height 22
type input "**********"
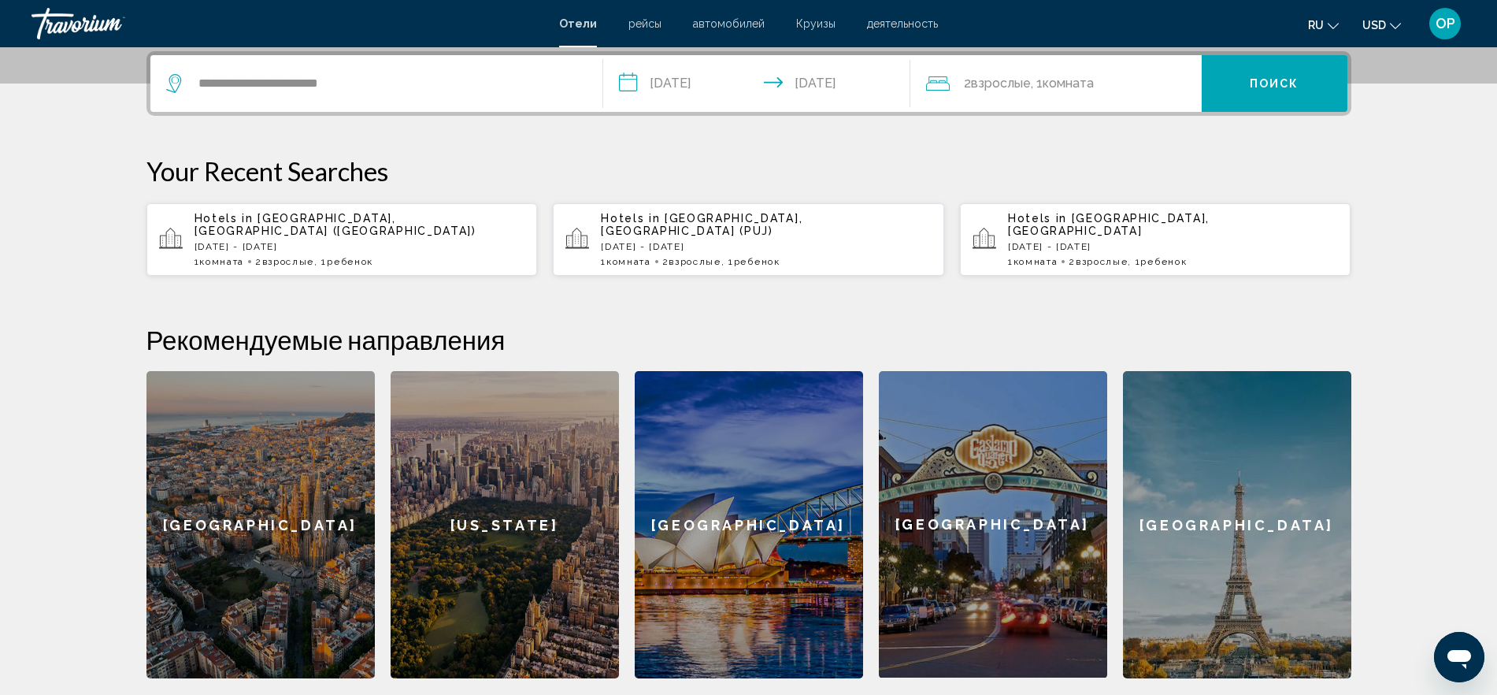
click at [1075, 83] on span "Комната" at bounding box center [1068, 83] width 51 height 15
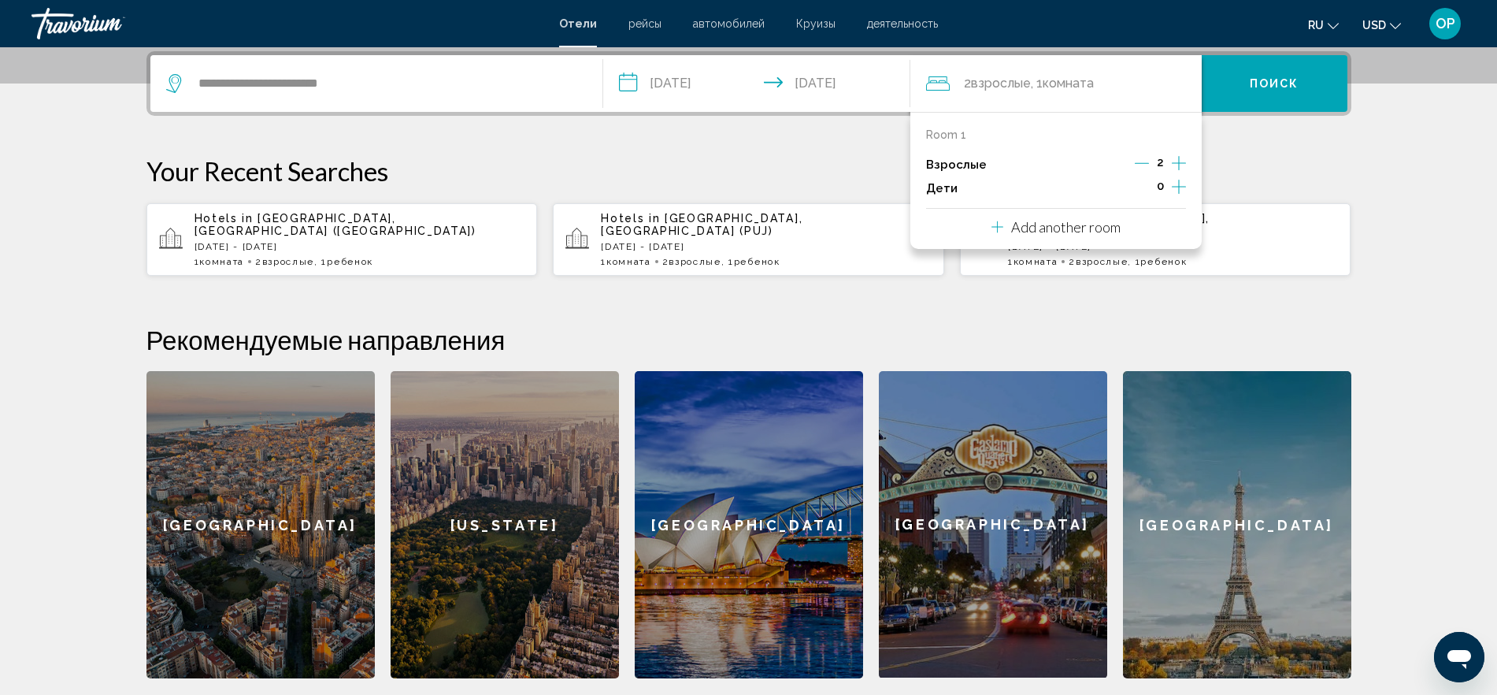
click at [1180, 178] on icon "Increment children" at bounding box center [1179, 186] width 14 height 19
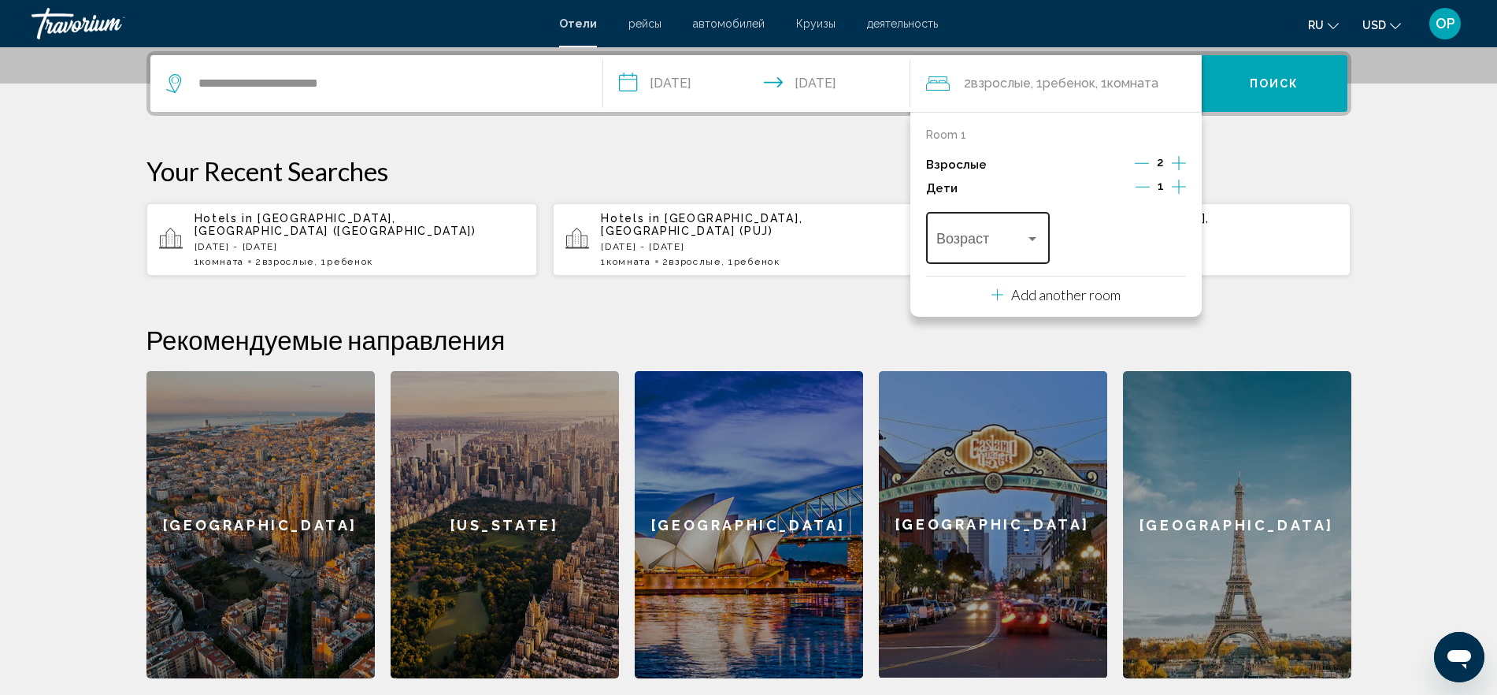
click at [1027, 233] on div "Travelers: 2 adults, 1 child" at bounding box center [1032, 238] width 14 height 13
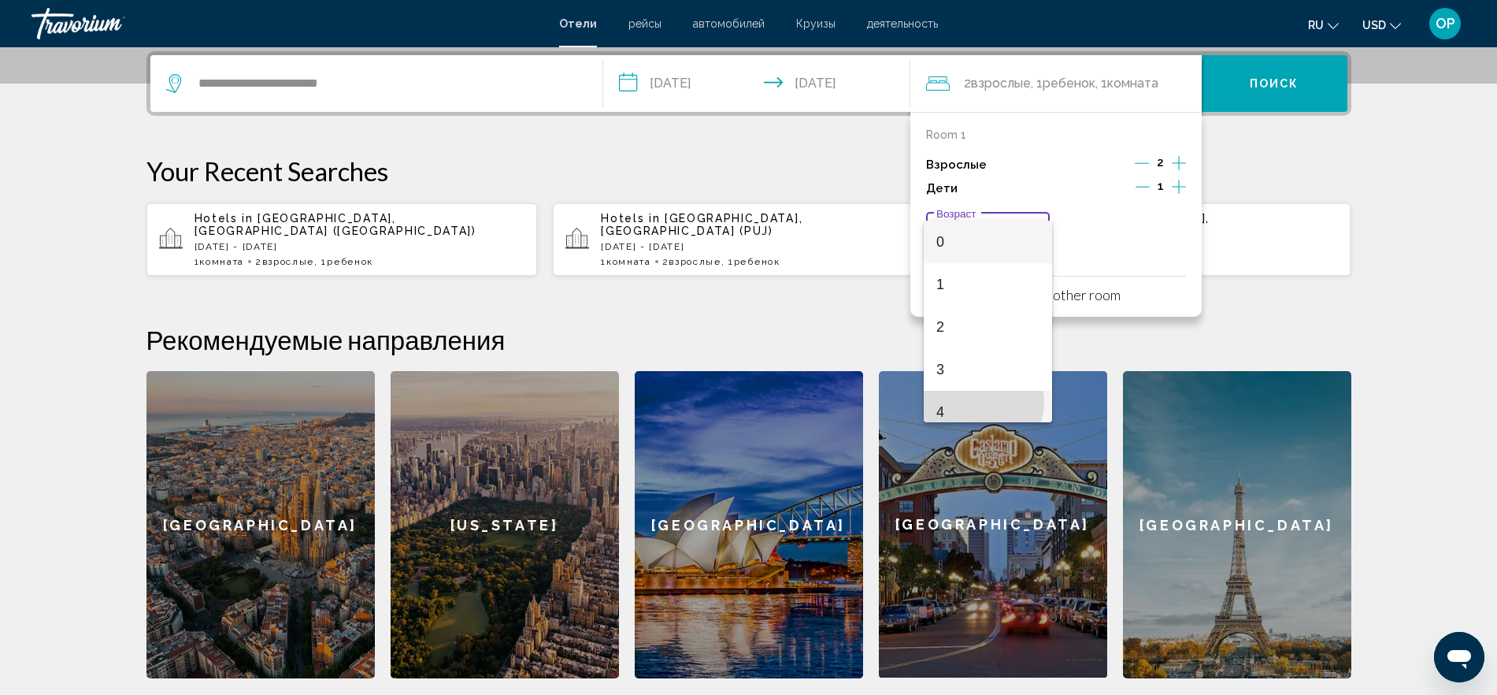
click at [977, 402] on span "4" at bounding box center [987, 412] width 103 height 43
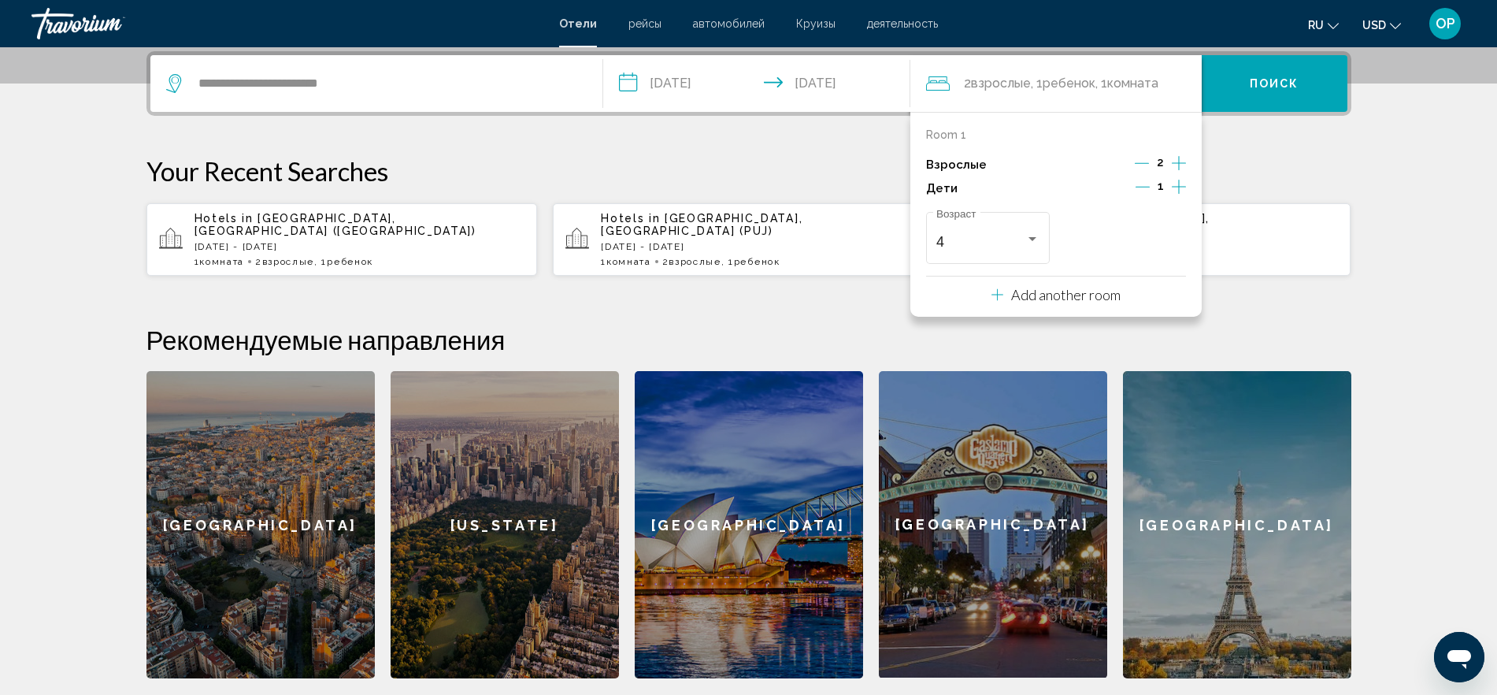
click at [1288, 101] on button "Поиск" at bounding box center [1275, 83] width 146 height 57
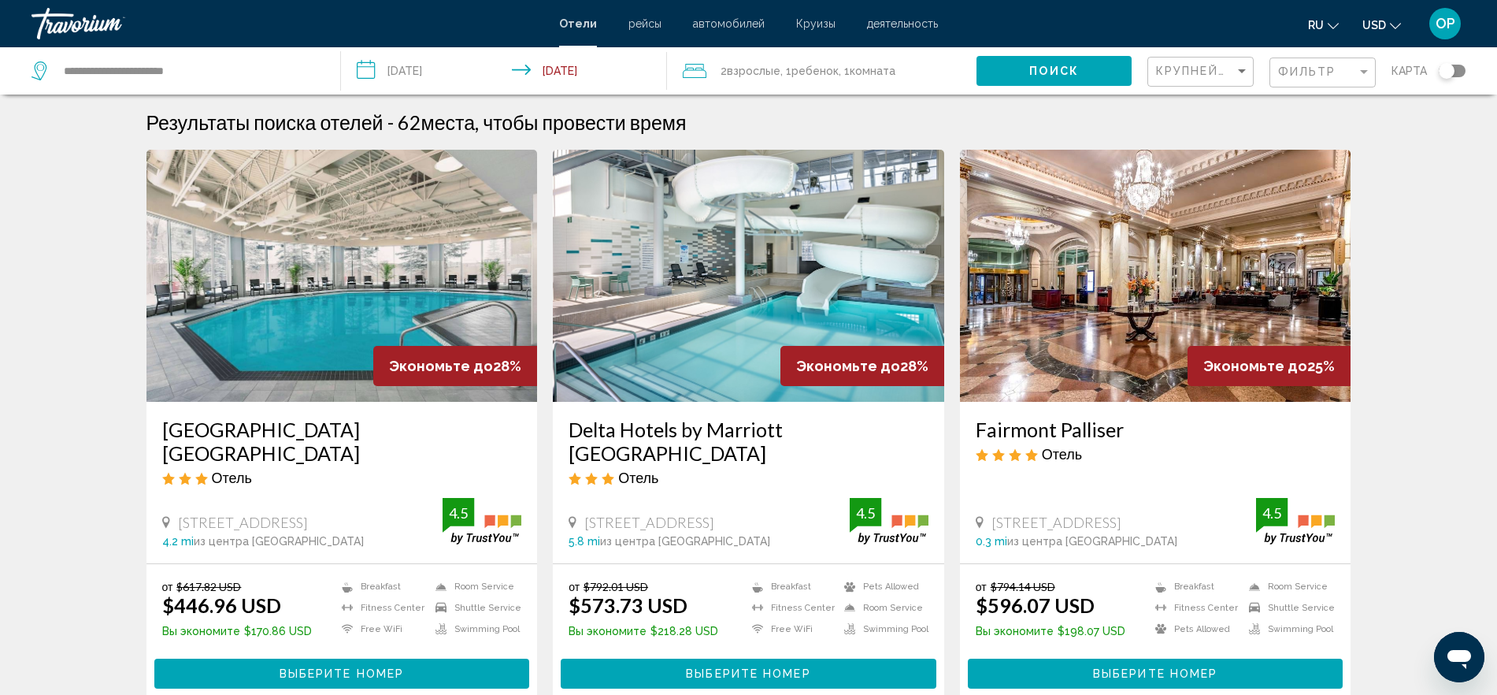
click at [1378, 27] on span "USD" at bounding box center [1374, 25] width 24 height 13
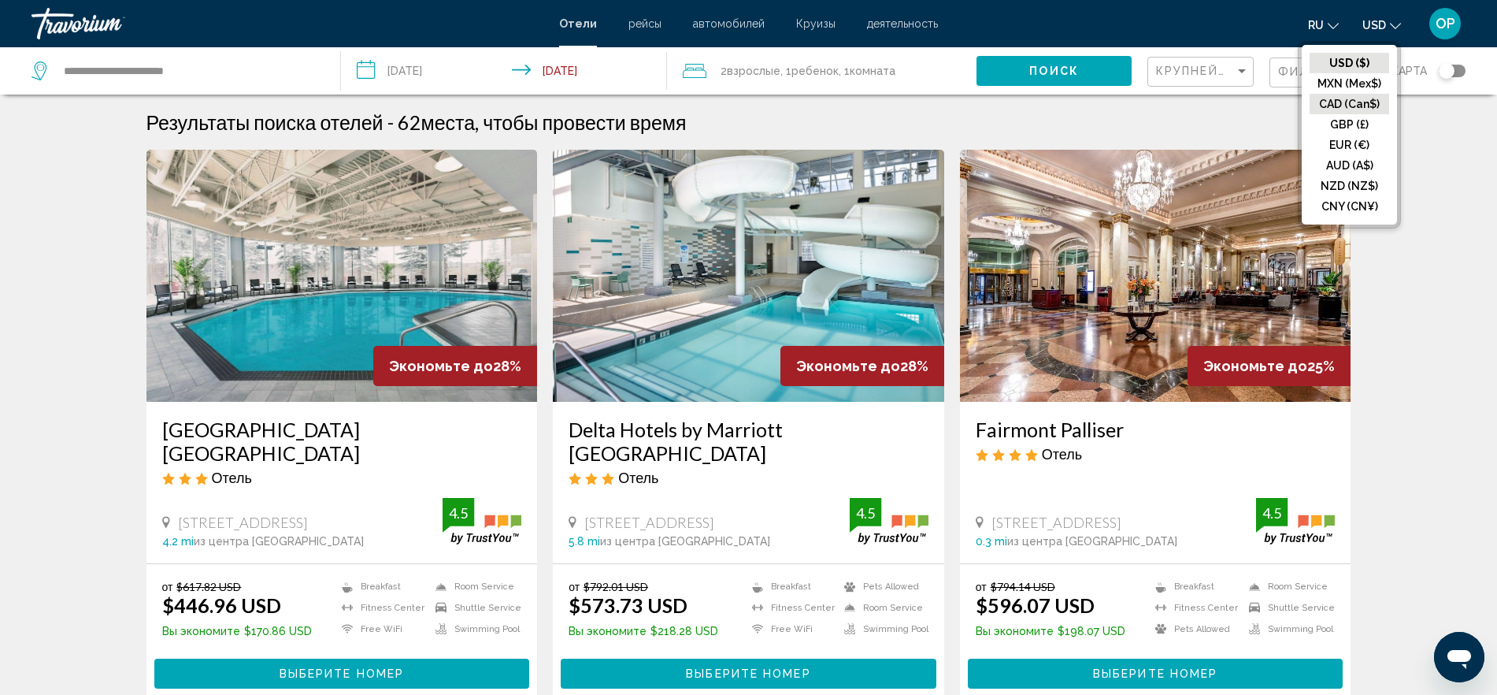
click at [1369, 94] on button "CAD (Can$)" at bounding box center [1350, 104] width 80 height 20
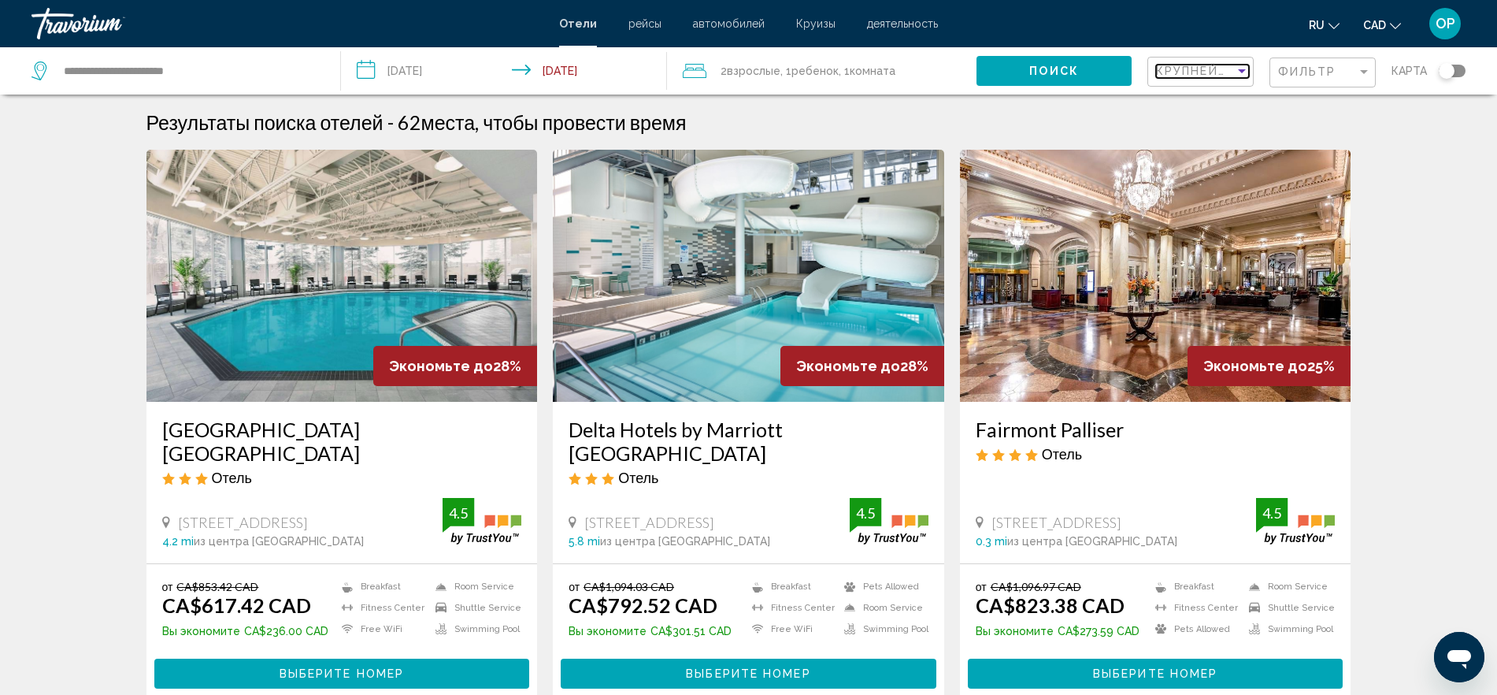
click at [1198, 72] on span "Крупнейшие сбережения" at bounding box center [1250, 71] width 188 height 13
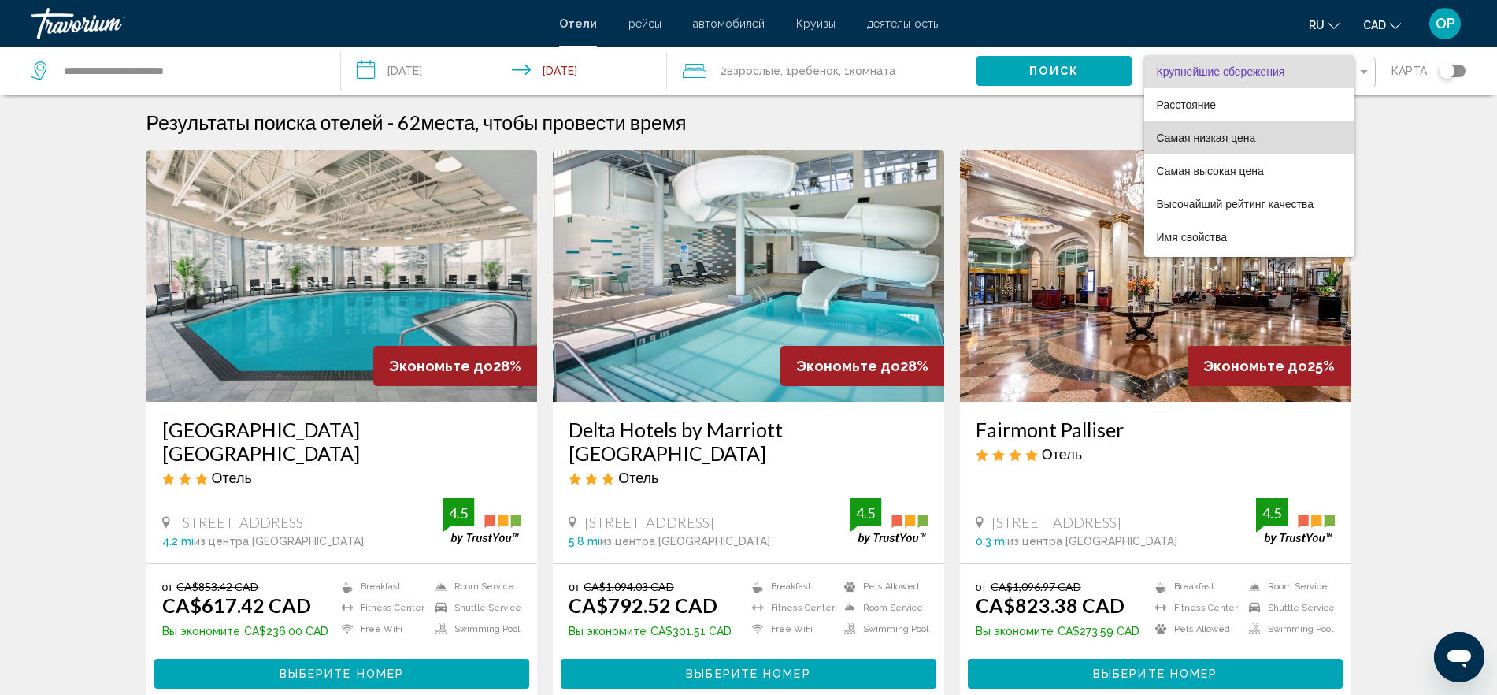
click at [1215, 135] on span "Самая низкая цена" at bounding box center [1206, 138] width 99 height 13
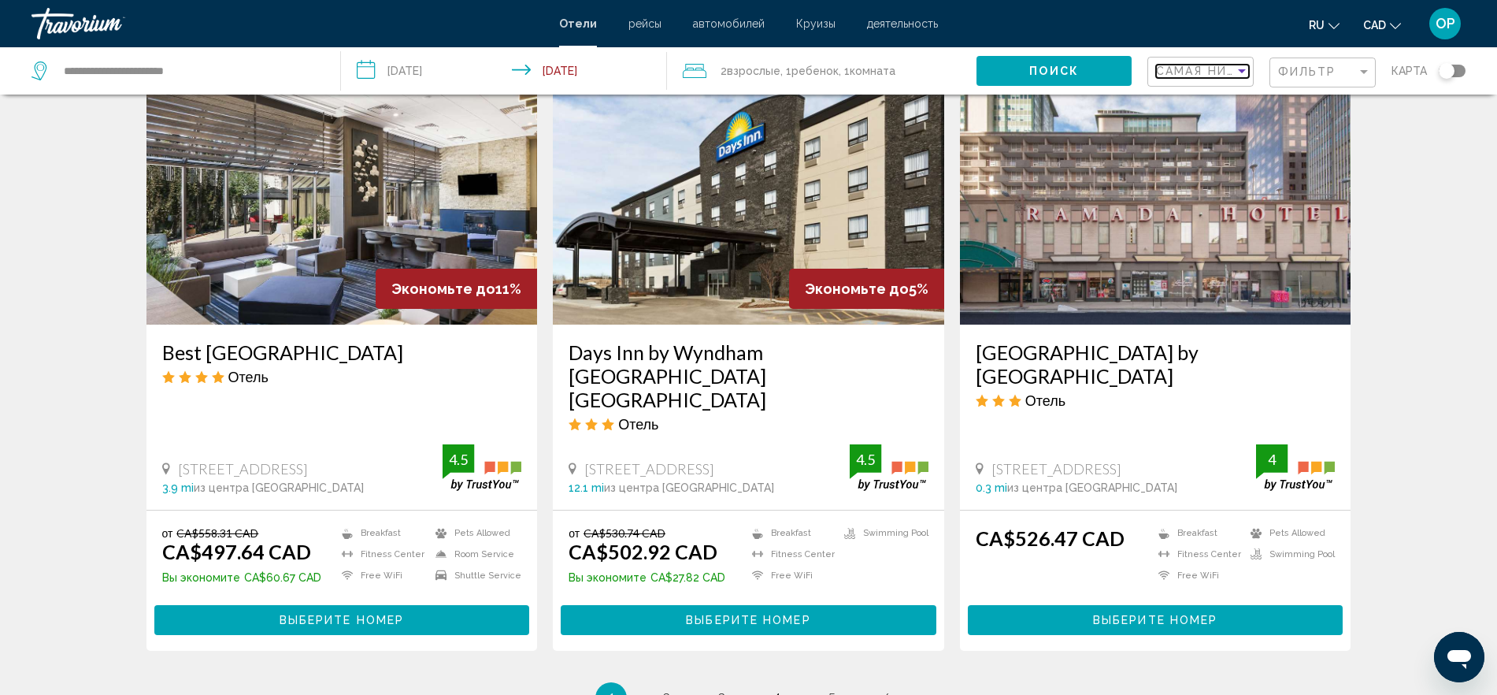
scroll to position [2030, 0]
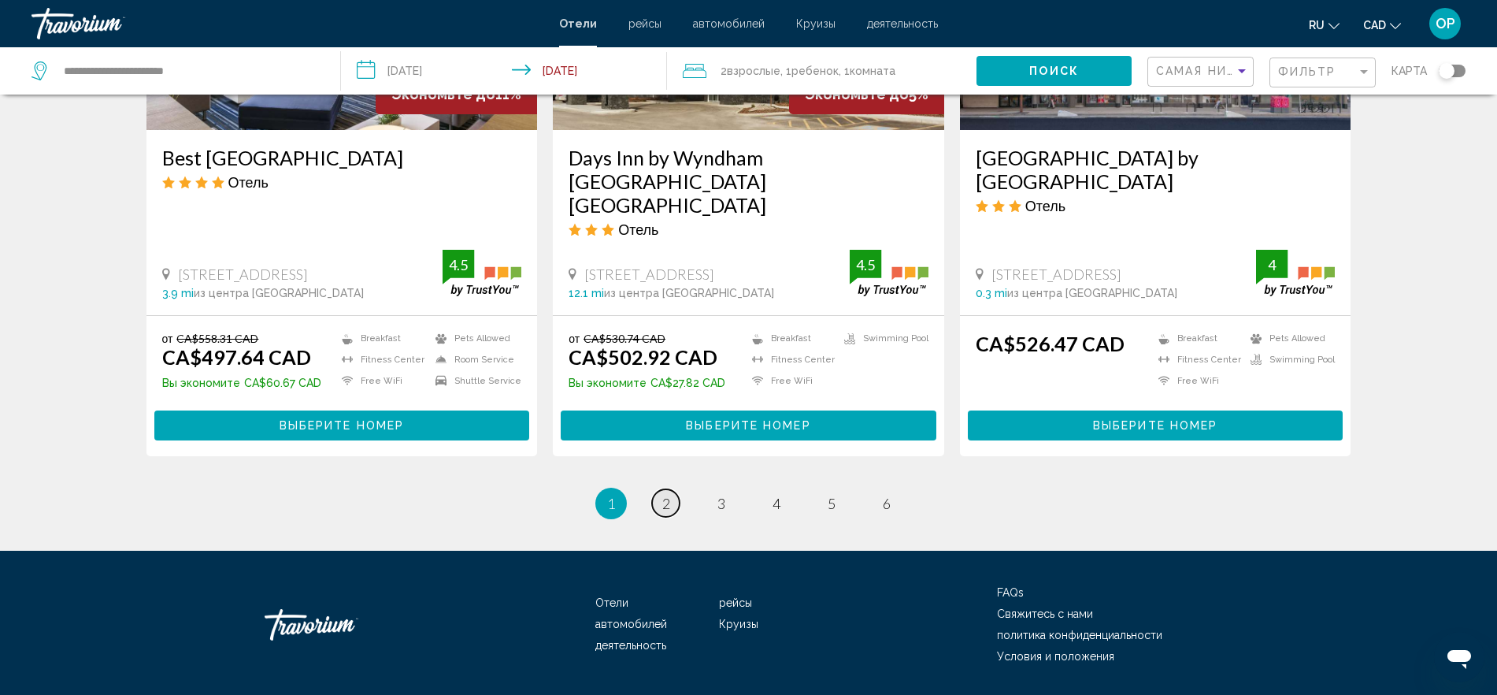
click at [670, 489] on link "page 2" at bounding box center [666, 503] width 28 height 28
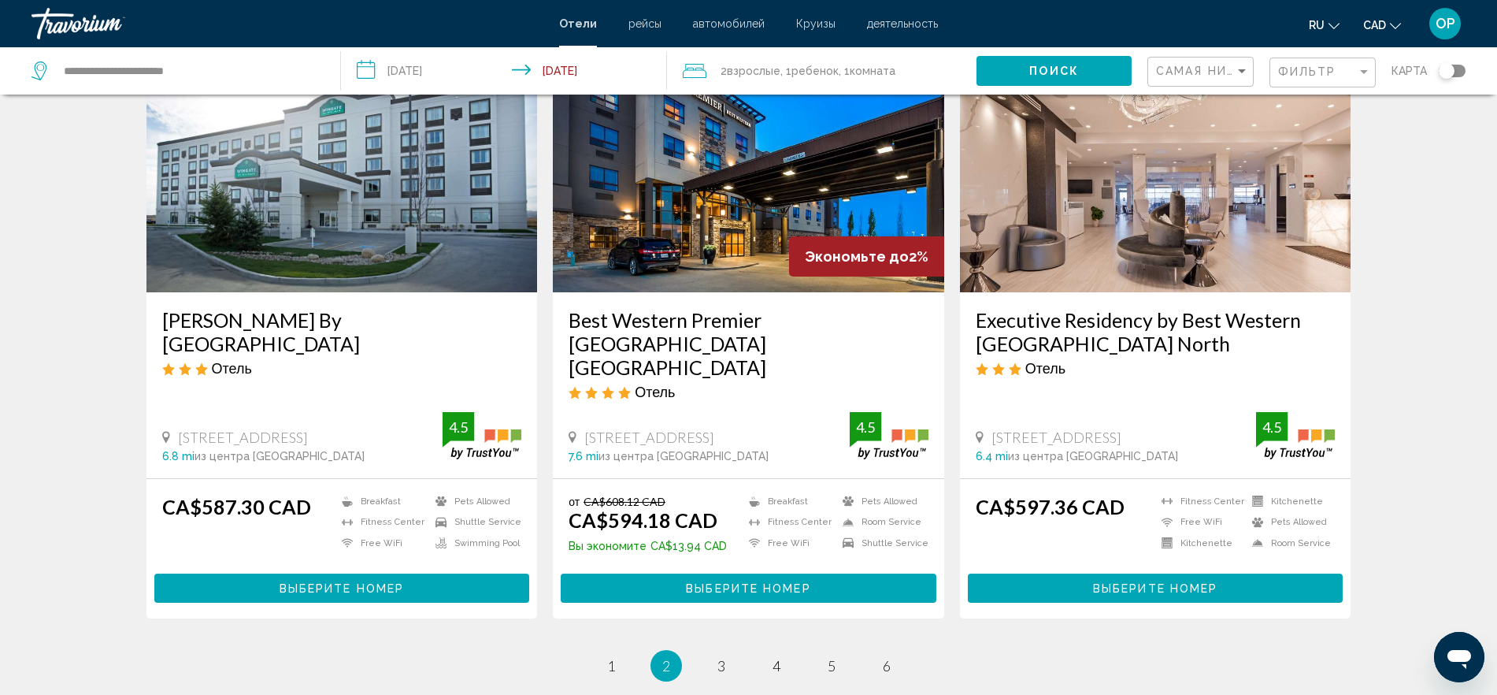
scroll to position [1969, 0]
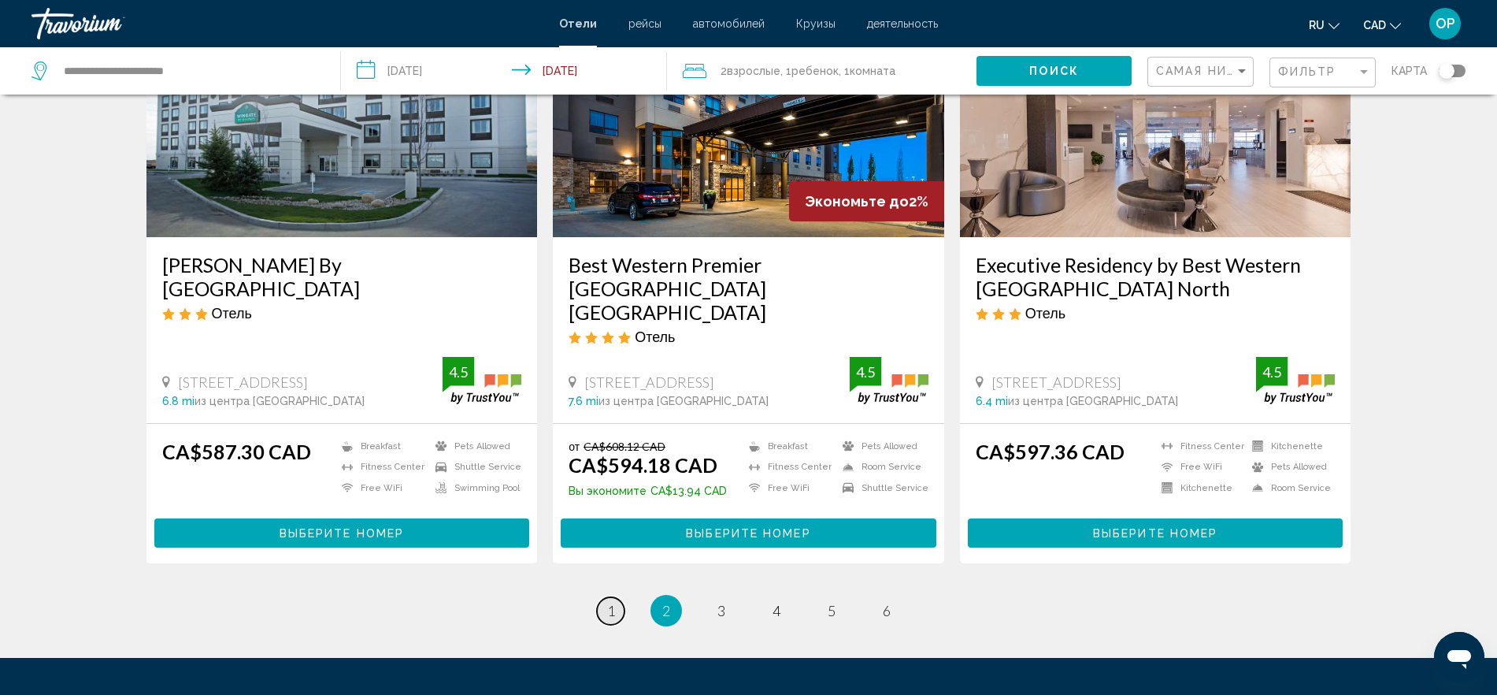
click at [615, 597] on link "page 1" at bounding box center [611, 611] width 28 height 28
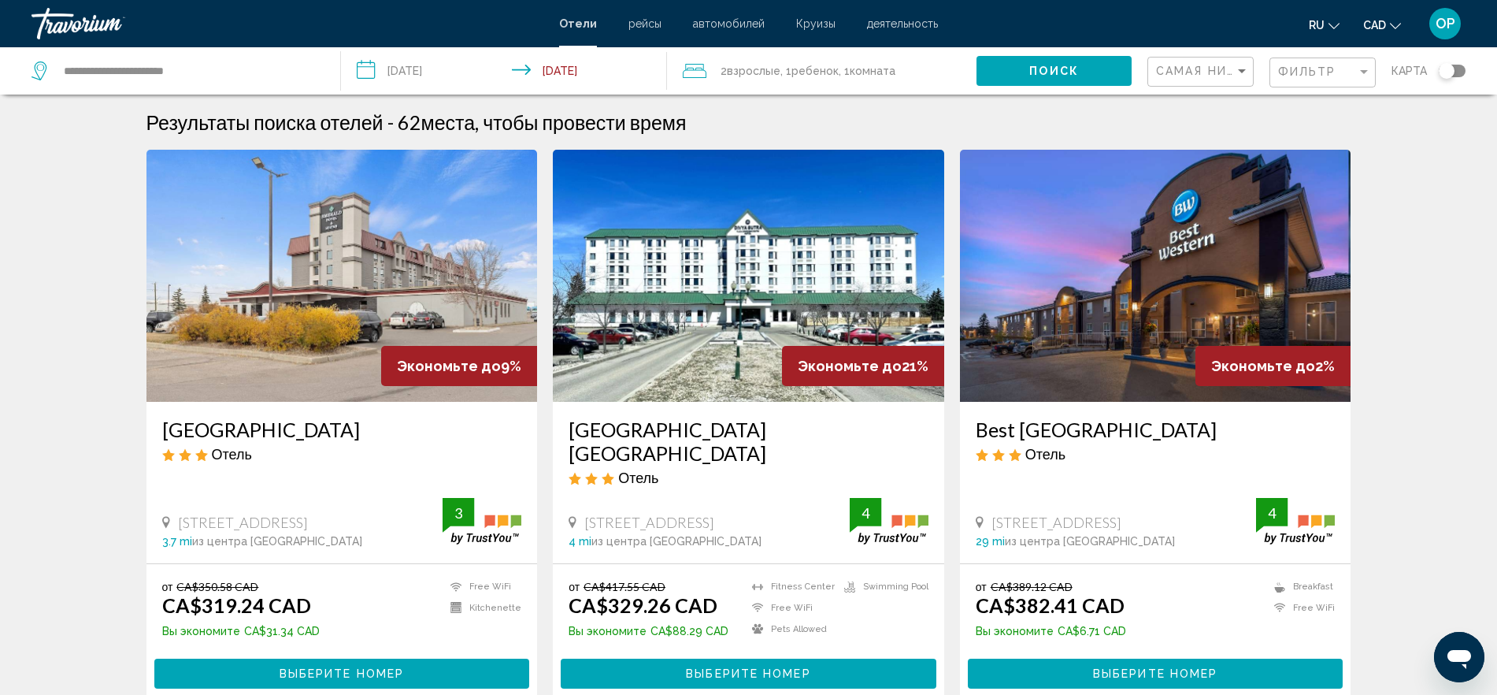
click at [744, 261] on img "Main content" at bounding box center [748, 276] width 391 height 252
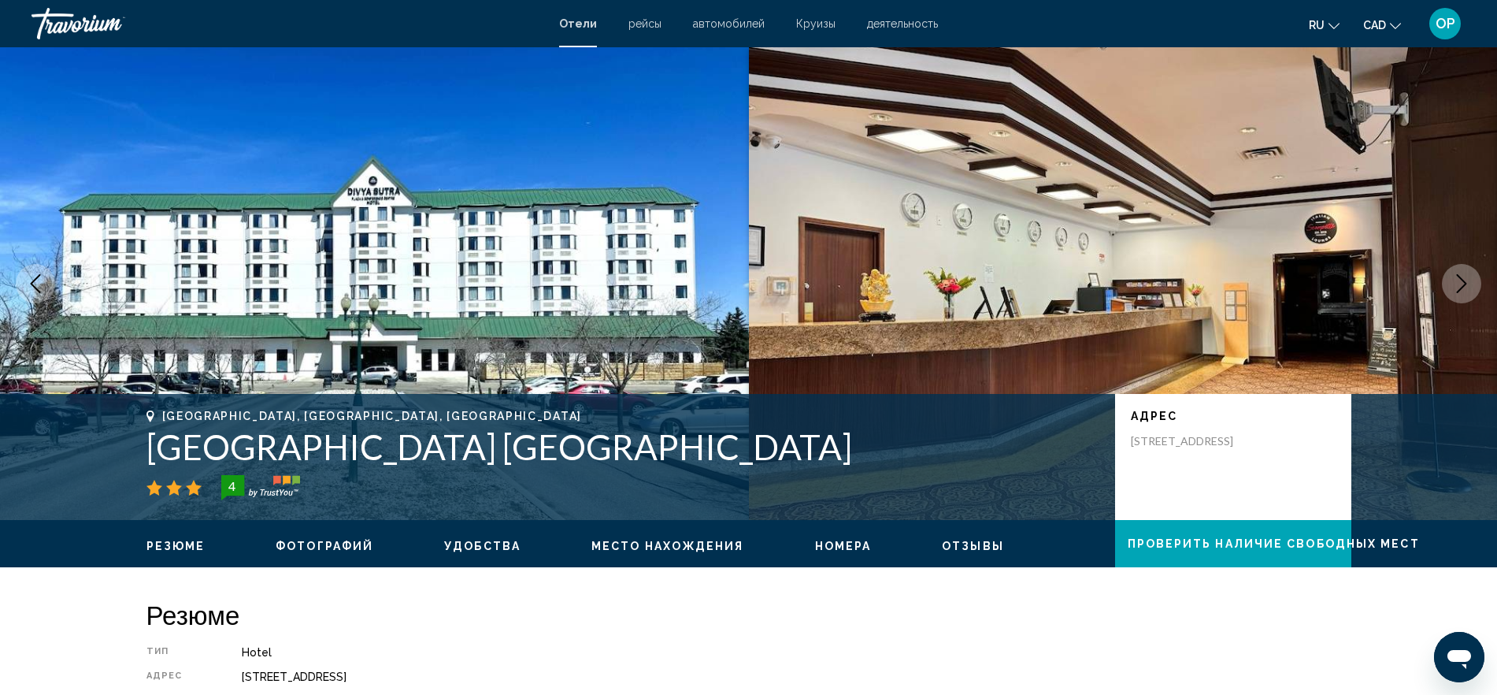
click at [1466, 283] on icon "Next image" at bounding box center [1462, 283] width 10 height 19
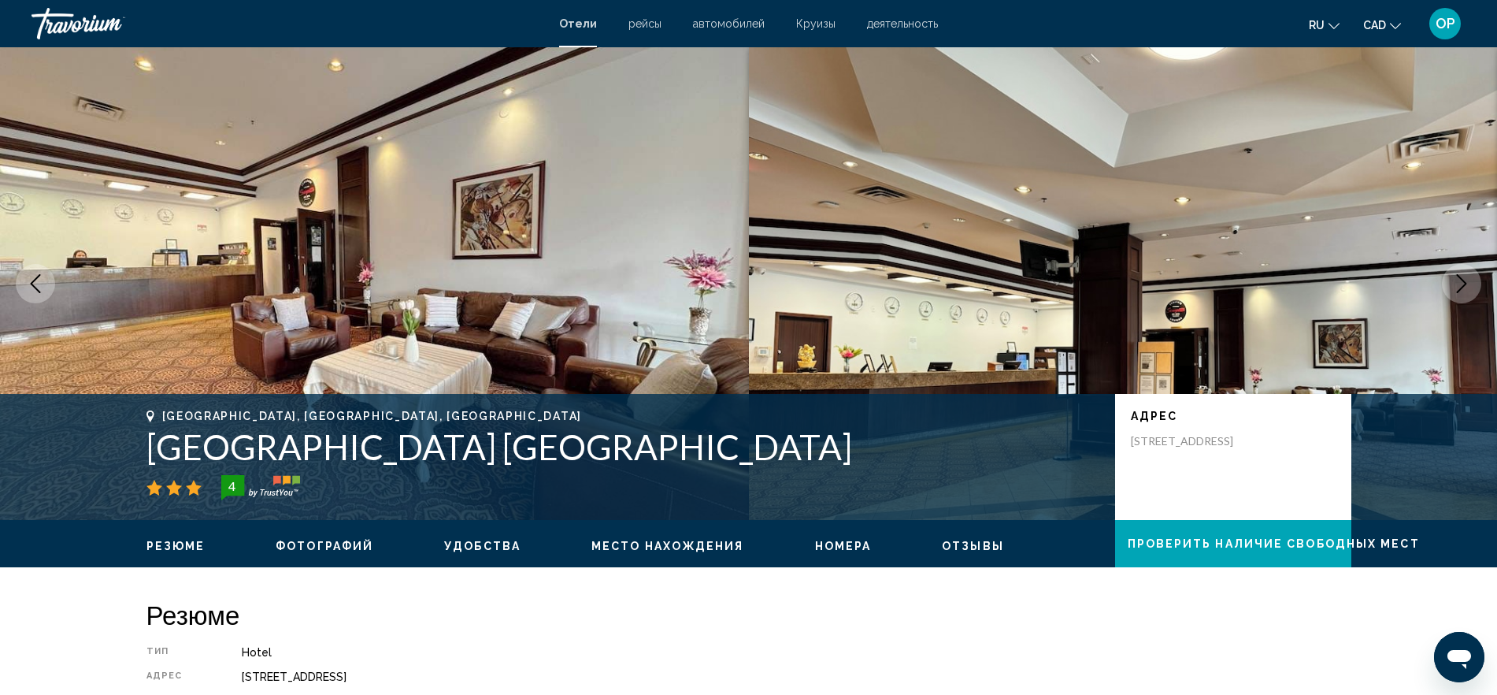
click at [1465, 283] on icon "Next image" at bounding box center [1462, 283] width 10 height 19
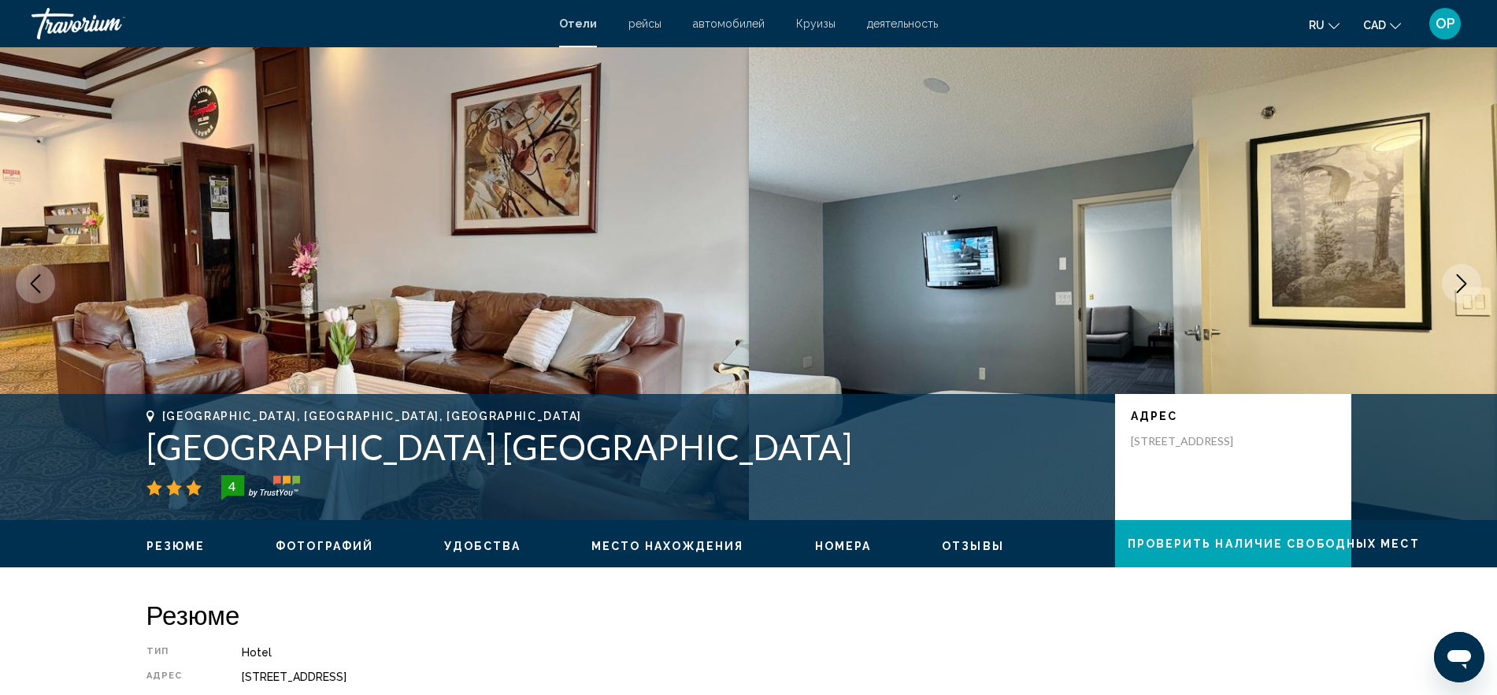
click at [1465, 283] on icon "Next image" at bounding box center [1462, 283] width 10 height 19
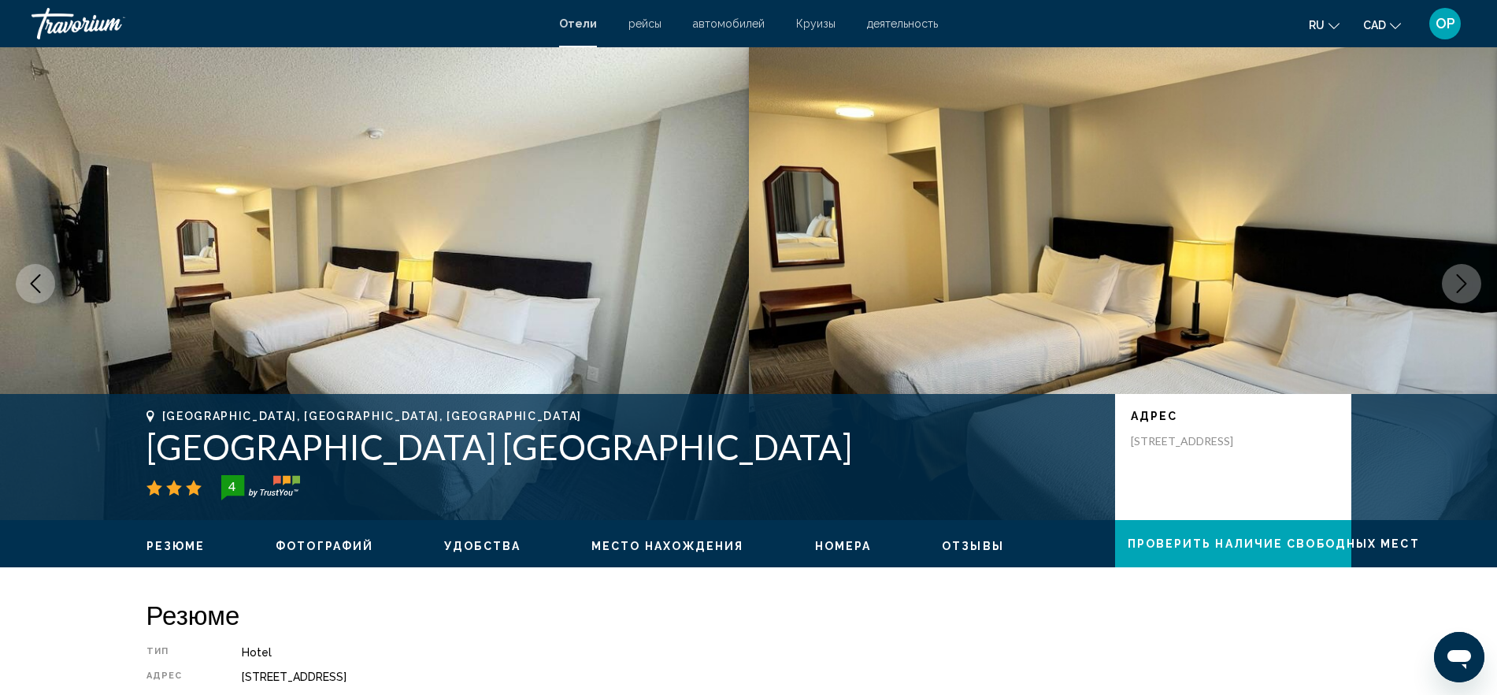
click at [1465, 283] on icon "Next image" at bounding box center [1462, 283] width 10 height 19
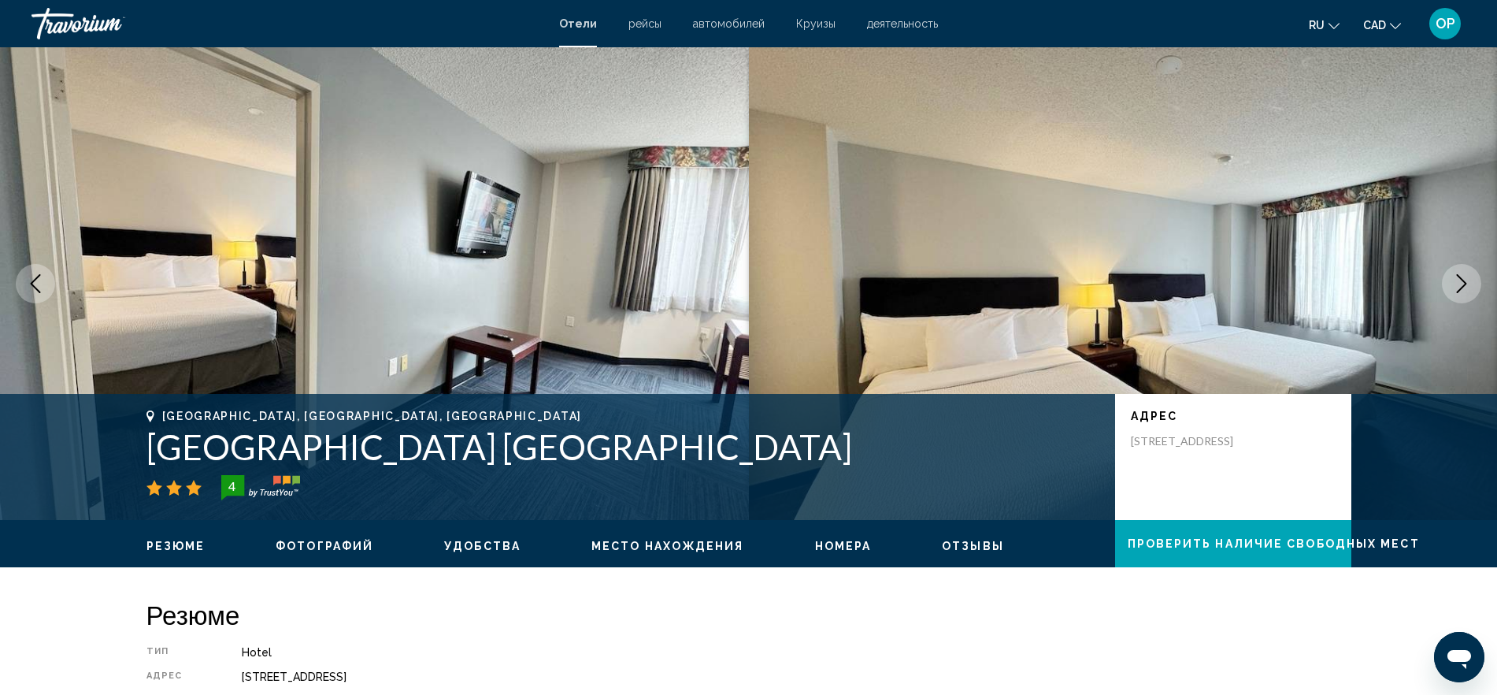
click at [1465, 283] on icon "Next image" at bounding box center [1462, 283] width 10 height 19
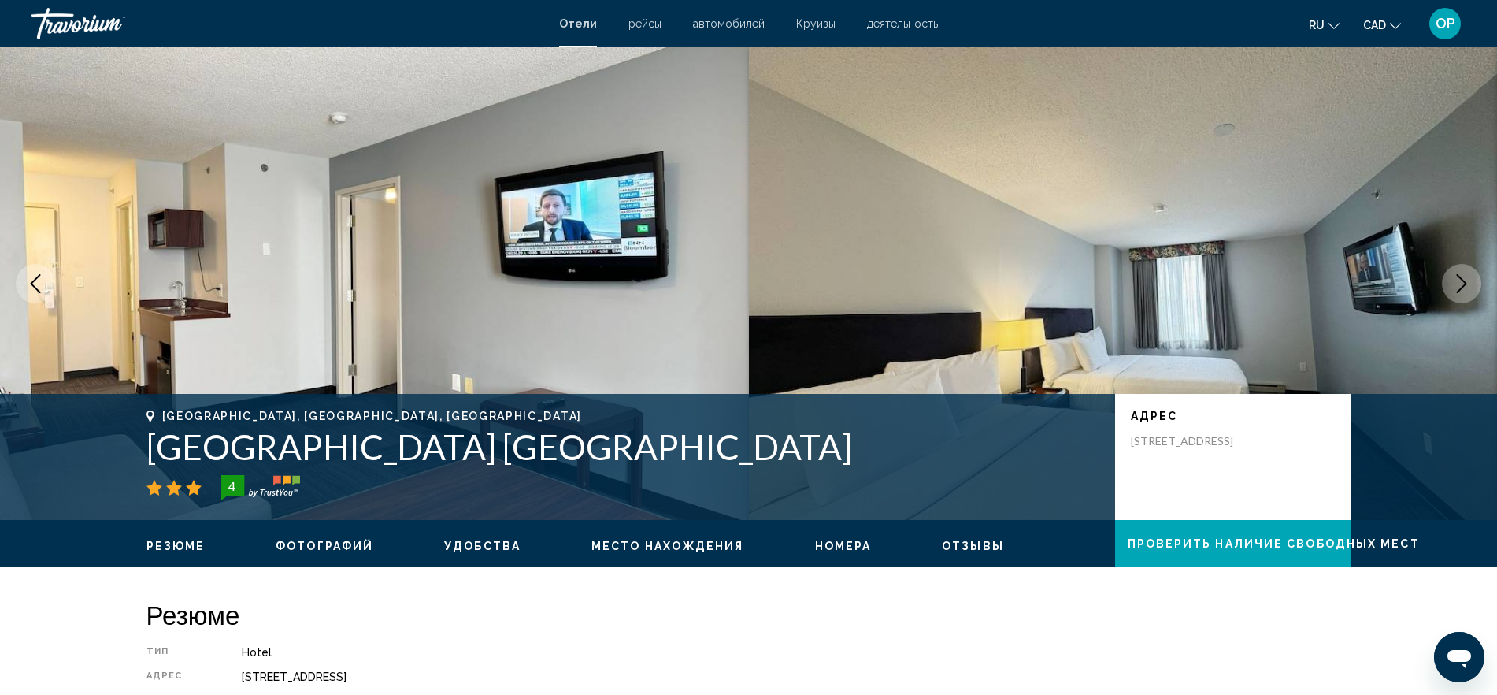
click at [1465, 283] on icon "Next image" at bounding box center [1462, 283] width 10 height 19
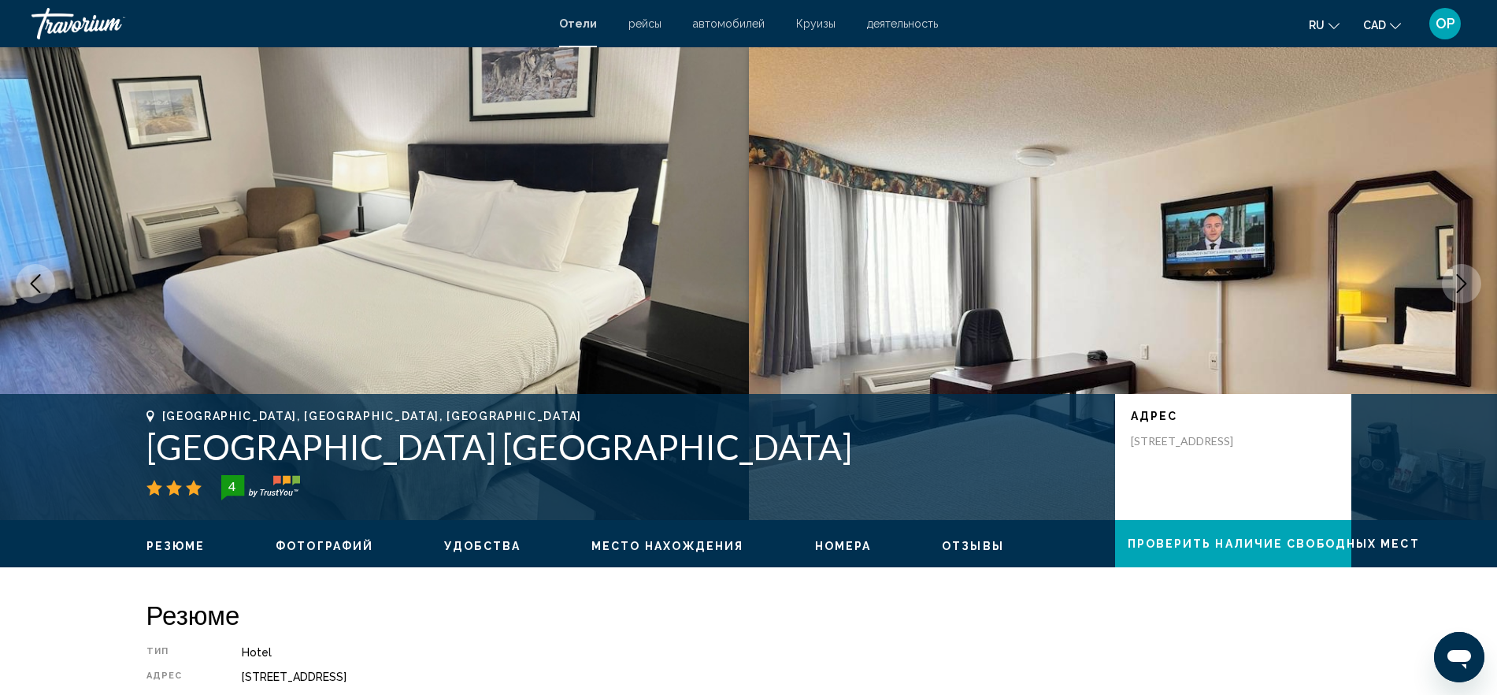
click at [1465, 283] on icon "Next image" at bounding box center [1462, 283] width 10 height 19
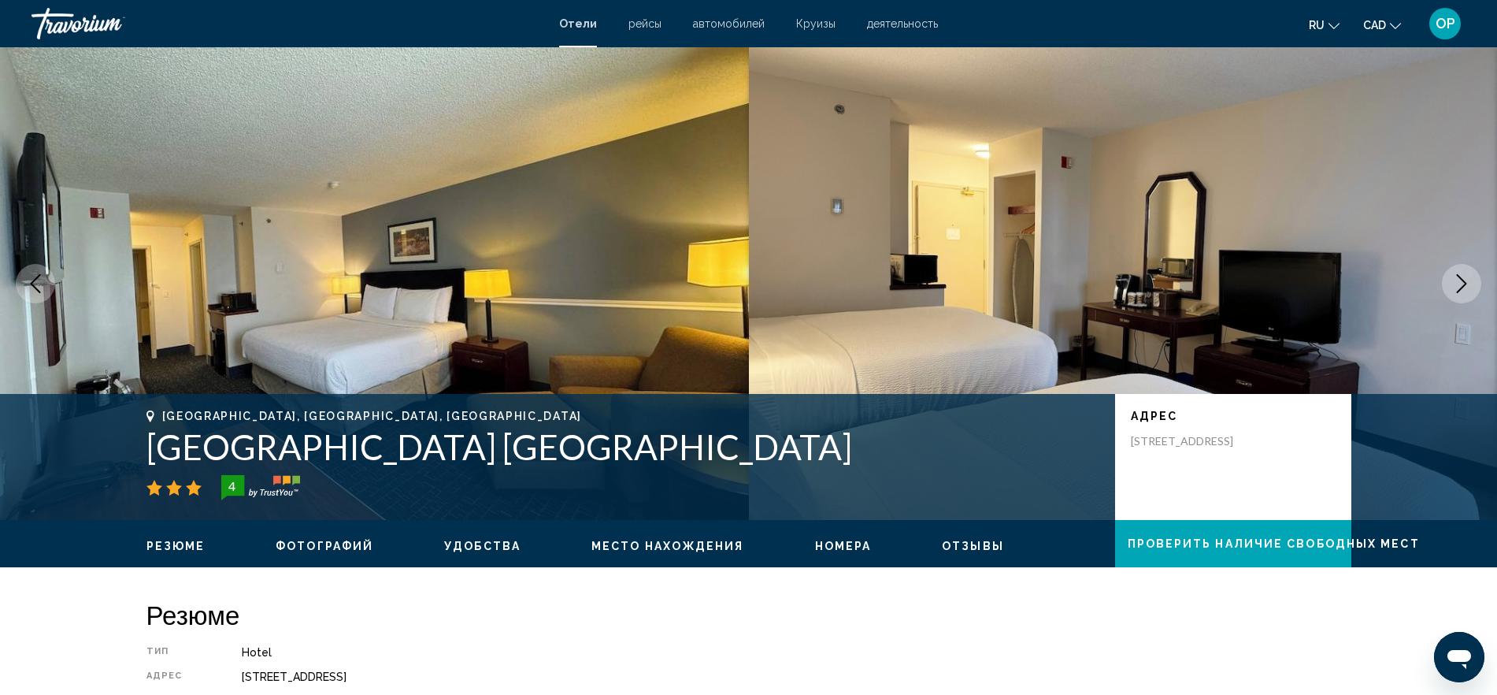
click at [1465, 283] on icon "Next image" at bounding box center [1462, 283] width 10 height 19
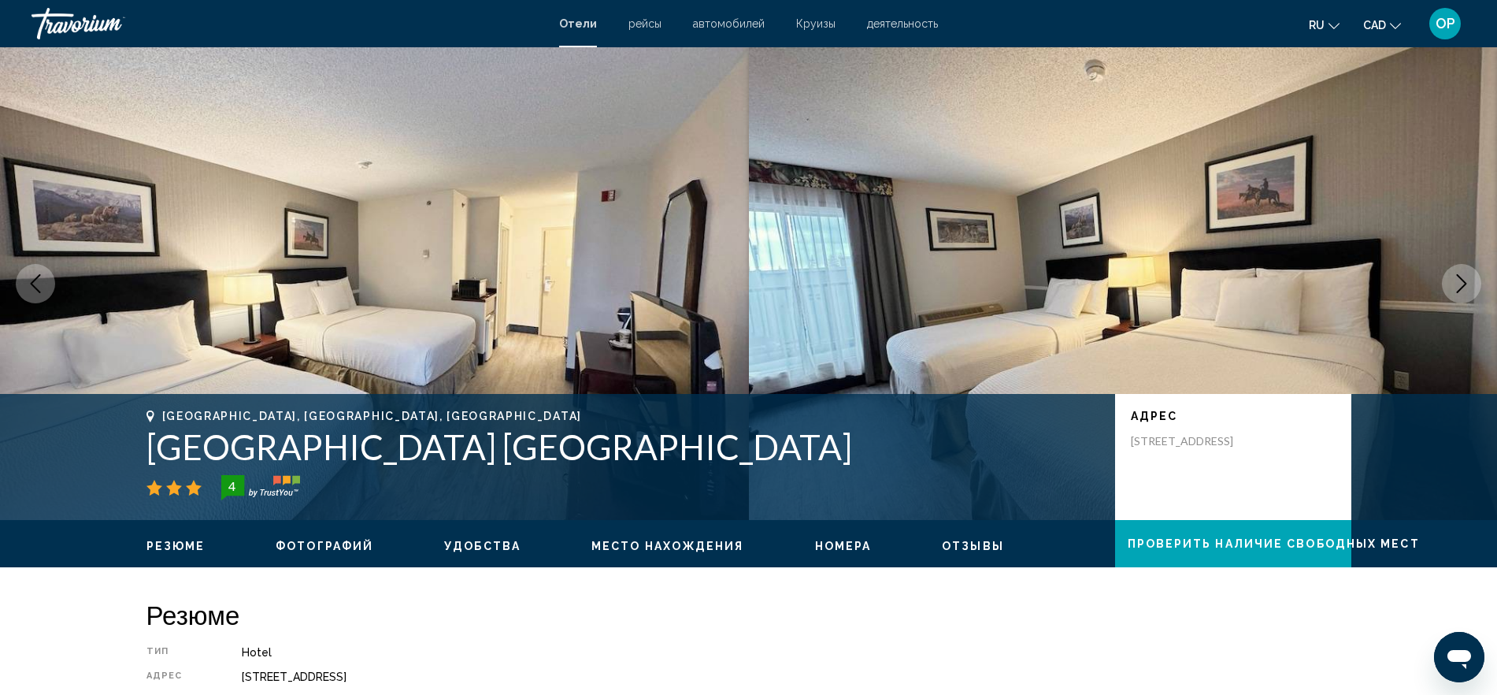
click at [1465, 283] on icon "Next image" at bounding box center [1462, 283] width 10 height 19
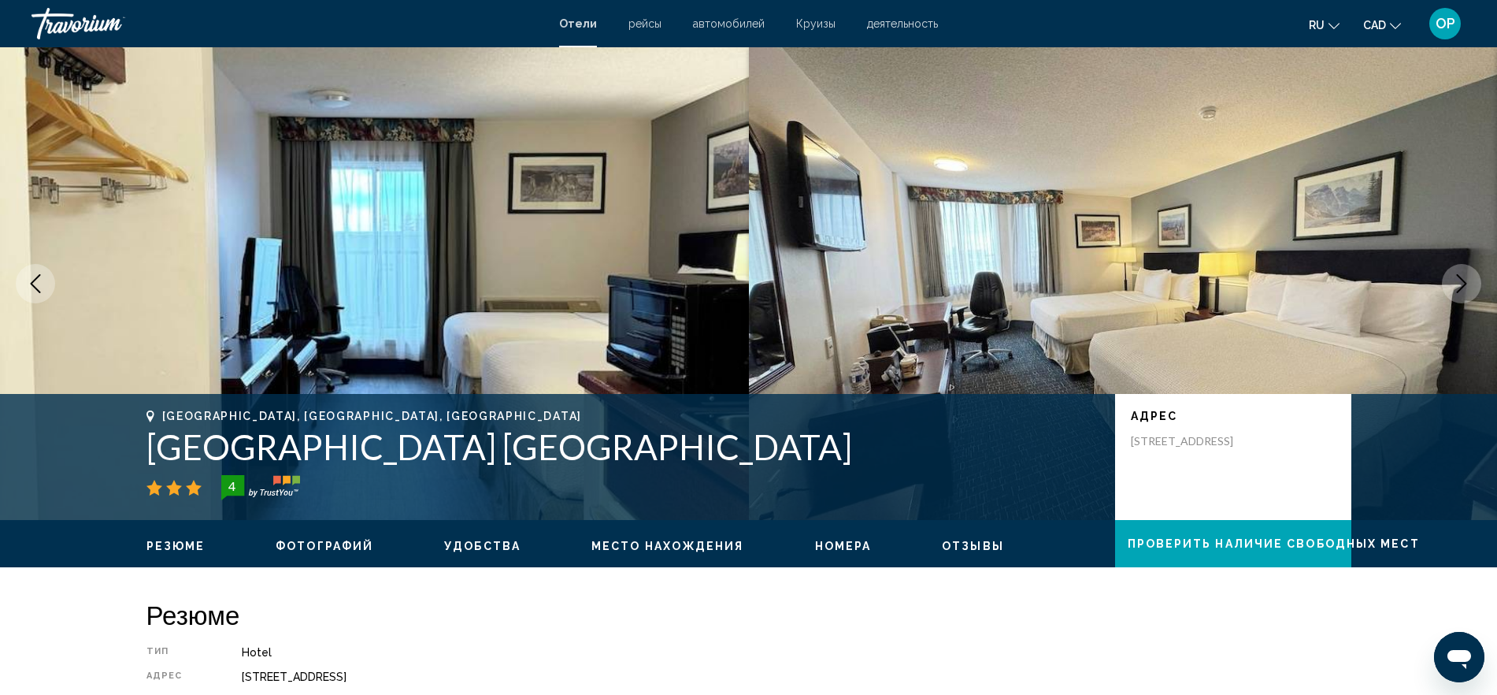
click at [1465, 283] on icon "Next image" at bounding box center [1462, 283] width 10 height 19
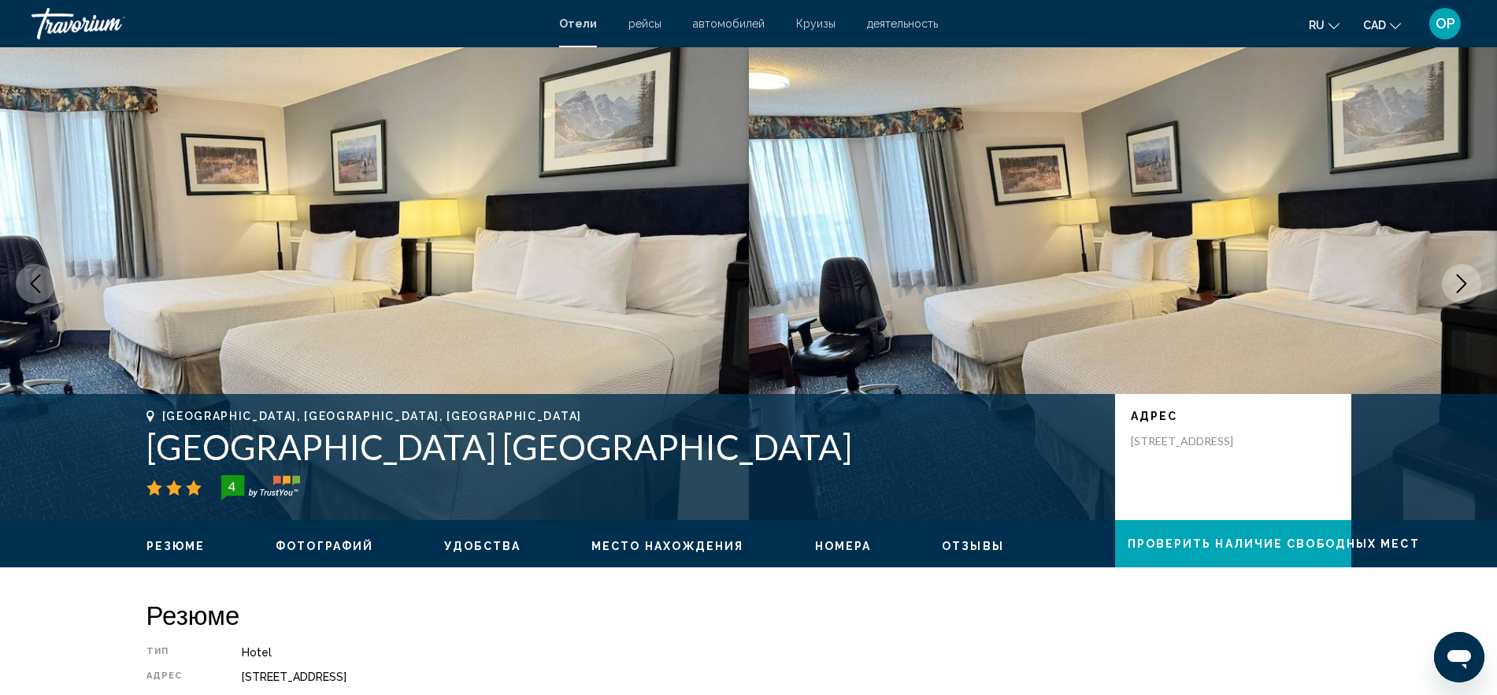
click at [1465, 283] on icon "Next image" at bounding box center [1462, 283] width 10 height 19
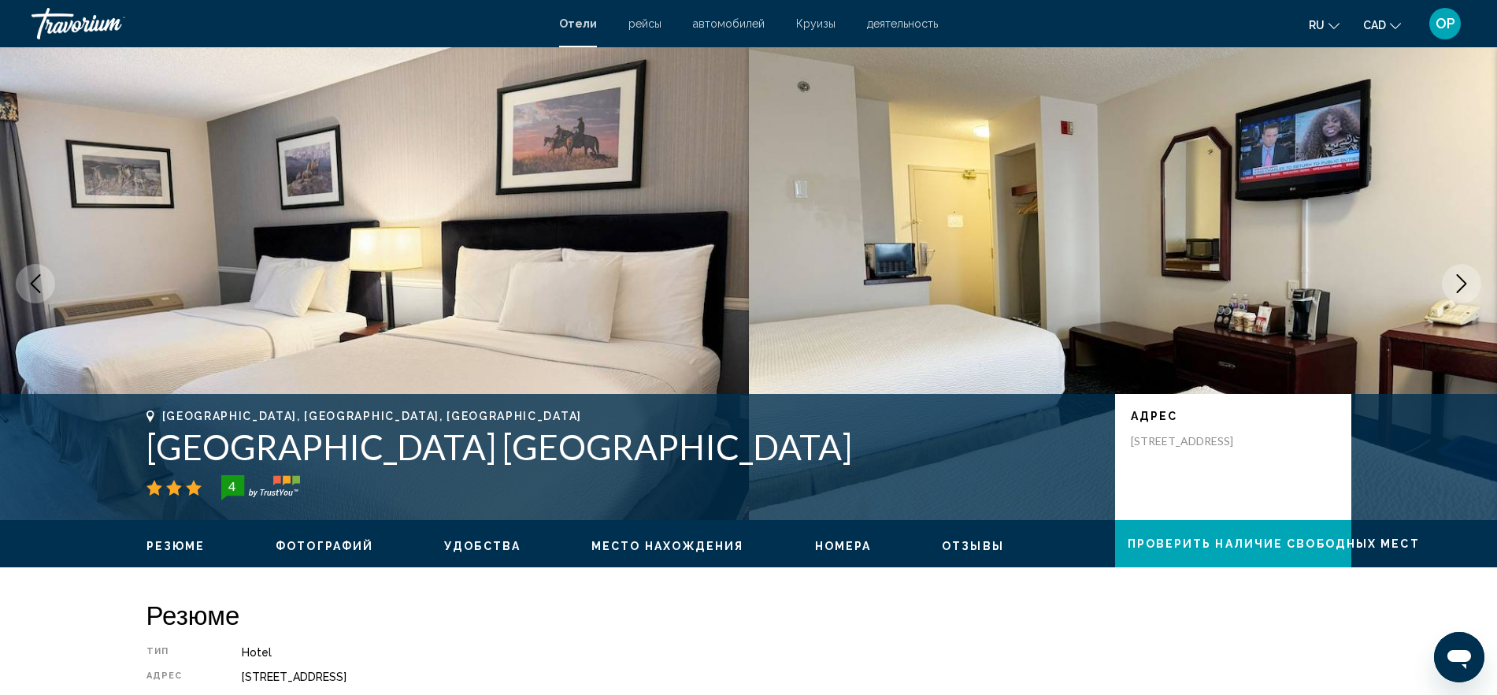
click at [1465, 283] on icon "Next image" at bounding box center [1462, 283] width 10 height 19
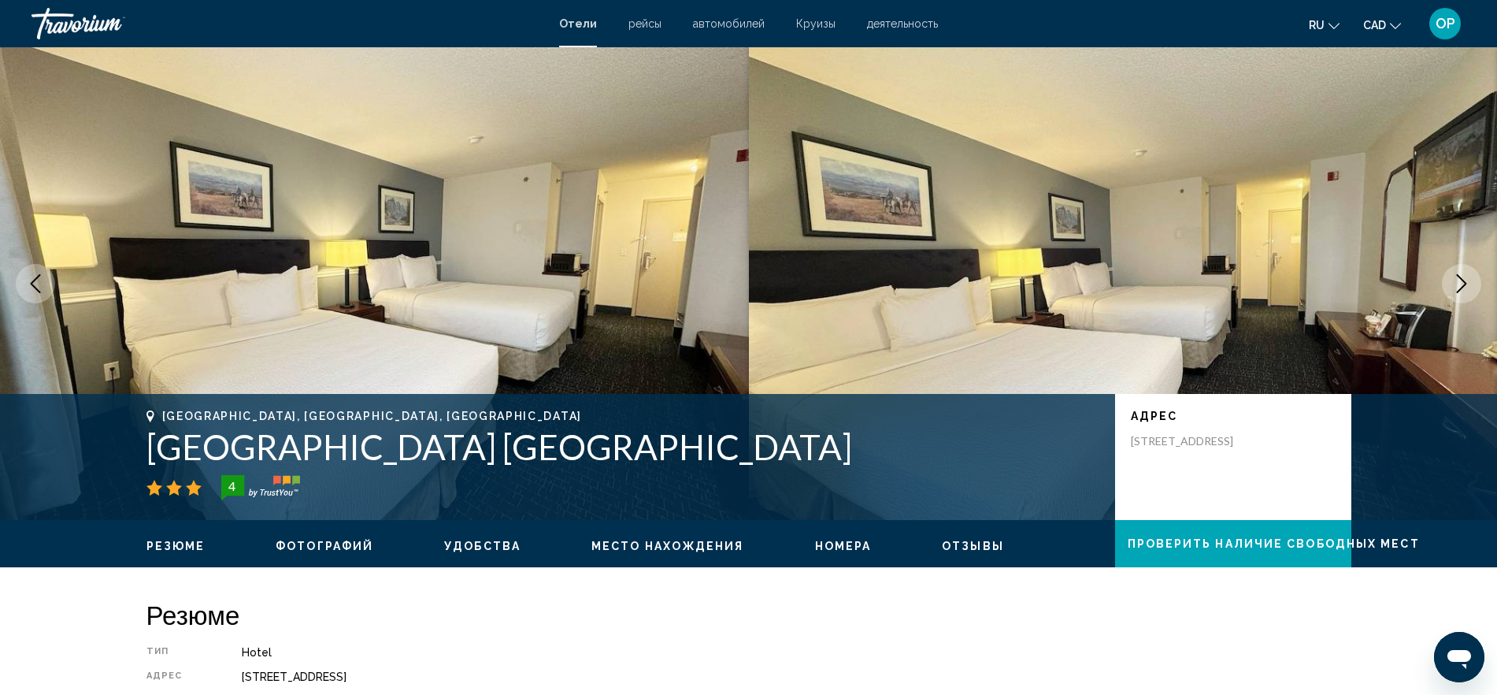
click at [1465, 283] on icon "Next image" at bounding box center [1462, 283] width 10 height 19
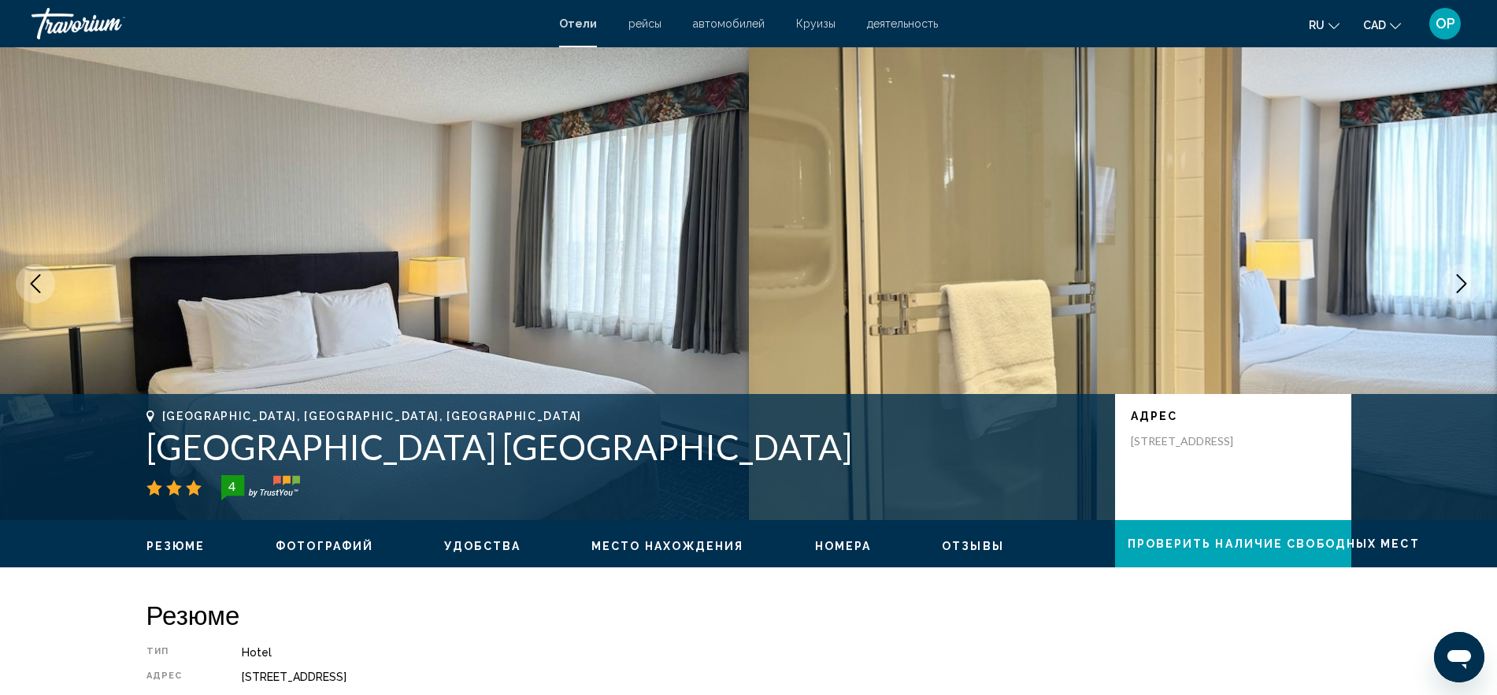
click at [1465, 283] on icon "Next image" at bounding box center [1462, 283] width 10 height 19
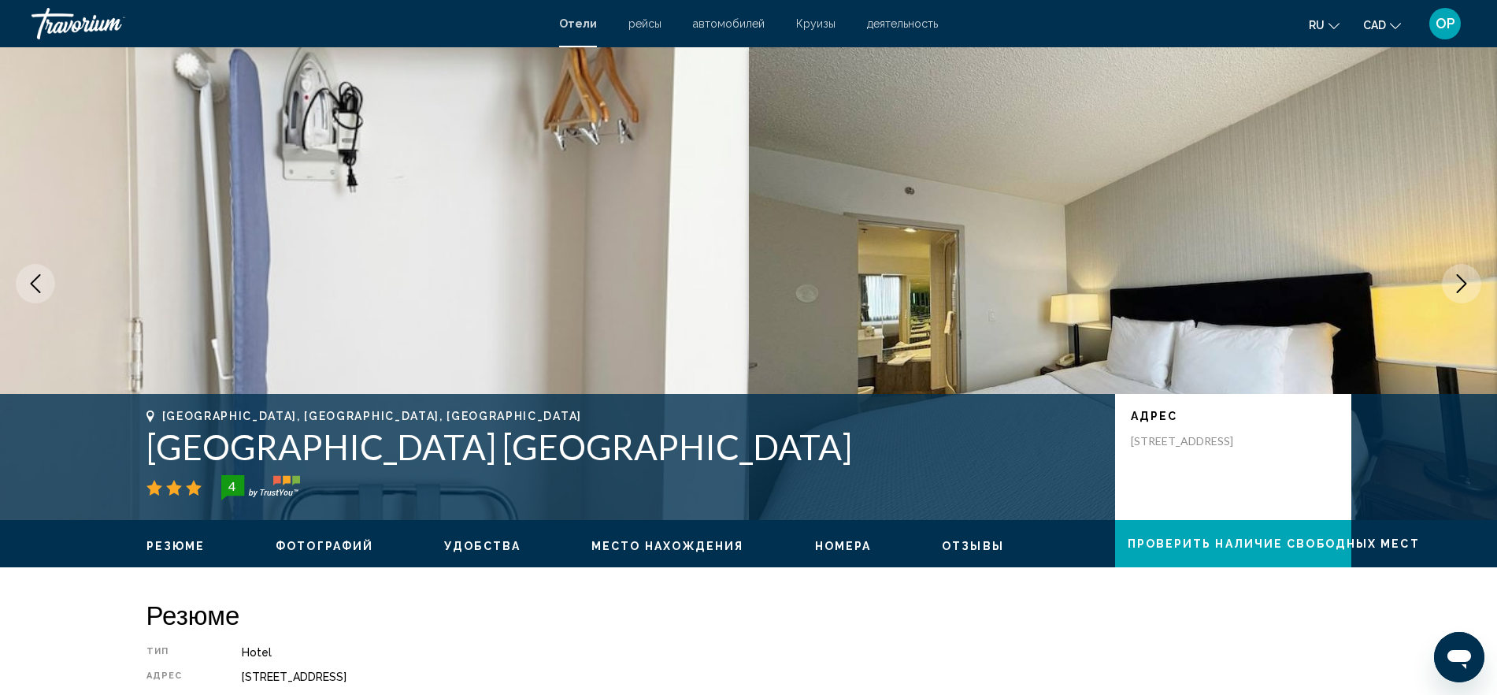
click at [1465, 283] on icon "Next image" at bounding box center [1462, 283] width 10 height 19
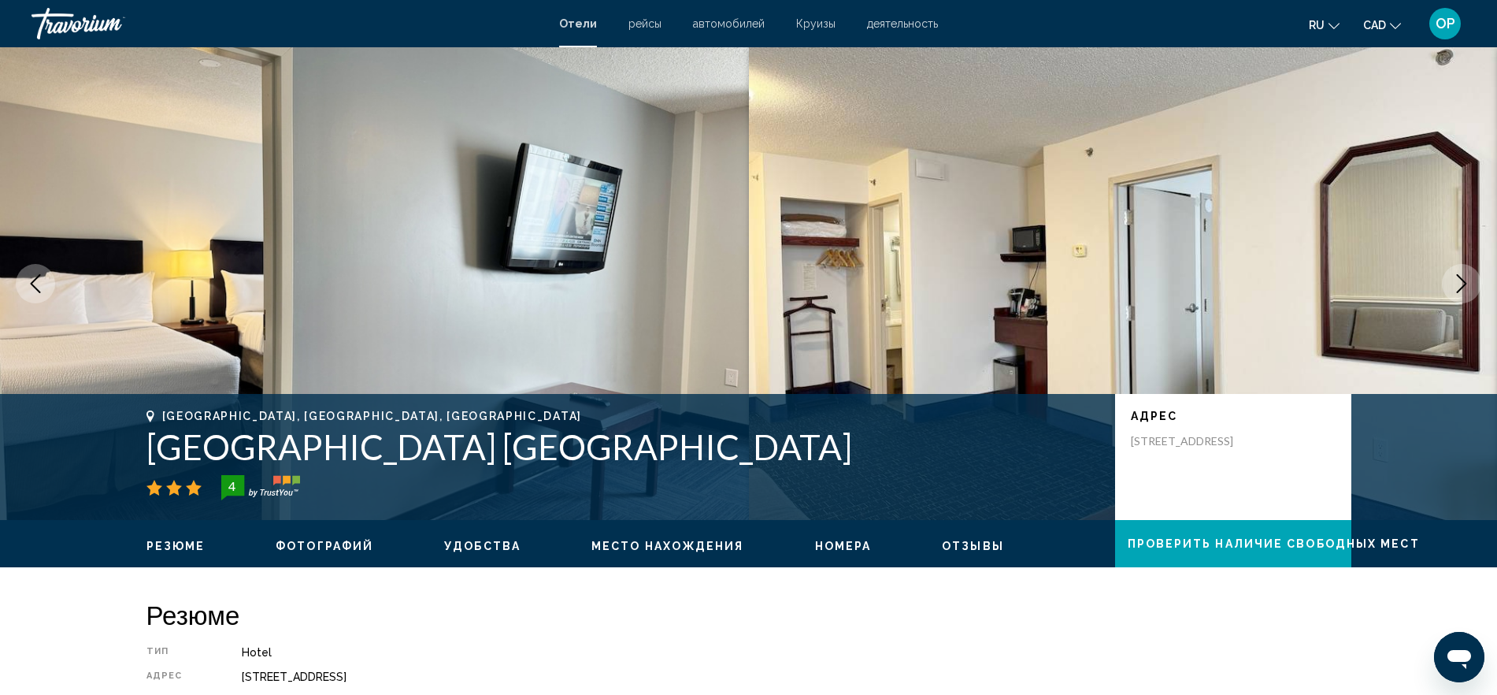
click at [1465, 283] on icon "Next image" at bounding box center [1462, 283] width 10 height 19
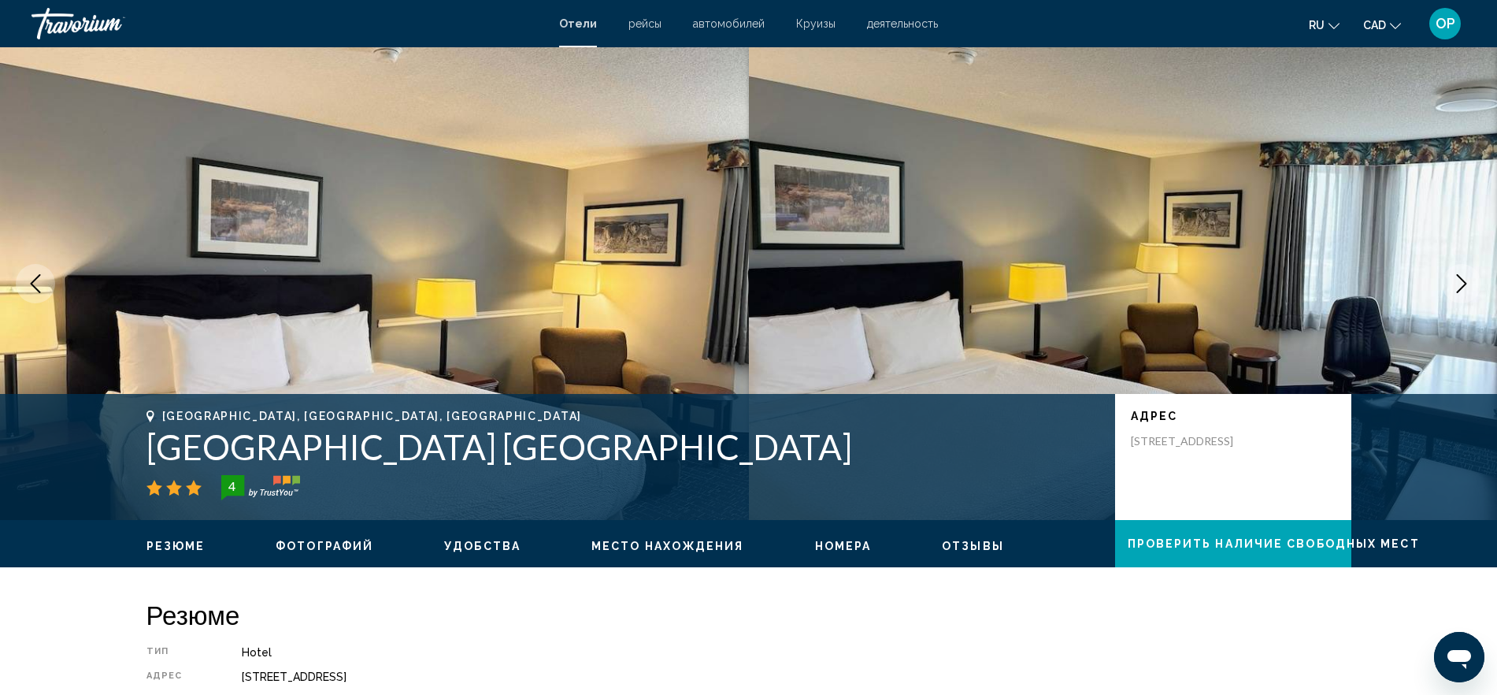
click at [1465, 283] on icon "Next image" at bounding box center [1462, 283] width 10 height 19
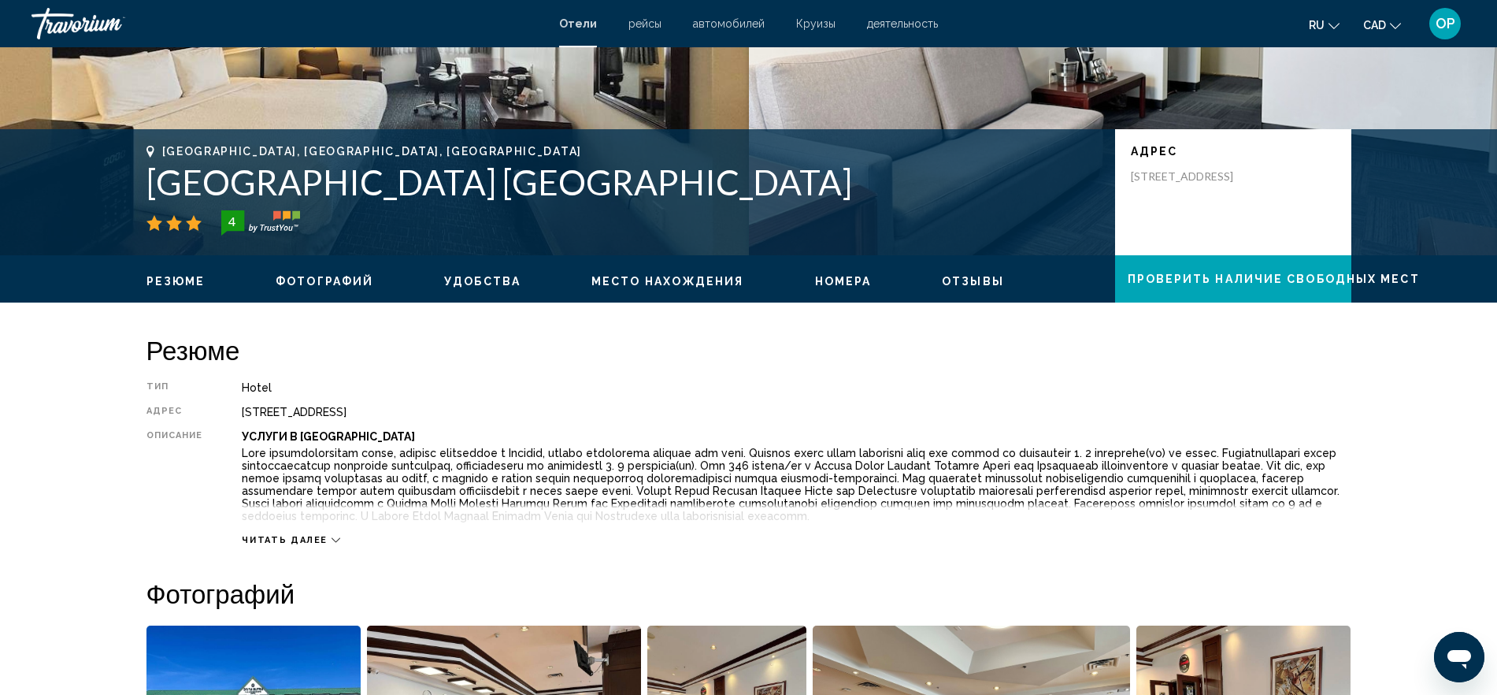
scroll to position [295, 0]
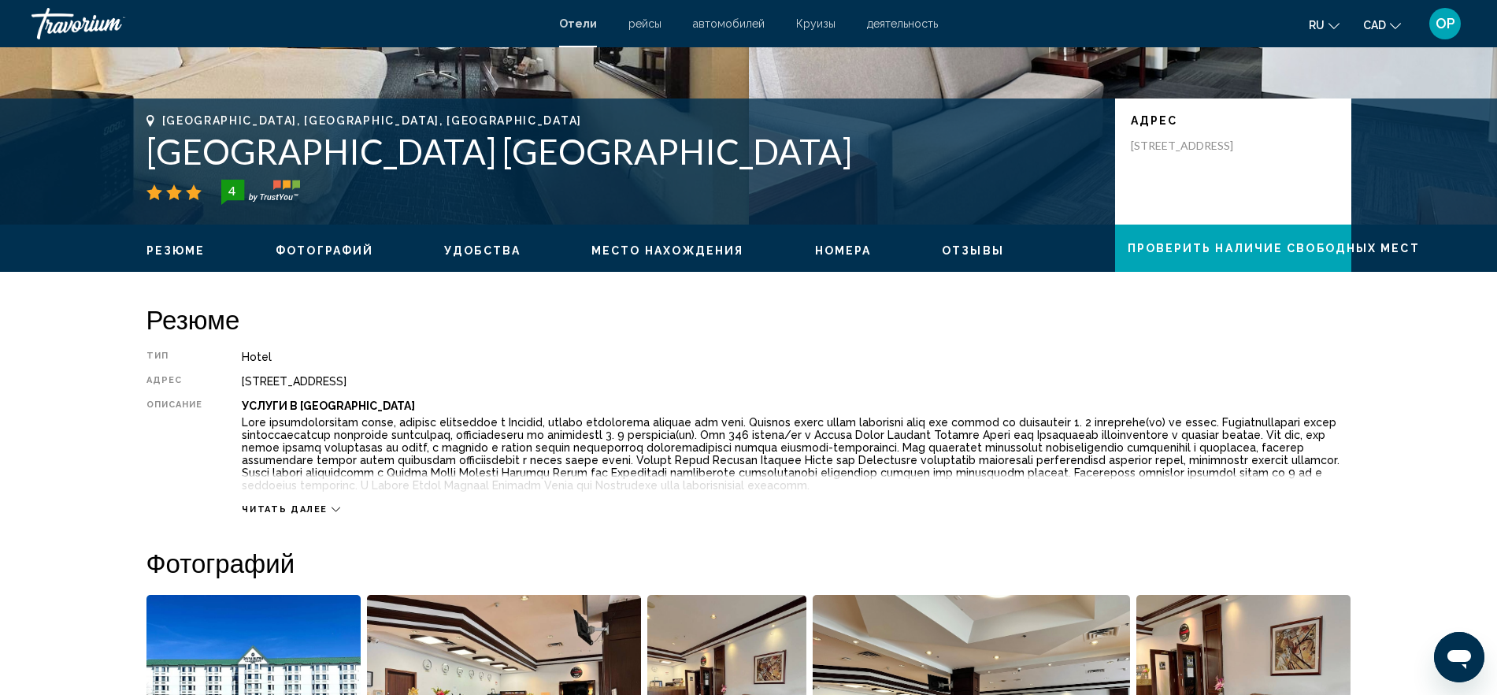
click at [300, 504] on span "Читать далее" at bounding box center [285, 509] width 86 height 10
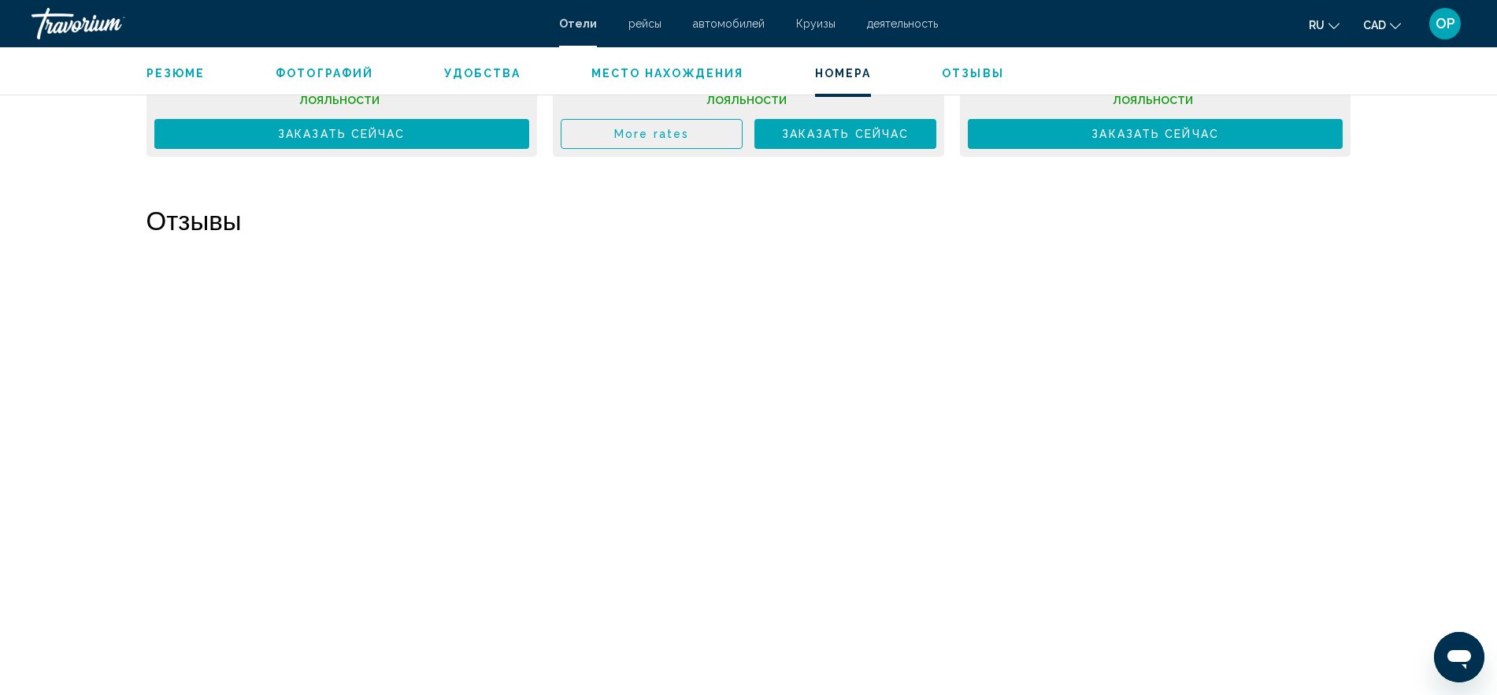
scroll to position [3150, 0]
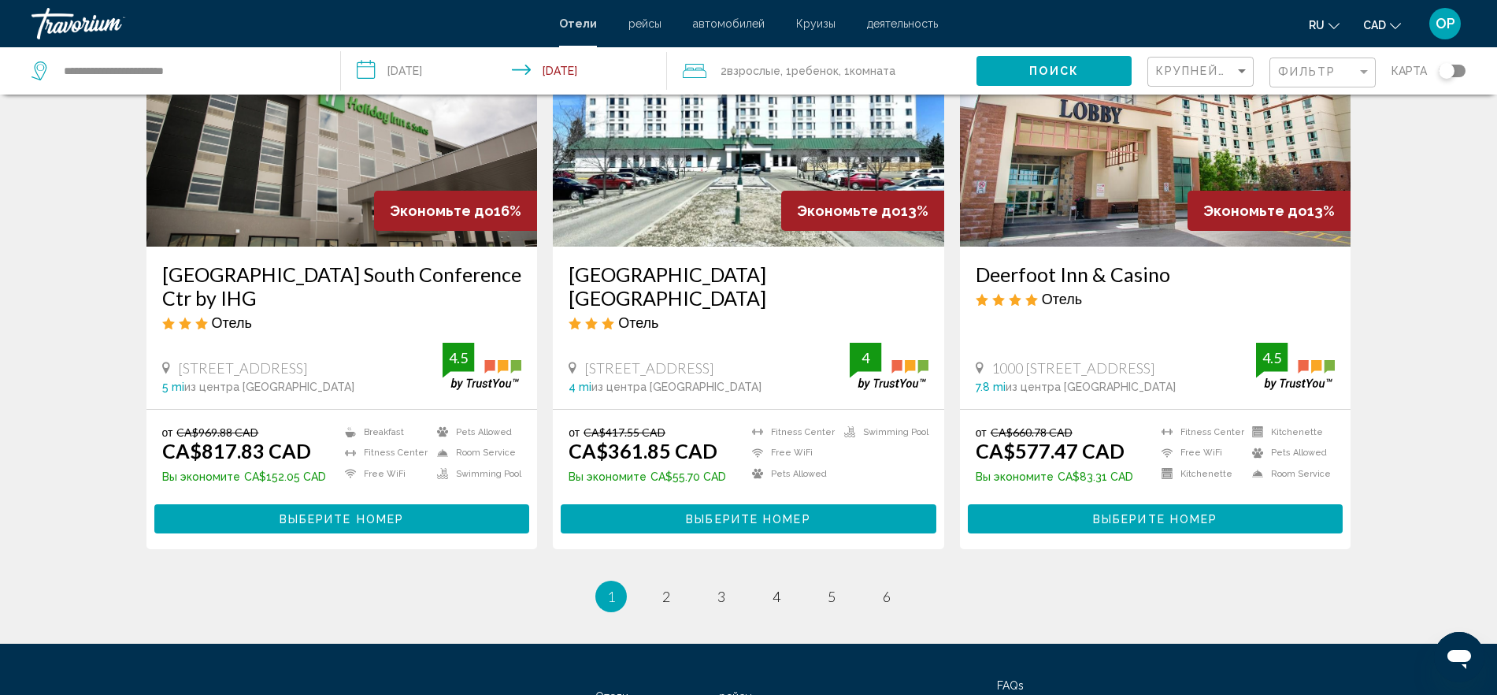
scroll to position [2007, 0]
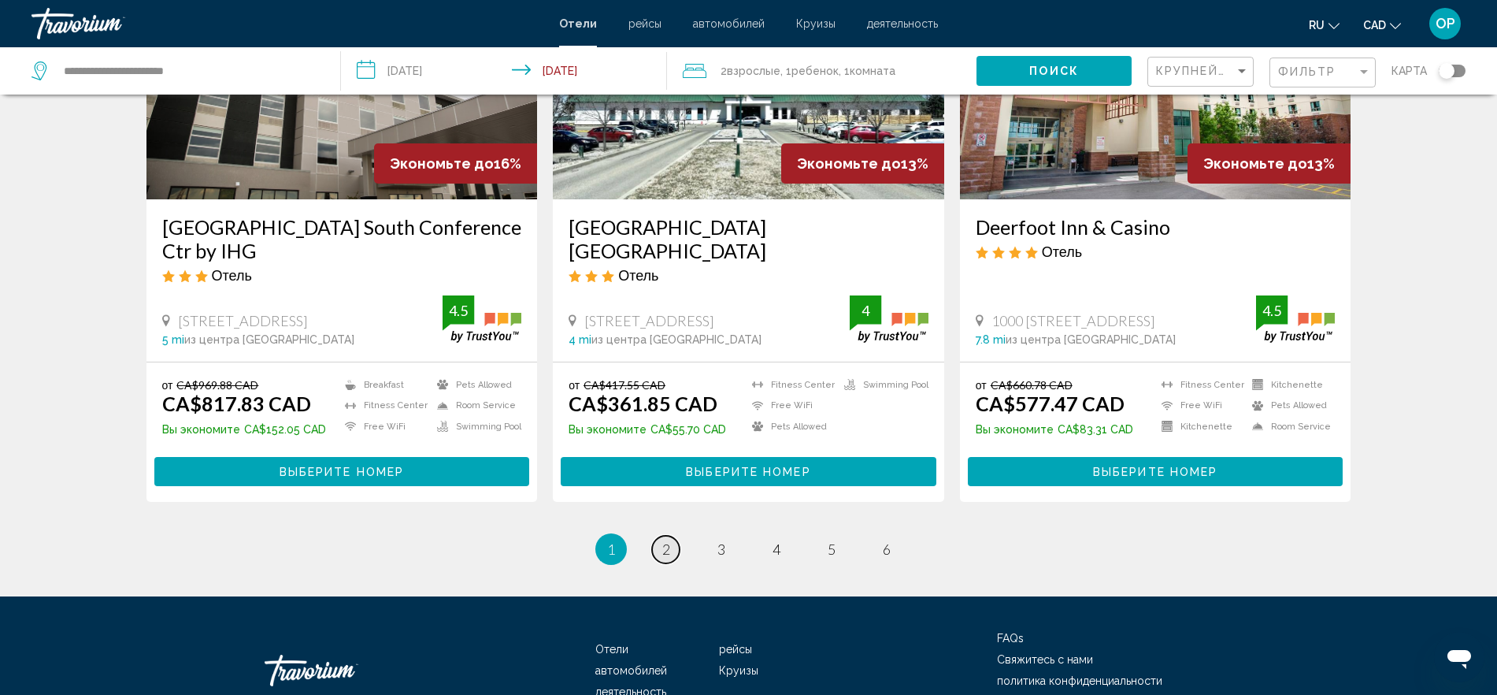
click at [658, 536] on link "page 2" at bounding box center [666, 550] width 28 height 28
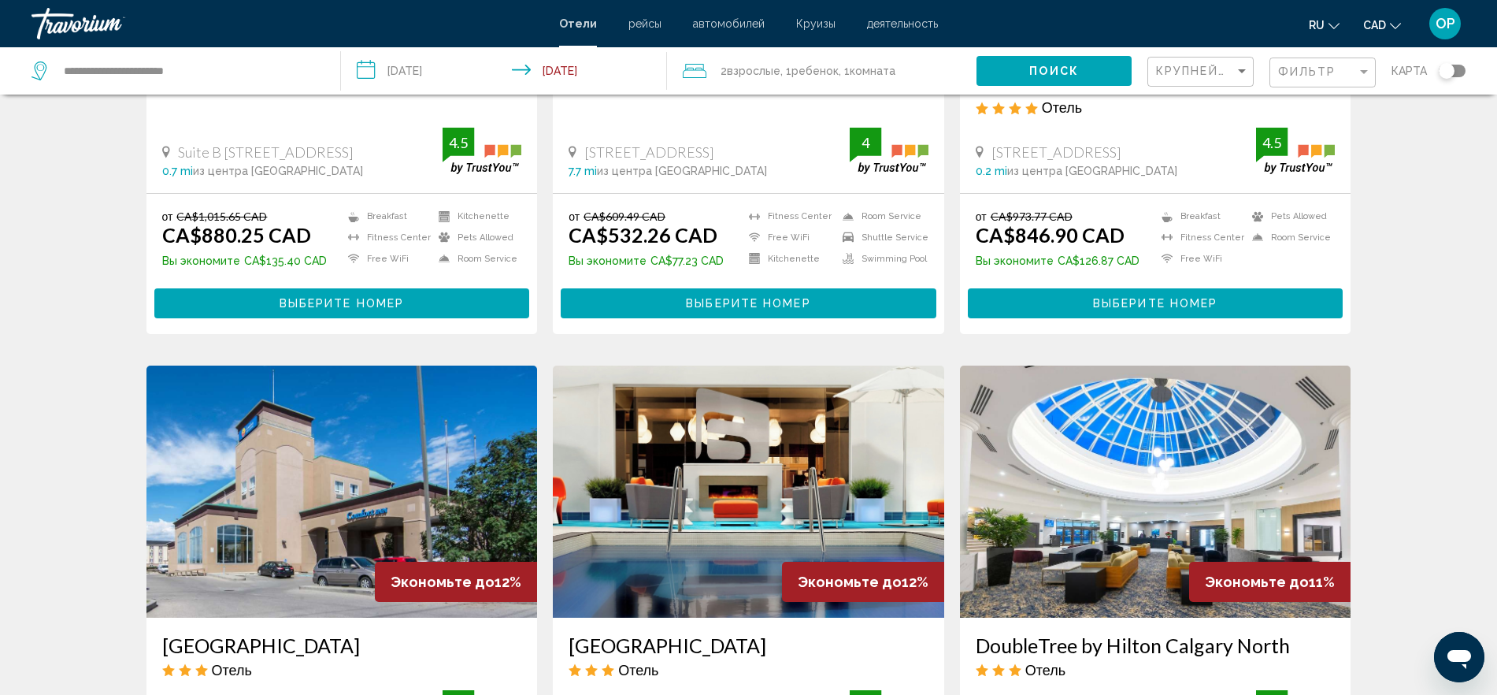
scroll to position [492, 0]
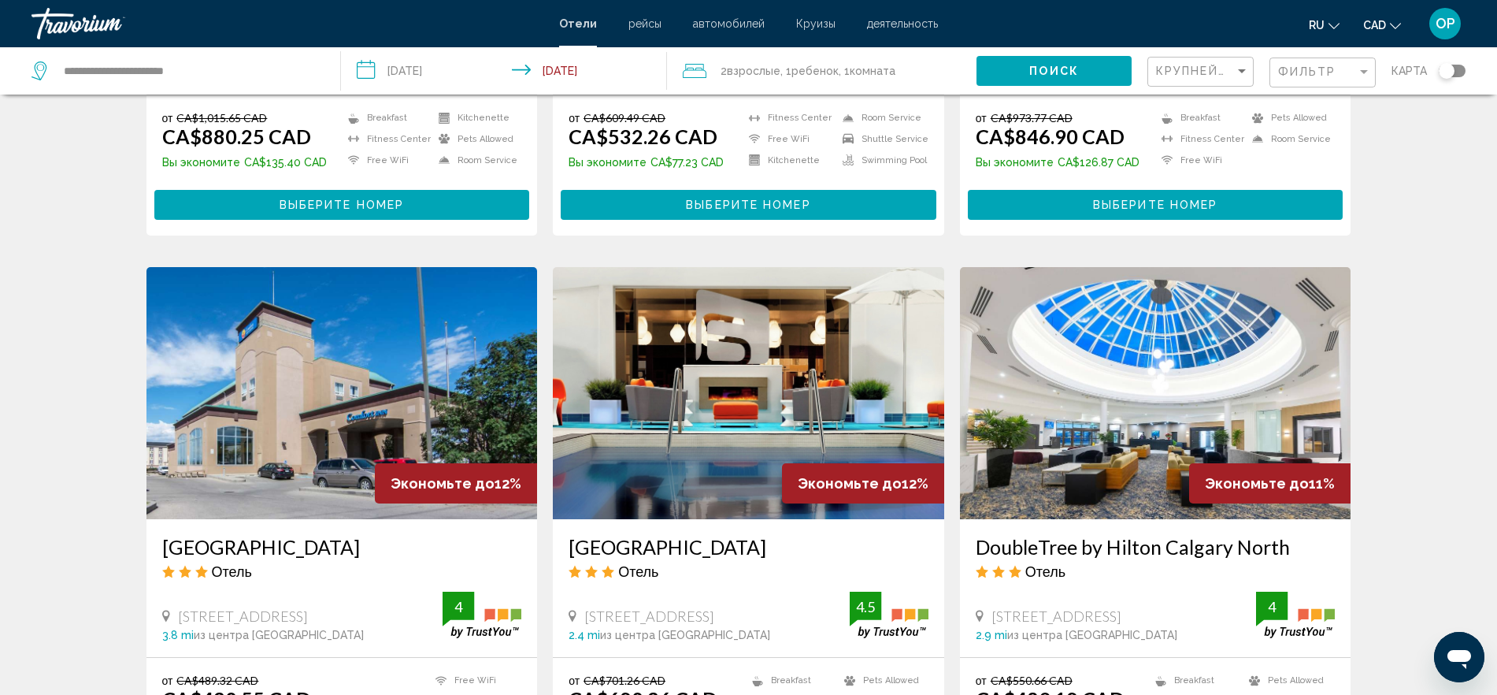
click at [1454, 68] on div "Toggle map" at bounding box center [1447, 71] width 16 height 16
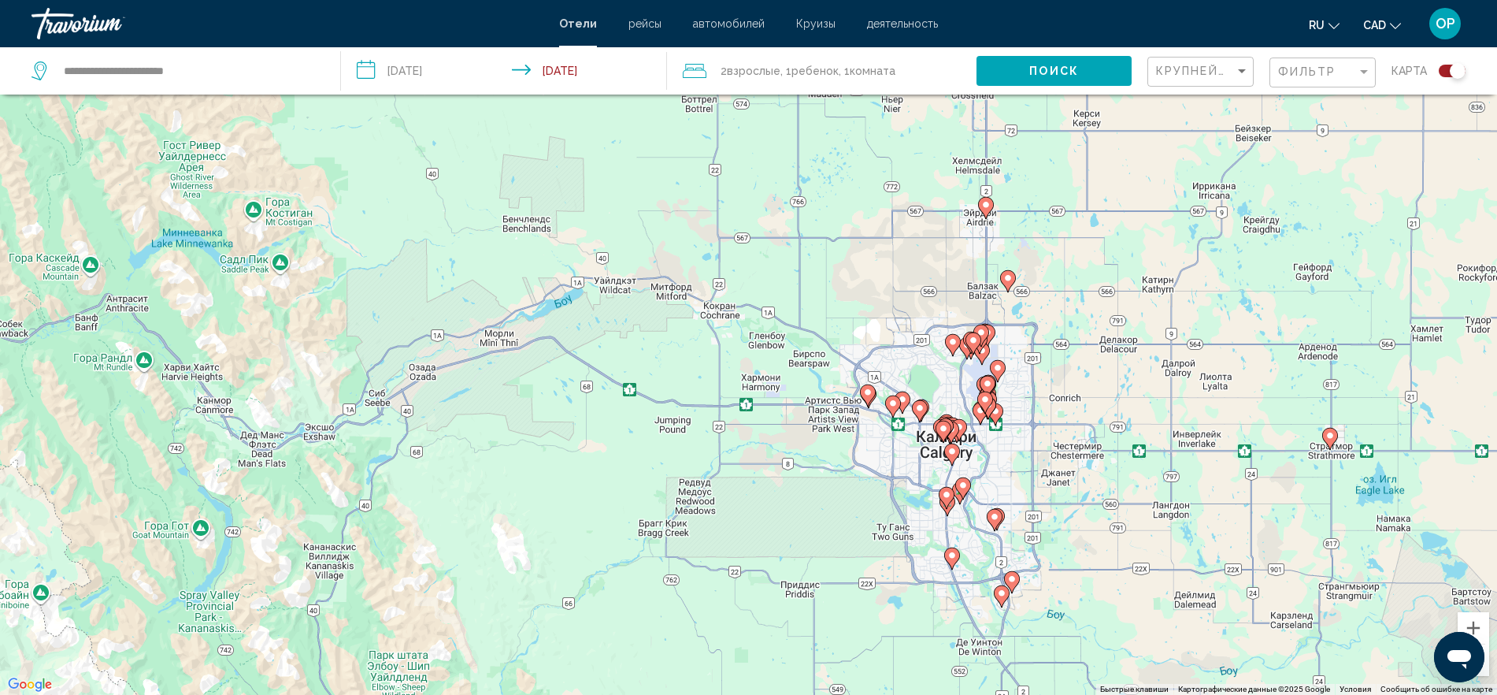
drag, startPoint x: 320, startPoint y: 332, endPoint x: 661, endPoint y: 392, distance: 346.2
click at [661, 392] on div "Чтобы активировать перетаскивание с помощью клавиатуры, нажмите Alt + Ввод. Пос…" at bounding box center [748, 347] width 1497 height 695
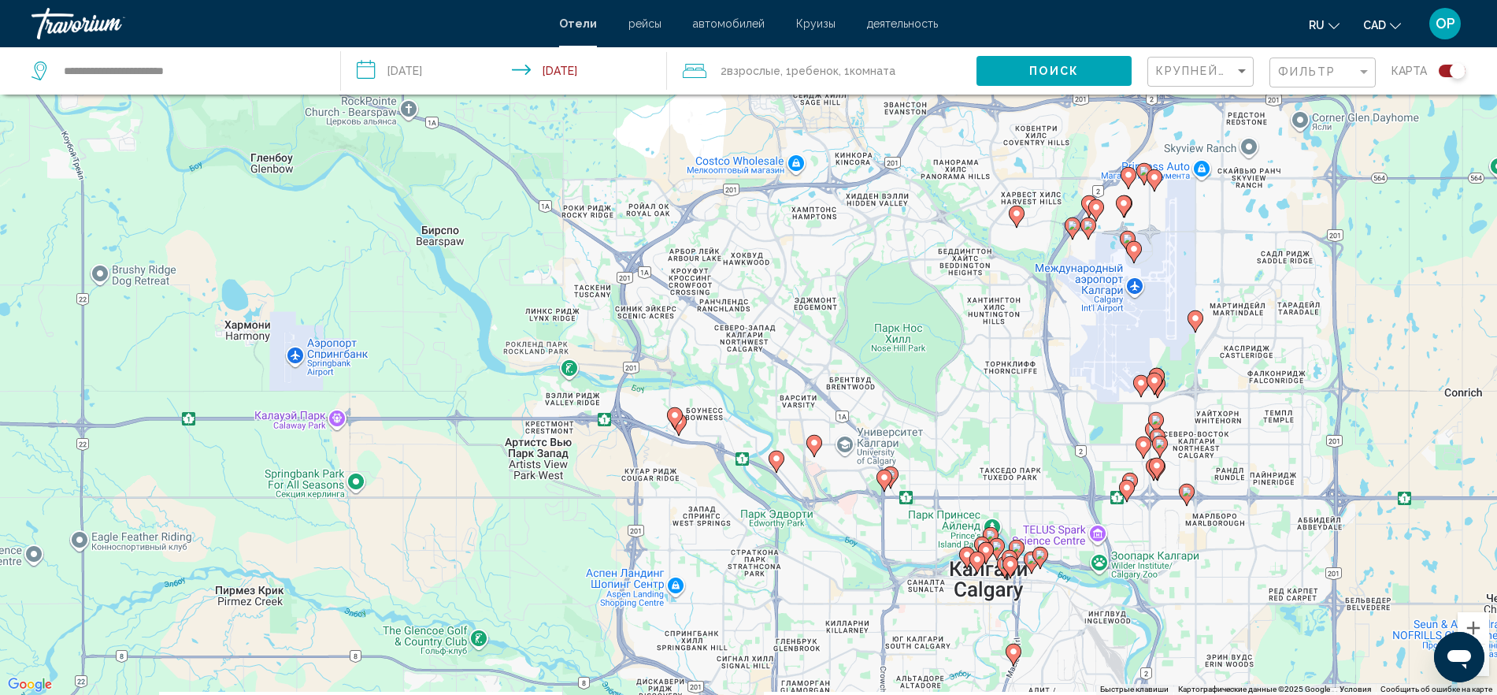
drag, startPoint x: 721, startPoint y: 410, endPoint x: 786, endPoint y: 389, distance: 67.7
click at [786, 389] on div "Чтобы активировать перетаскивание с помощью клавиатуры, нажмите Alt + Ввод. Пос…" at bounding box center [748, 347] width 1497 height 695
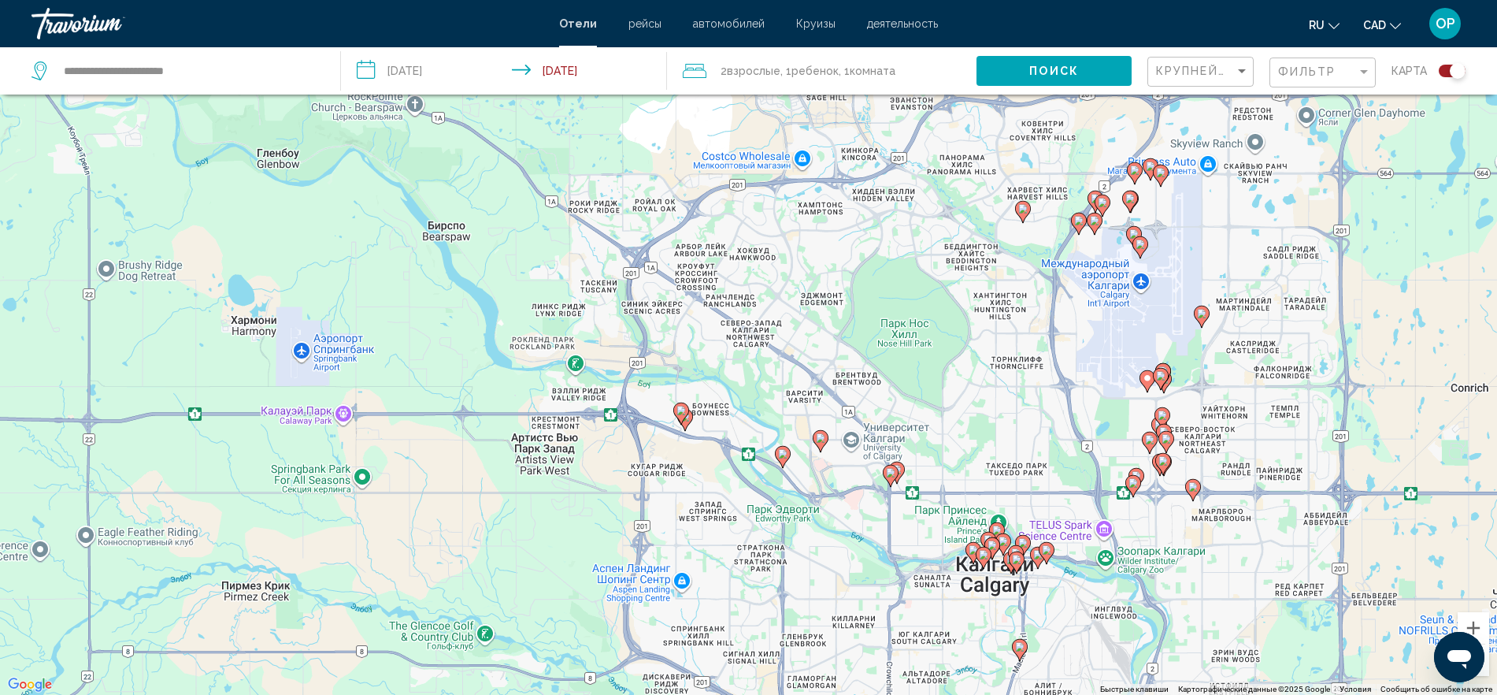
click at [680, 411] on image "Main content" at bounding box center [680, 410] width 9 height 9
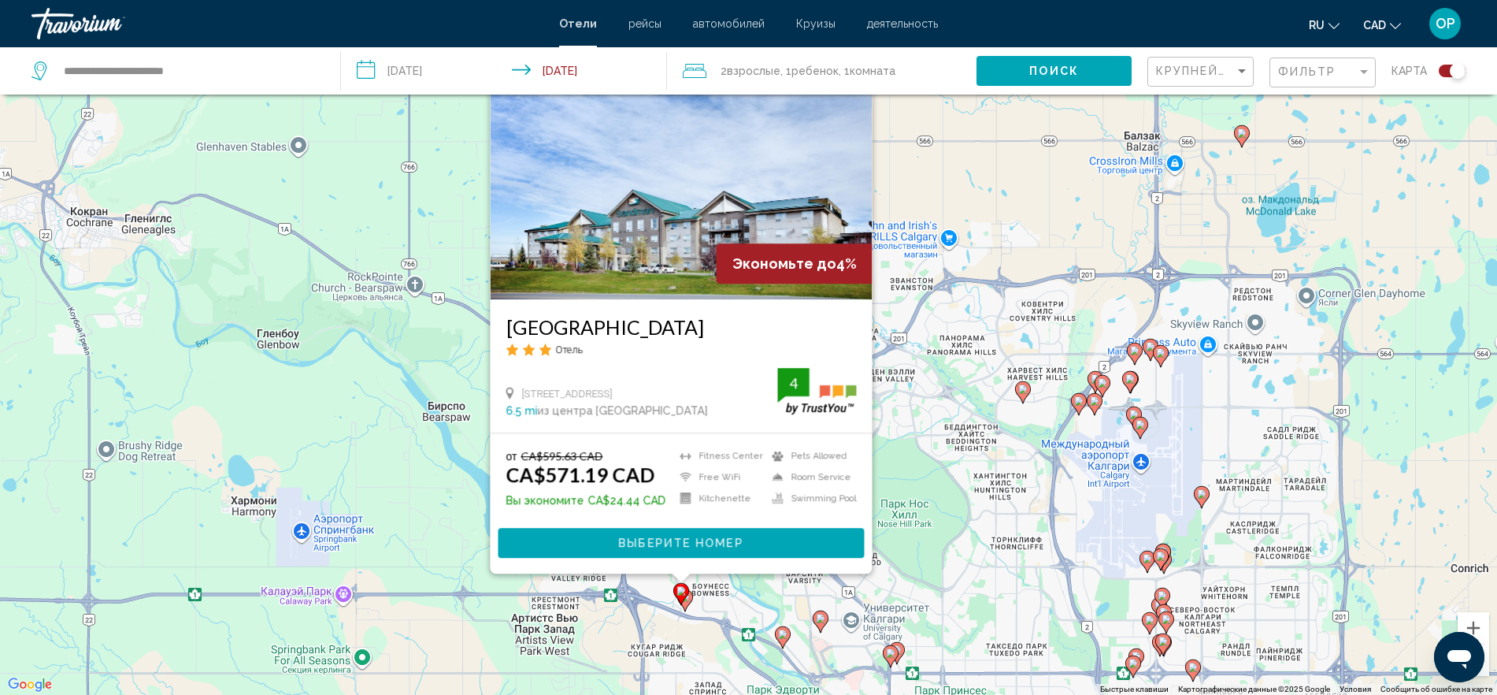
click at [690, 599] on icon "Main content" at bounding box center [684, 600] width 14 height 20
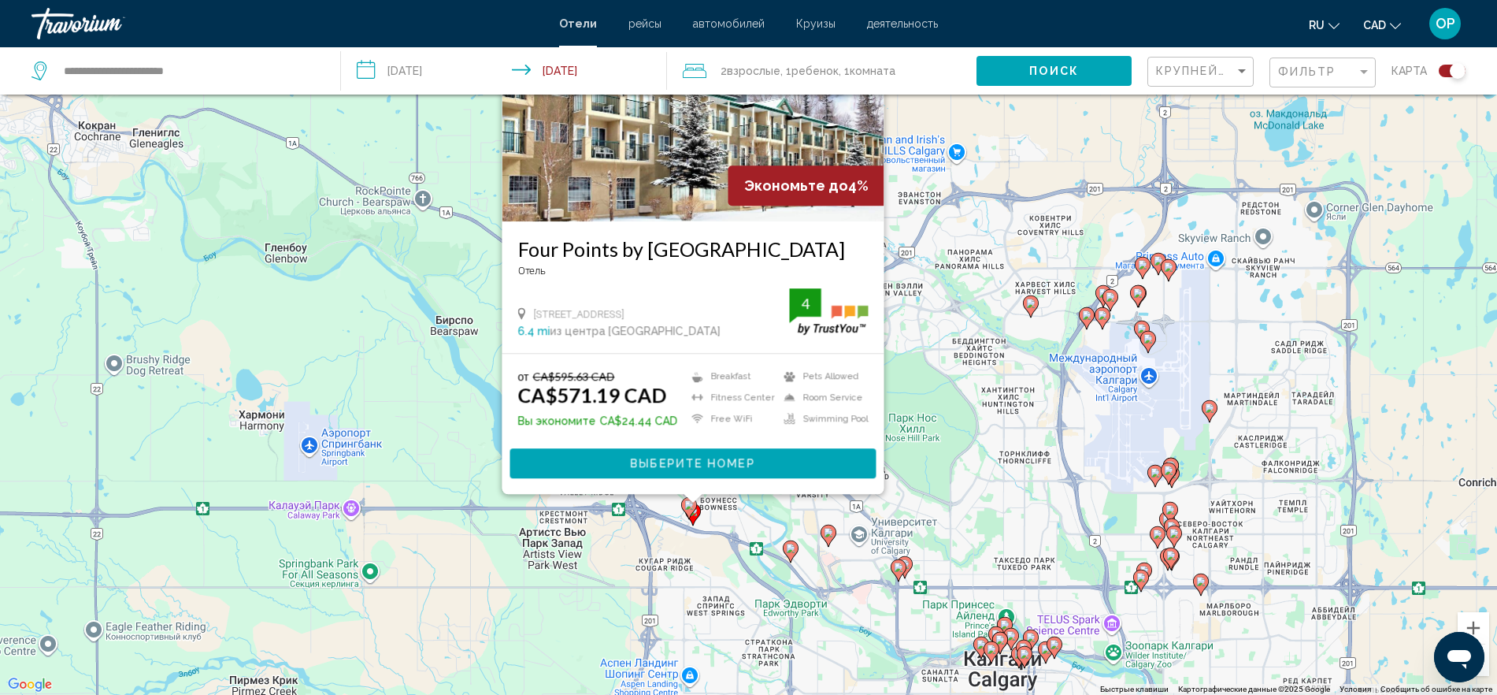
drag, startPoint x: 936, startPoint y: 496, endPoint x: 942, endPoint y: 424, distance: 72.7
click at [942, 424] on div "Чтобы активировать перетаскивание с помощью клавиатуры, нажмите Alt + Ввод. Пос…" at bounding box center [748, 347] width 1497 height 695
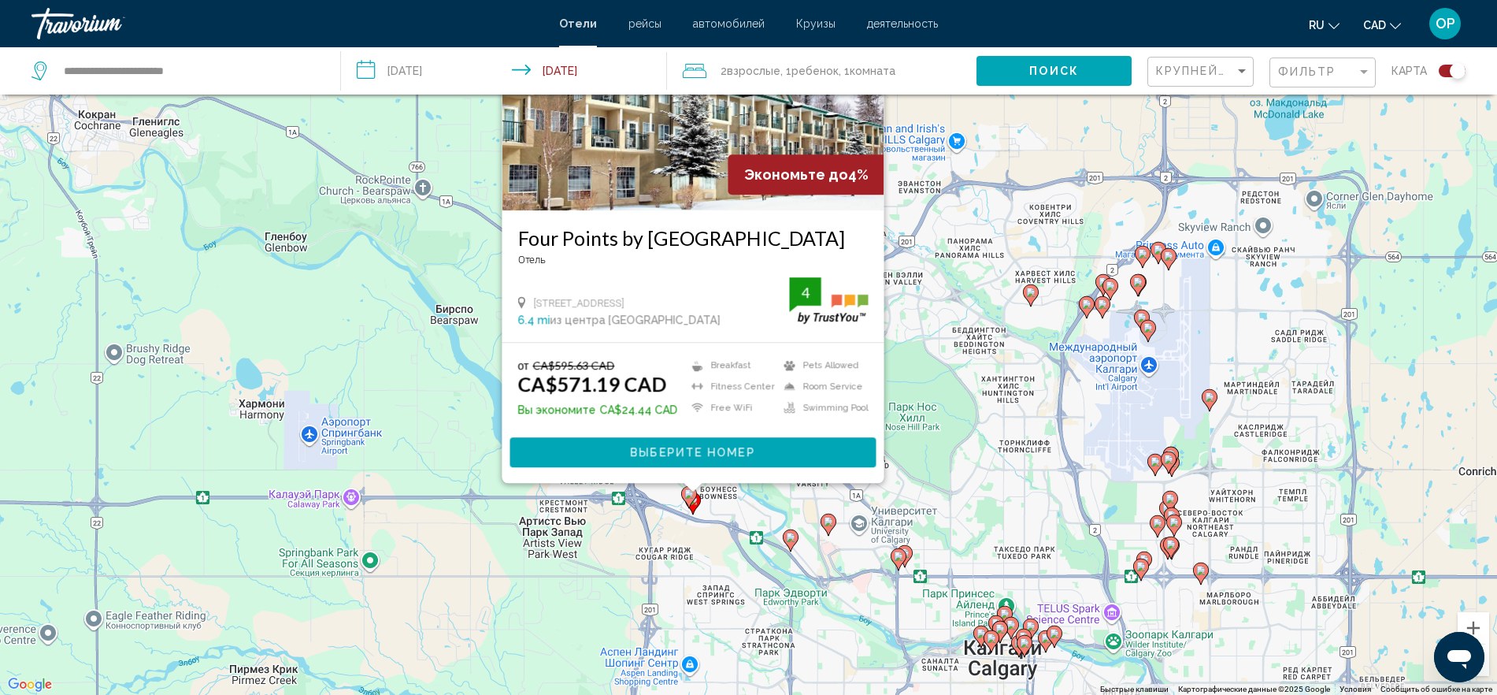
click at [786, 540] on icon "Main content" at bounding box center [790, 540] width 14 height 20
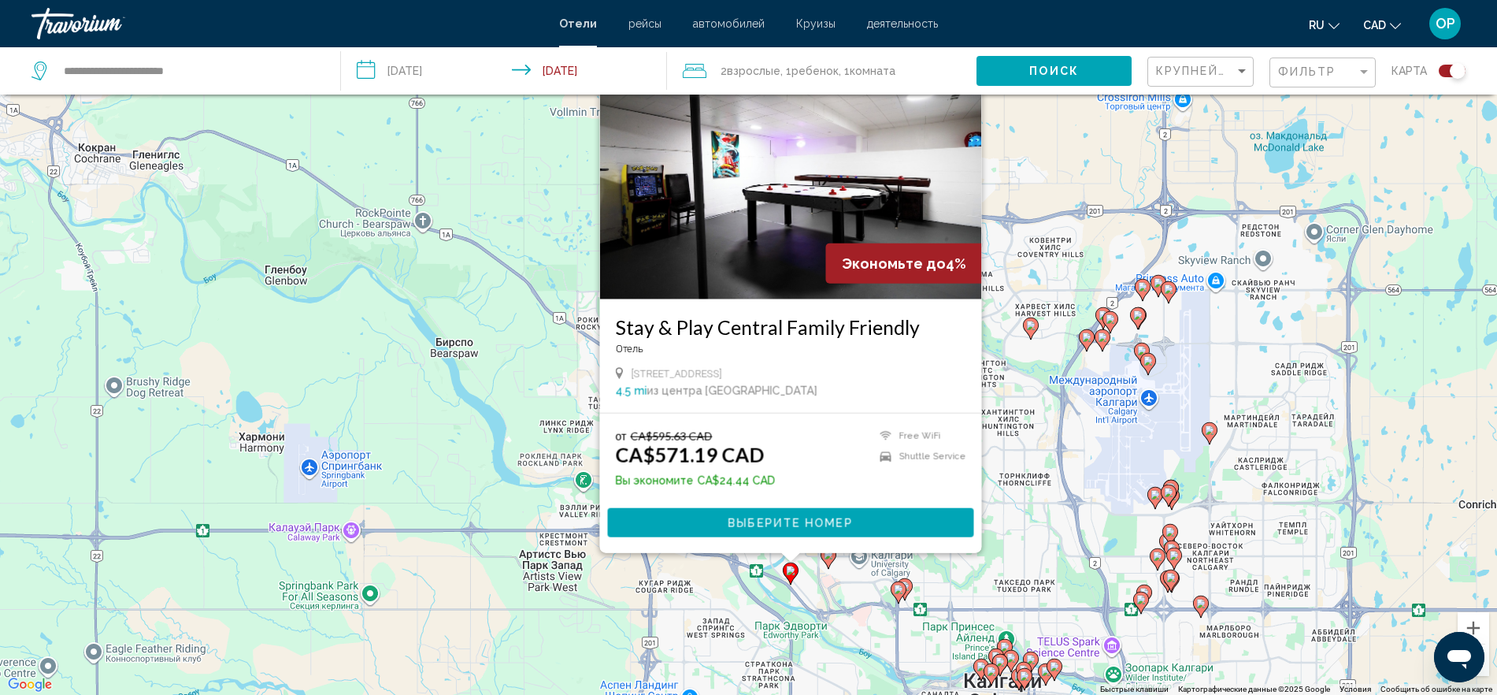
click at [828, 558] on image "Main content" at bounding box center [828, 554] width 9 height 9
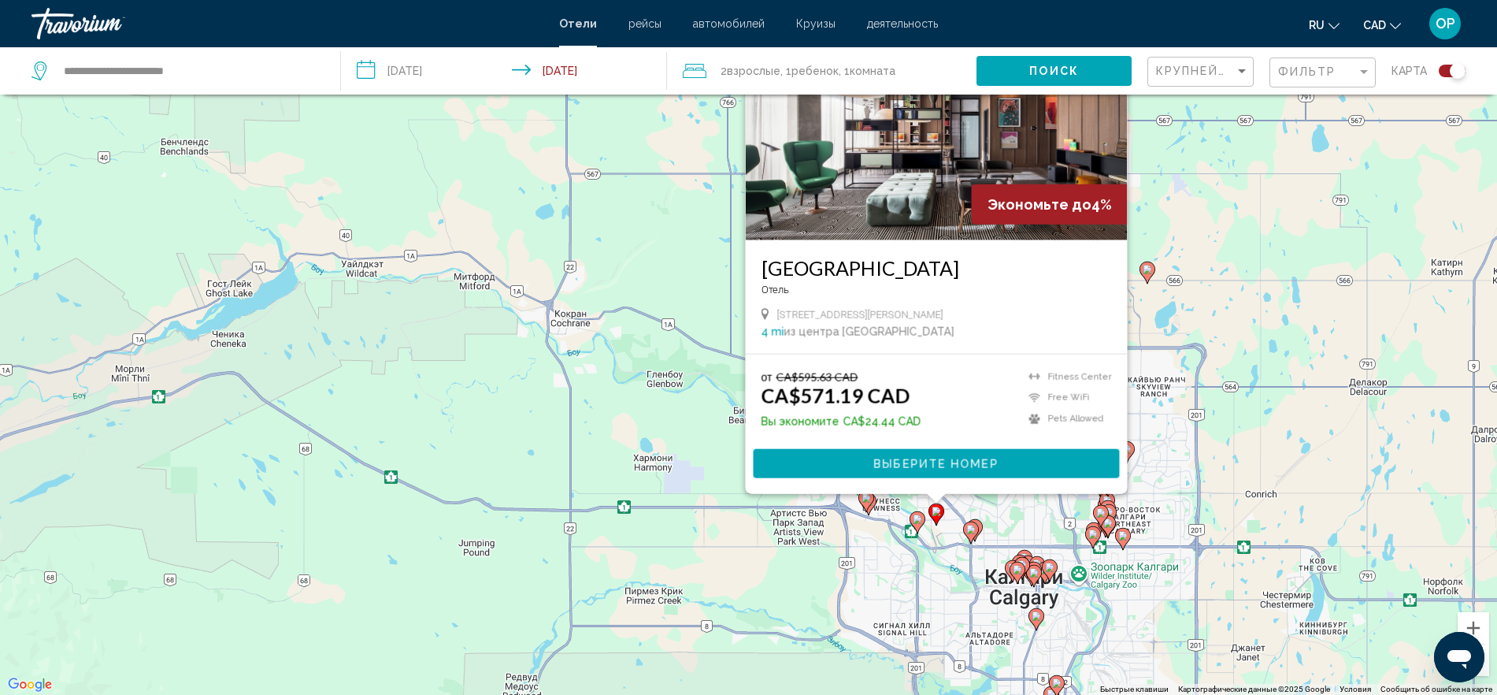
click at [969, 536] on icon "Main content" at bounding box center [970, 532] width 14 height 20
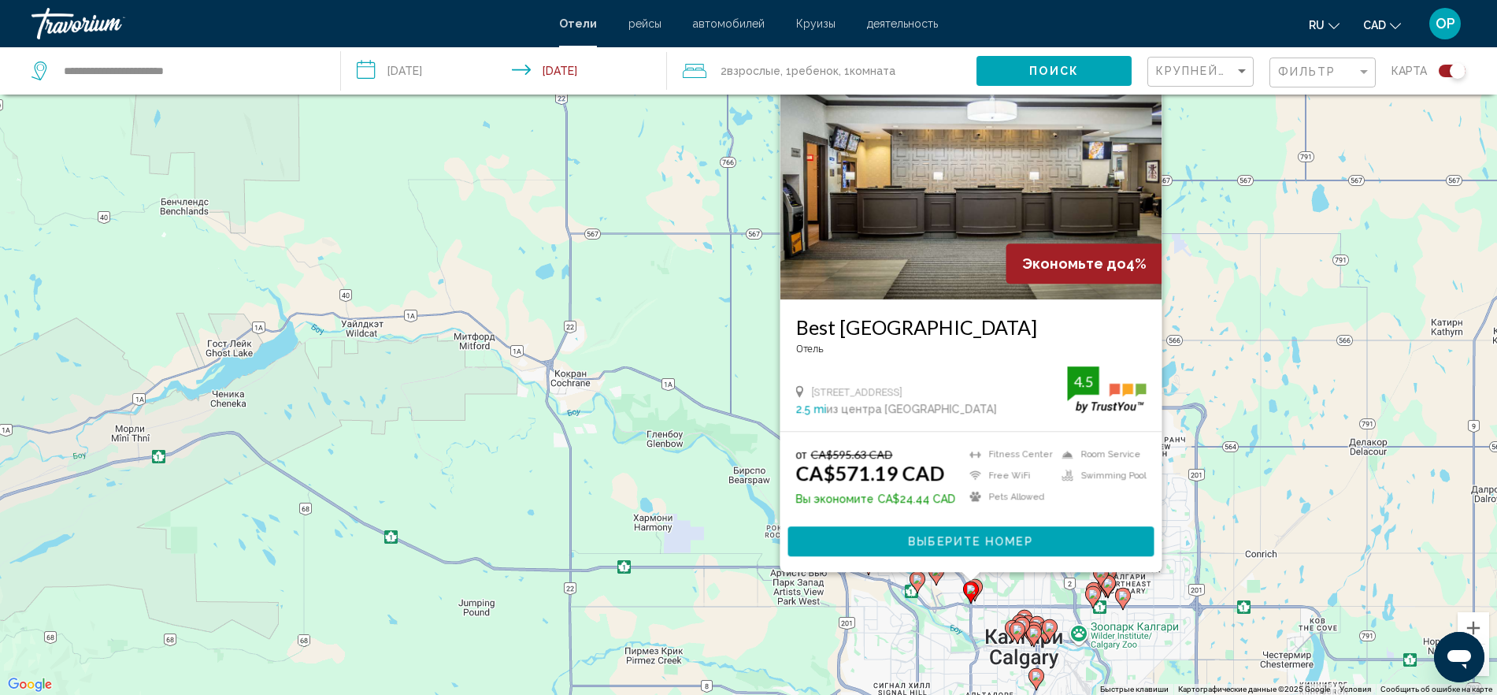
click at [983, 589] on div "Чтобы активировать перетаскивание с помощью клавиатуры, нажмите Alt + Ввод. Пос…" at bounding box center [748, 347] width 1497 height 695
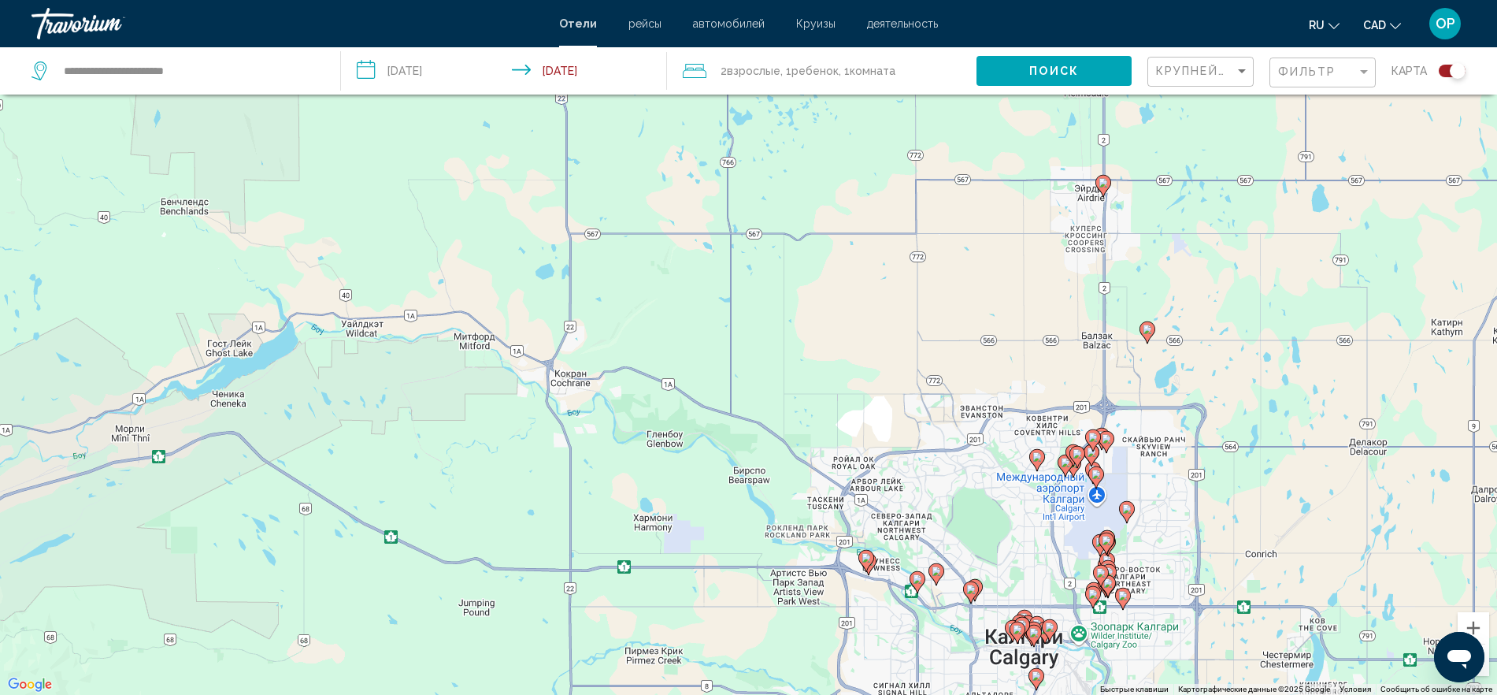
click at [1014, 625] on image "Main content" at bounding box center [1017, 629] width 9 height 9
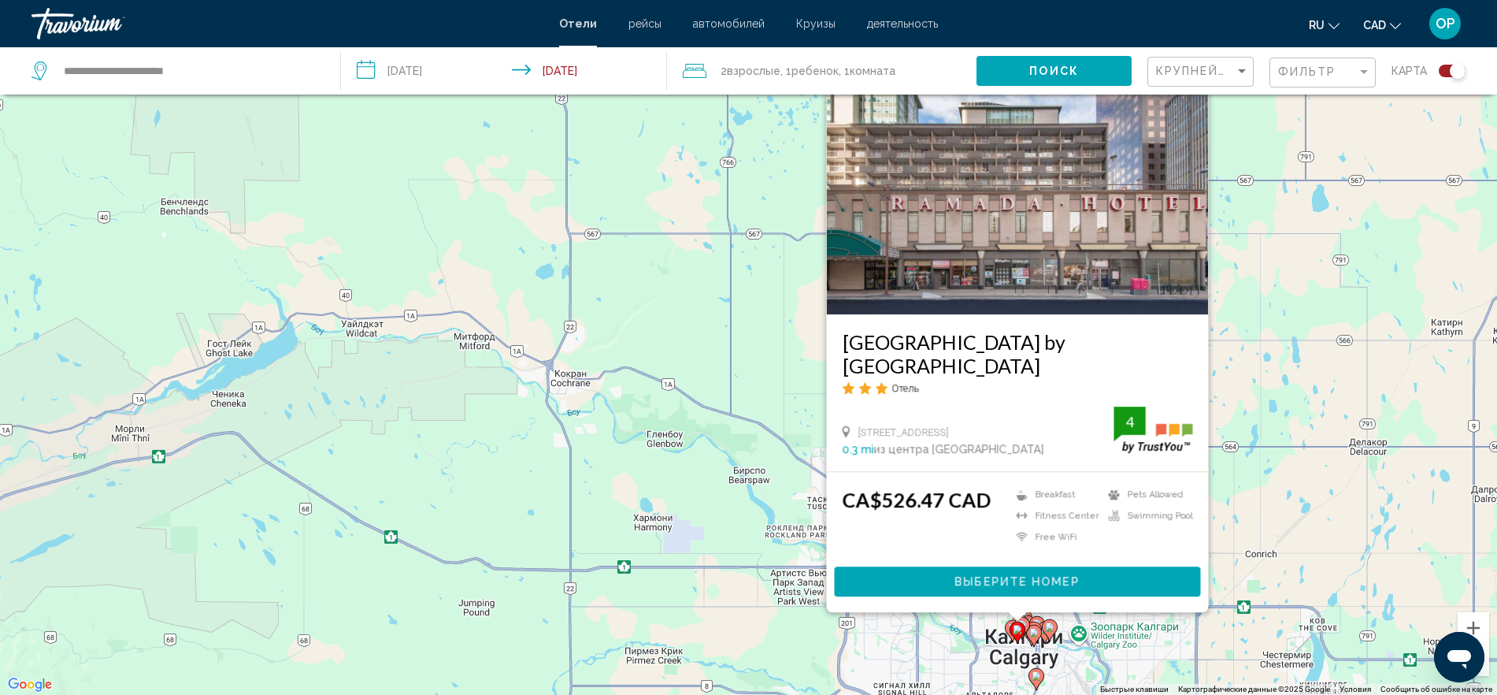
click at [1286, 495] on div "Чтобы активировать перетаскивание с помощью клавиатуры, нажмите Alt + Ввод. Пос…" at bounding box center [748, 347] width 1497 height 695
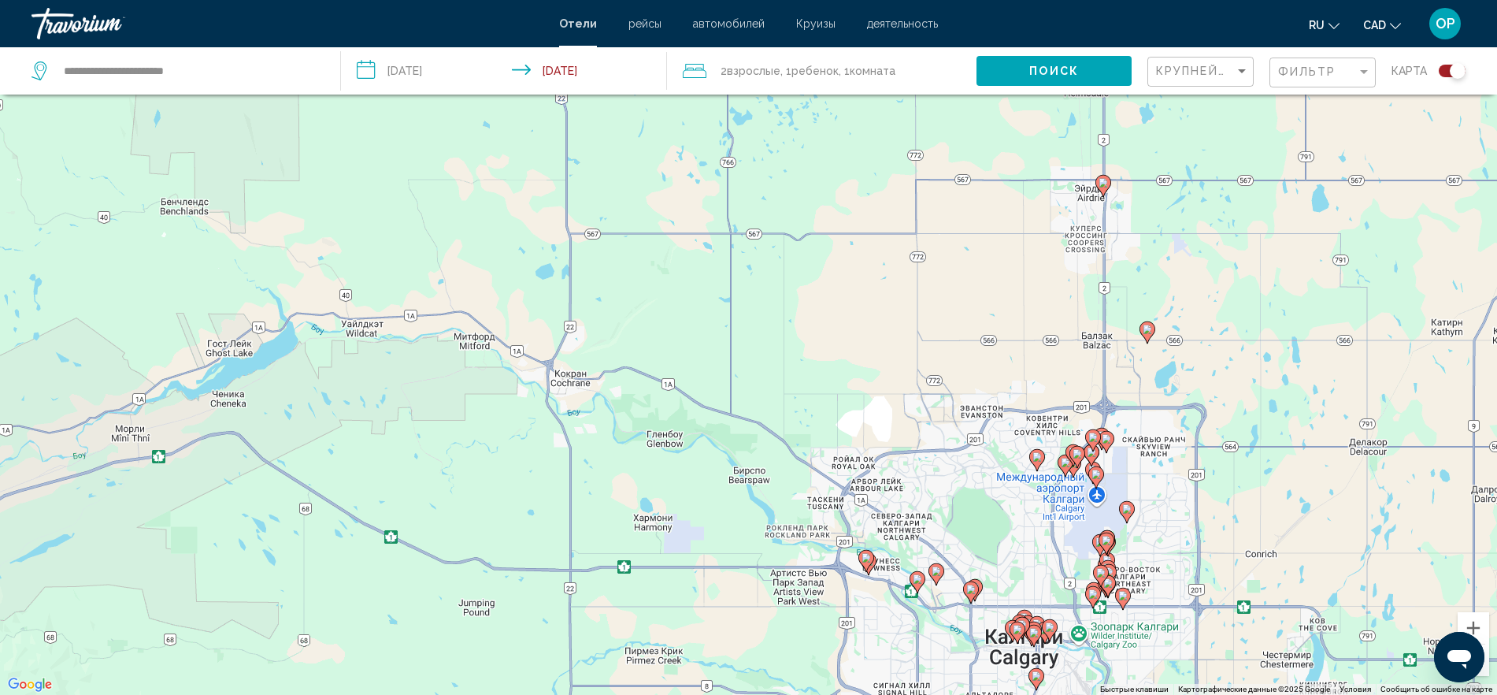
click at [1114, 446] on div "Чтобы активировать перетаскивание с помощью клавиатуры, нажмите Alt + Ввод. Пос…" at bounding box center [748, 347] width 1497 height 695
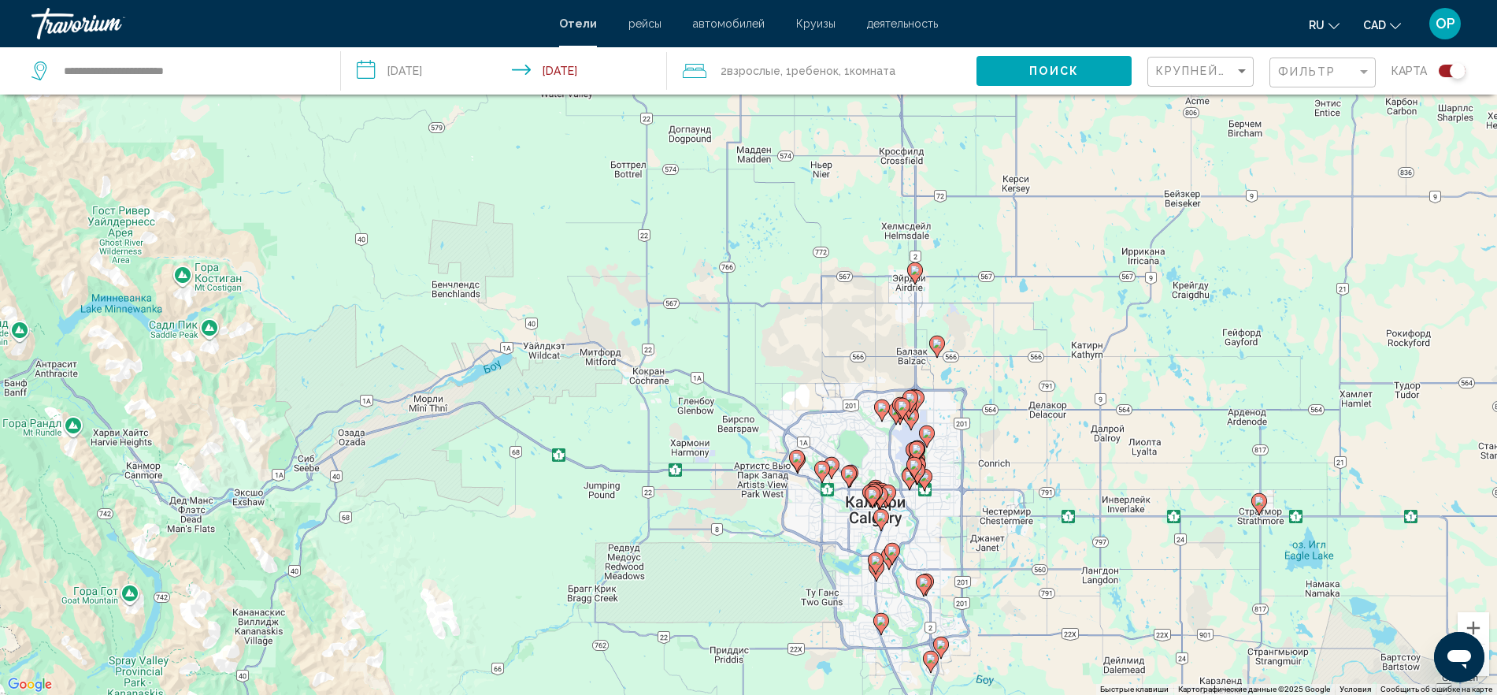
drag, startPoint x: 1208, startPoint y: 517, endPoint x: 992, endPoint y: 494, distance: 217.0
click at [992, 494] on div "Чтобы активировать перетаскивание с помощью клавиатуры, нажмите Alt + Ввод. Пос…" at bounding box center [748, 347] width 1497 height 695
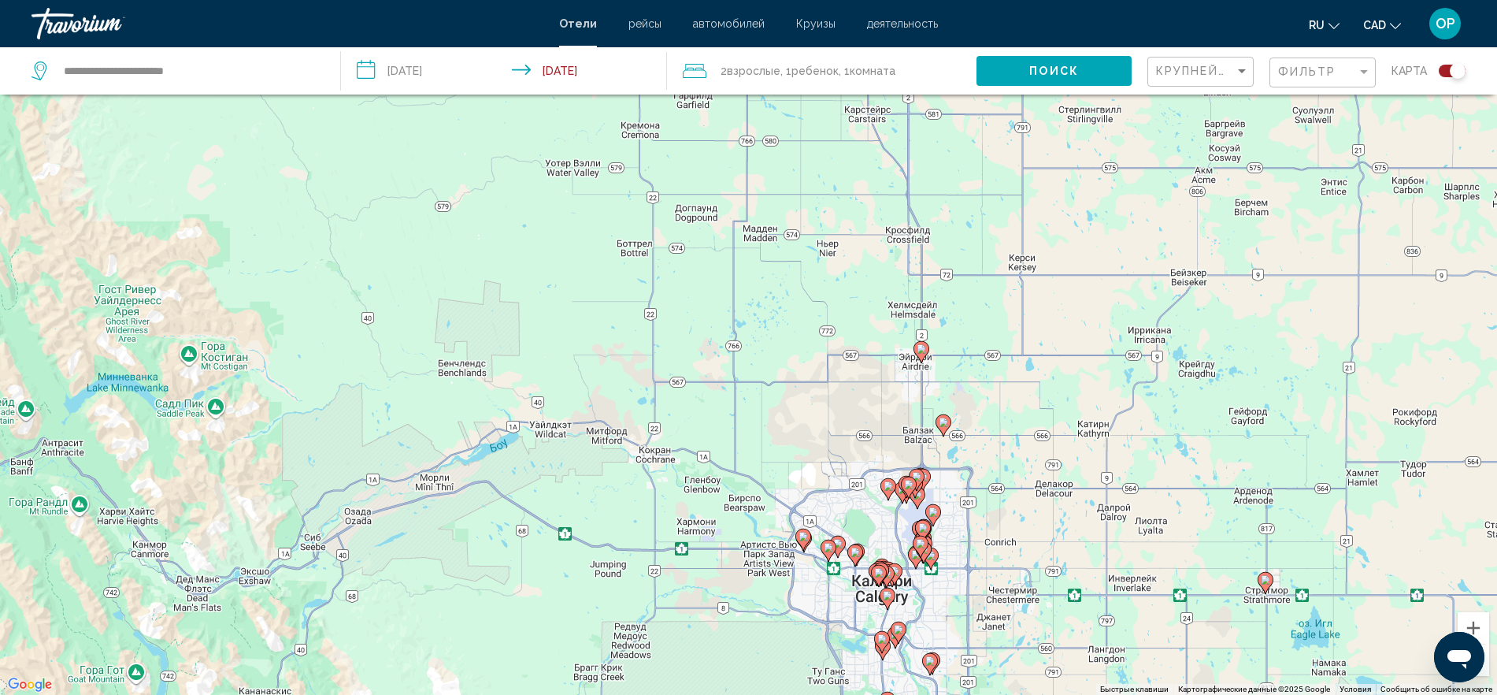
click at [922, 352] on image "Main content" at bounding box center [921, 348] width 9 height 9
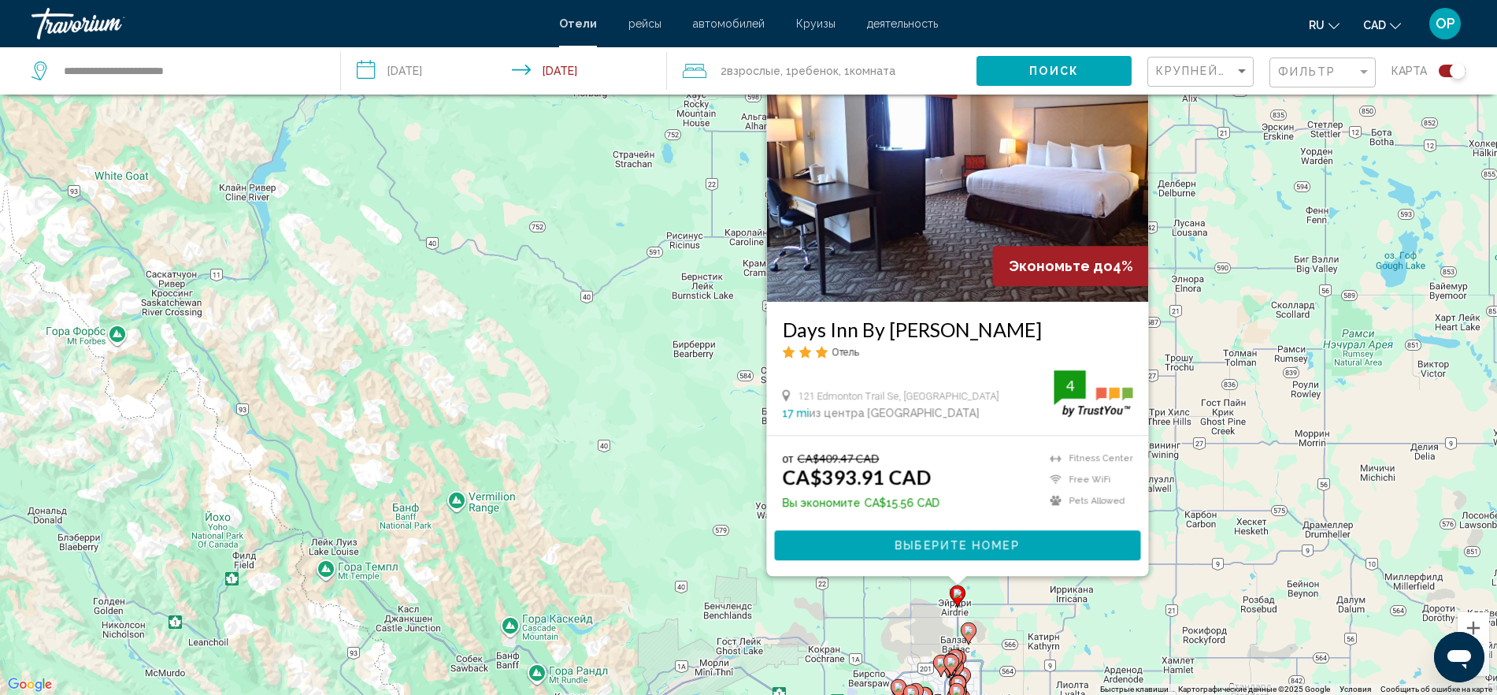
click at [972, 631] on image "Main content" at bounding box center [968, 629] width 9 height 9
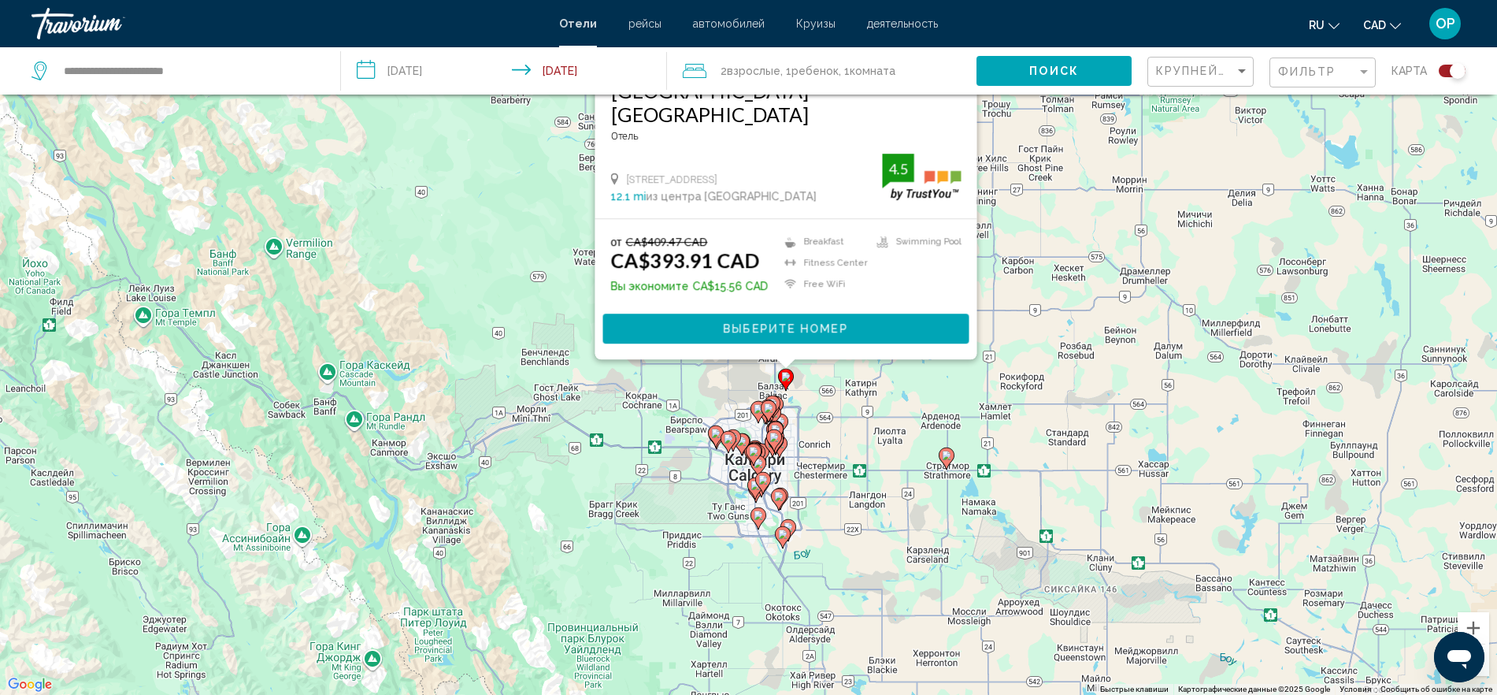
drag, startPoint x: 1208, startPoint y: 531, endPoint x: 1022, endPoint y: 268, distance: 322.1
click at [1022, 268] on div "Чтобы активировать перетаскивание с помощью клавиатуры, нажмите Alt + Ввод. Пос…" at bounding box center [748, 347] width 1497 height 695
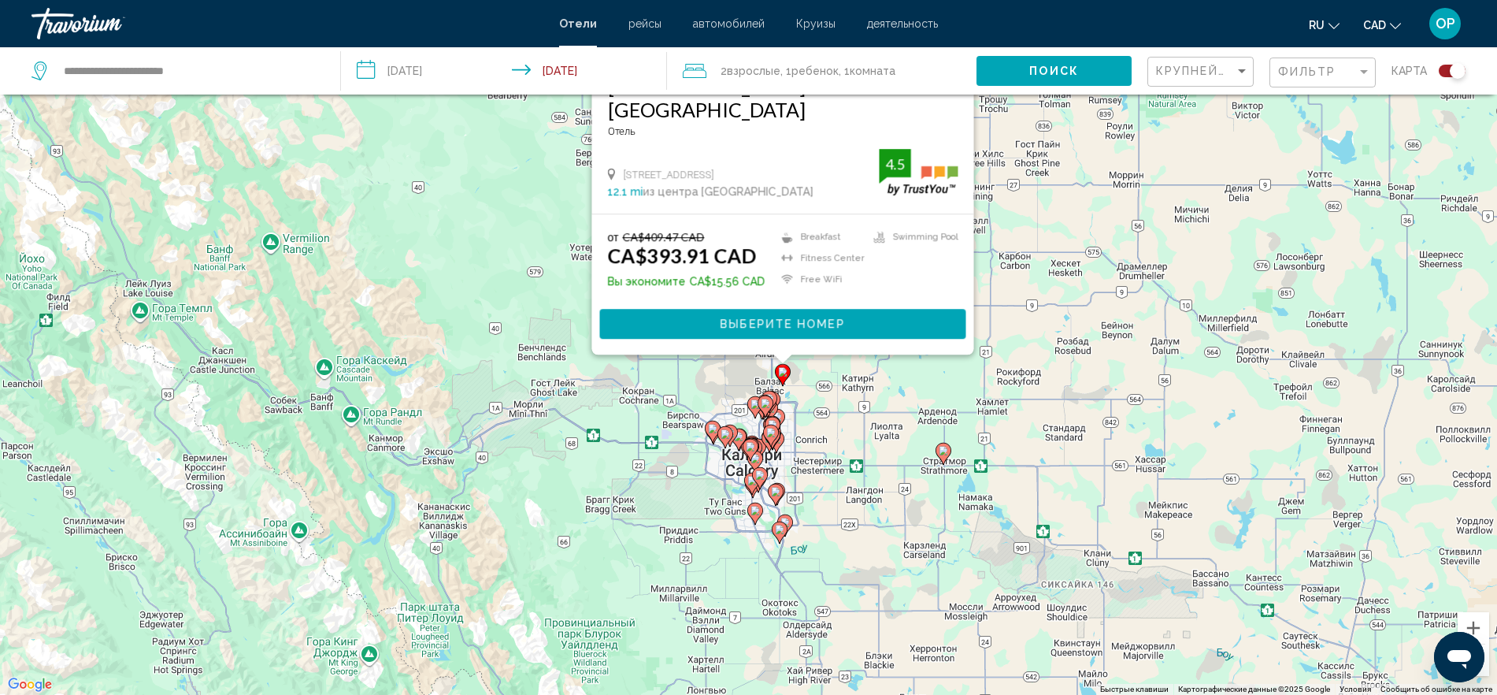
click at [944, 457] on icon "Main content" at bounding box center [943, 453] width 14 height 20
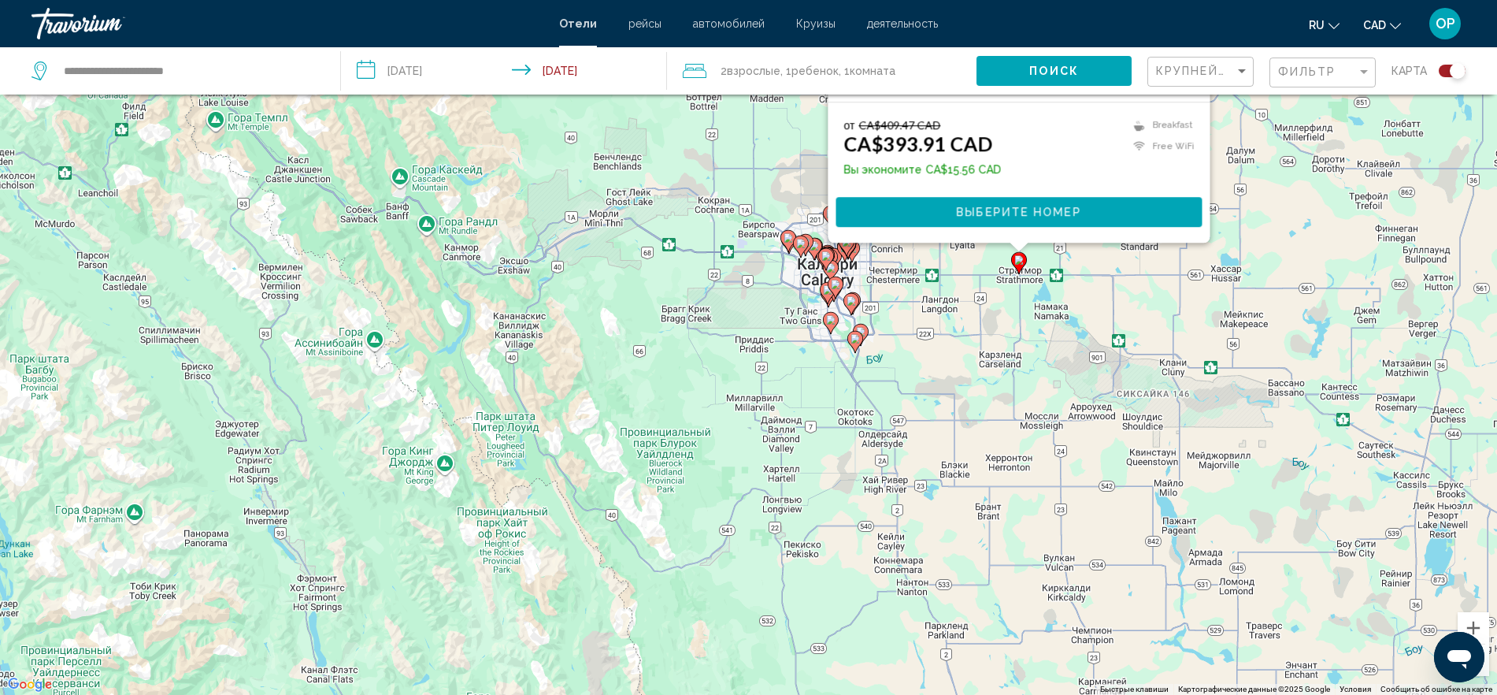
drag, startPoint x: 651, startPoint y: 443, endPoint x: 714, endPoint y: 102, distance: 346.8
click at [714, 103] on div "Чтобы активировать перетаскивание с помощью клавиатуры, нажмите Alt + Ввод. Пос…" at bounding box center [748, 347] width 1497 height 695
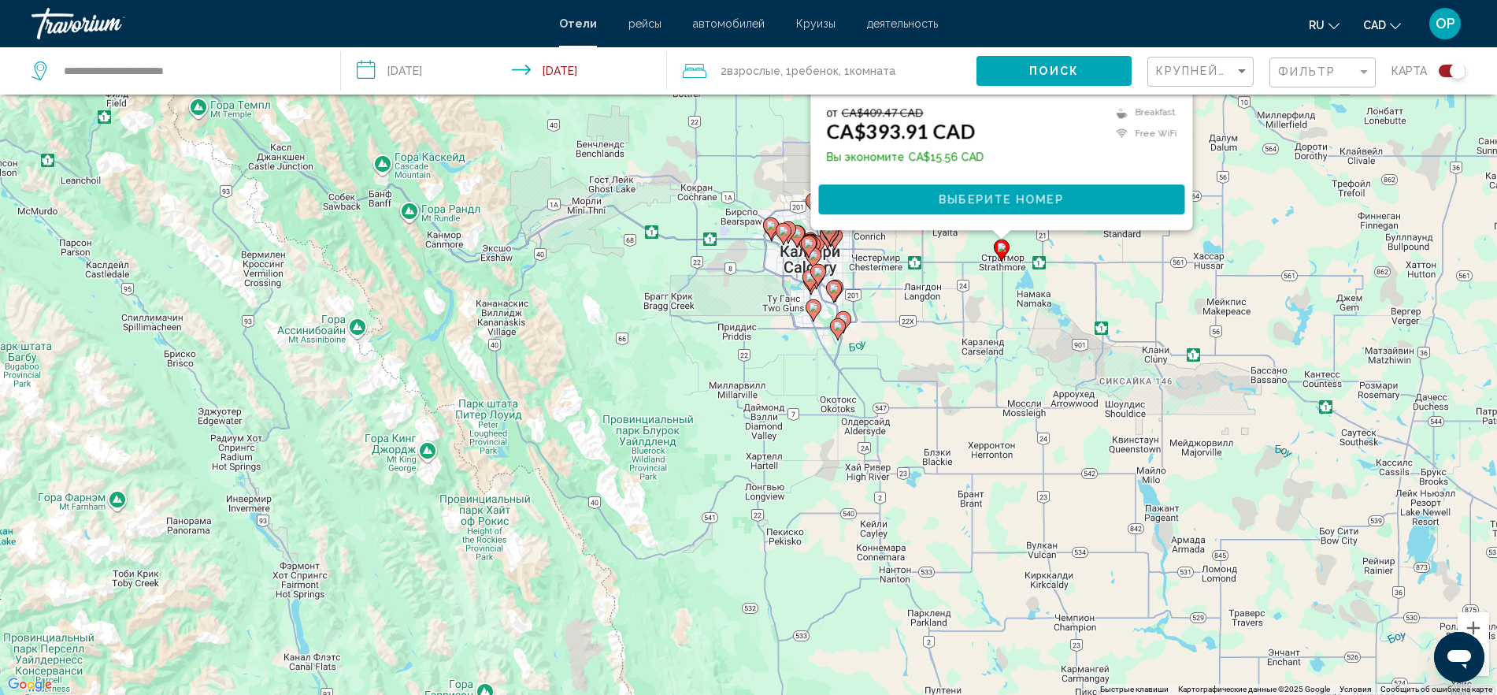
click at [1447, 65] on div "Toggle map" at bounding box center [1452, 71] width 27 height 13
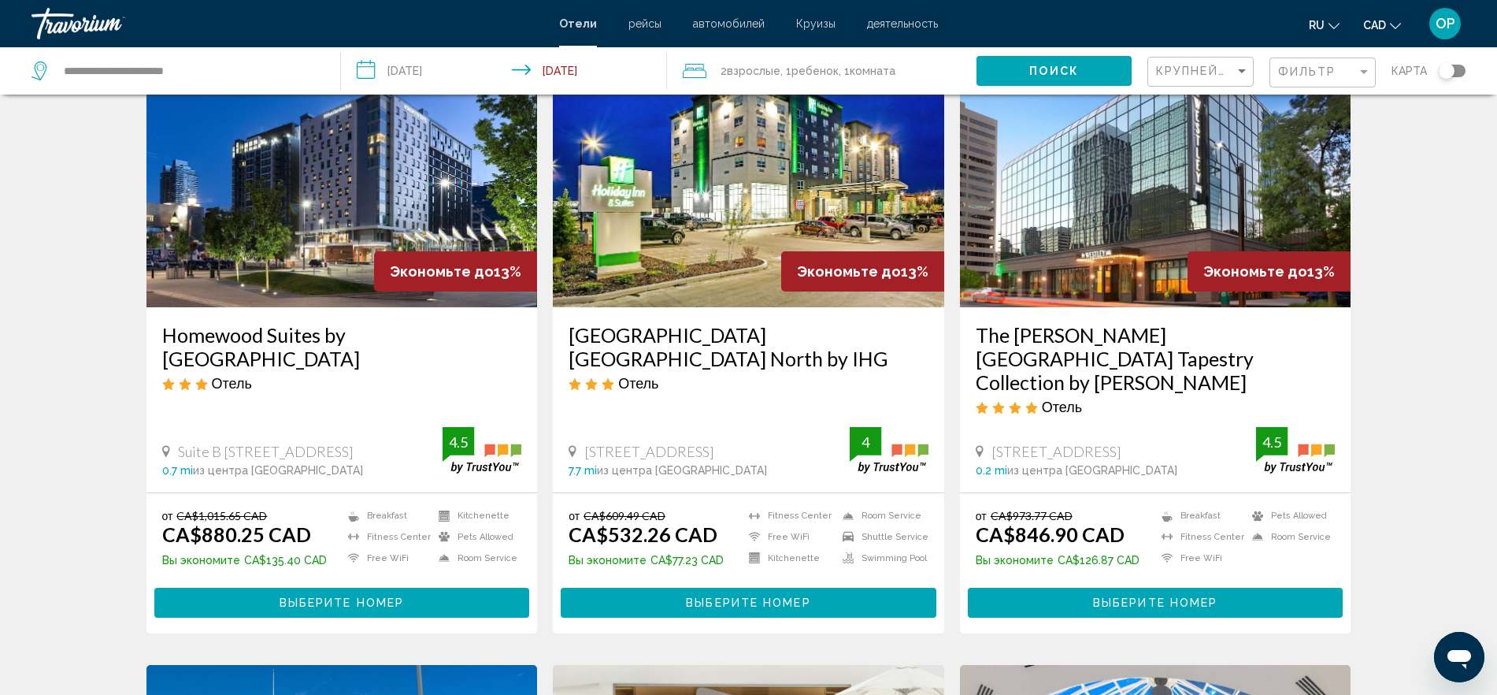
scroll to position [110, 0]
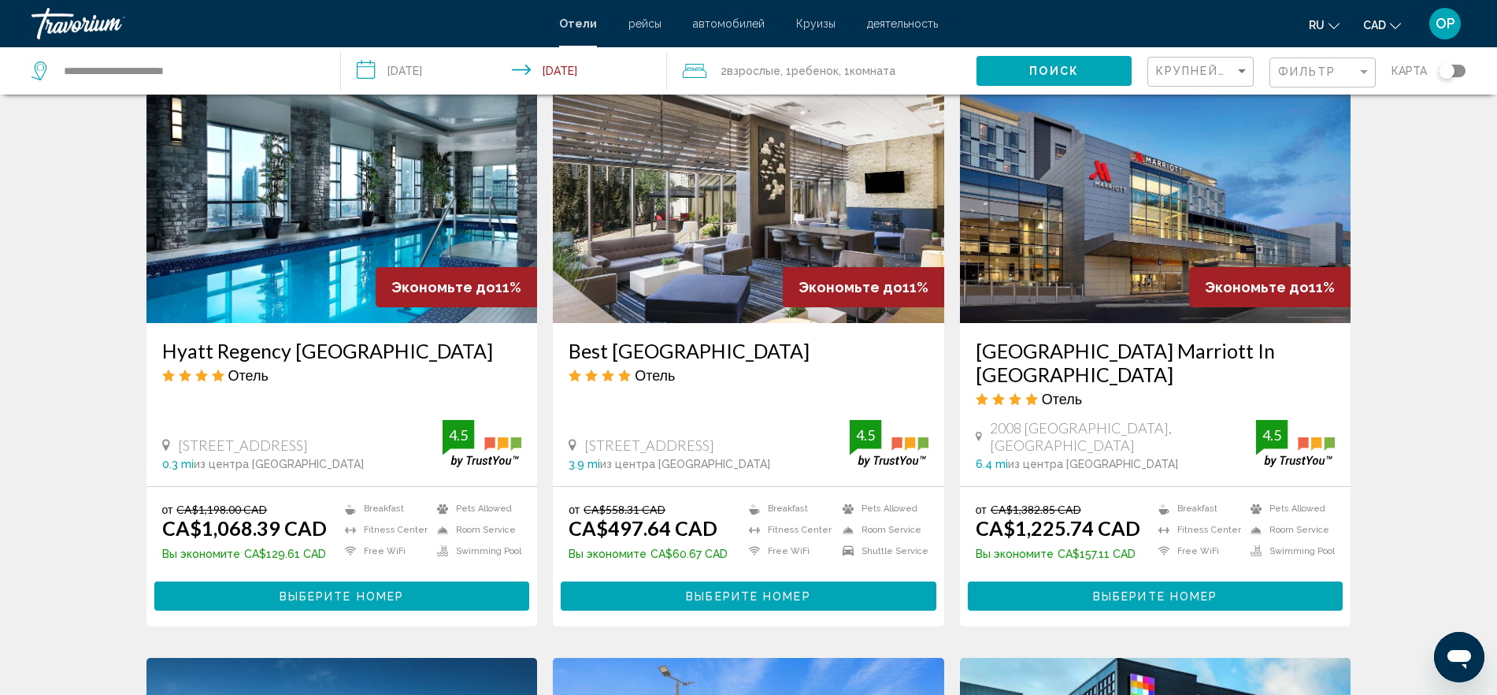
scroll to position [1280, 0]
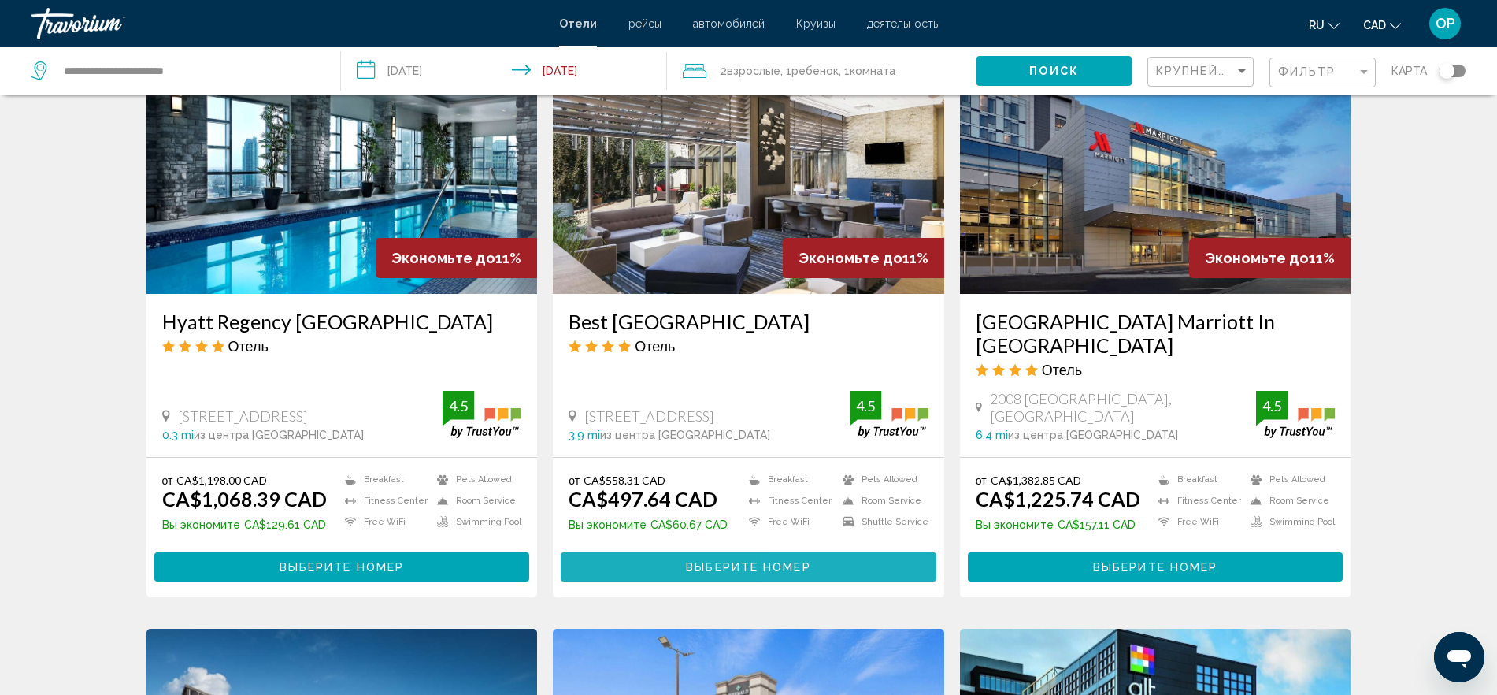
click at [842, 552] on button "Выберите номер" at bounding box center [749, 566] width 376 height 29
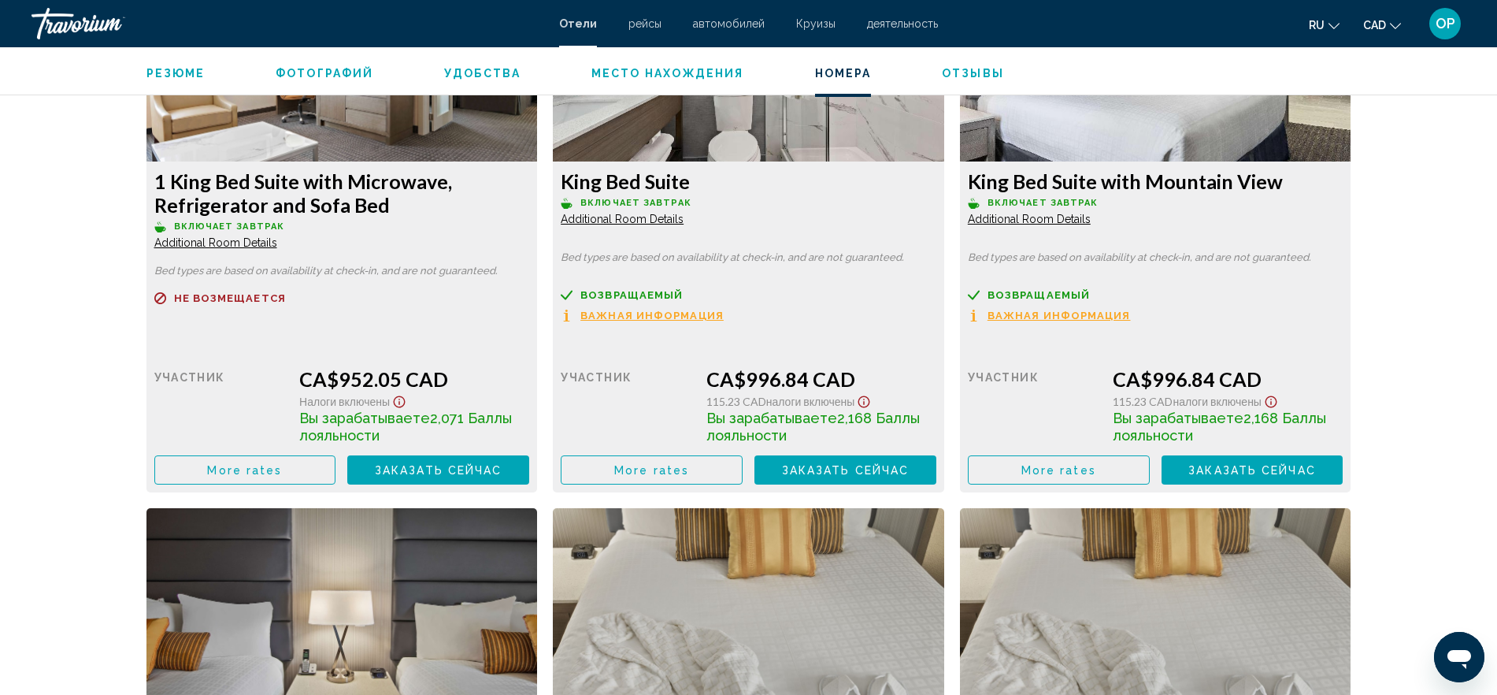
scroll to position [3938, 0]
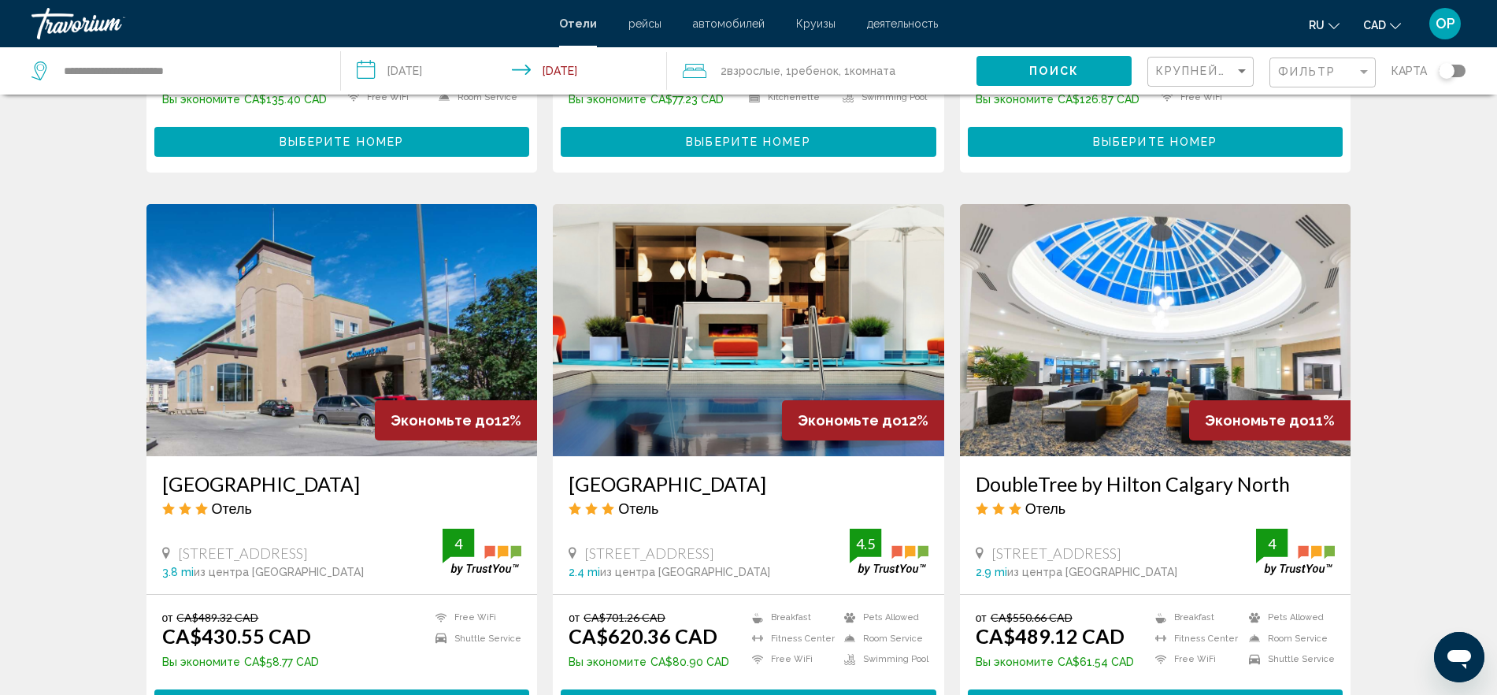
scroll to position [591, 0]
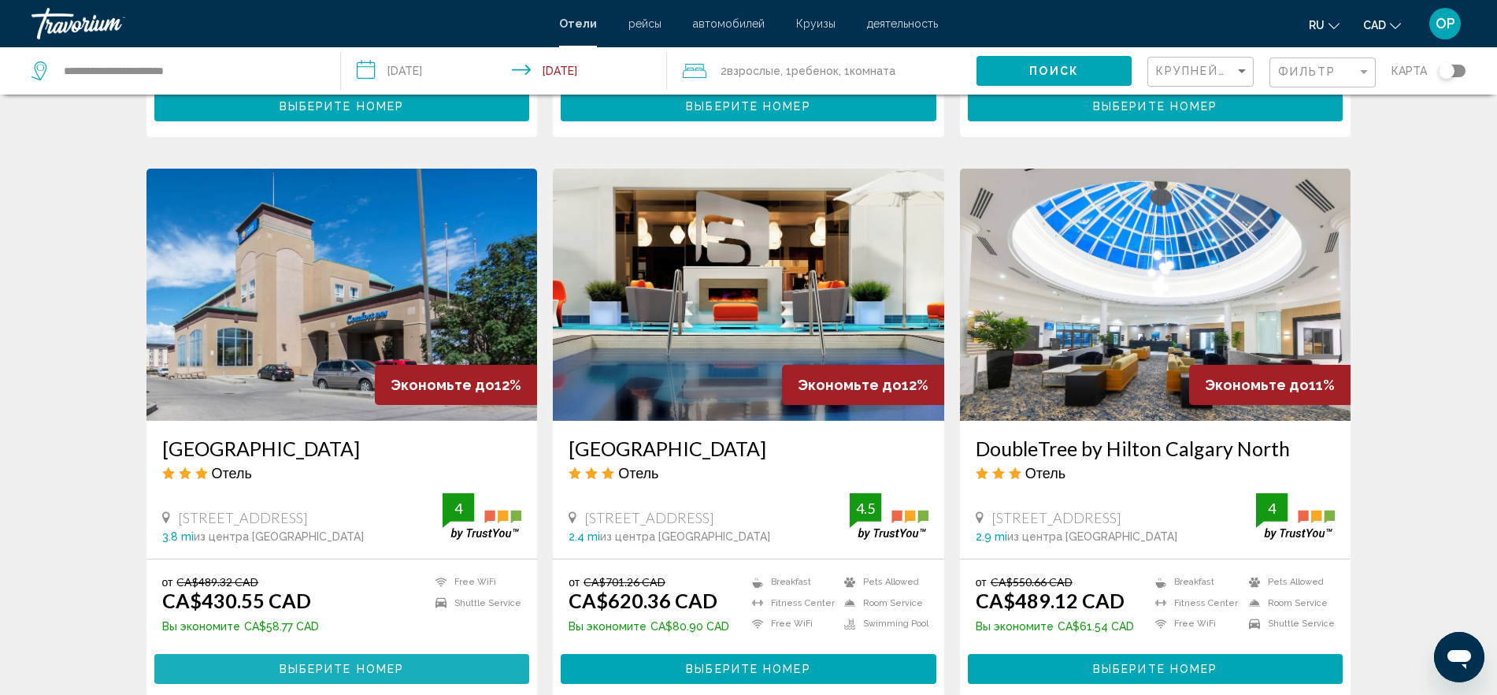
click at [358, 654] on button "Выберите номер" at bounding box center [342, 668] width 376 height 29
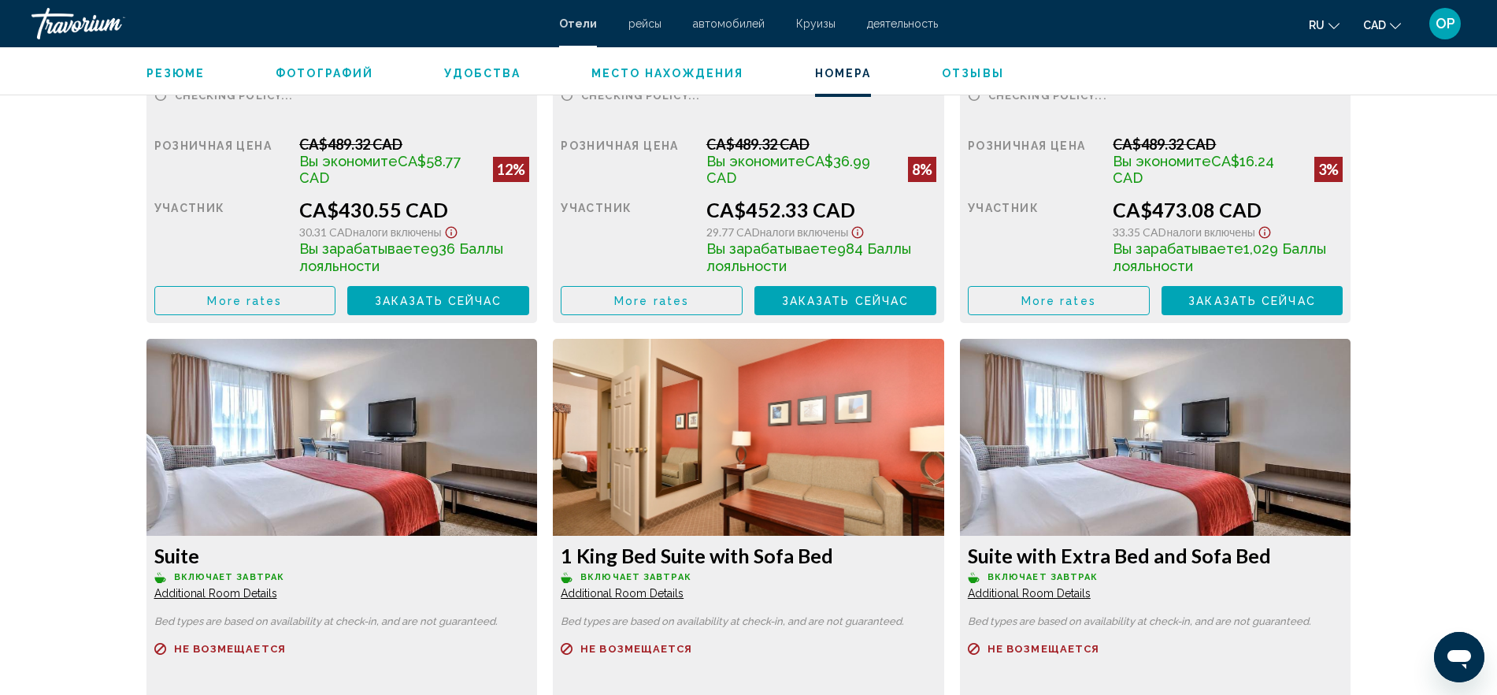
scroll to position [2363, 0]
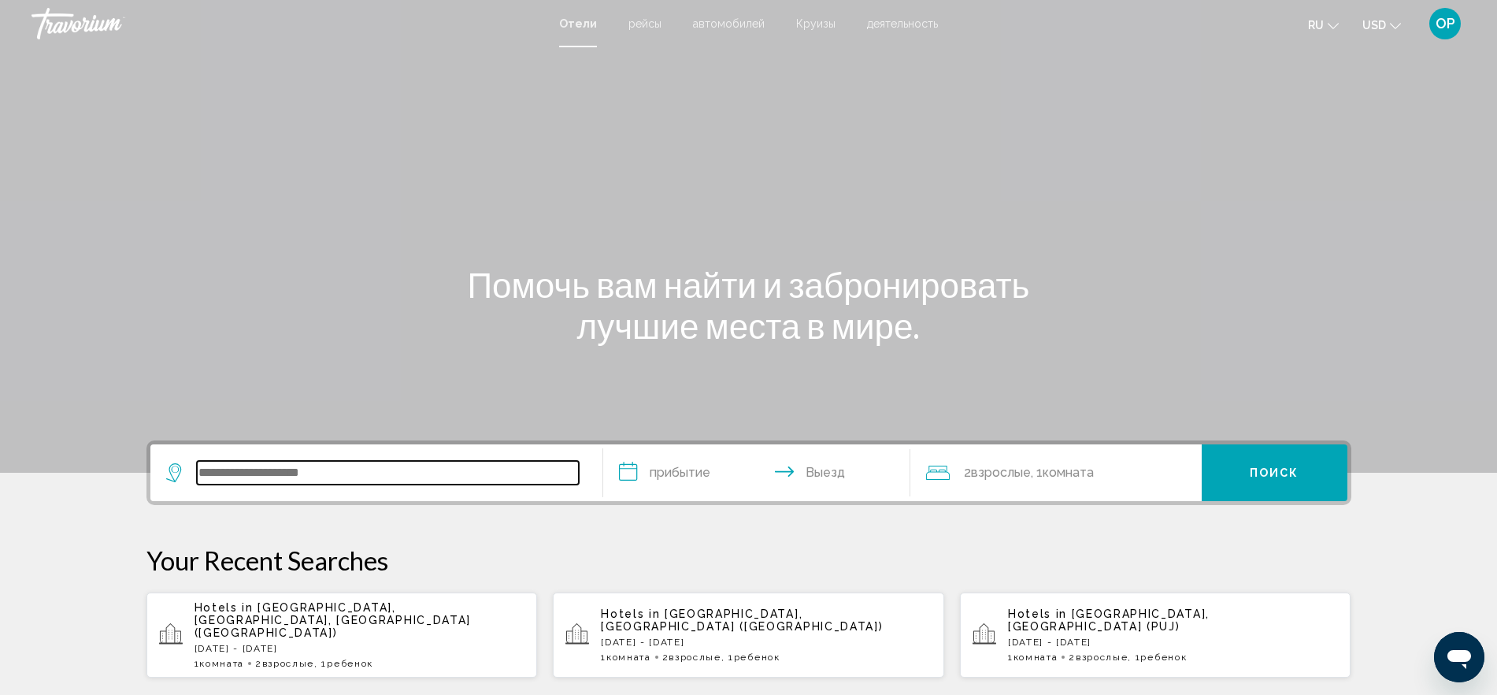
click at [314, 478] on input "Search widget" at bounding box center [388, 473] width 382 height 24
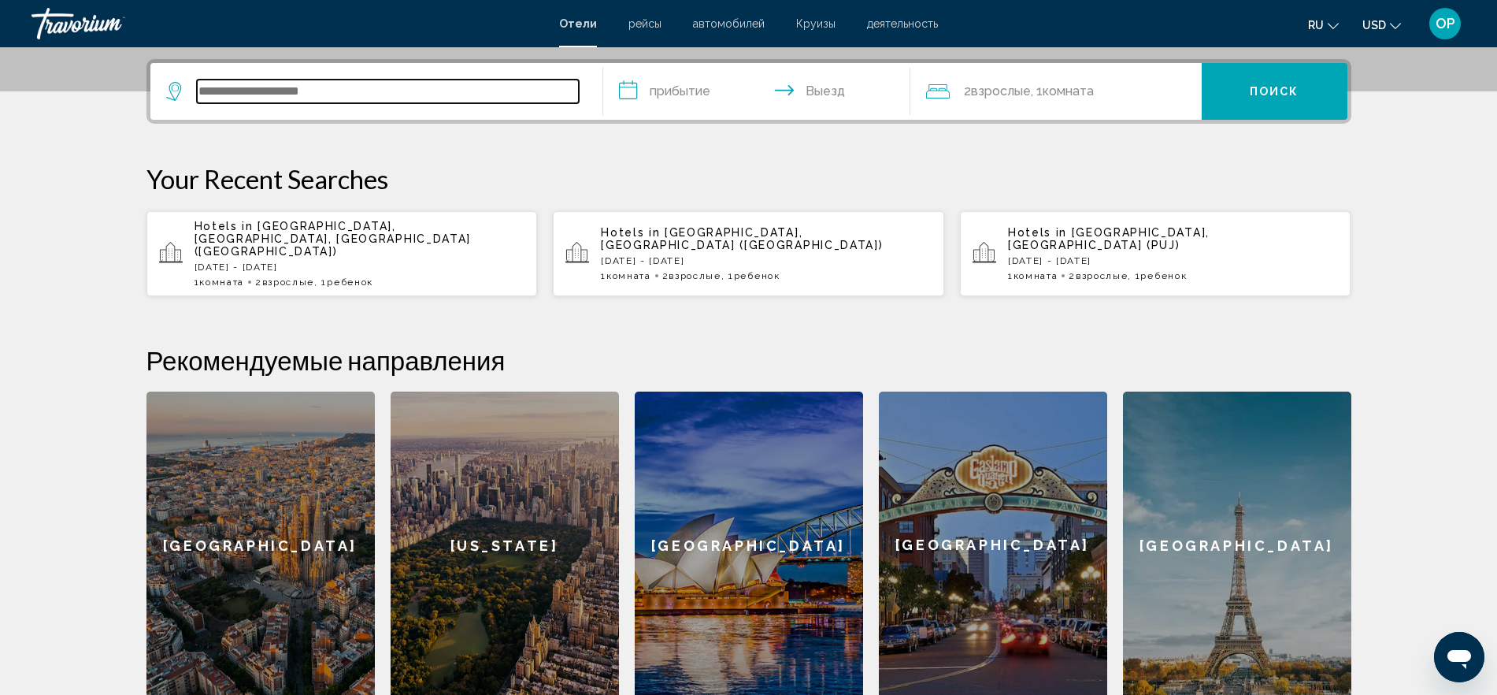
scroll to position [389, 0]
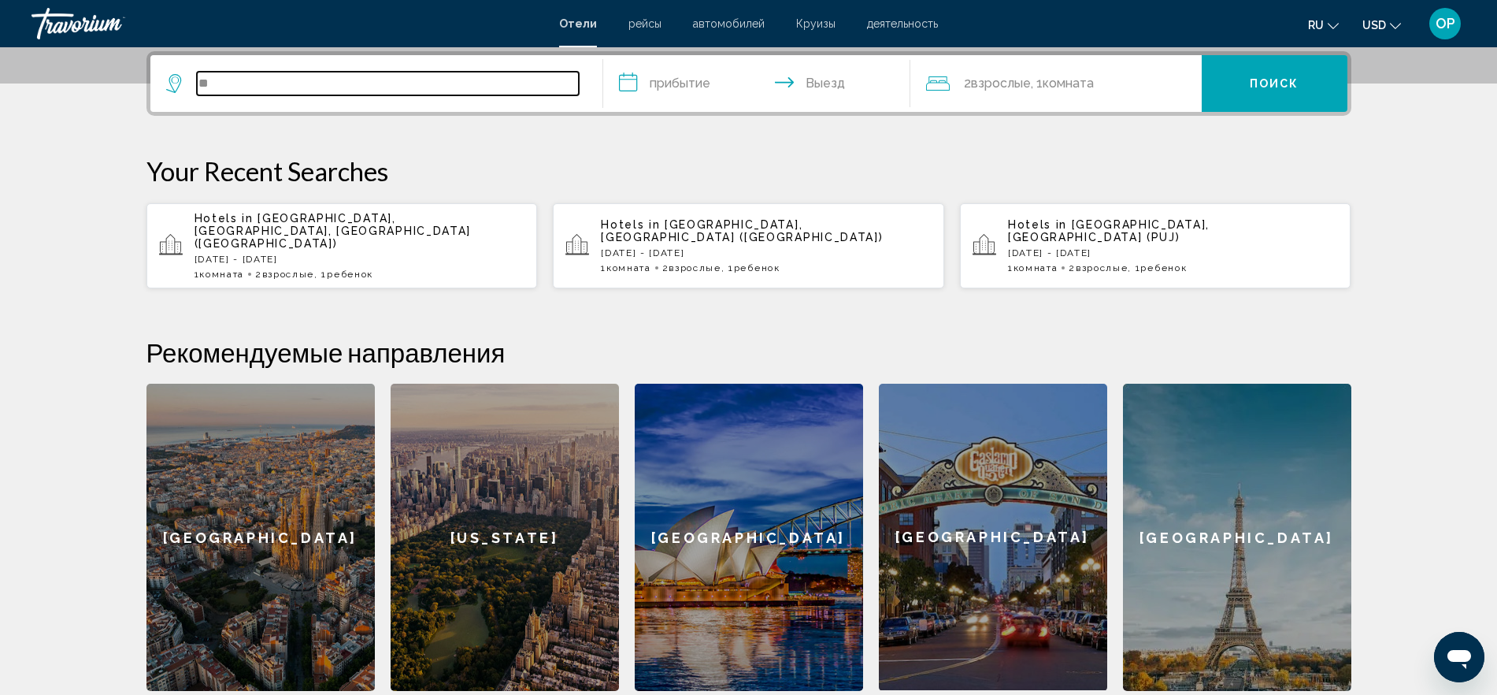
type input "*"
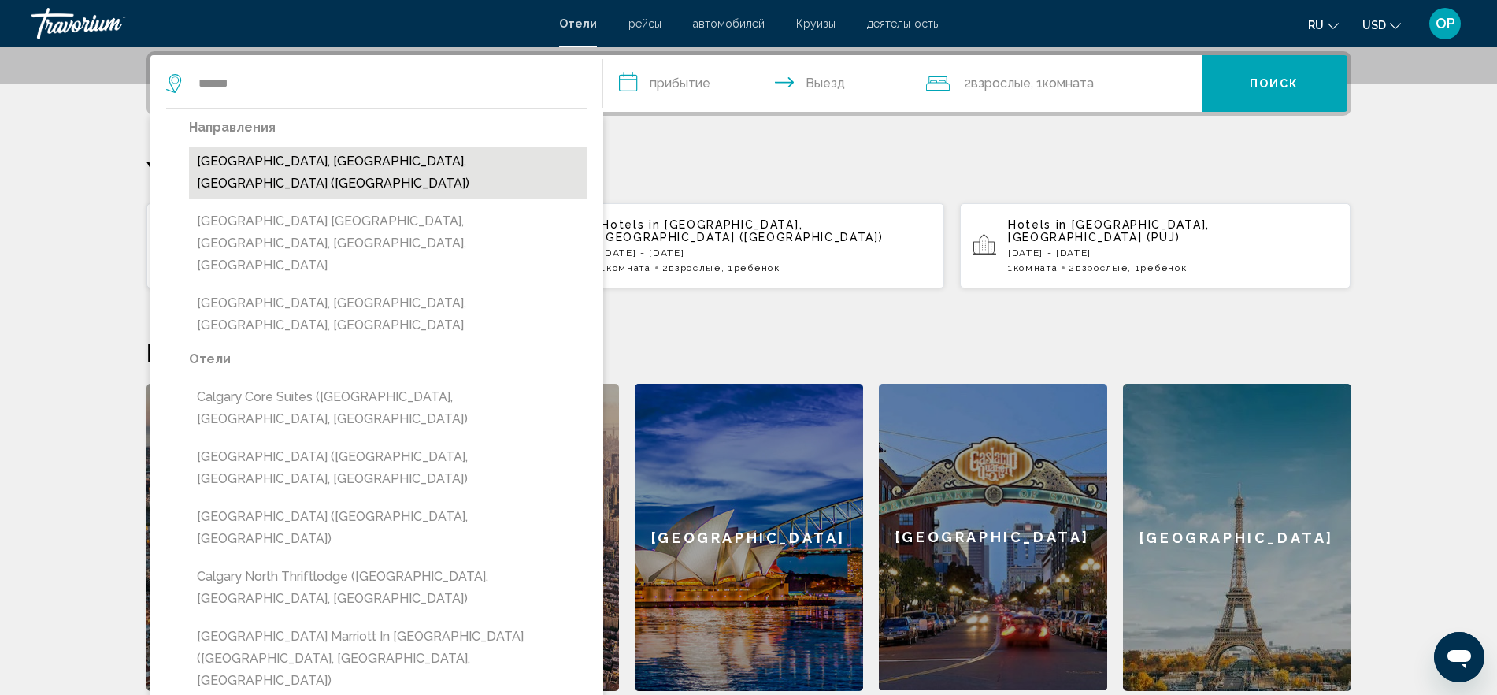
click at [228, 175] on button "[GEOGRAPHIC_DATA], [GEOGRAPHIC_DATA], [GEOGRAPHIC_DATA] ([GEOGRAPHIC_DATA])" at bounding box center [388, 172] width 398 height 52
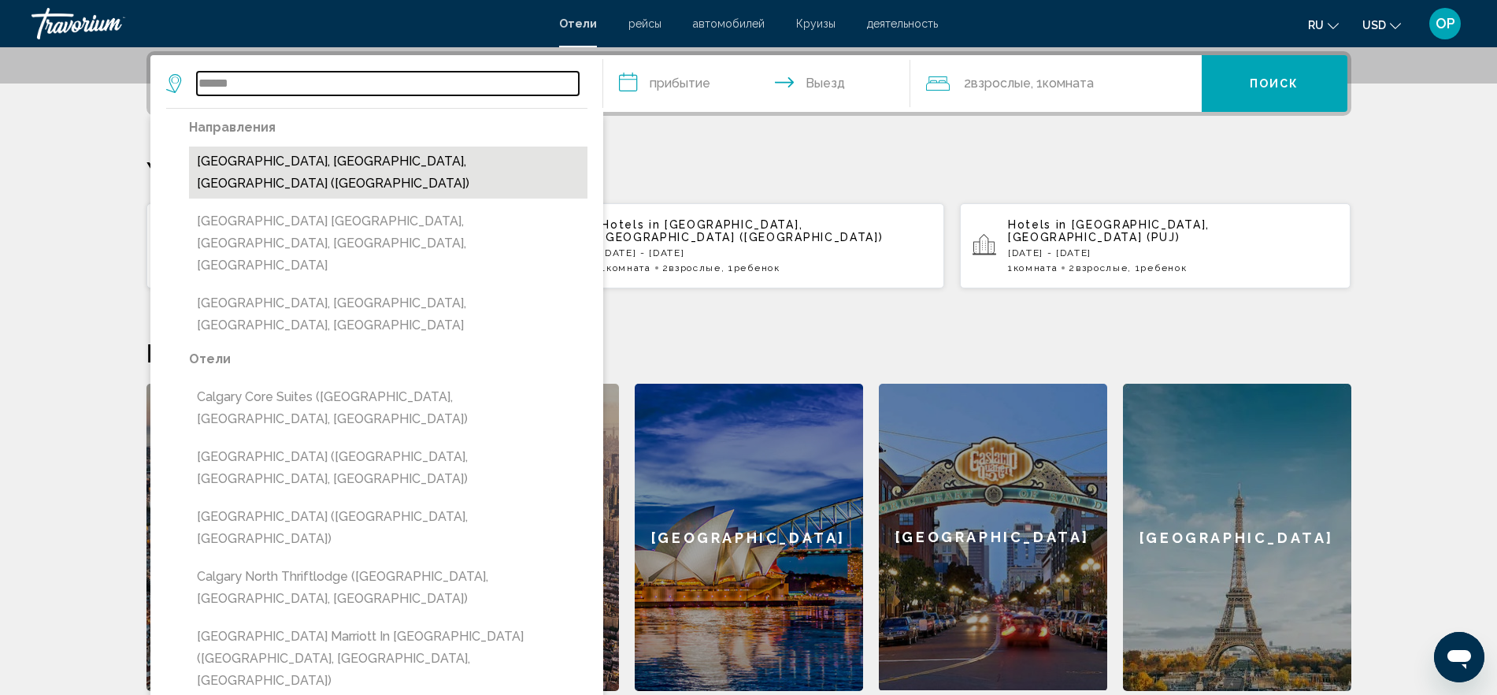
type input "**********"
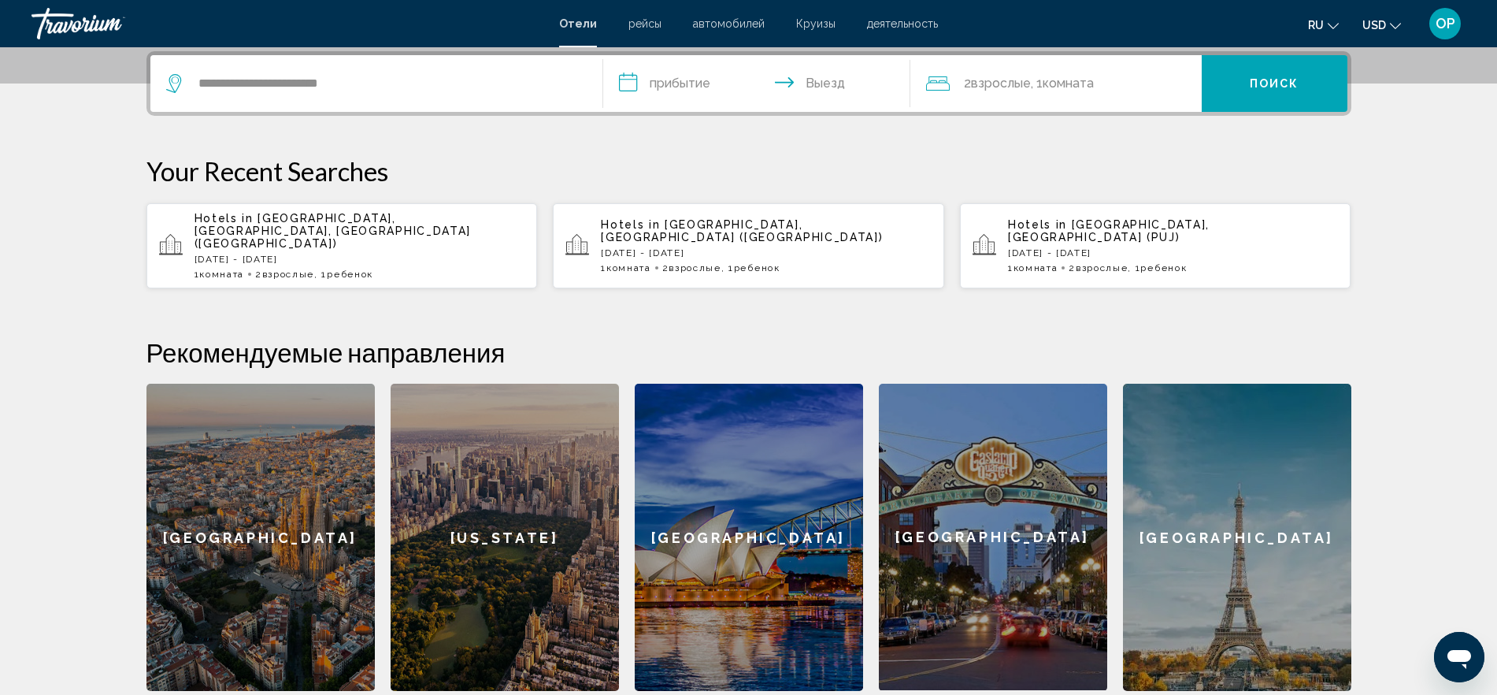
click at [1025, 83] on span "Взрослые" at bounding box center [1001, 83] width 60 height 15
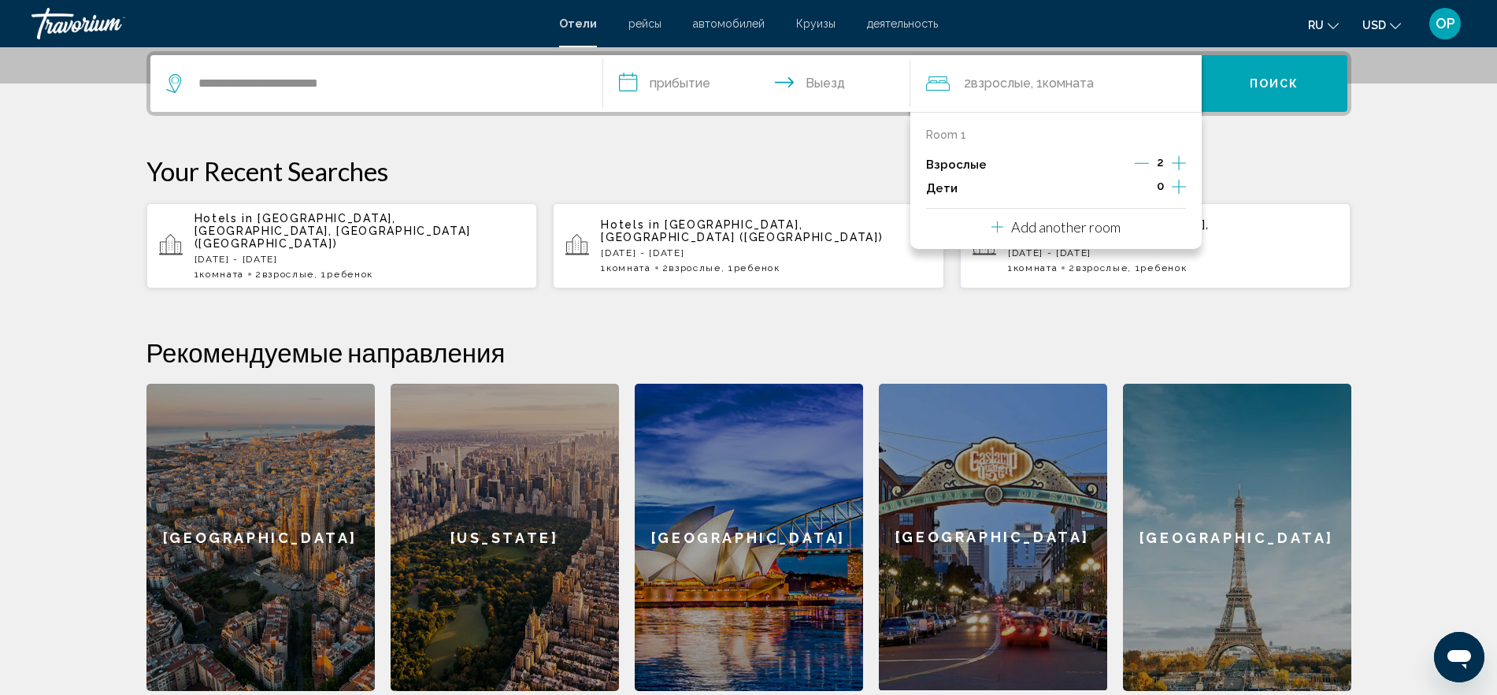
click at [1171, 189] on div "0" at bounding box center [1160, 188] width 51 height 24
click at [1181, 187] on icon "Increment children" at bounding box center [1179, 186] width 14 height 19
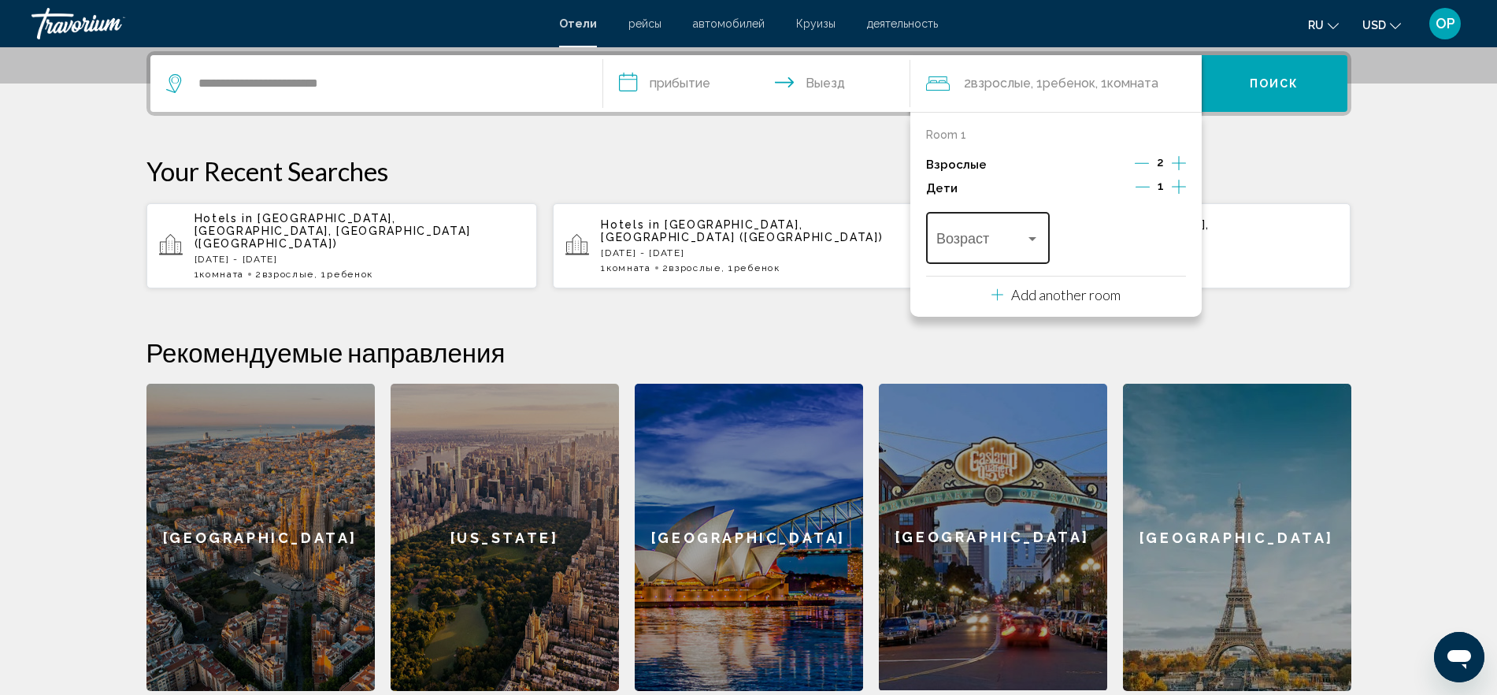
click at [1025, 248] on div "Travelers: 2 adults, 1 child" at bounding box center [987, 242] width 103 height 16
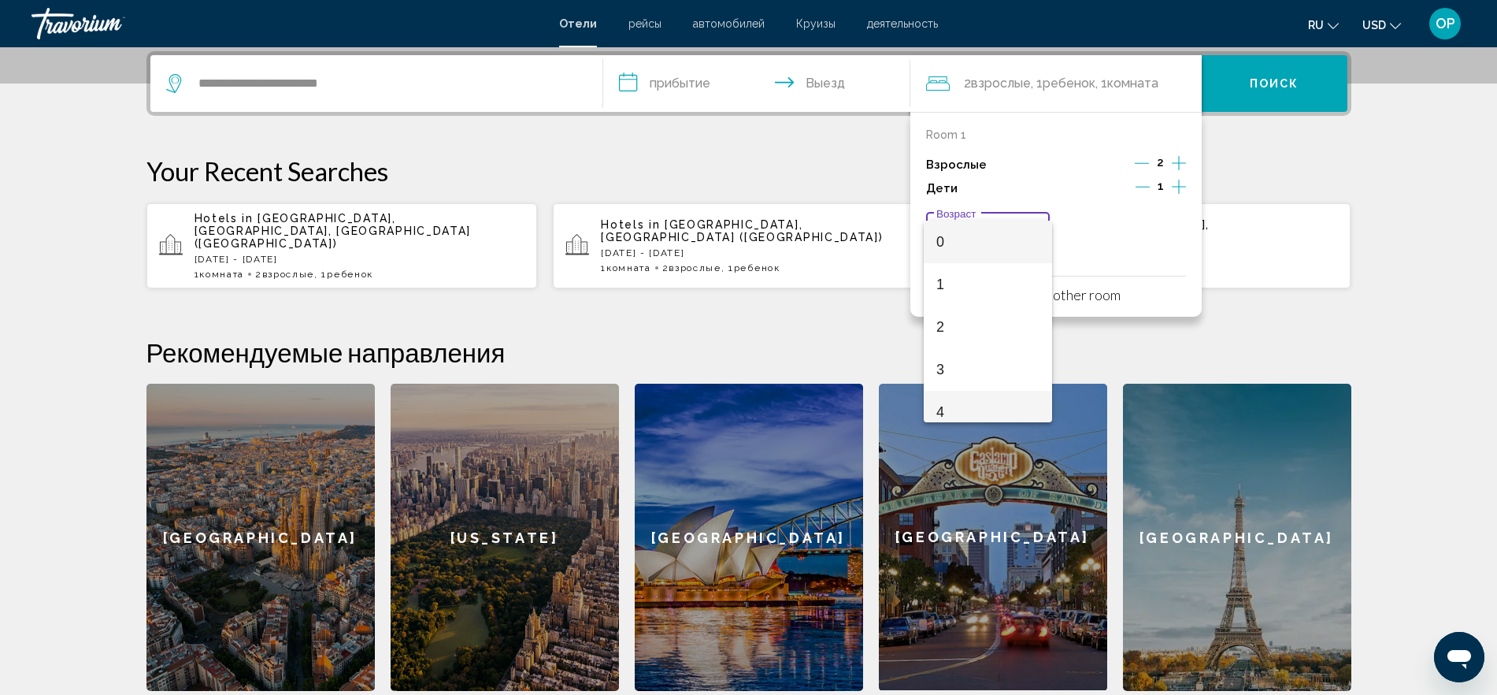
click at [962, 407] on span "4" at bounding box center [987, 412] width 103 height 43
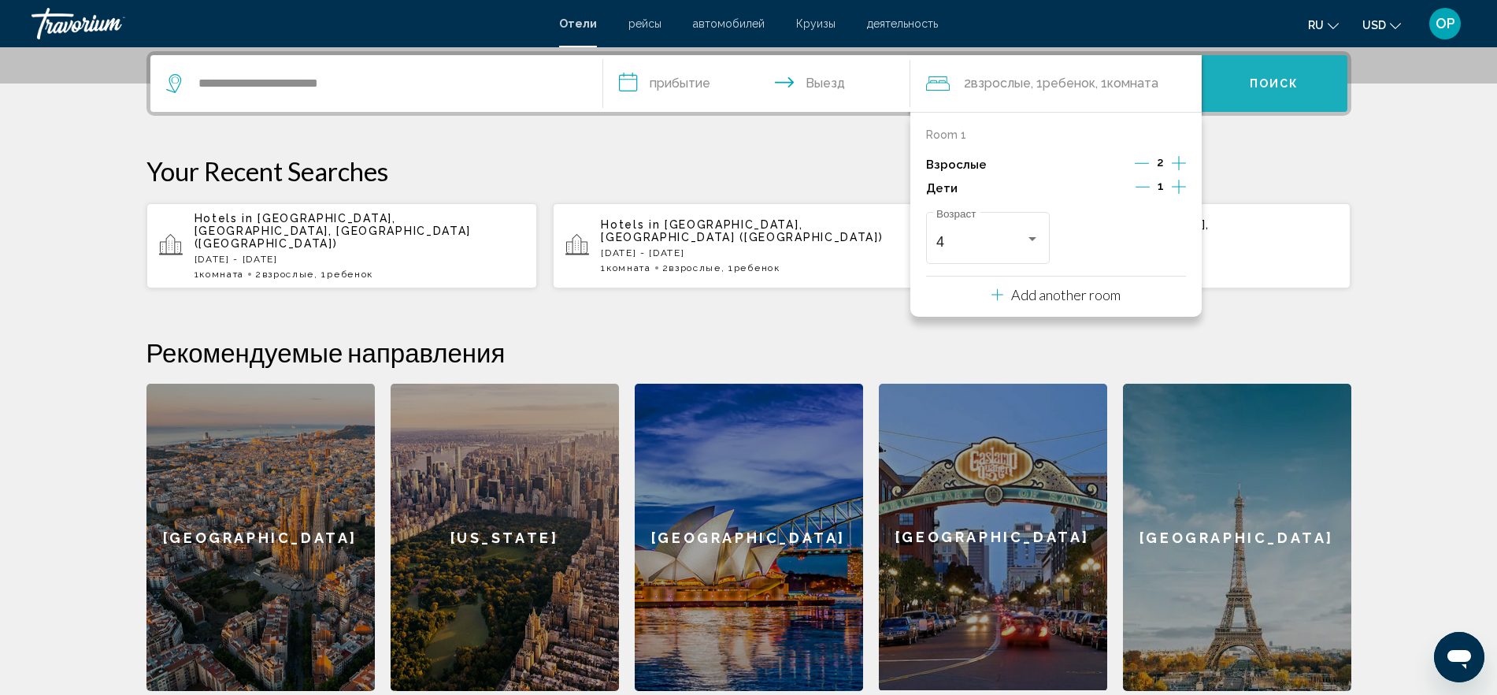
click at [1266, 81] on span "Поиск" at bounding box center [1275, 84] width 50 height 13
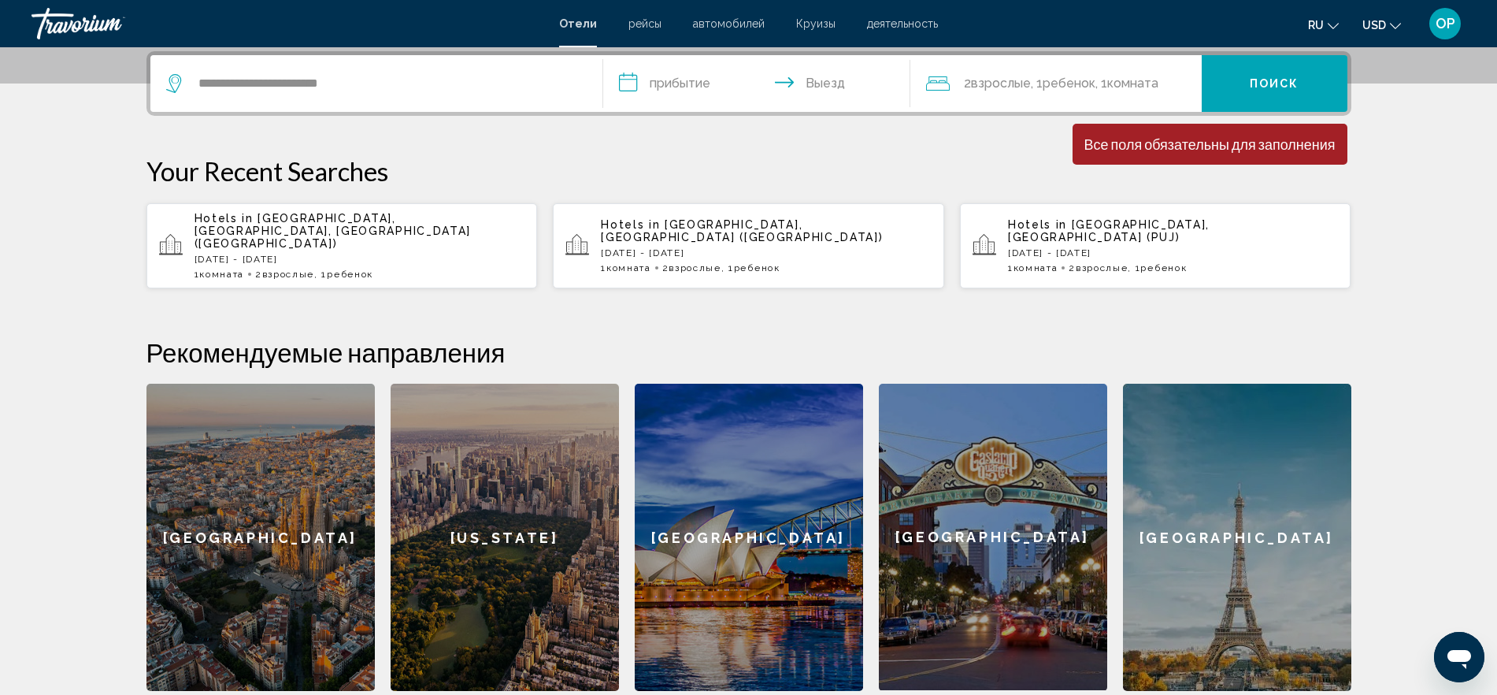
click at [743, 83] on input "**********" at bounding box center [759, 85] width 313 height 61
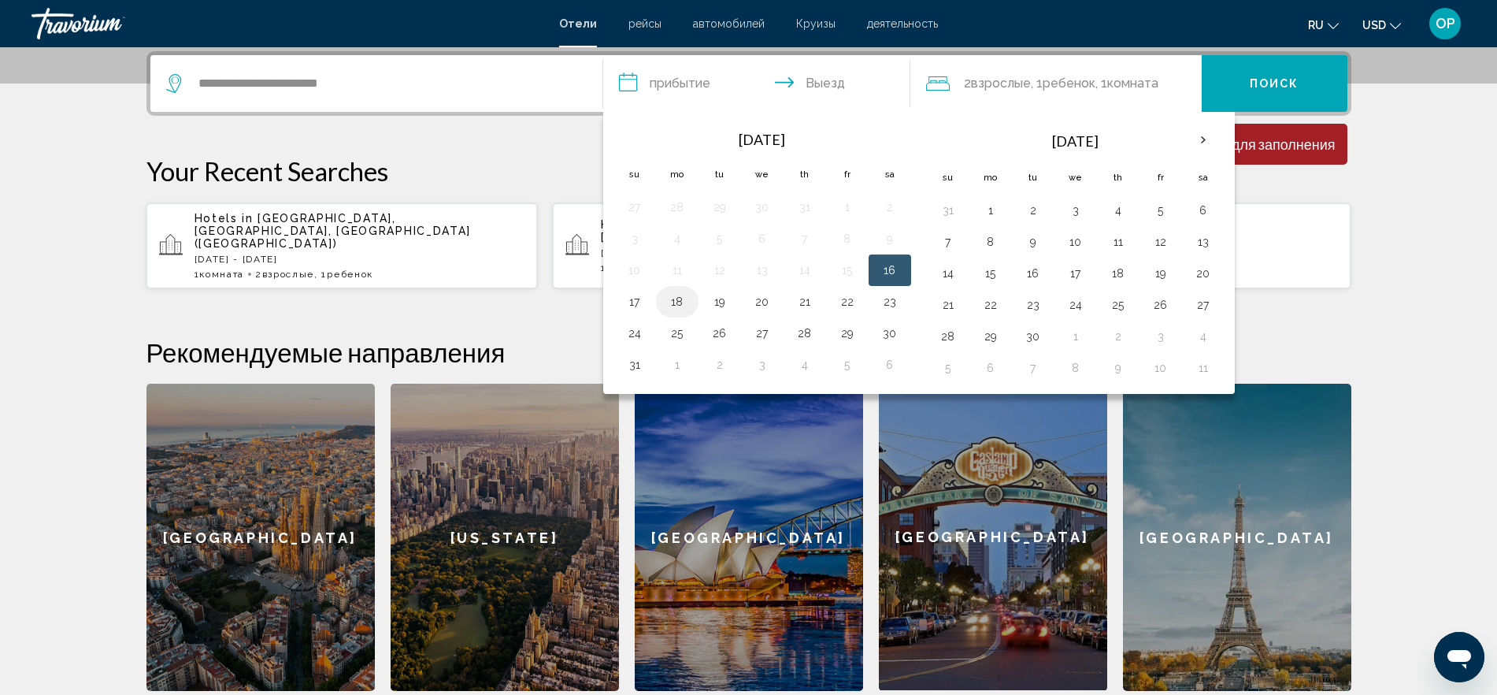
click at [672, 302] on button "18" at bounding box center [677, 302] width 25 height 22
click at [851, 302] on button "22" at bounding box center [847, 302] width 25 height 22
type input "**********"
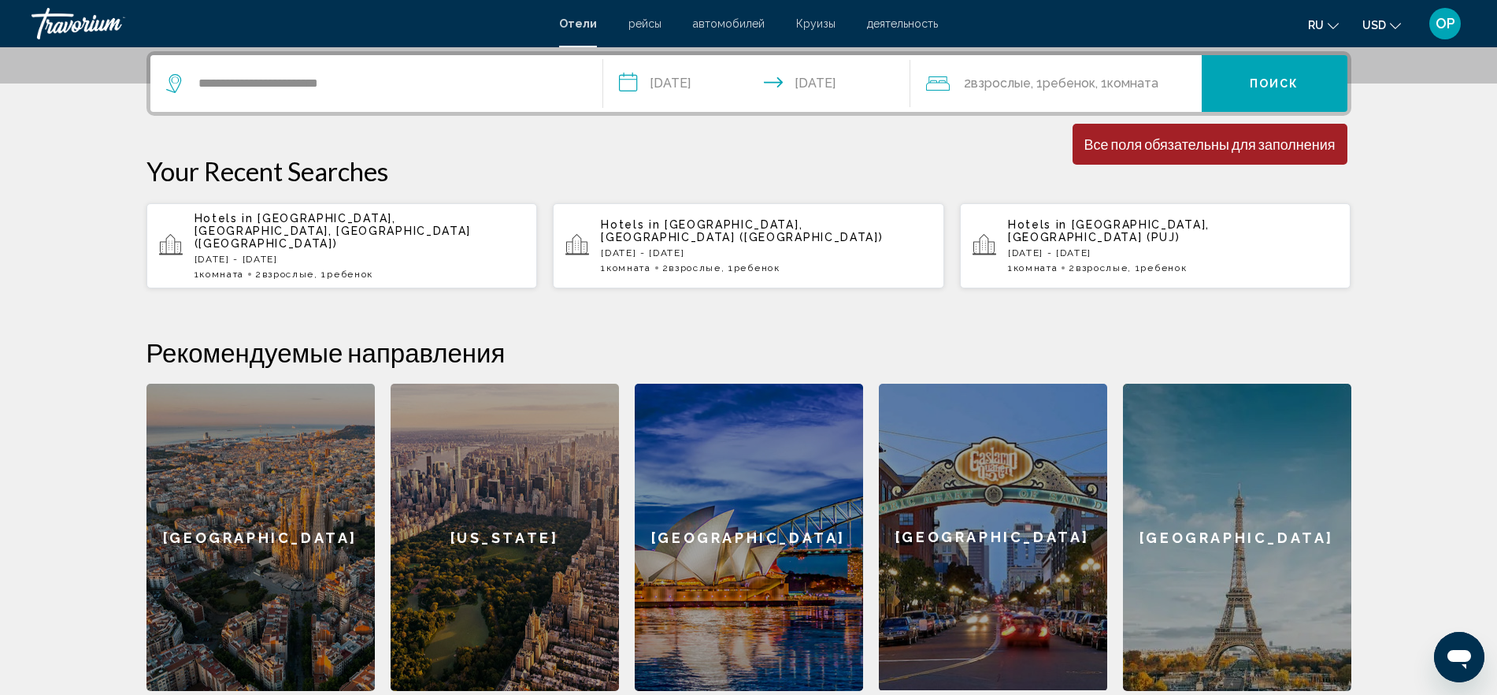
click at [1288, 79] on span "Поиск" at bounding box center [1275, 84] width 50 height 13
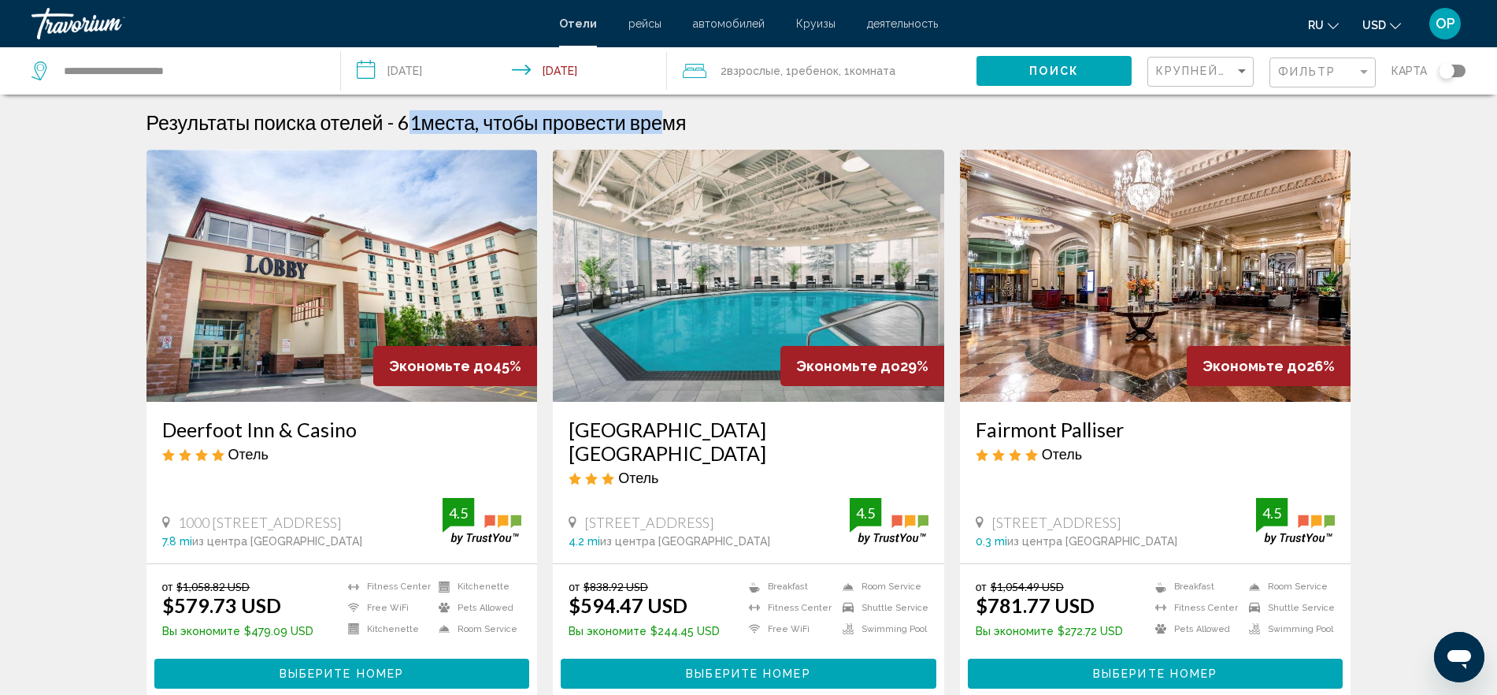
drag, startPoint x: 400, startPoint y: 119, endPoint x: 679, endPoint y: 123, distance: 278.8
click at [677, 123] on h2 "61 места, чтобы провести время" at bounding box center [542, 122] width 289 height 24
click at [687, 116] on span "места, чтобы провести время" at bounding box center [553, 122] width 265 height 24
click at [313, 424] on h3 "Deerfoot Inn & Casino" at bounding box center [342, 429] width 360 height 24
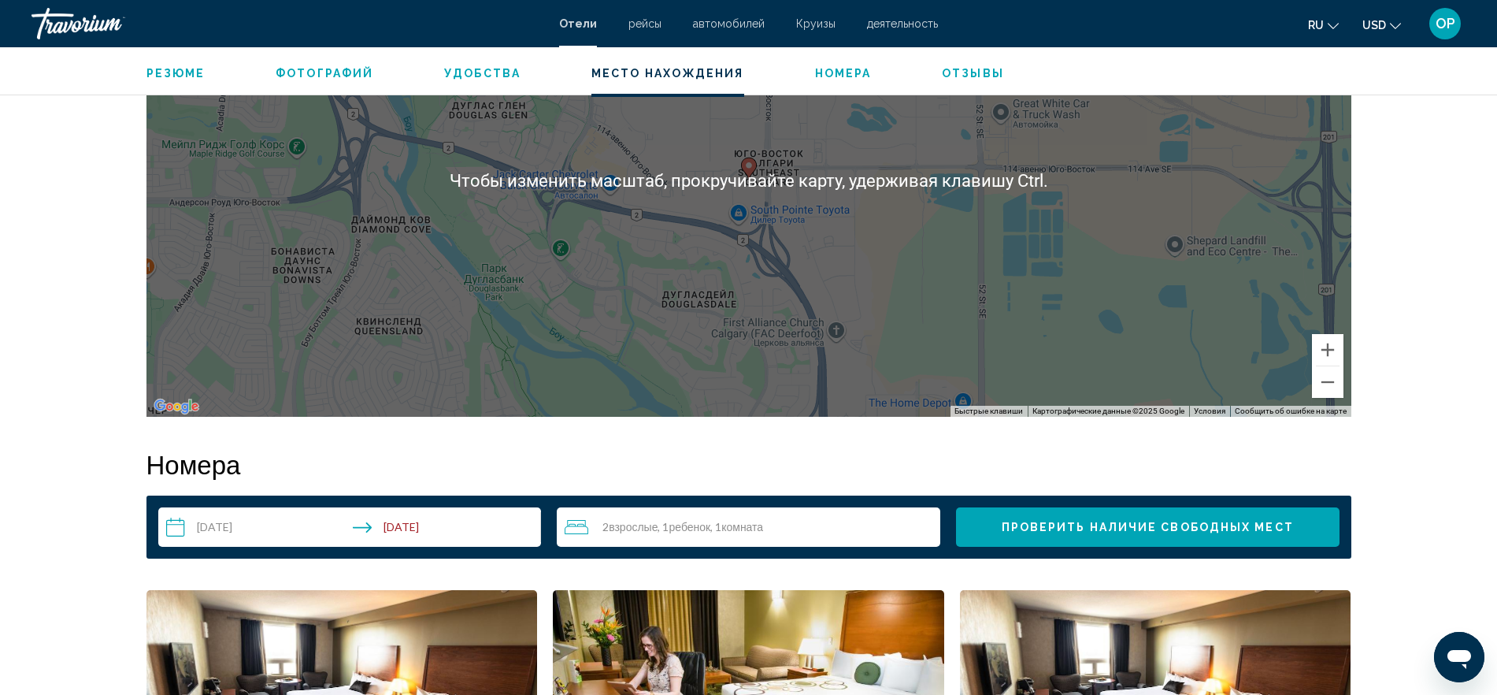
scroll to position [1378, 0]
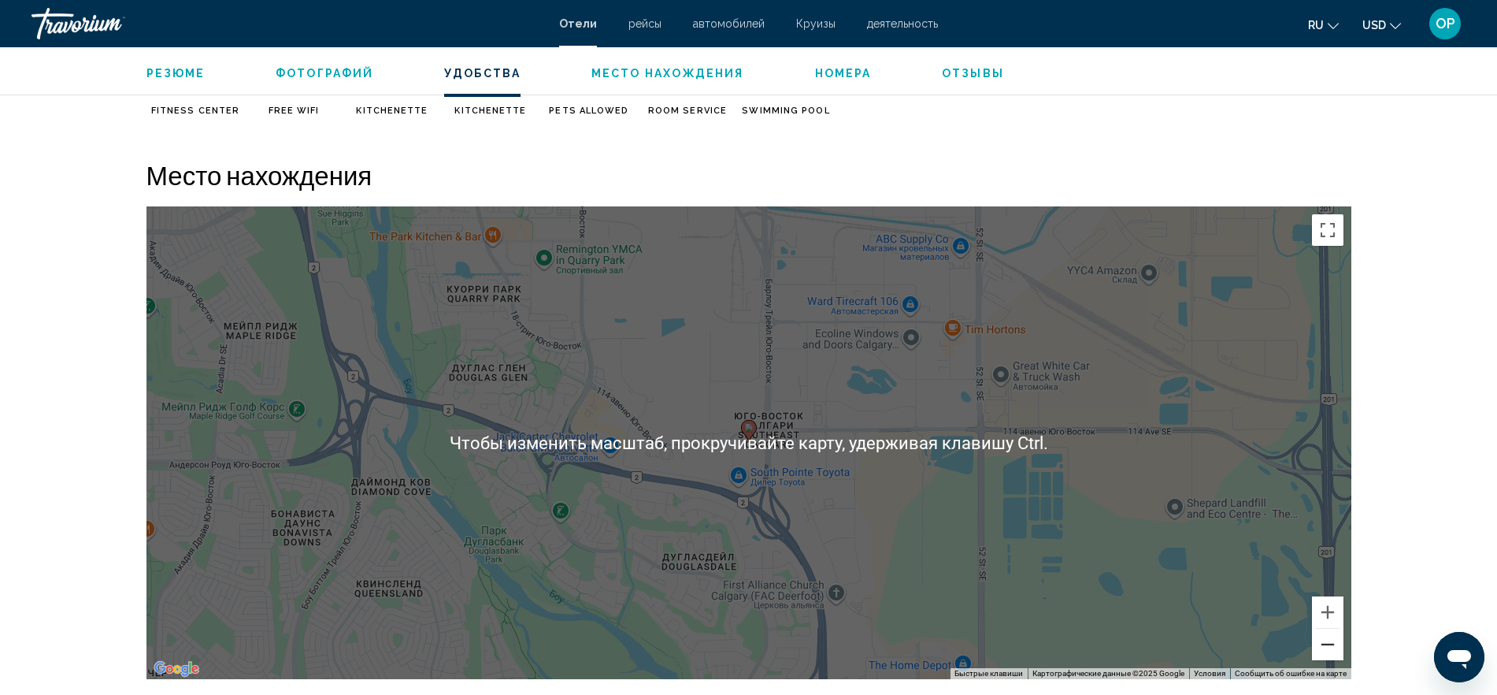
click at [1332, 652] on button "Уменьшить" at bounding box center [1328, 644] width 32 height 32
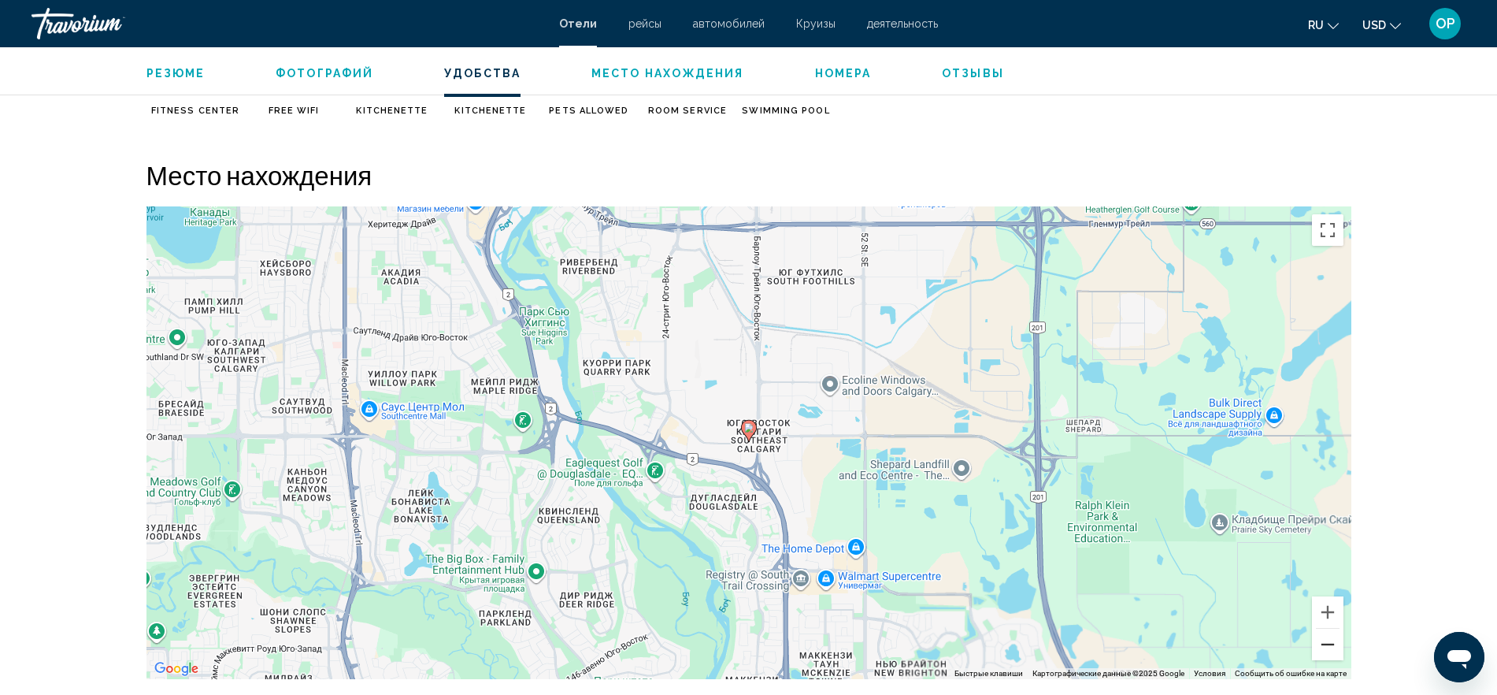
click at [1331, 652] on button "Уменьшить" at bounding box center [1328, 644] width 32 height 32
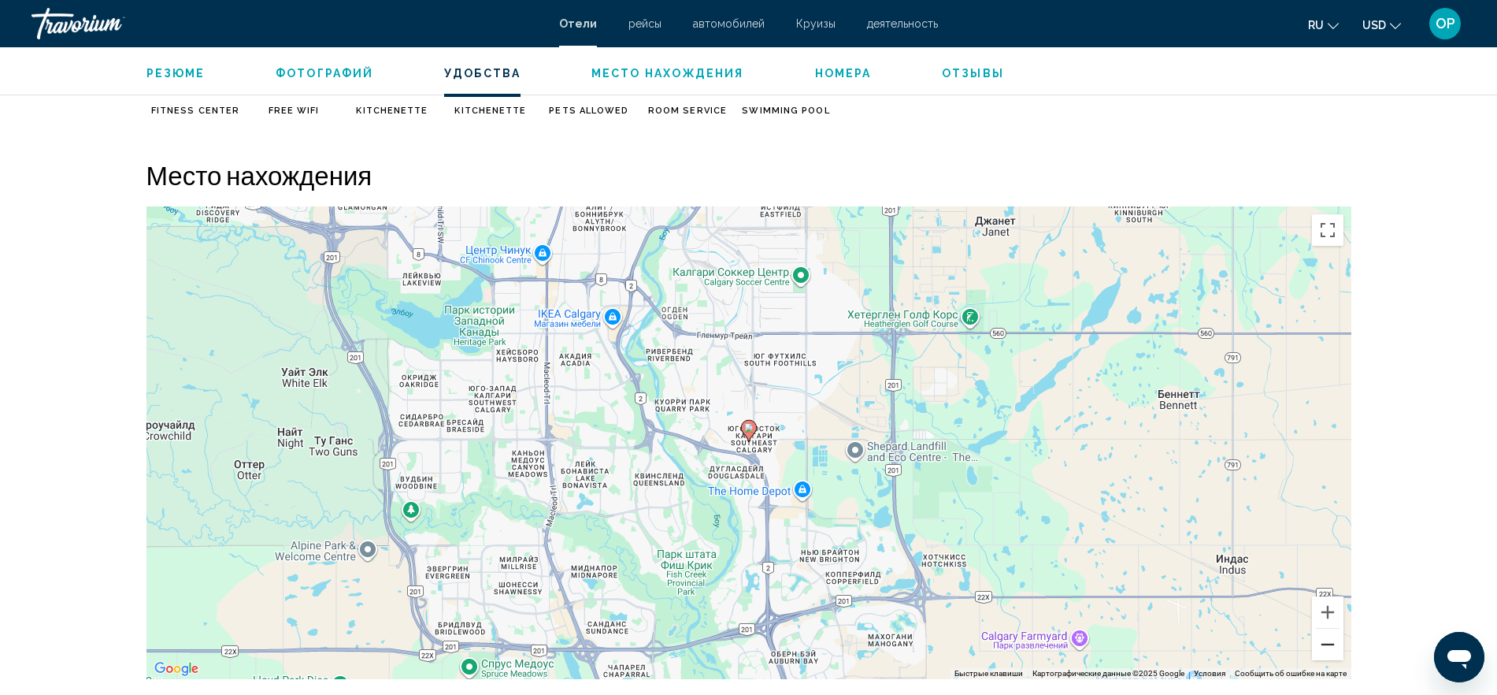
click at [1329, 651] on button "Уменьшить" at bounding box center [1328, 644] width 32 height 32
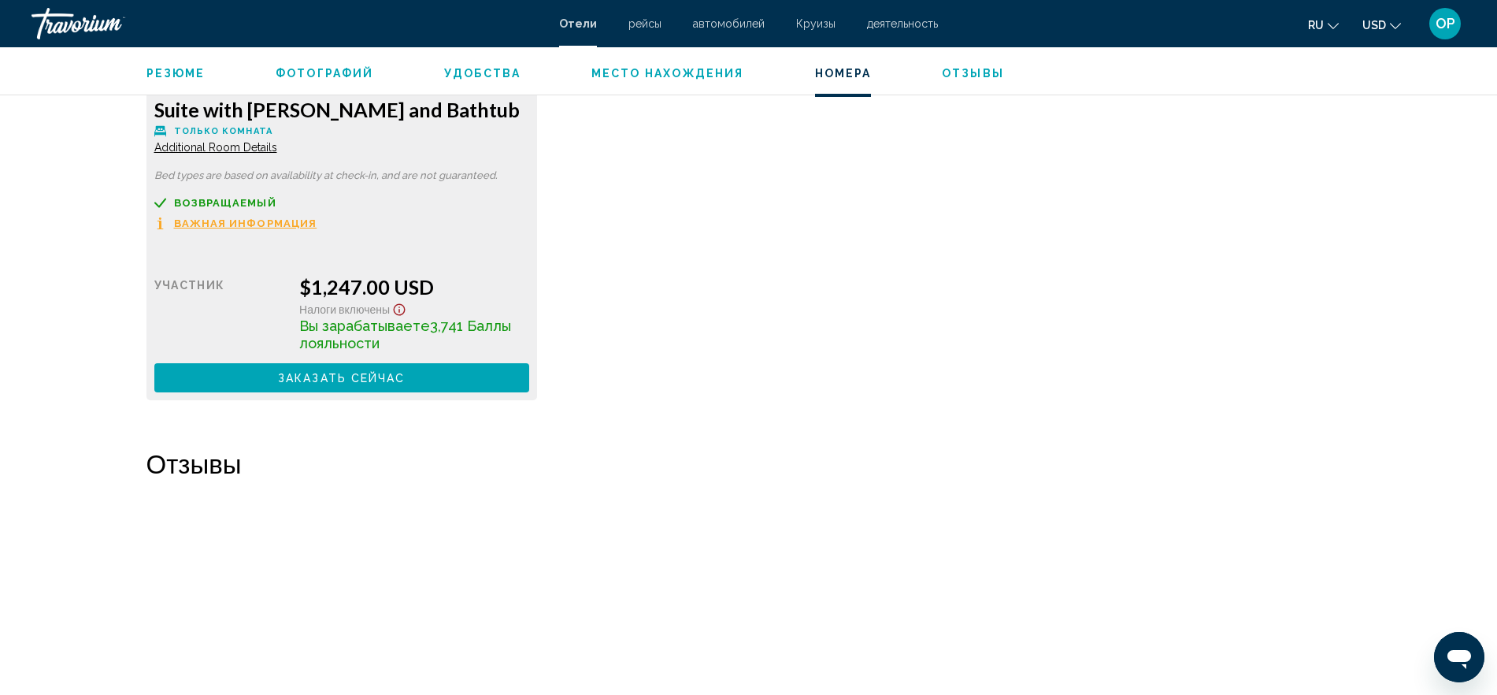
scroll to position [3445, 0]
